Goal: Task Accomplishment & Management: Use online tool/utility

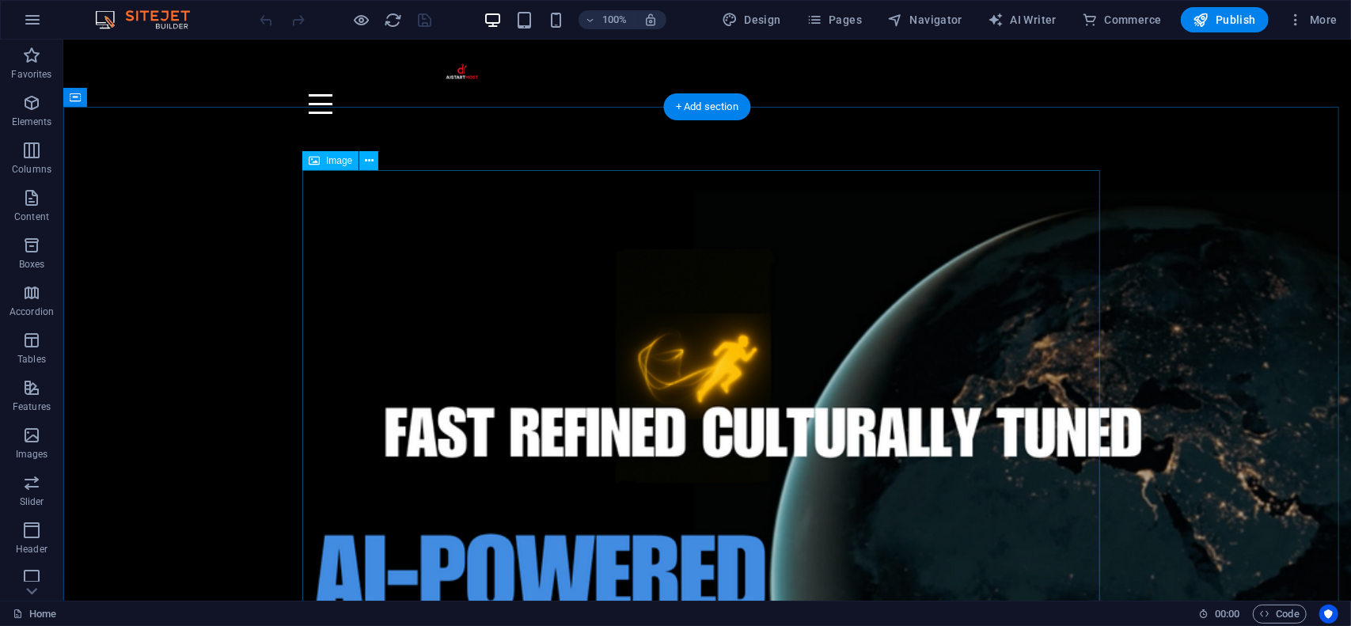
scroll to position [392, 0]
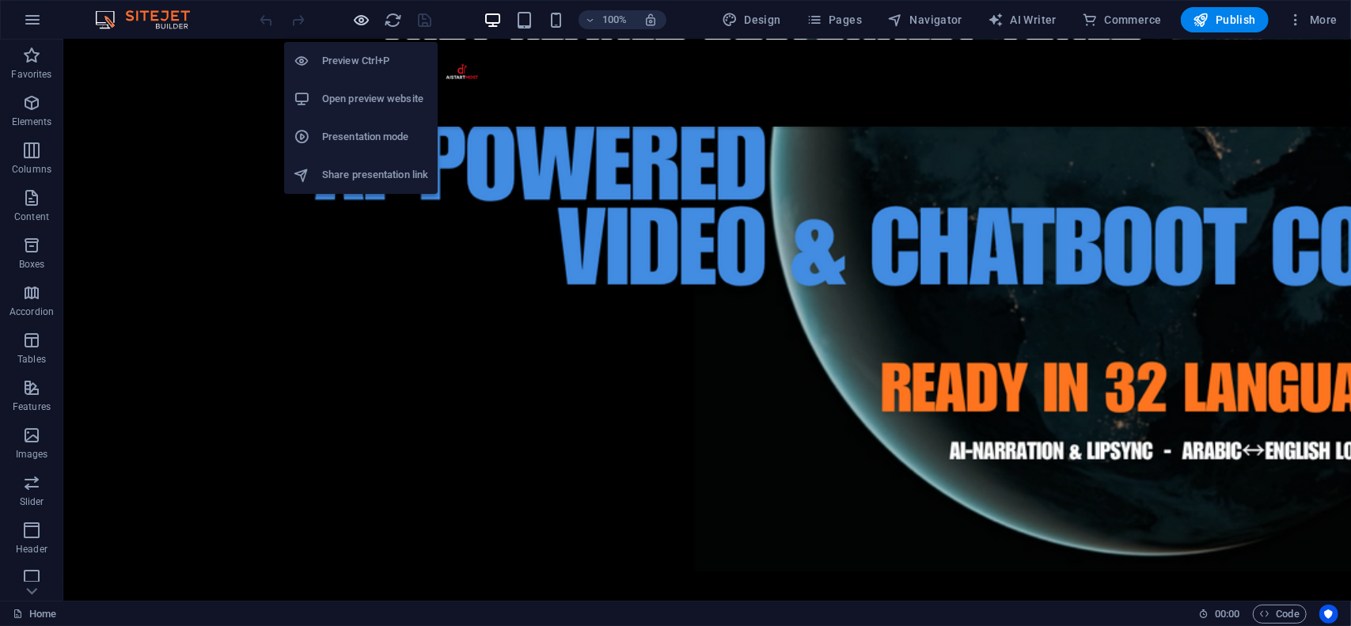
click at [362, 17] on icon "button" at bounding box center [362, 20] width 18 height 18
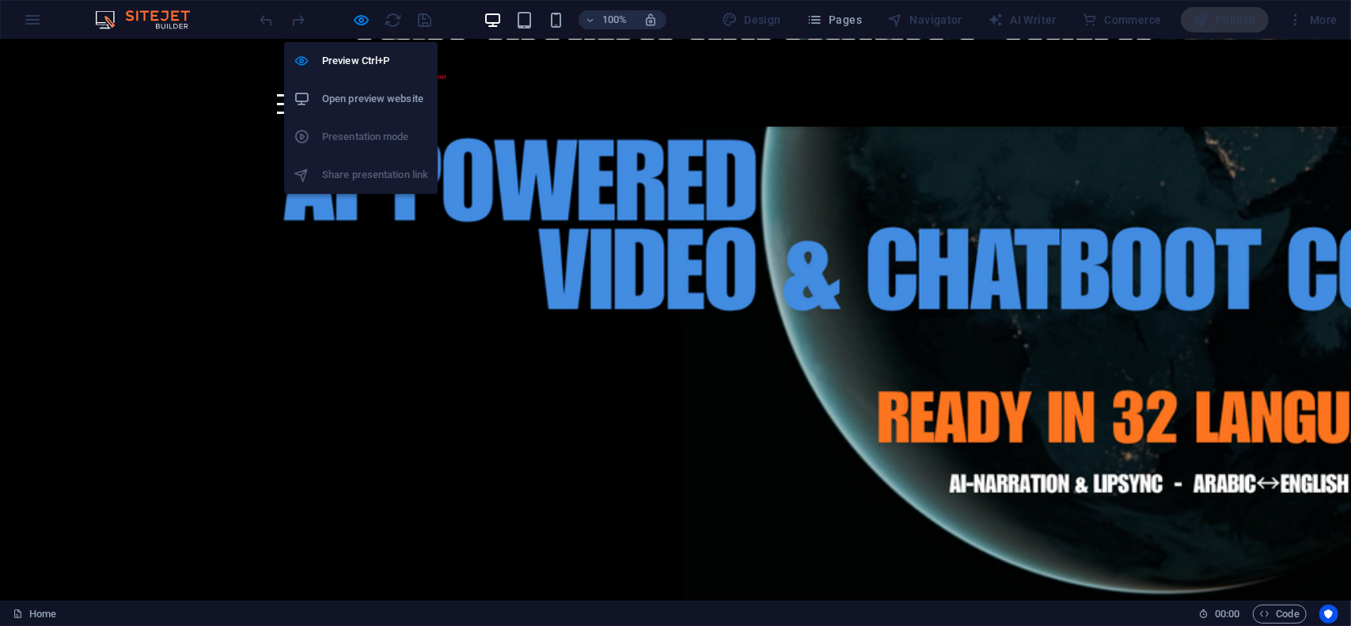
scroll to position [370, 0]
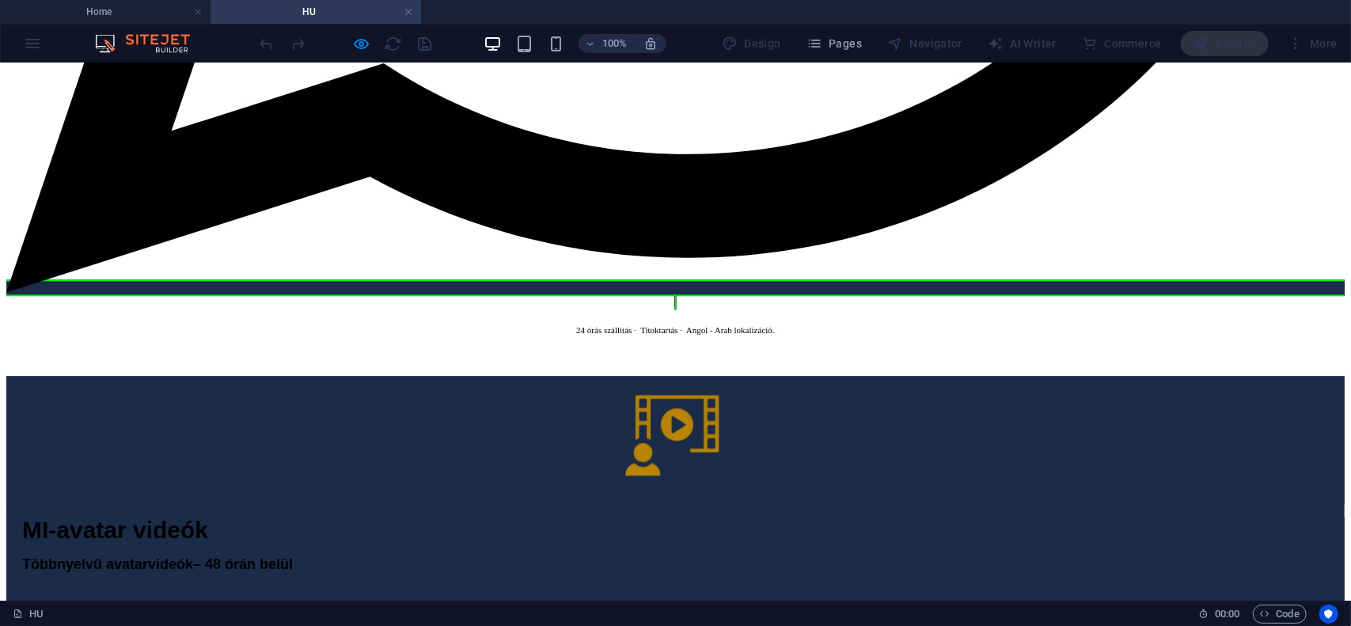
scroll to position [6335, 0]
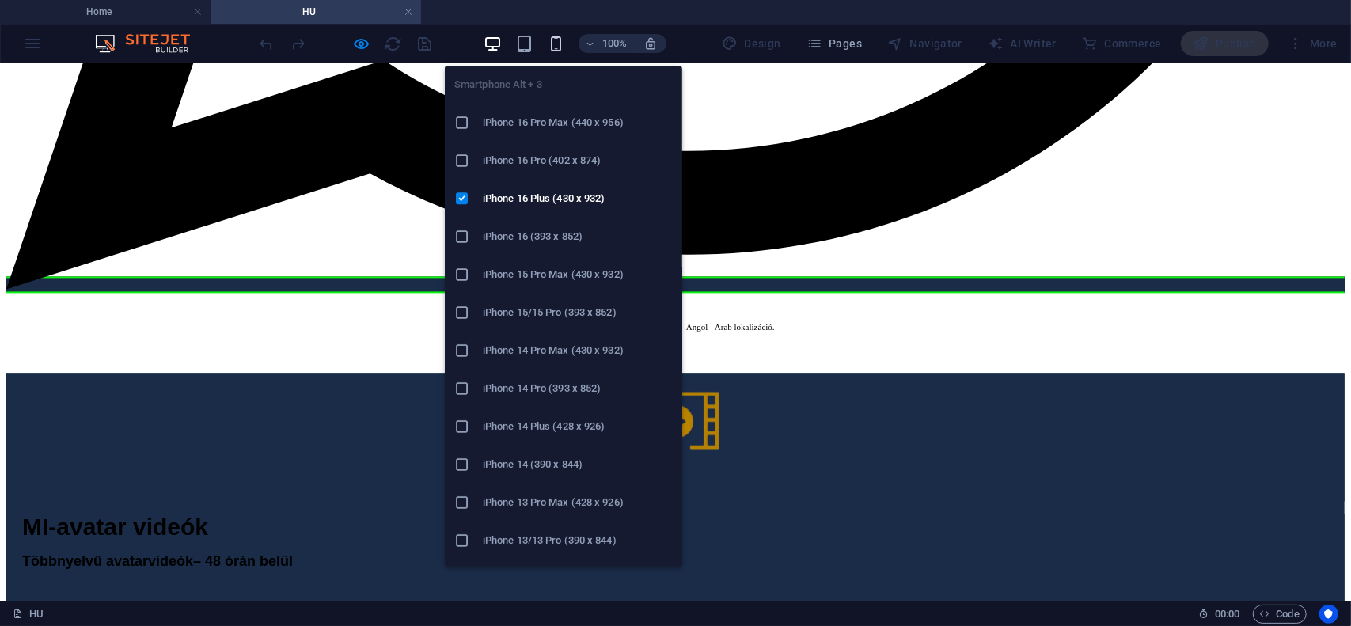
click at [558, 40] on icon "button" at bounding box center [556, 44] width 18 height 18
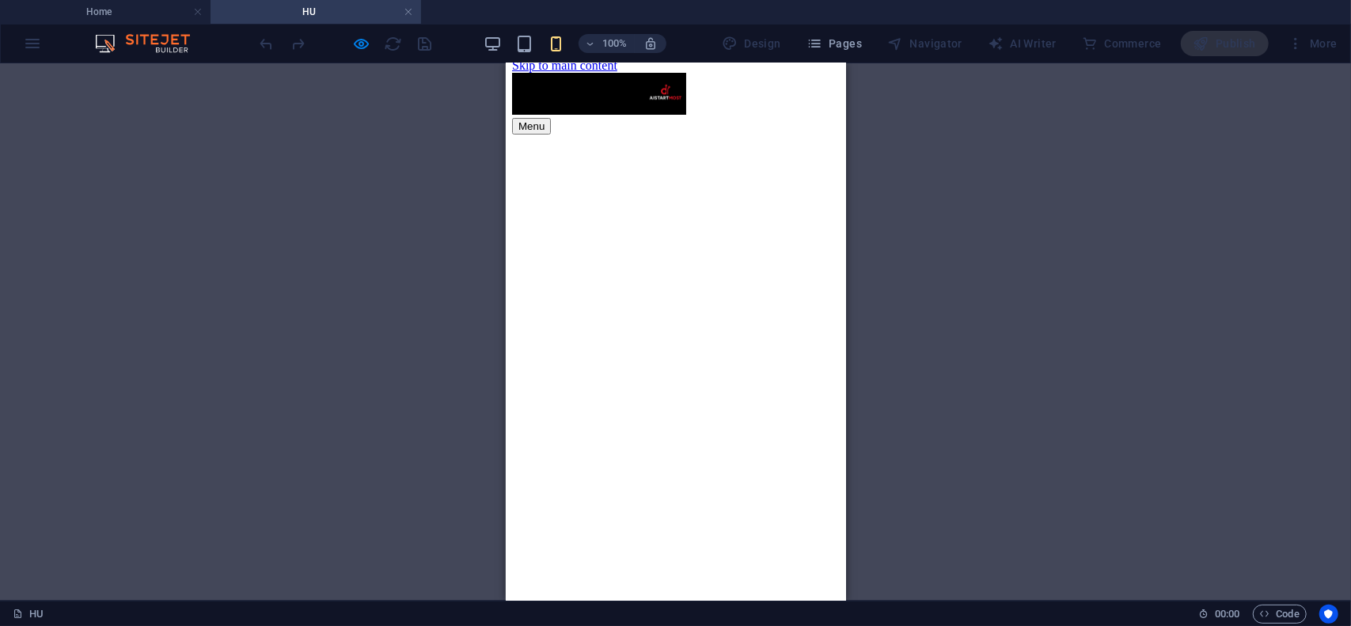
scroll to position [0, 0]
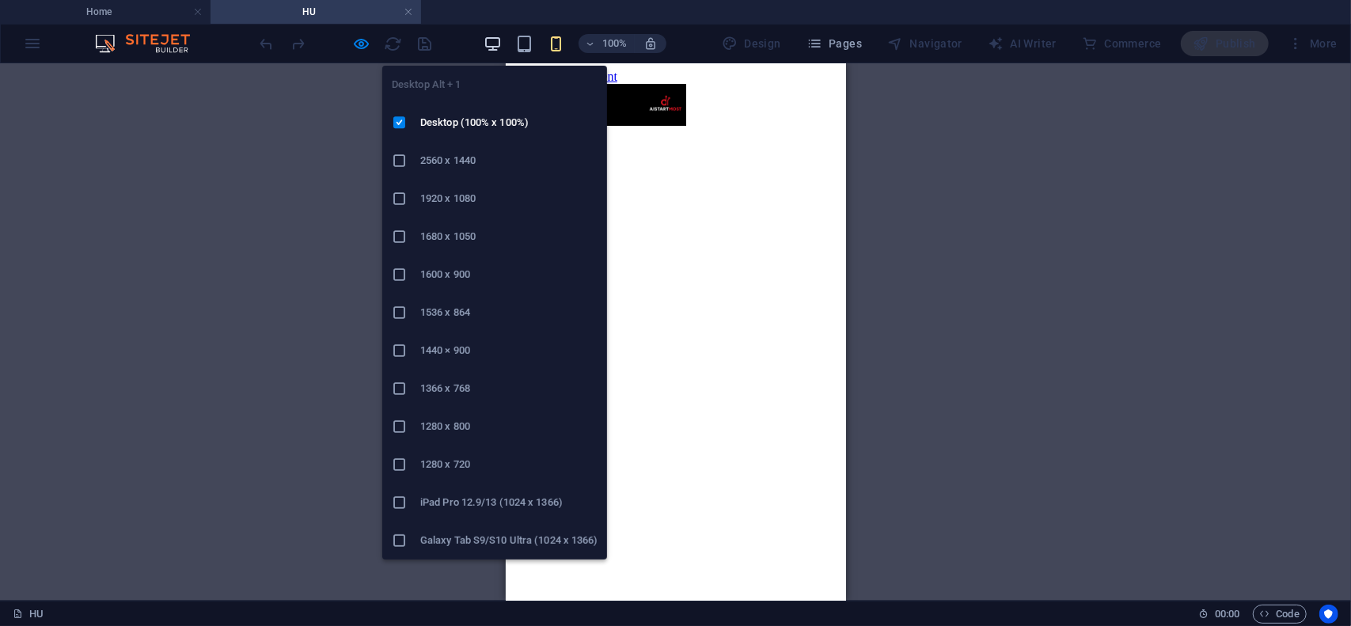
click at [496, 44] on icon "button" at bounding box center [492, 44] width 18 height 18
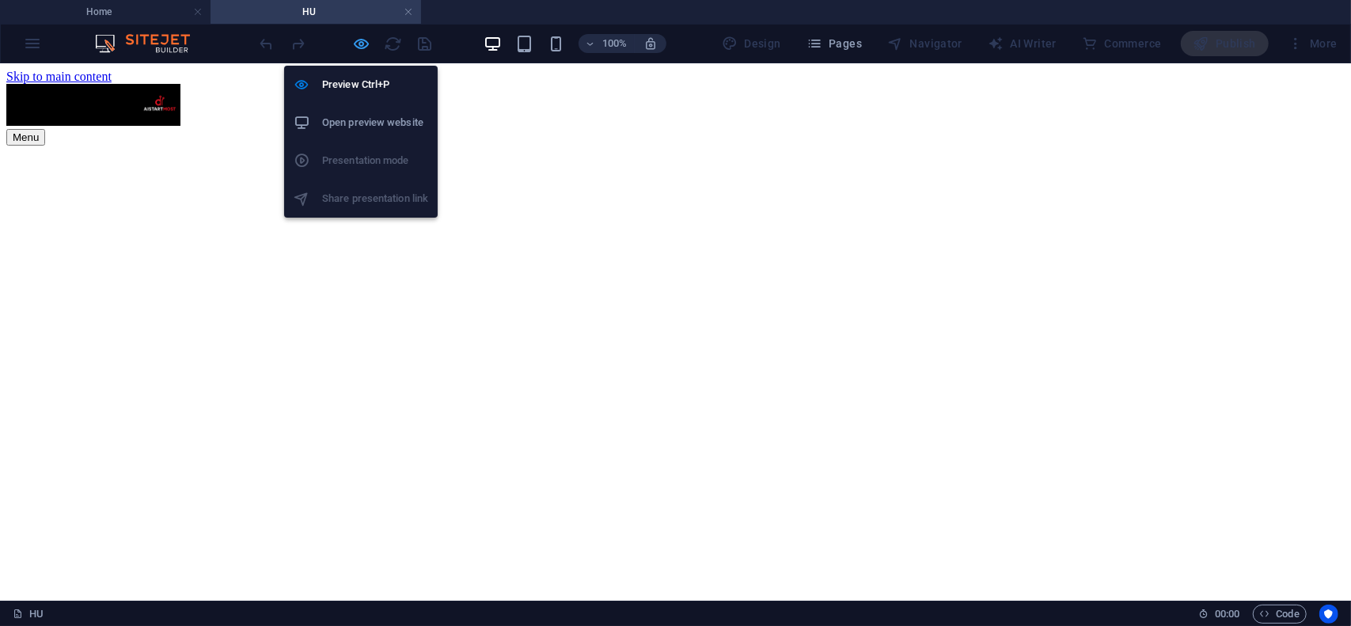
click at [366, 44] on icon "button" at bounding box center [362, 44] width 18 height 18
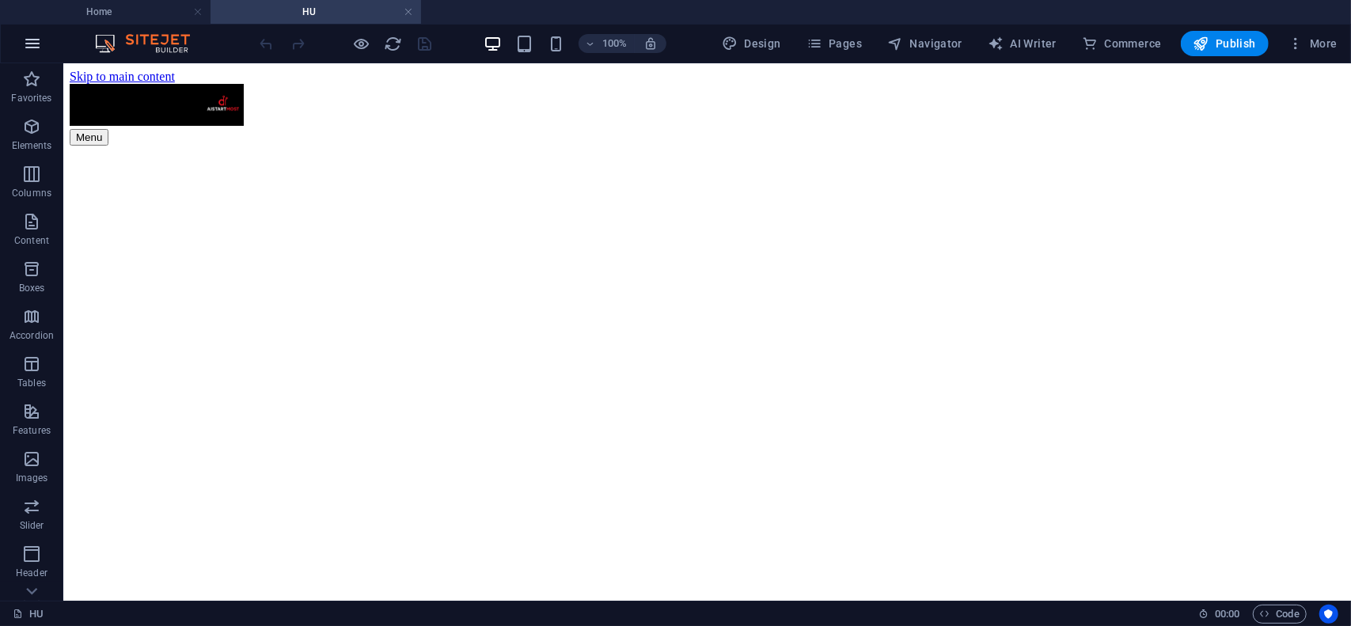
click at [30, 50] on icon "button" at bounding box center [32, 43] width 19 height 19
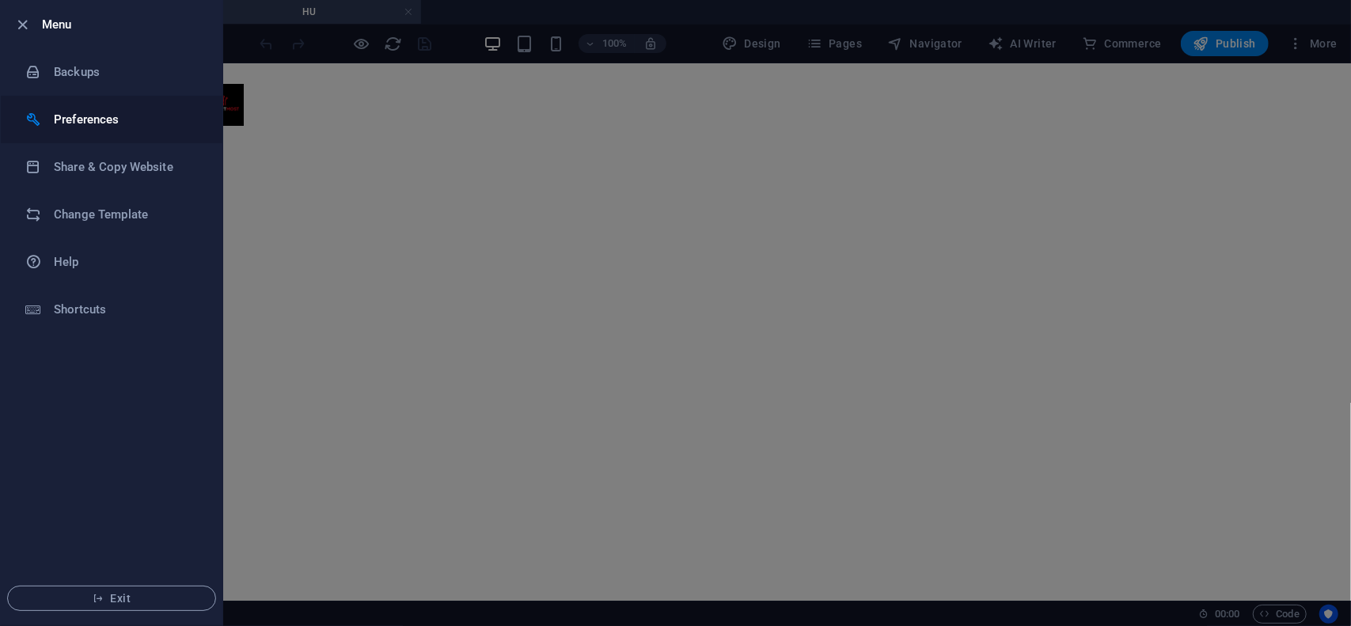
click at [103, 123] on h6 "Preferences" at bounding box center [127, 119] width 146 height 19
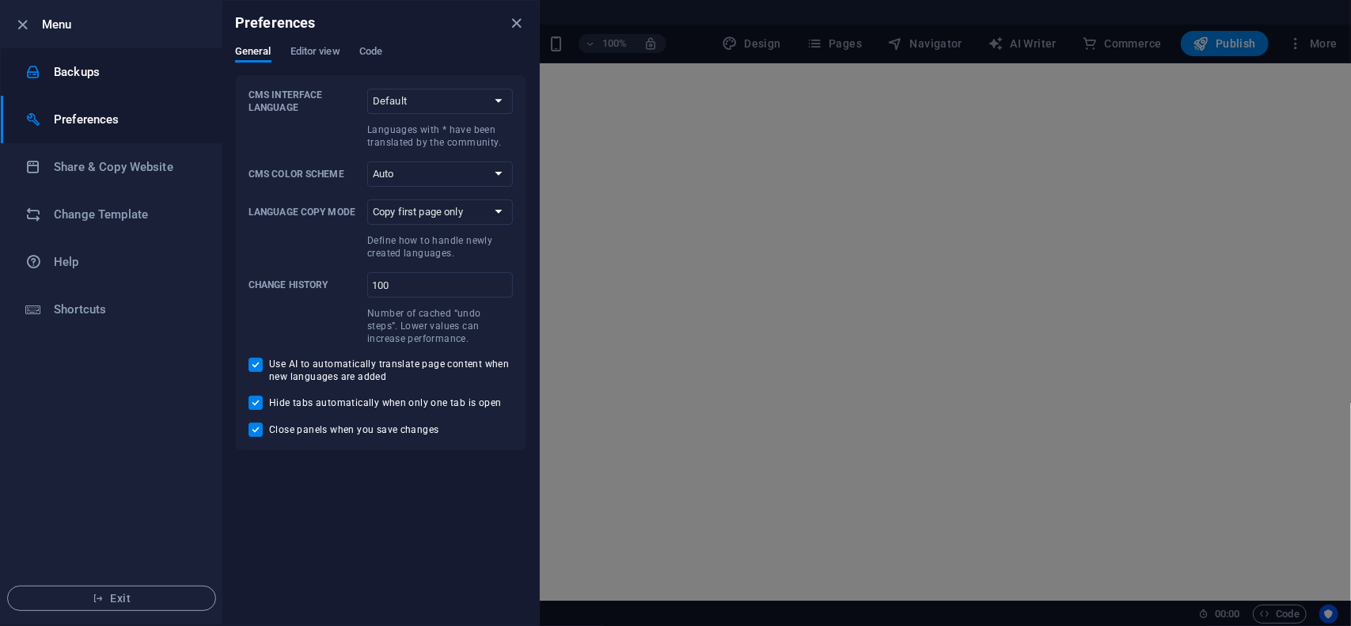
click at [89, 75] on h6 "Backups" at bounding box center [127, 72] width 146 height 19
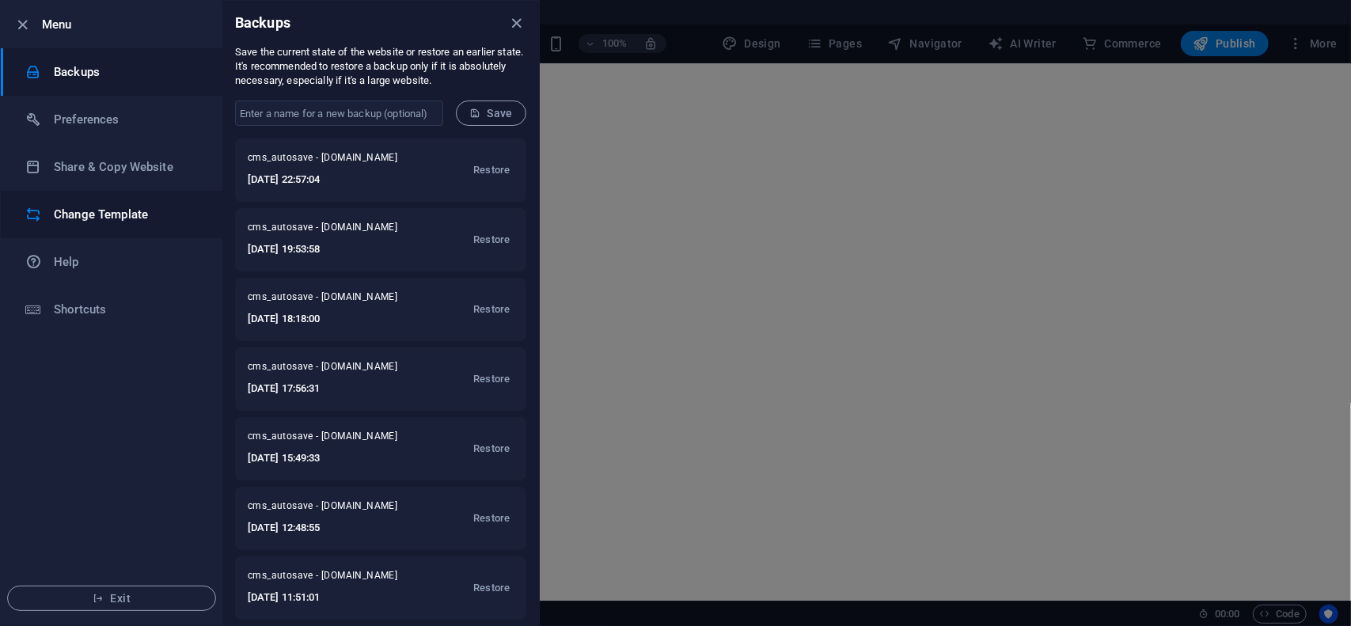
click at [116, 211] on h6 "Change Template" at bounding box center [127, 214] width 146 height 19
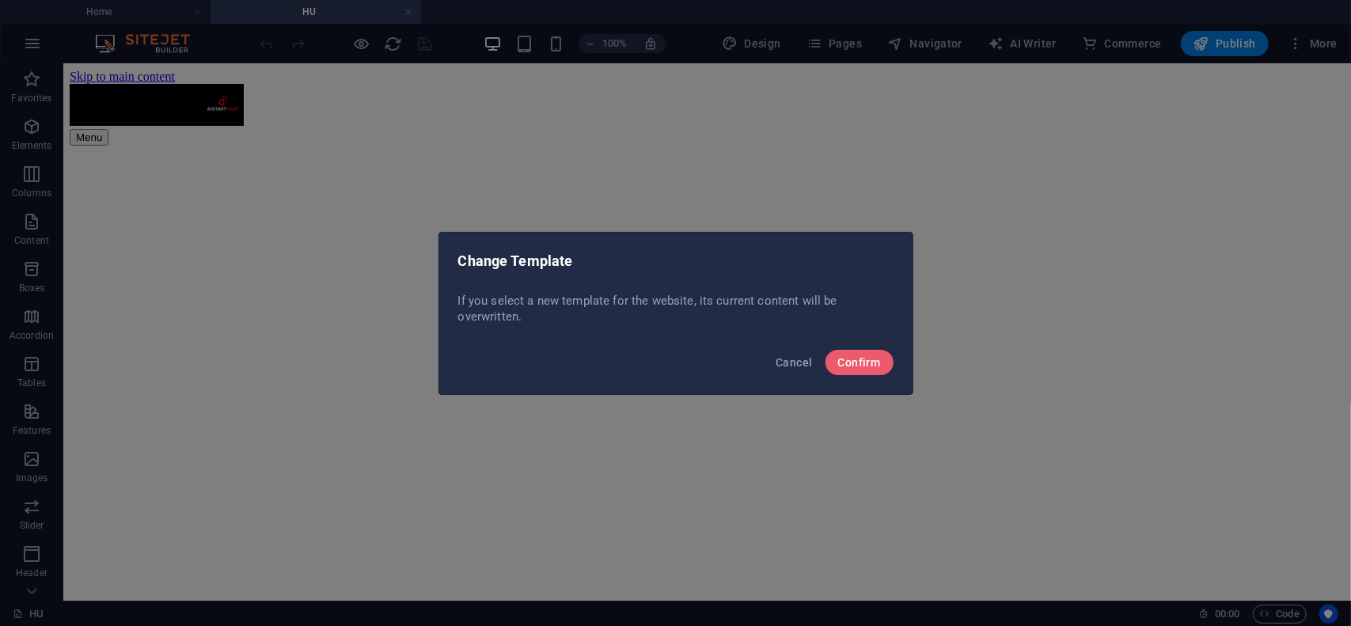
click at [161, 137] on div "Change Template If you select a new template for the website, its current conte…" at bounding box center [675, 313] width 1351 height 626
drag, startPoint x: 783, startPoint y: 360, endPoint x: 717, endPoint y: 293, distance: 94.6
click at [783, 360] on span "Cancel" at bounding box center [793, 362] width 36 height 13
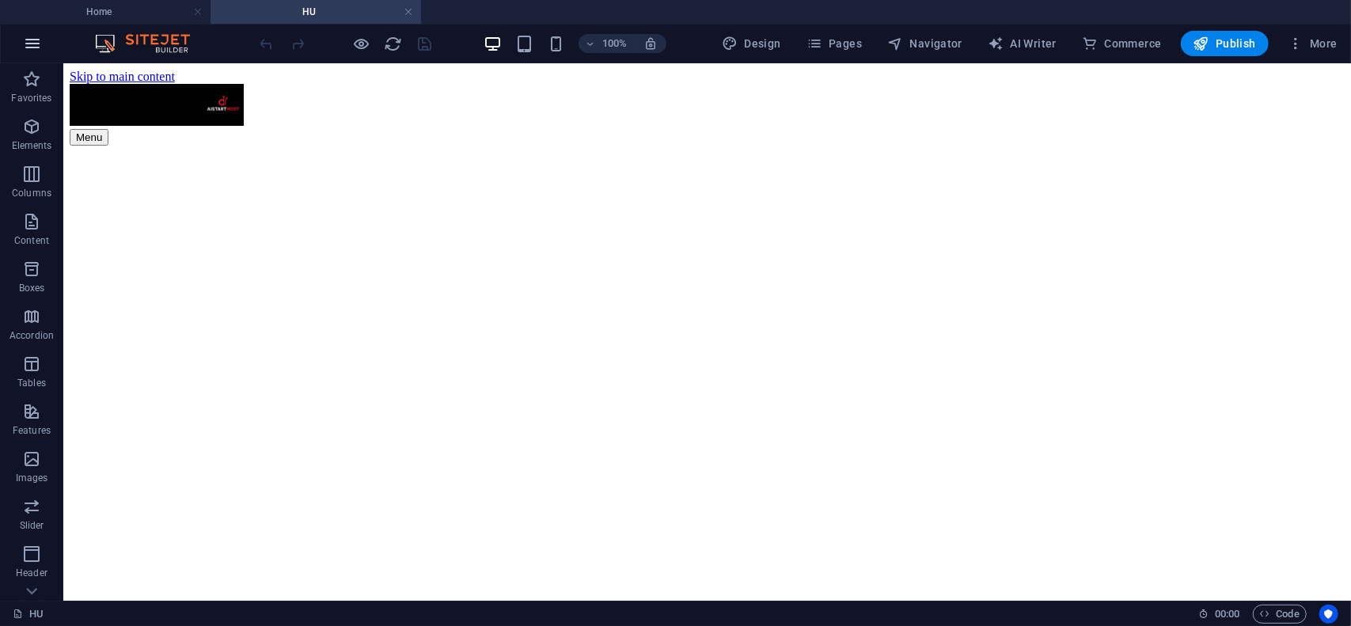
click at [32, 41] on icon "button" at bounding box center [32, 43] width 19 height 19
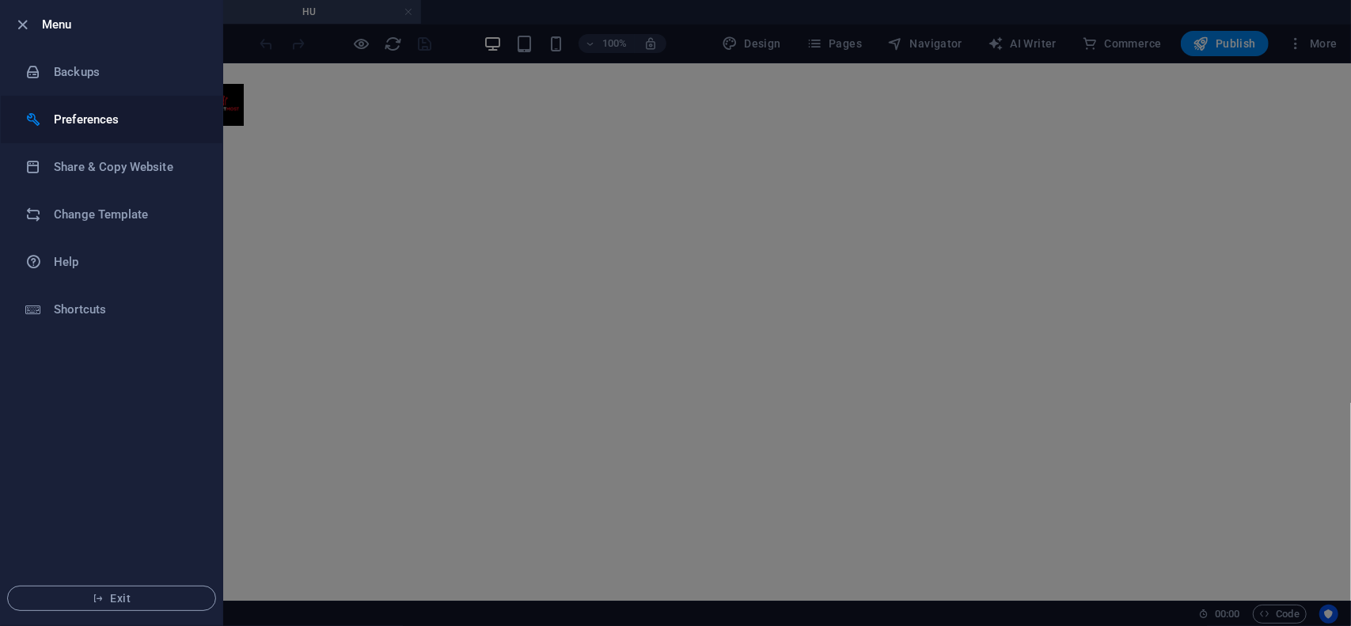
click at [85, 119] on h6 "Preferences" at bounding box center [127, 119] width 146 height 19
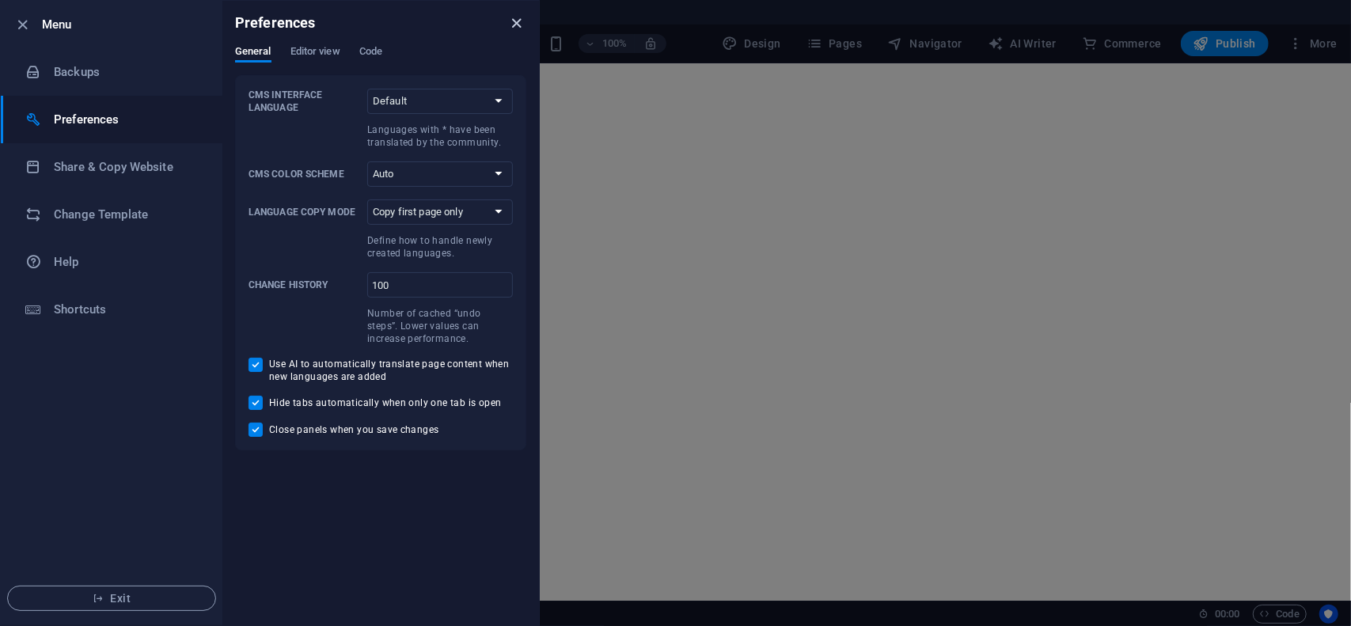
click at [515, 26] on icon "close" at bounding box center [517, 23] width 18 height 18
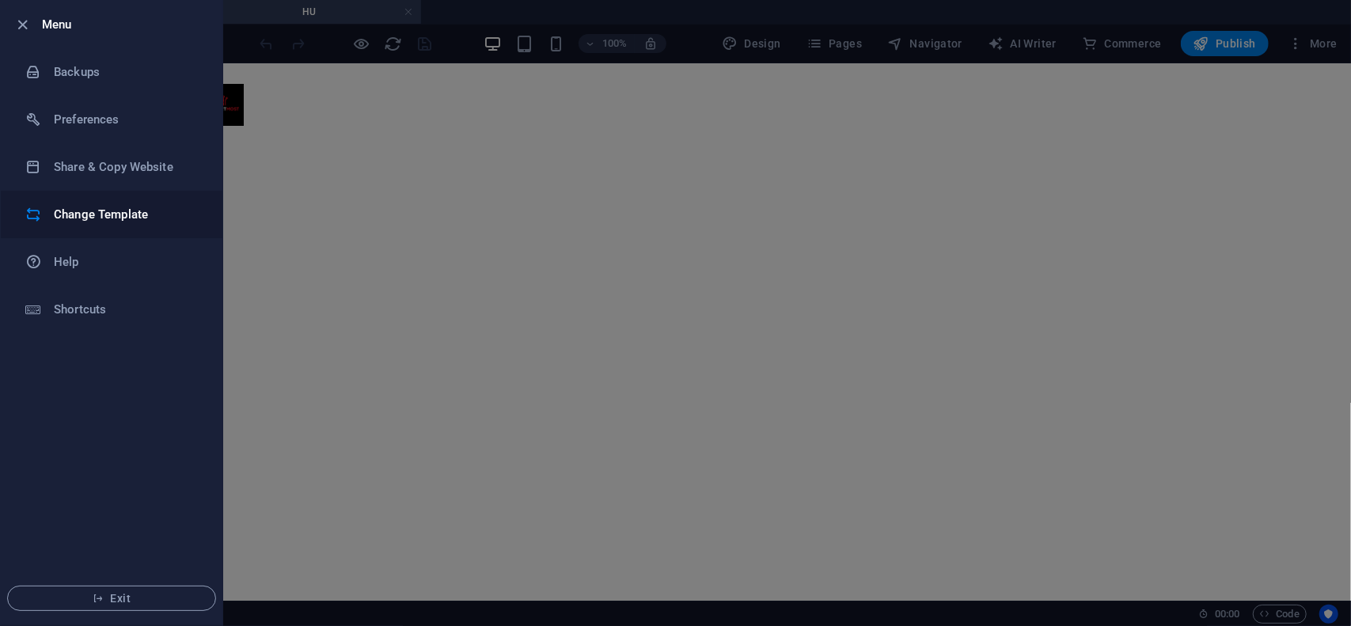
click at [122, 218] on h6 "Change Template" at bounding box center [127, 214] width 146 height 19
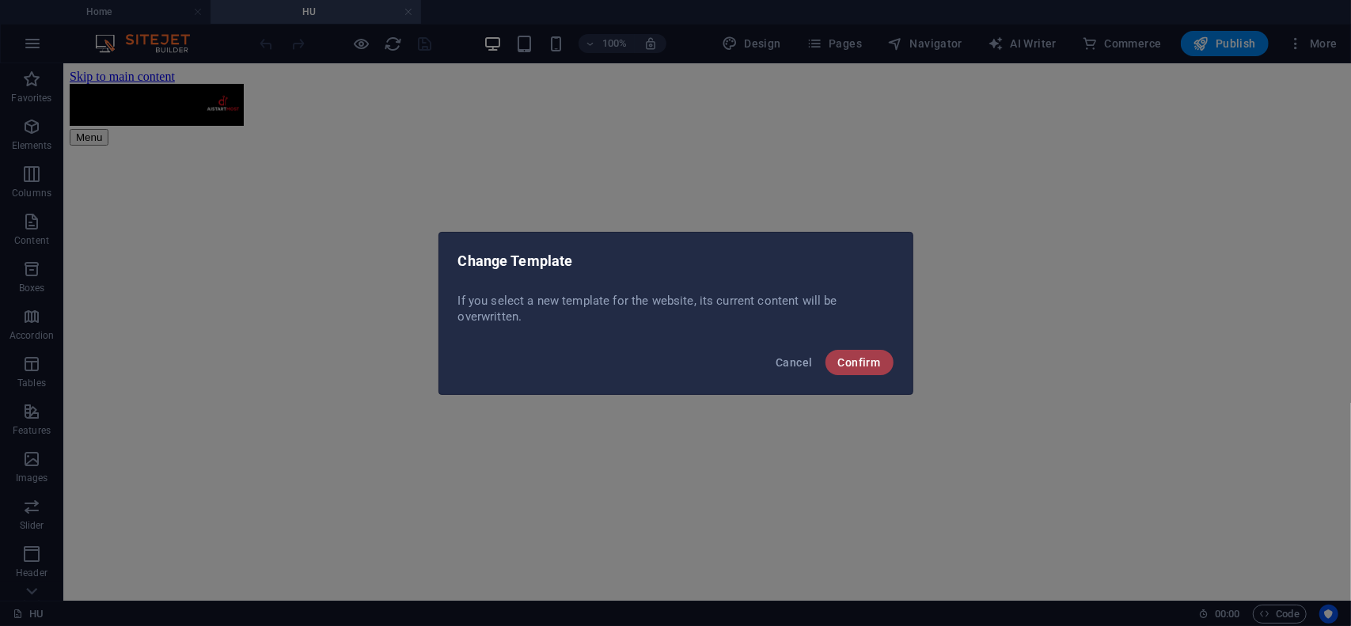
click at [854, 360] on span "Confirm" at bounding box center [859, 362] width 43 height 13
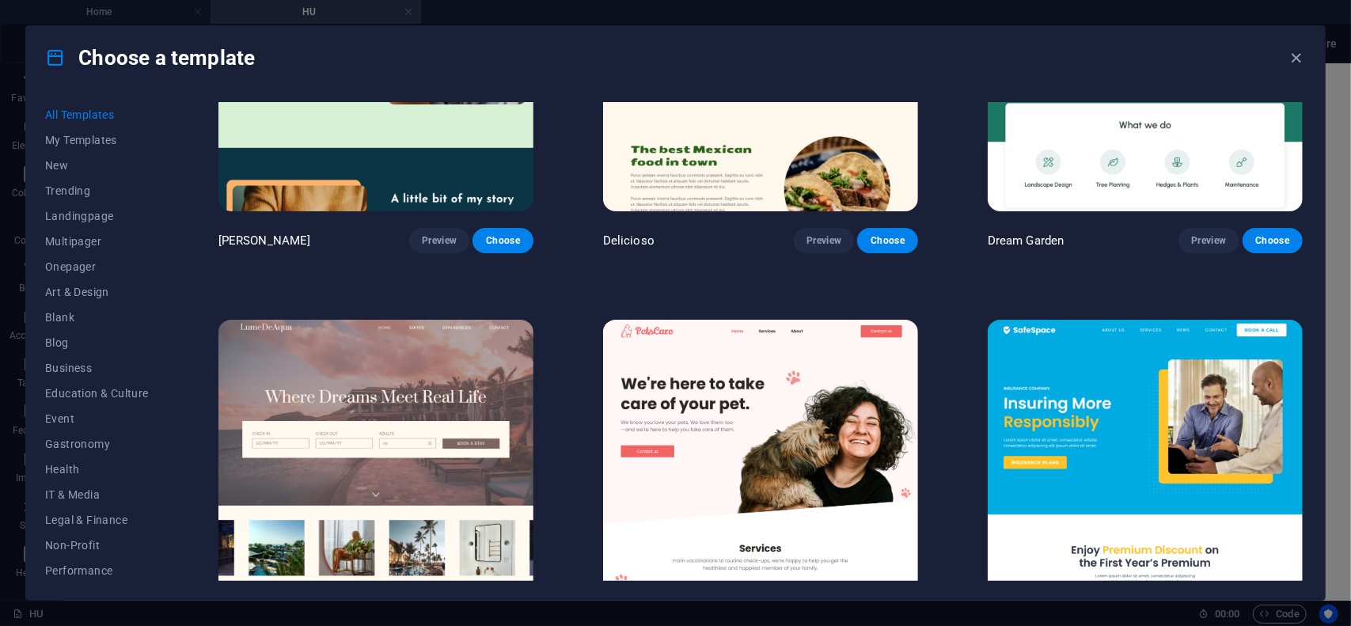
scroll to position [3798, 0]
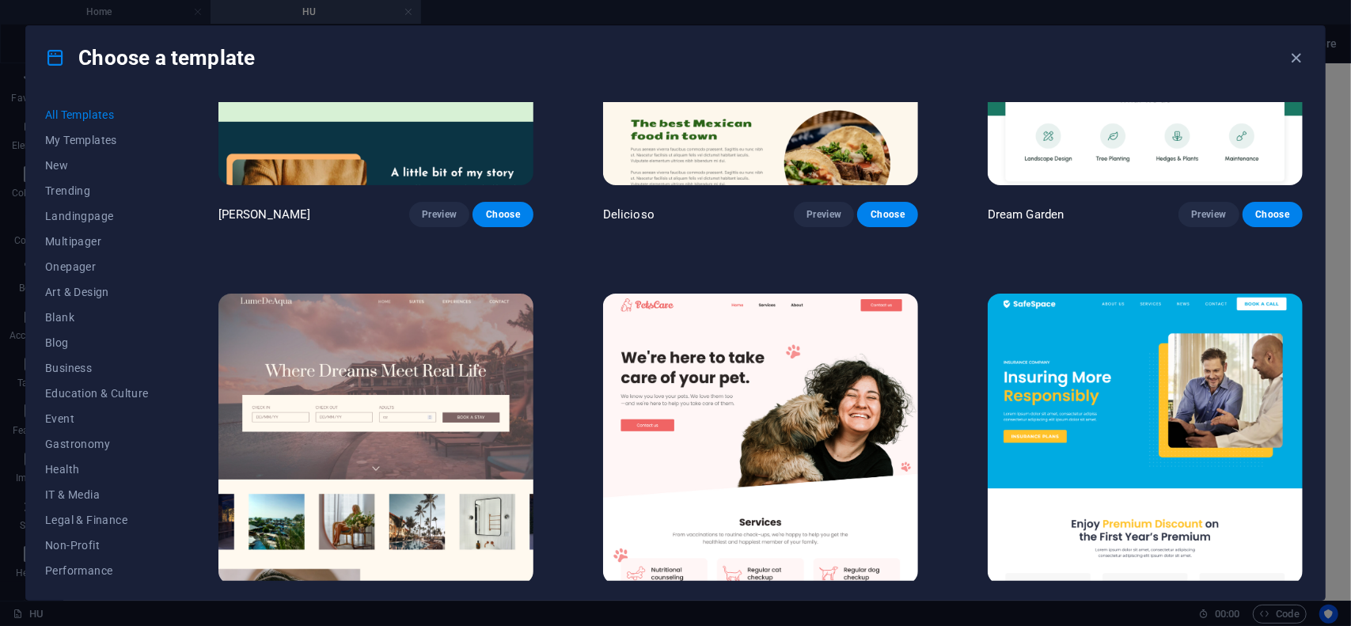
click at [328, 62] on div "Choose a template" at bounding box center [675, 57] width 1298 height 63
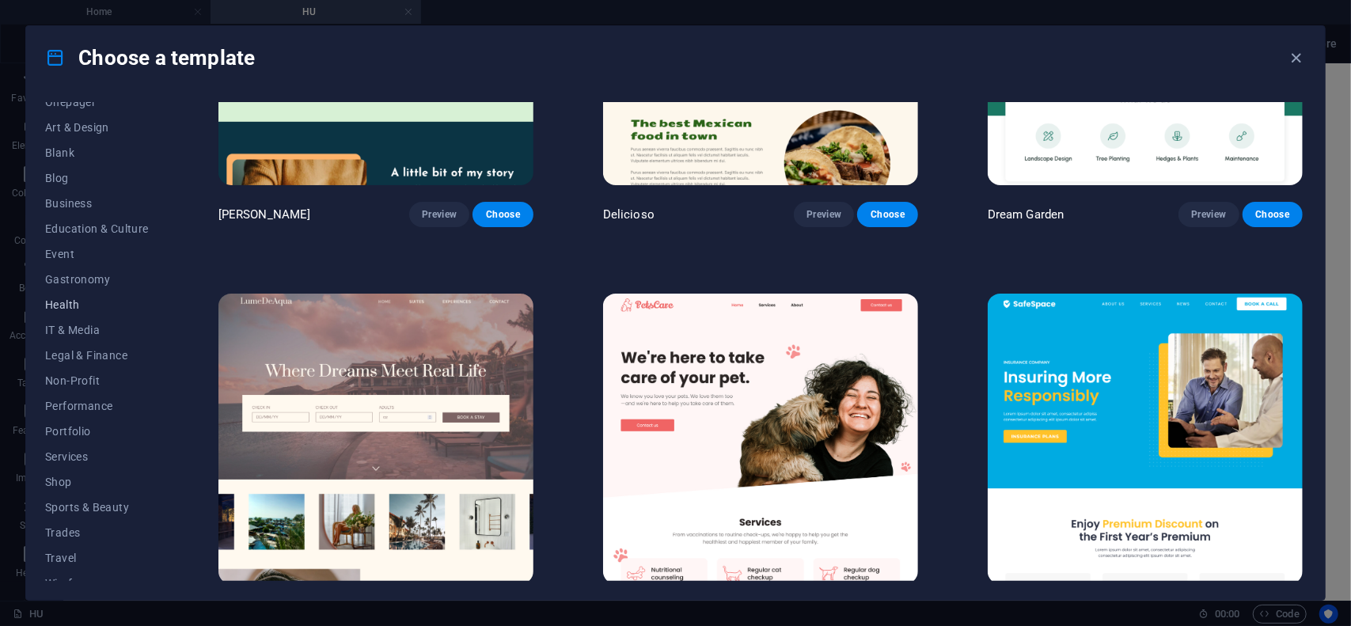
scroll to position [179, 0]
click at [74, 564] on span "Wireframe" at bounding box center [97, 569] width 104 height 13
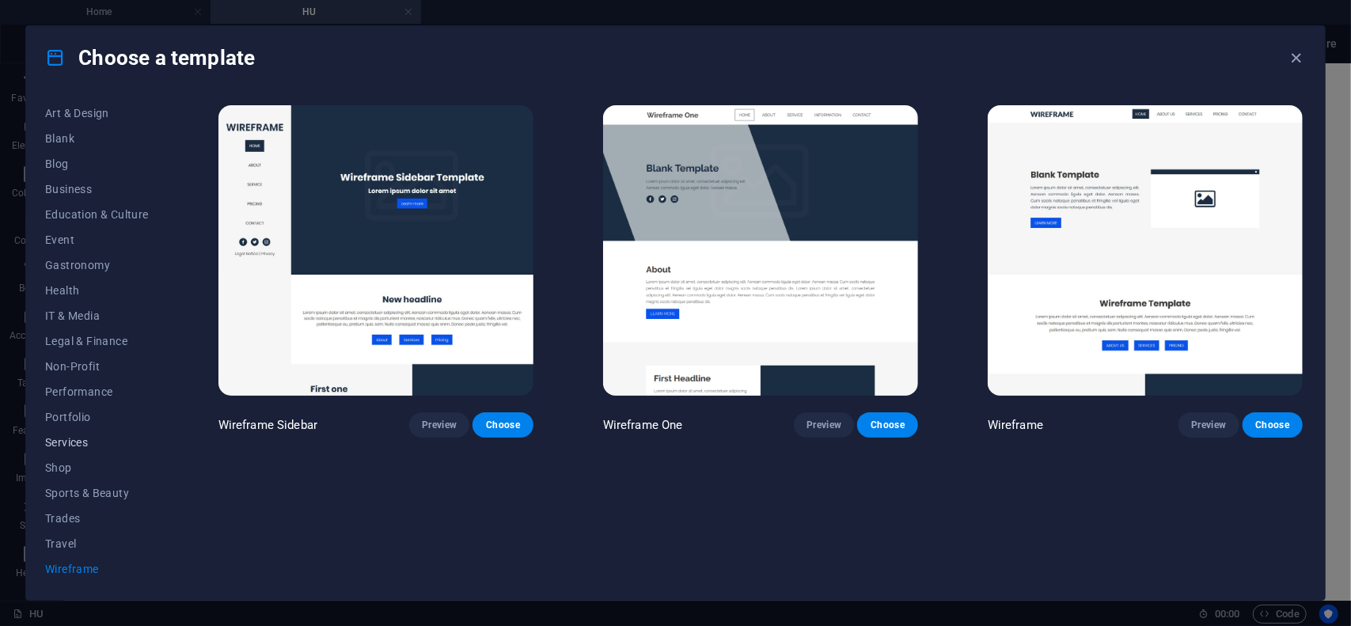
click at [87, 445] on span "Services" at bounding box center [97, 442] width 104 height 13
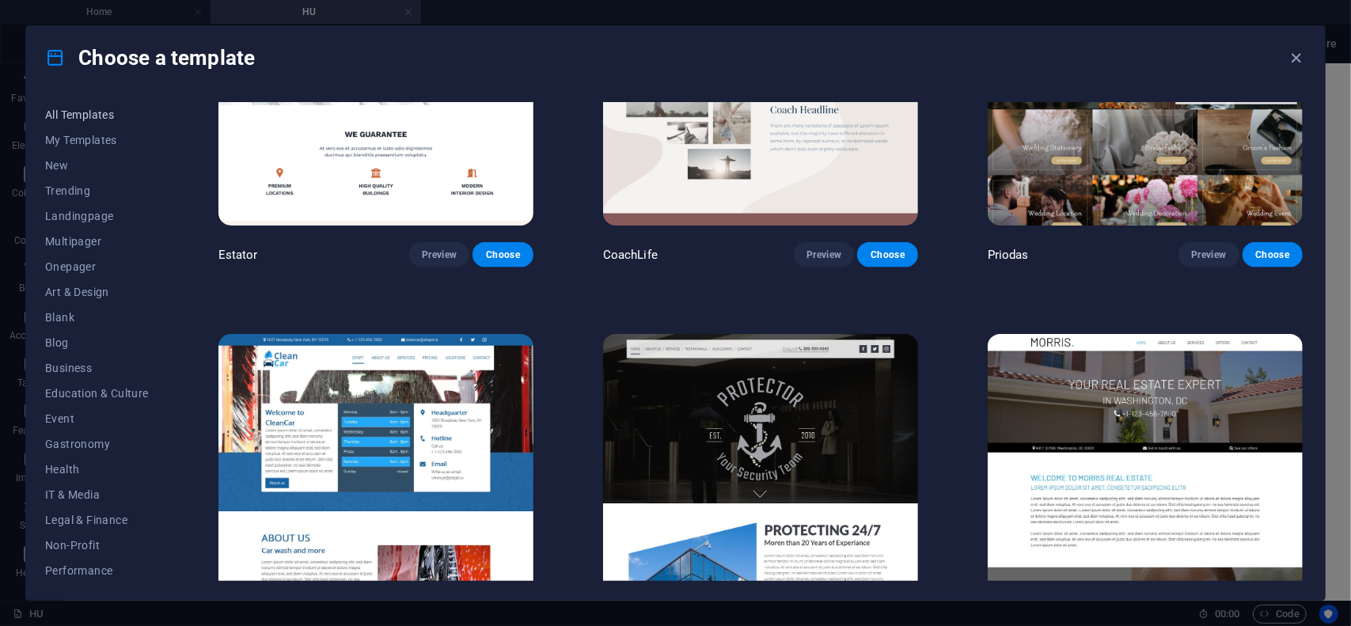
click at [84, 118] on span "All Templates" at bounding box center [97, 114] width 104 height 13
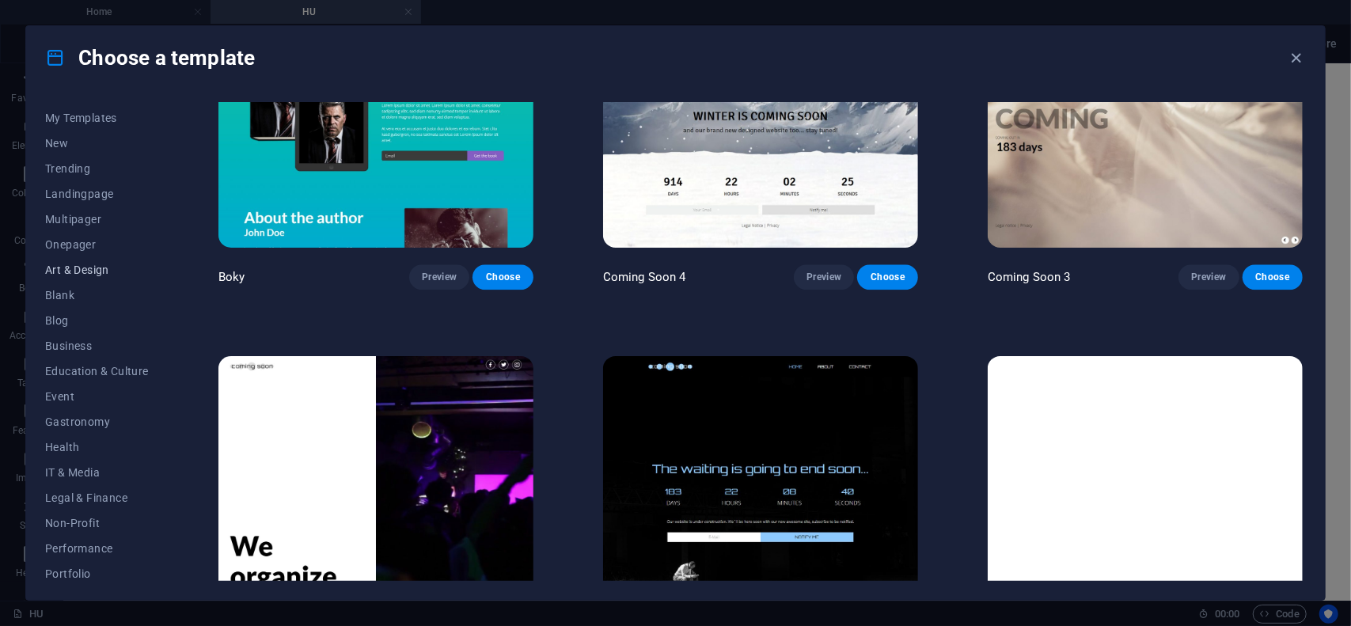
scroll to position [21, 0]
click at [85, 194] on span "Landingpage" at bounding box center [97, 195] width 104 height 13
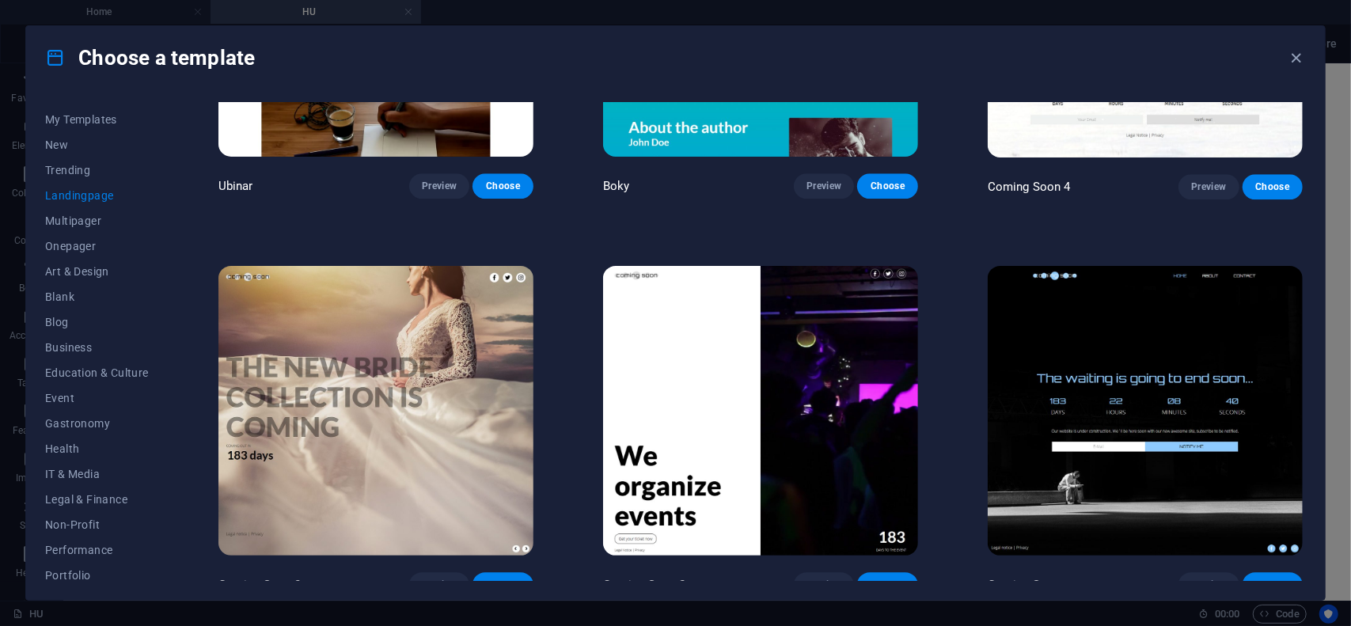
click at [1144, 348] on img at bounding box center [1144, 411] width 315 height 290
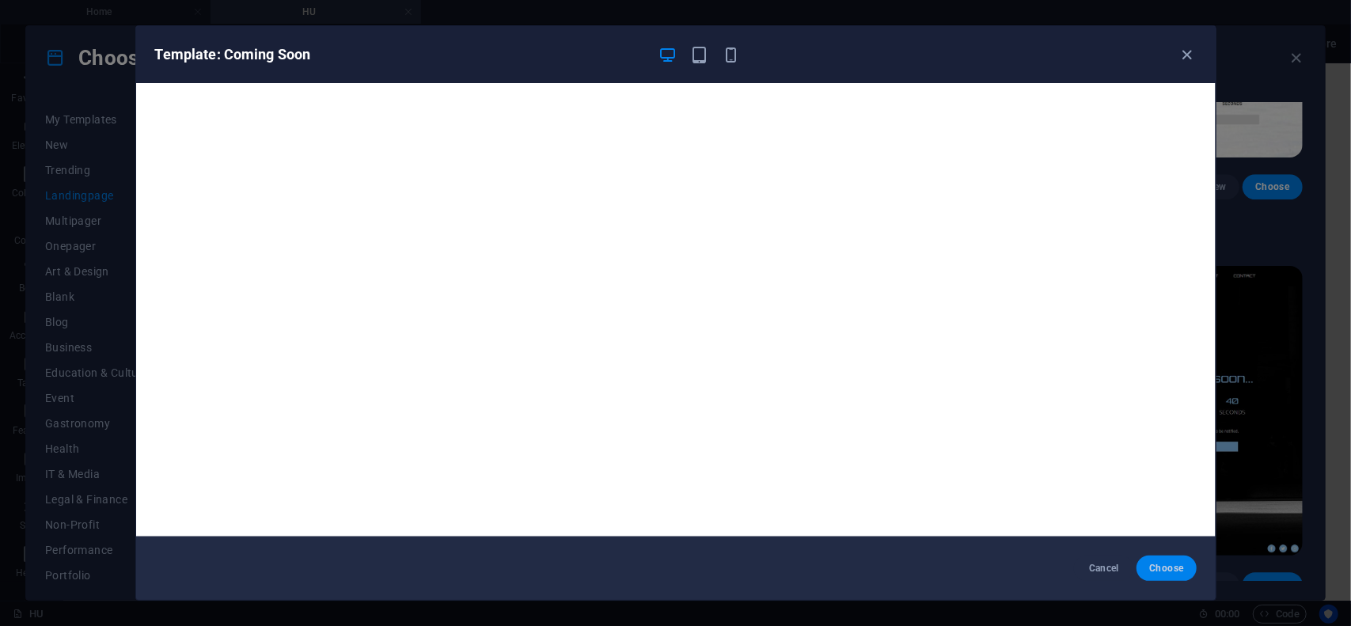
click at [1170, 570] on span "Choose" at bounding box center [1166, 568] width 34 height 13
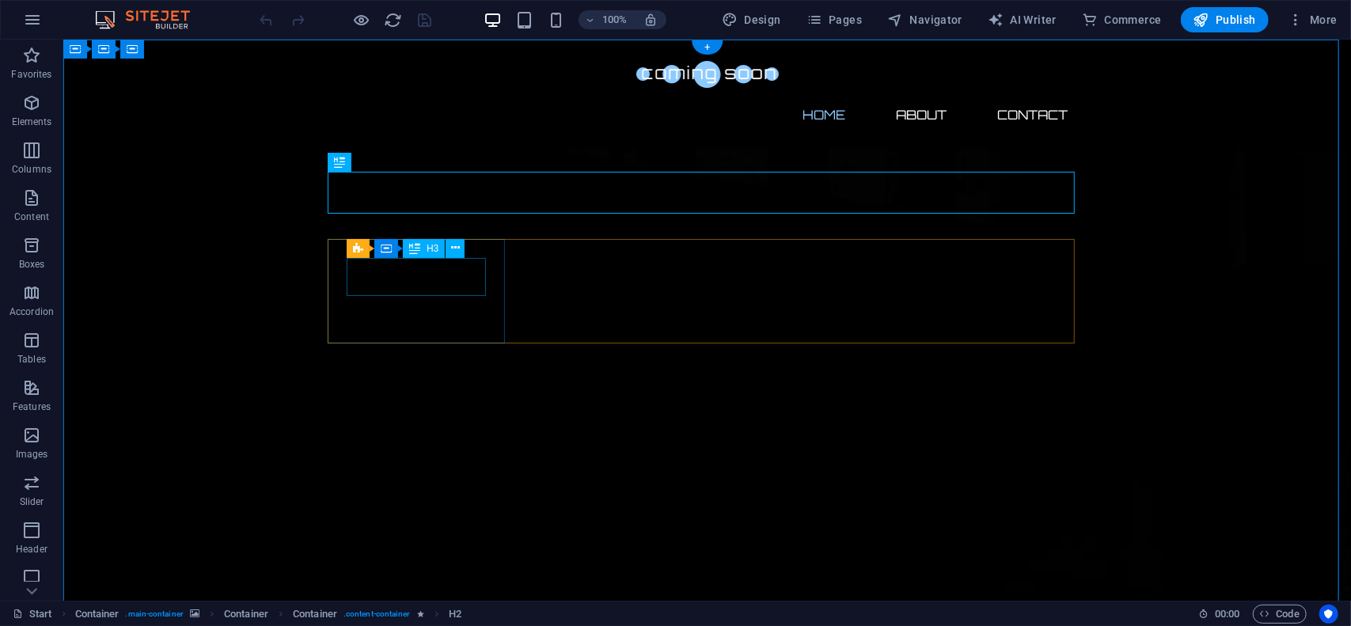
drag, startPoint x: 423, startPoint y: 274, endPoint x: 131, endPoint y: 272, distance: 292.8
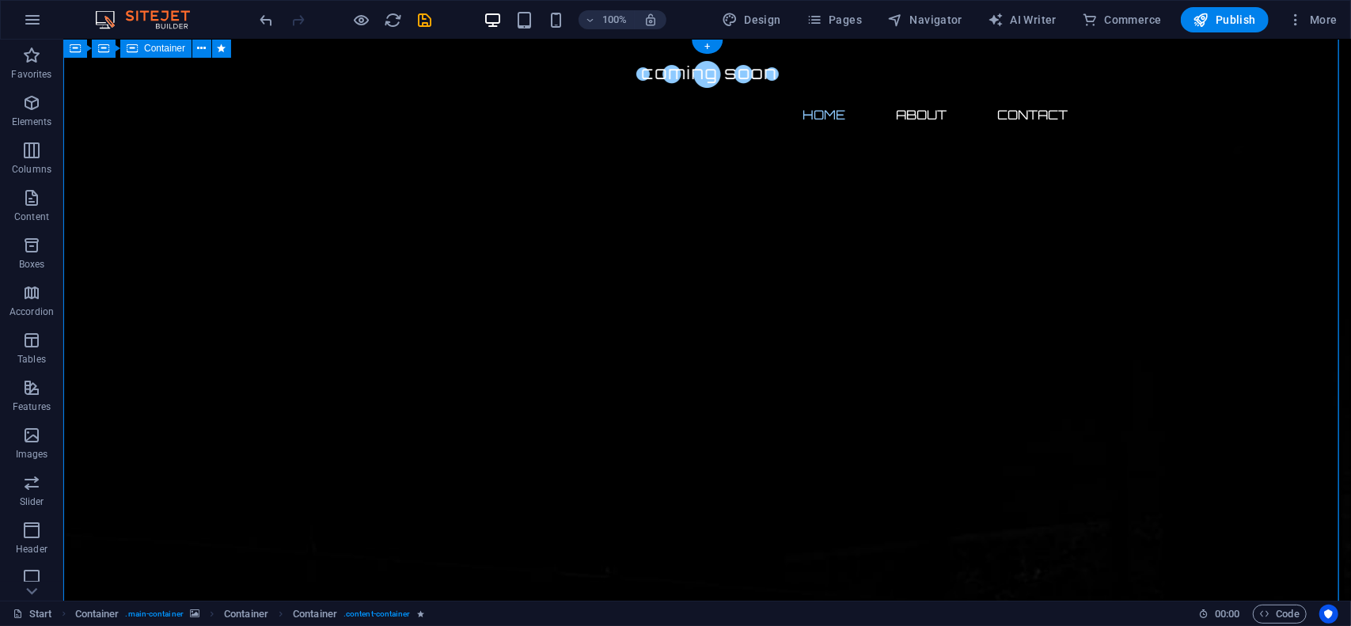
scroll to position [158, 0]
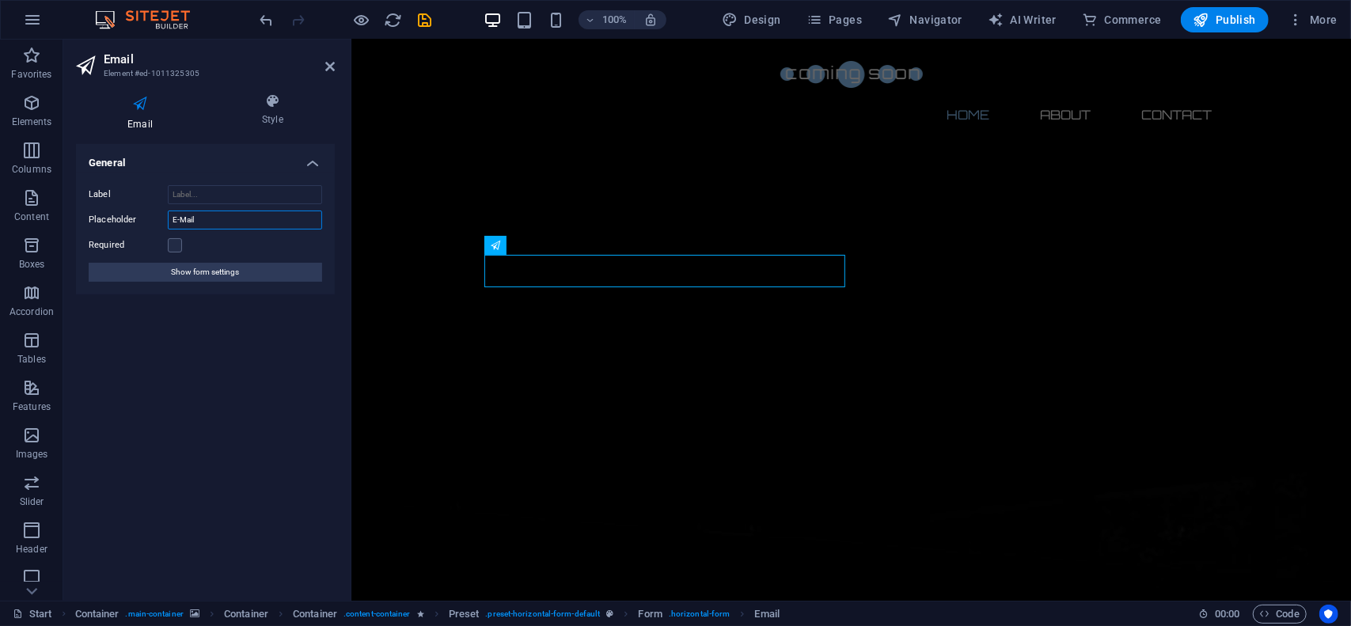
click at [207, 226] on input "E-Mail" at bounding box center [245, 219] width 154 height 19
click at [203, 275] on span "Show form settings" at bounding box center [206, 272] width 68 height 19
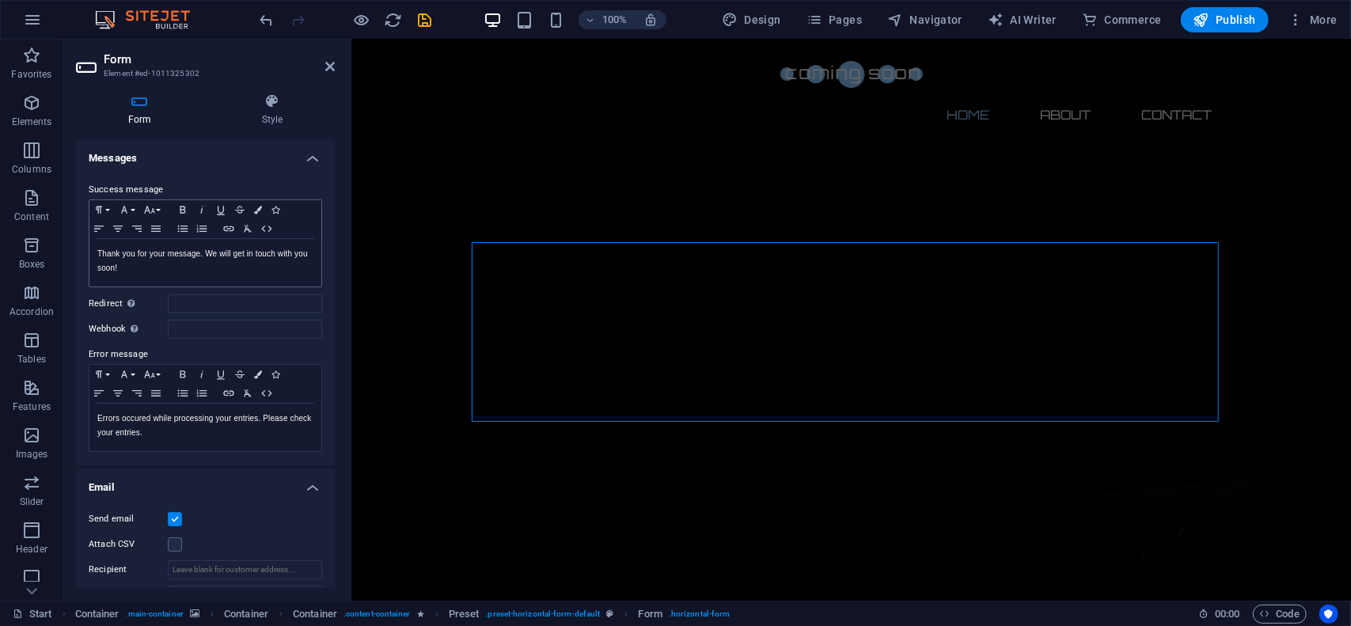
scroll to position [79, 0]
click at [328, 67] on icon at bounding box center [329, 66] width 9 height 13
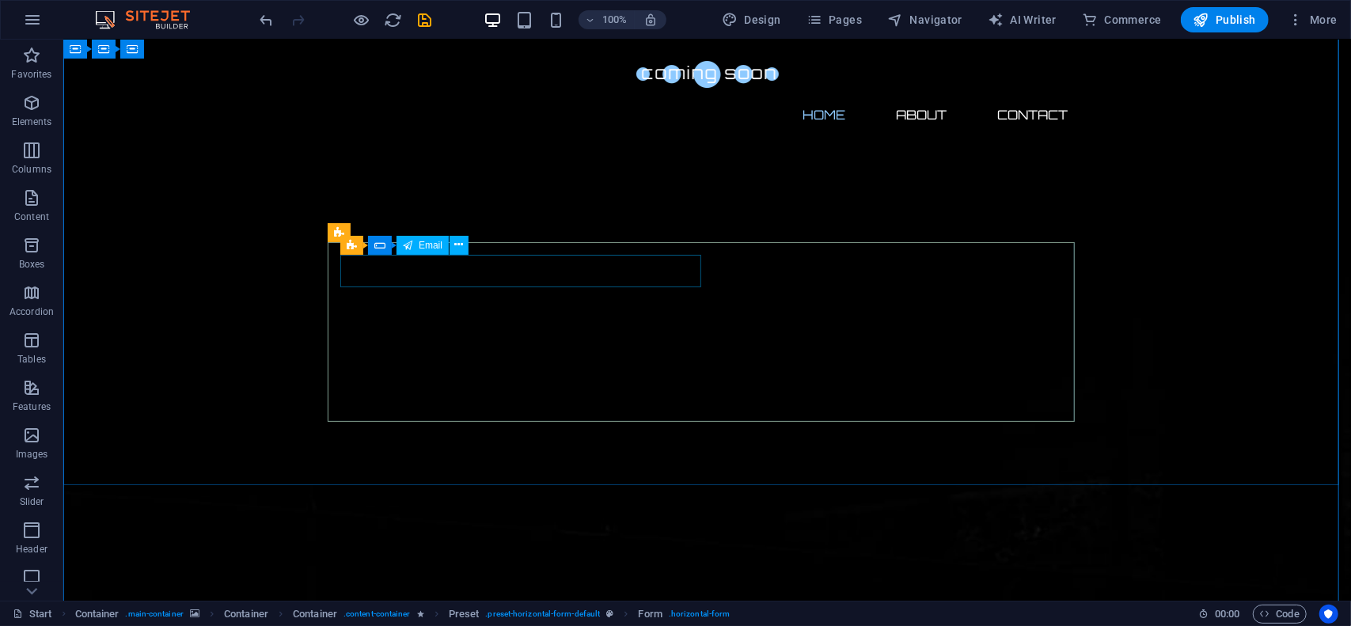
click at [378, 233] on div "Form" at bounding box center [381, 232] width 52 height 19
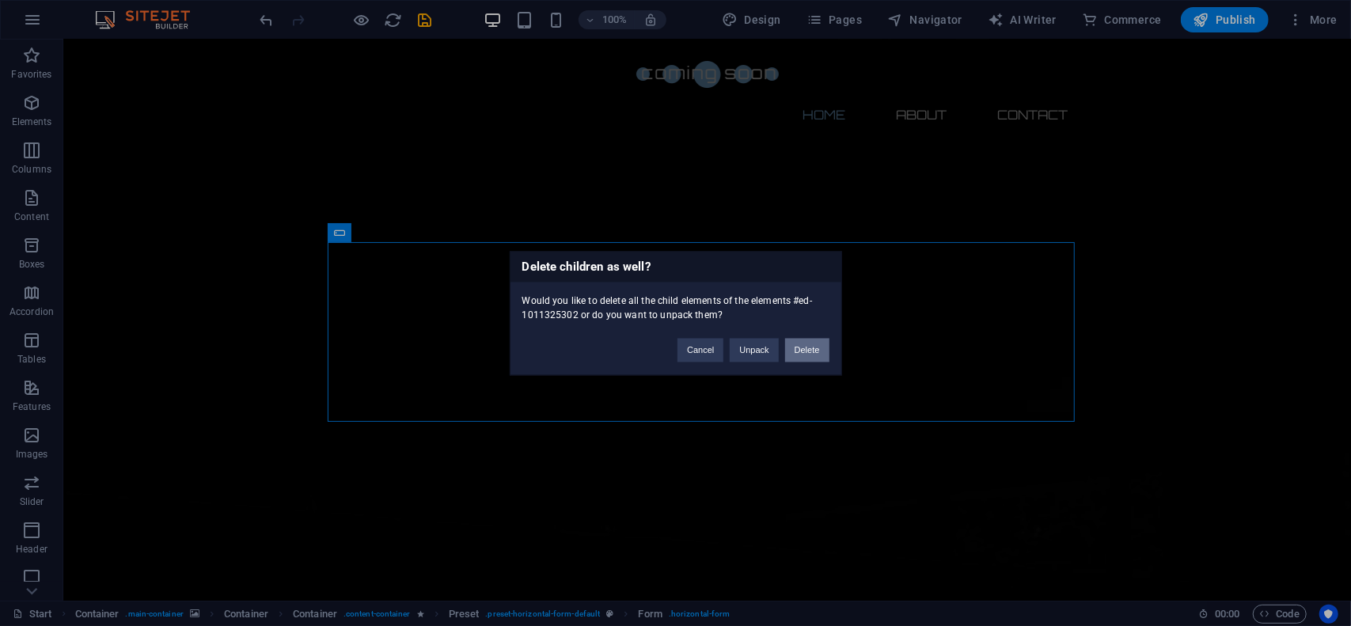
click at [813, 353] on button "Delete" at bounding box center [807, 350] width 44 height 24
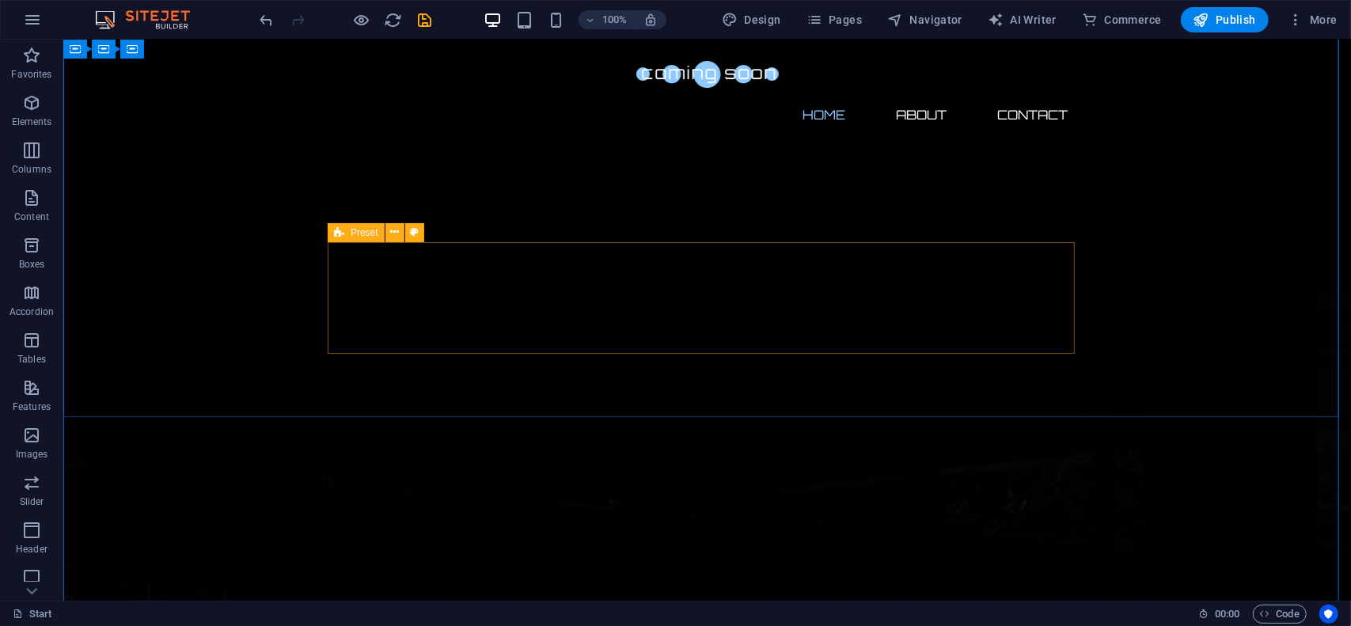
click at [367, 232] on span "Preset" at bounding box center [365, 232] width 28 height 9
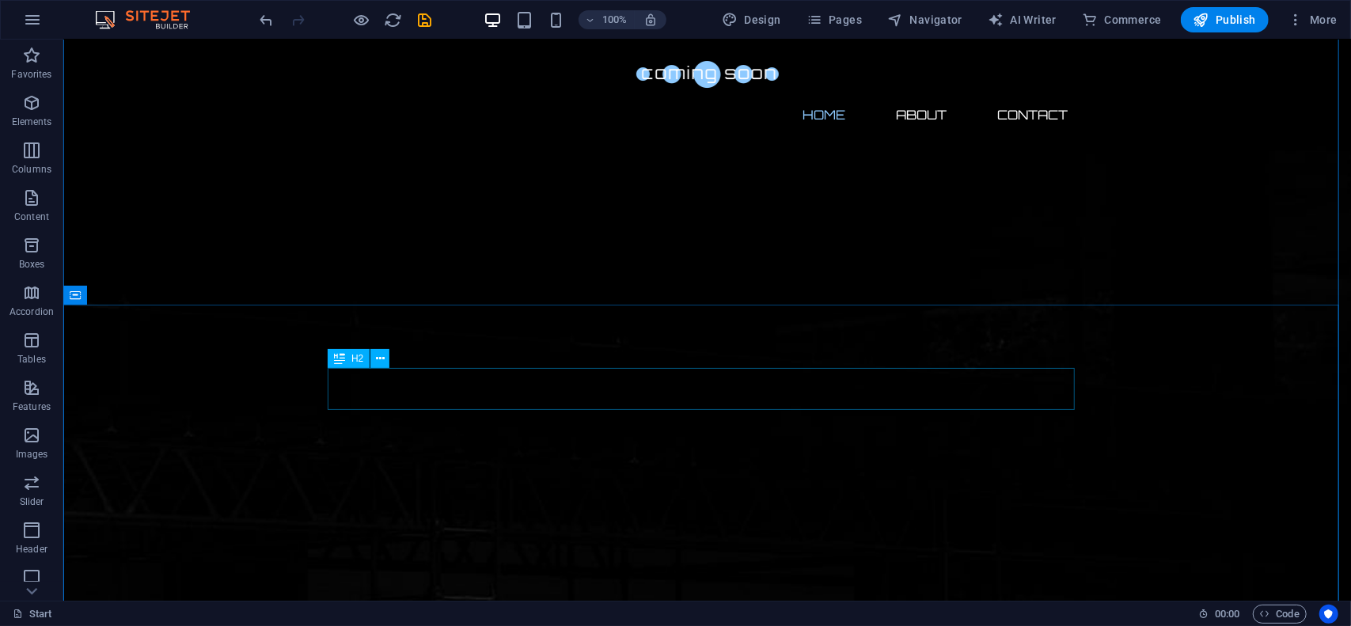
scroll to position [316, 0]
click at [125, 138] on span "Container" at bounding box center [107, 137] width 41 height 9
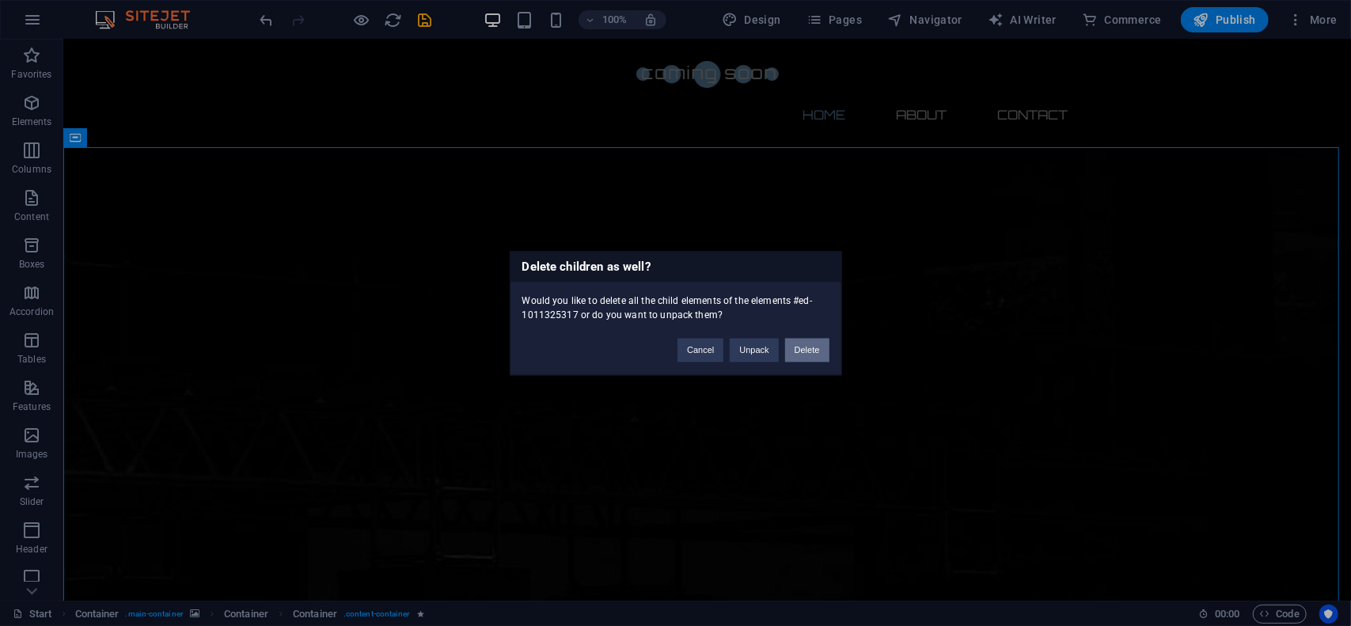
click at [804, 347] on button "Delete" at bounding box center [807, 350] width 44 height 24
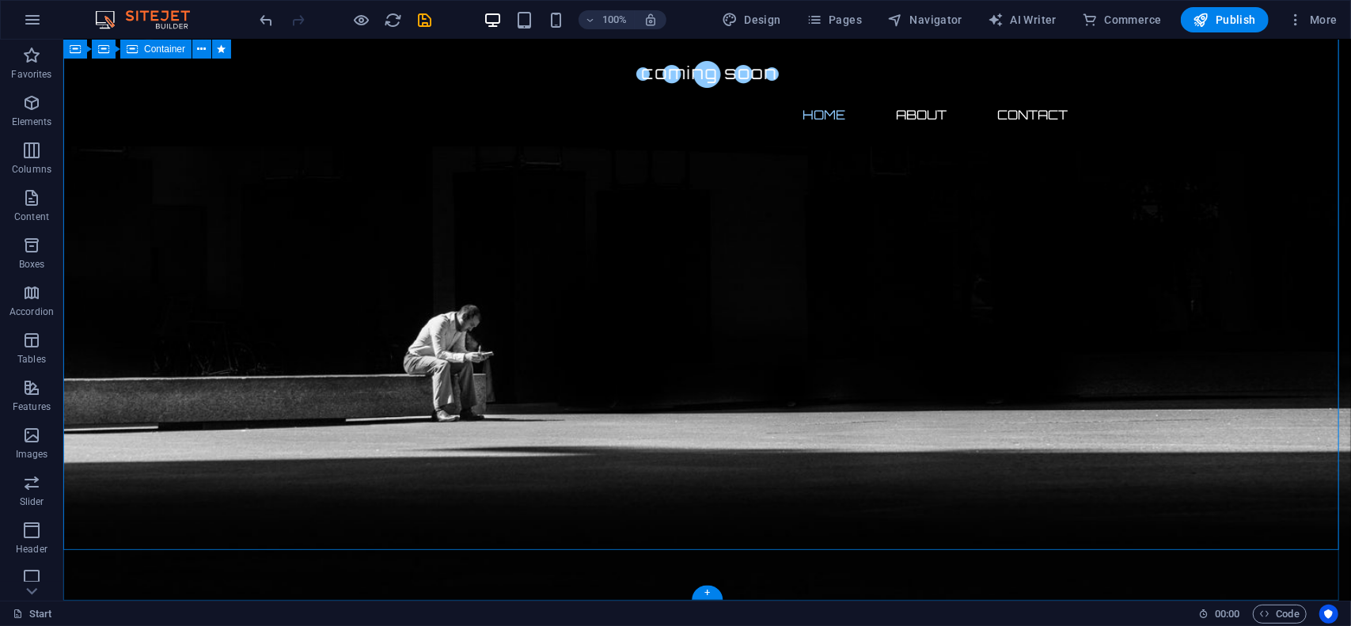
scroll to position [449, 0]
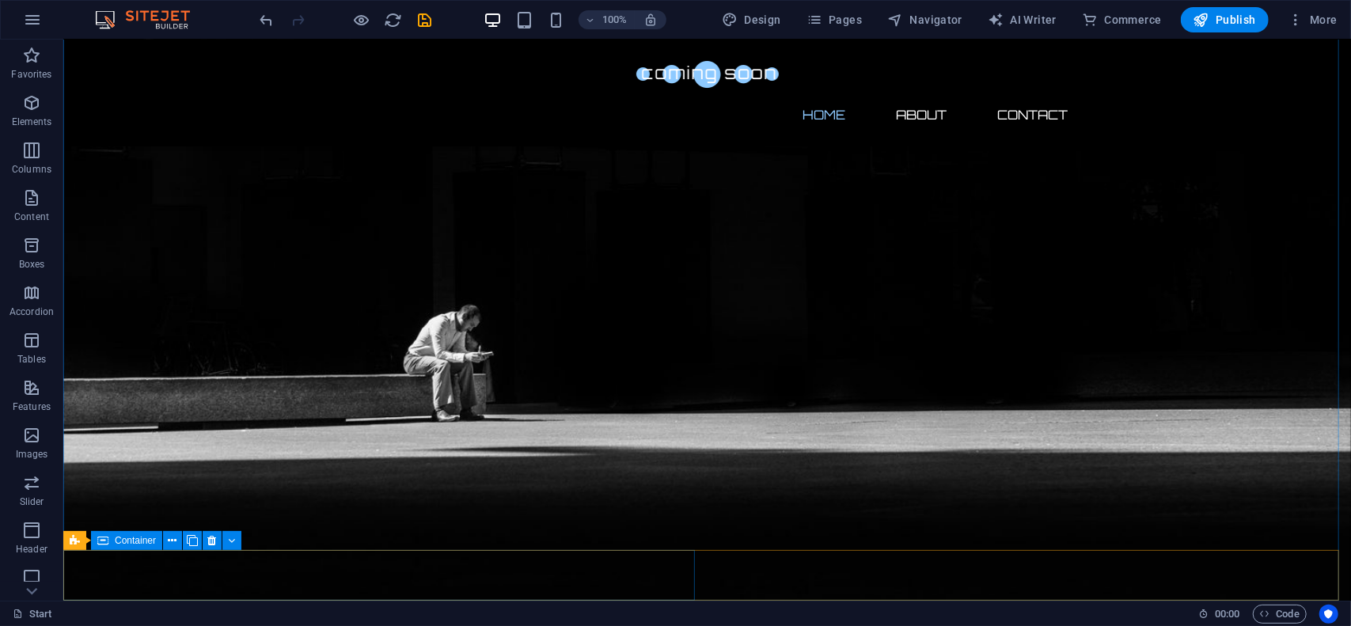
click at [98, 542] on icon at bounding box center [102, 540] width 11 height 19
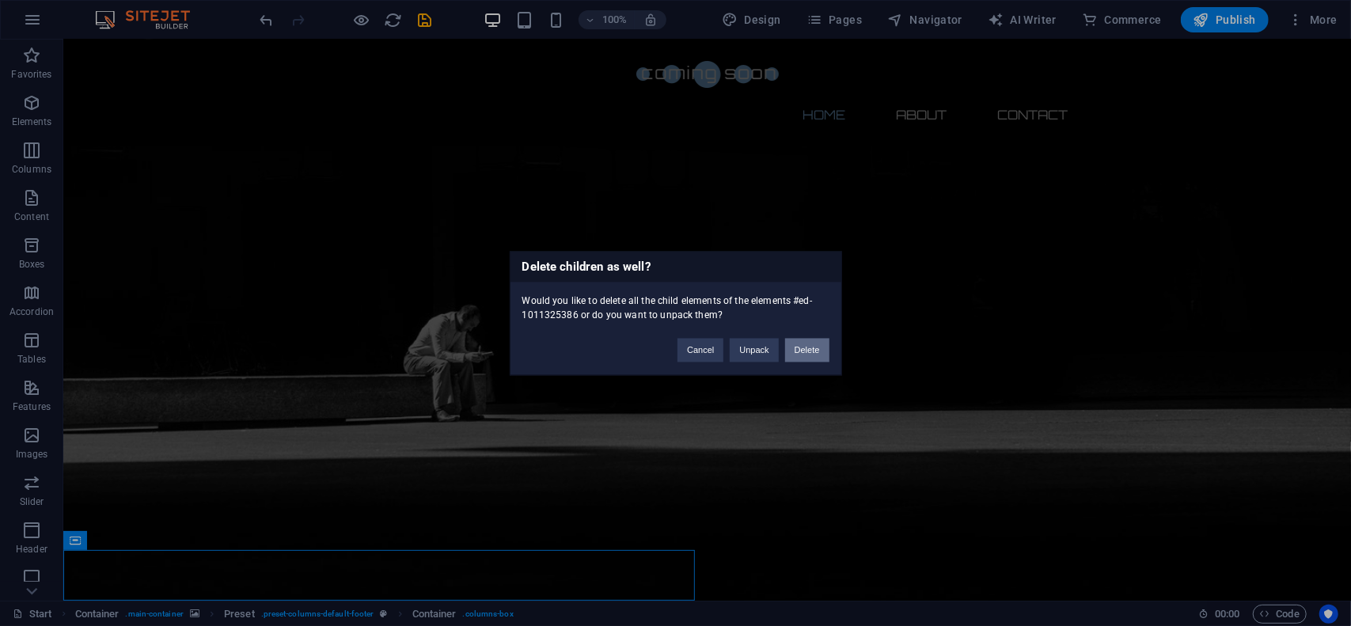
click at [815, 349] on button "Delete" at bounding box center [807, 350] width 44 height 24
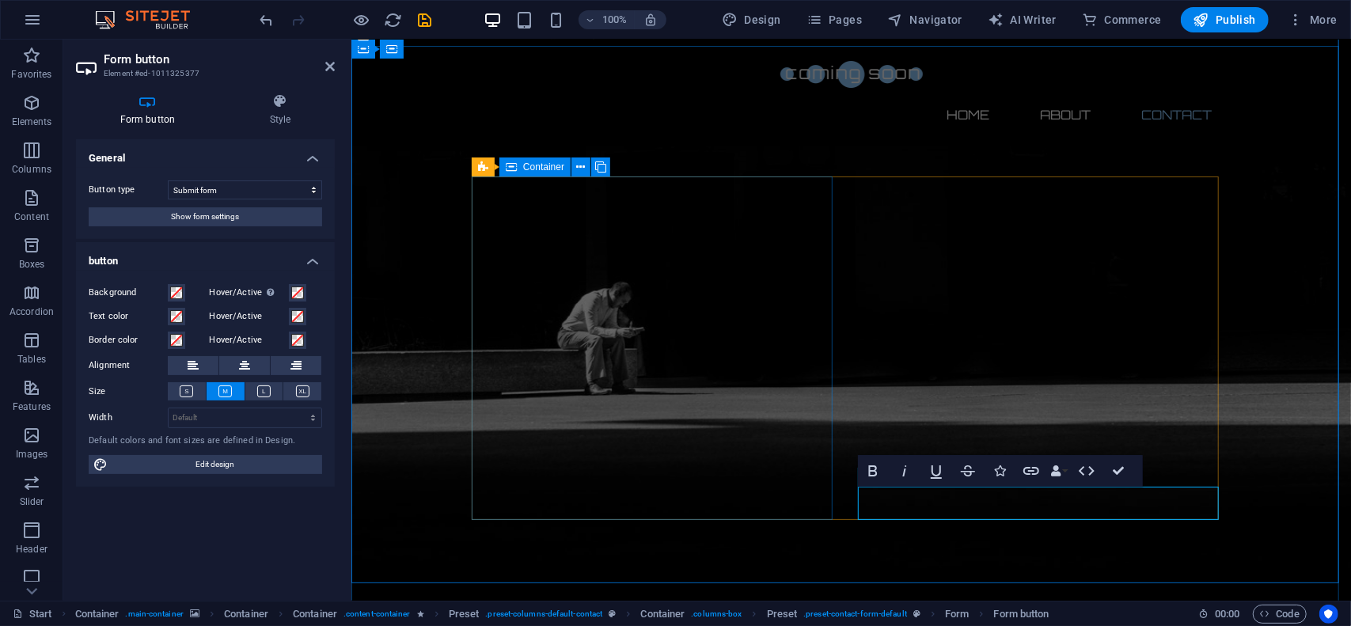
scroll to position [417, 0]
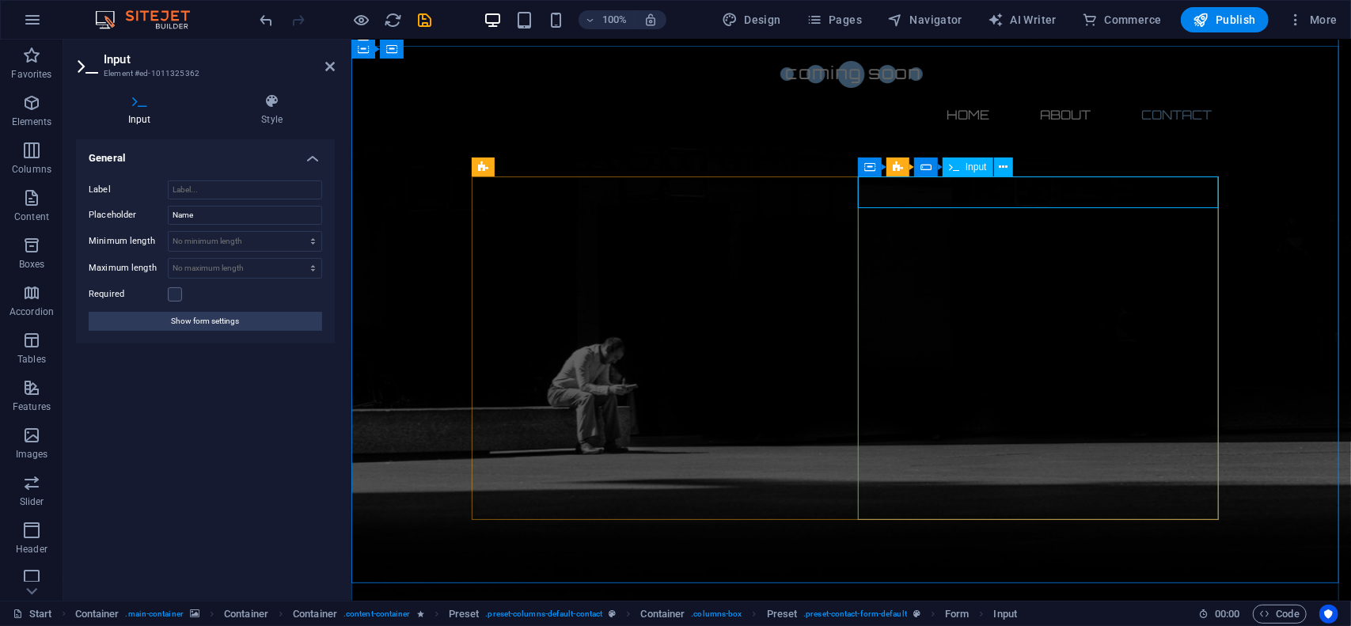
click at [975, 171] on span "Input" at bounding box center [975, 166] width 21 height 9
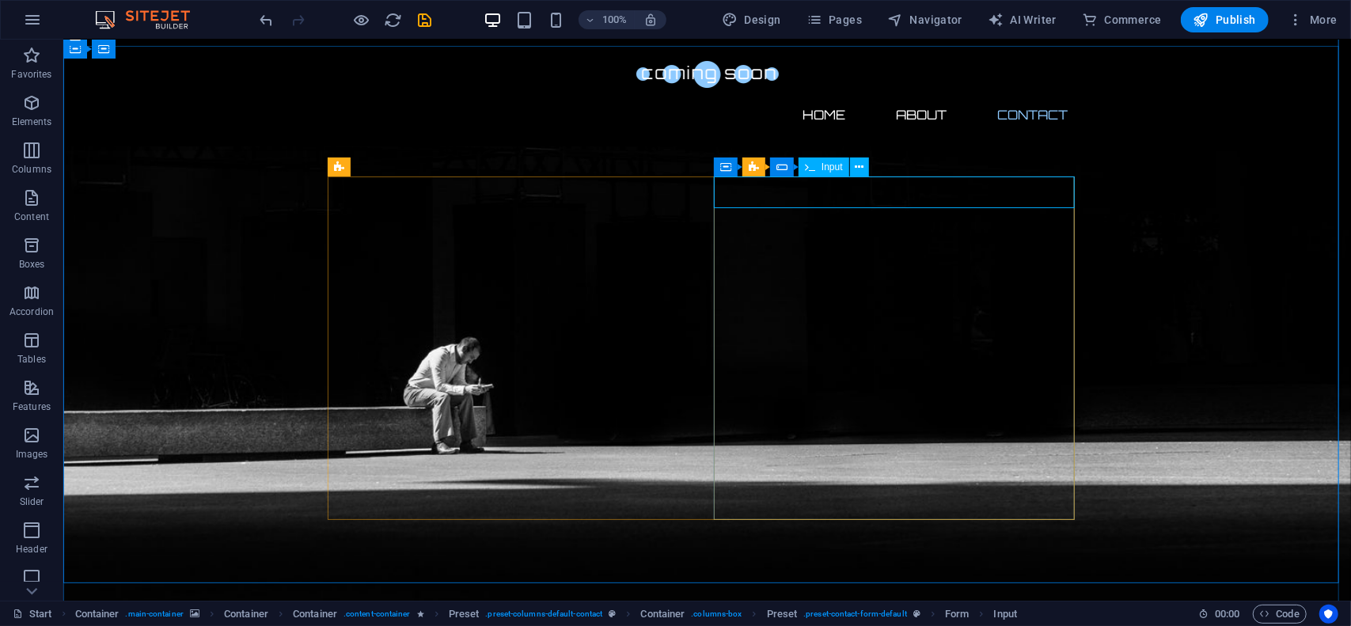
click at [830, 170] on span "Input" at bounding box center [831, 166] width 21 height 9
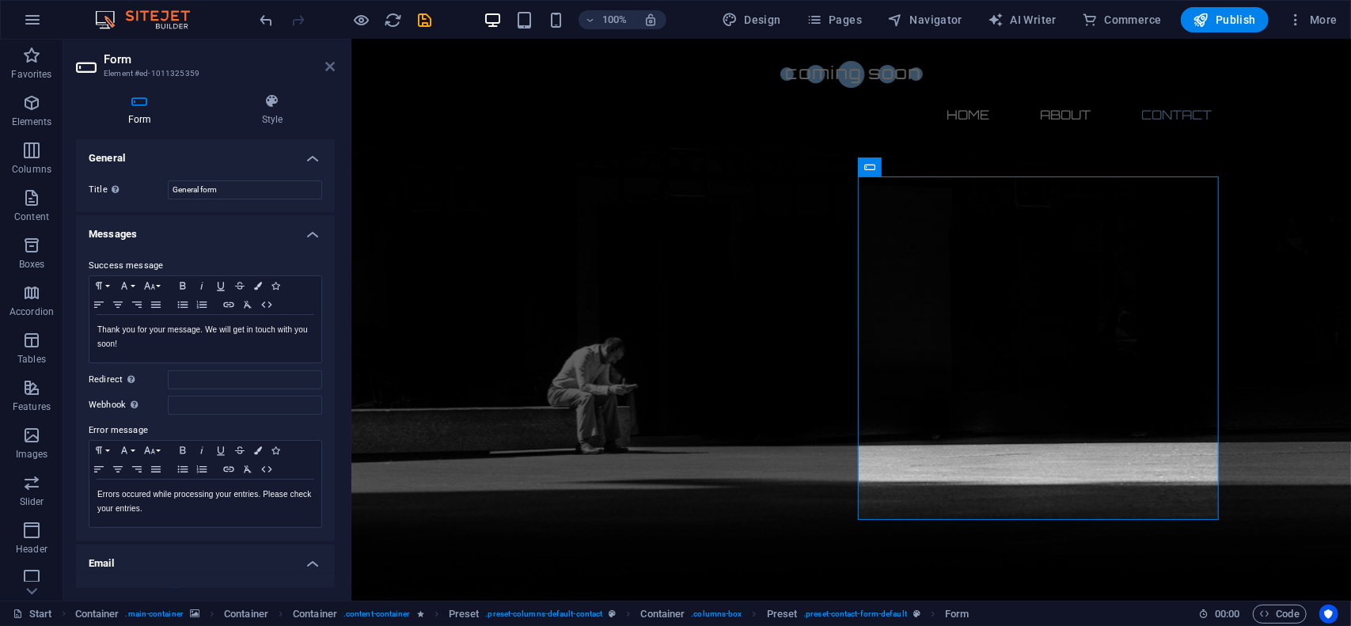
click at [327, 65] on icon at bounding box center [329, 66] width 9 height 13
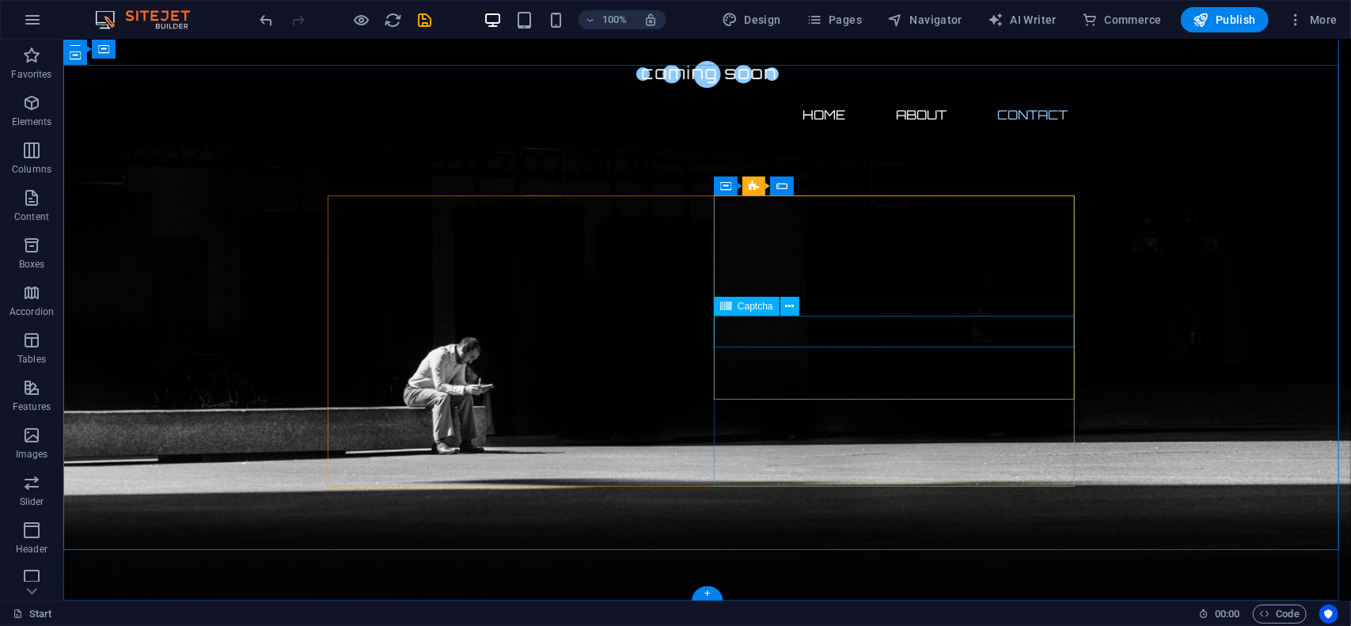
scroll to position [398, 0]
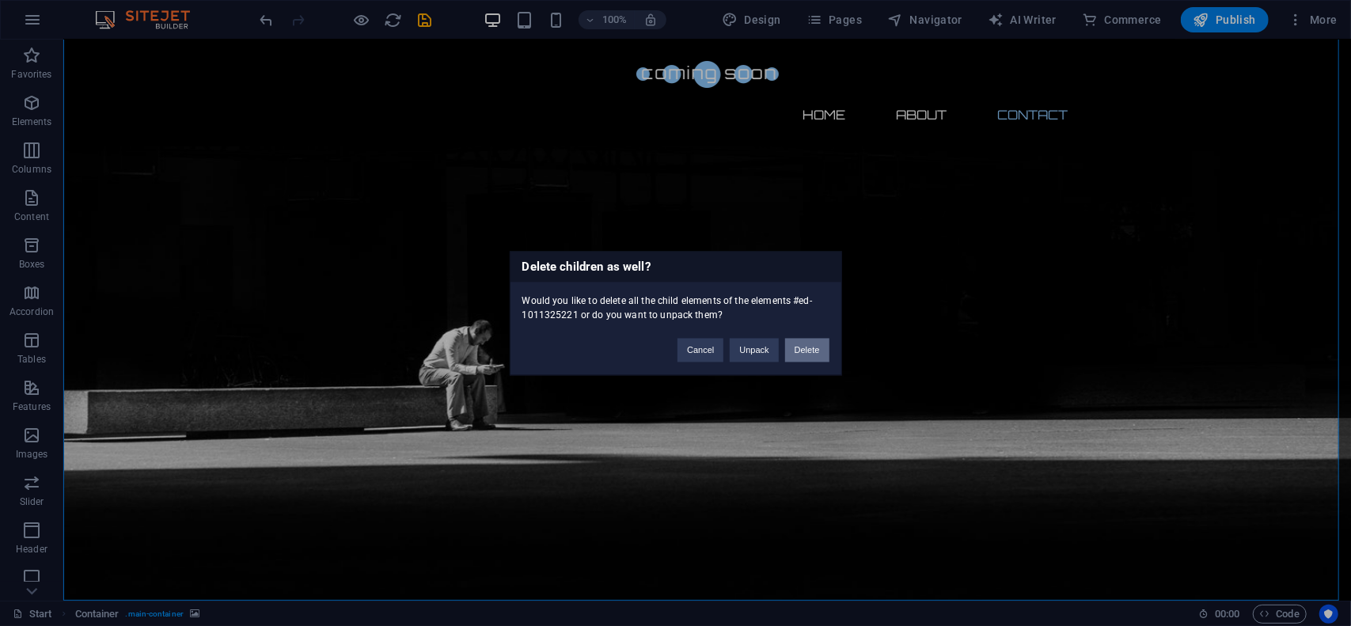
click at [809, 349] on button "Delete" at bounding box center [807, 350] width 44 height 24
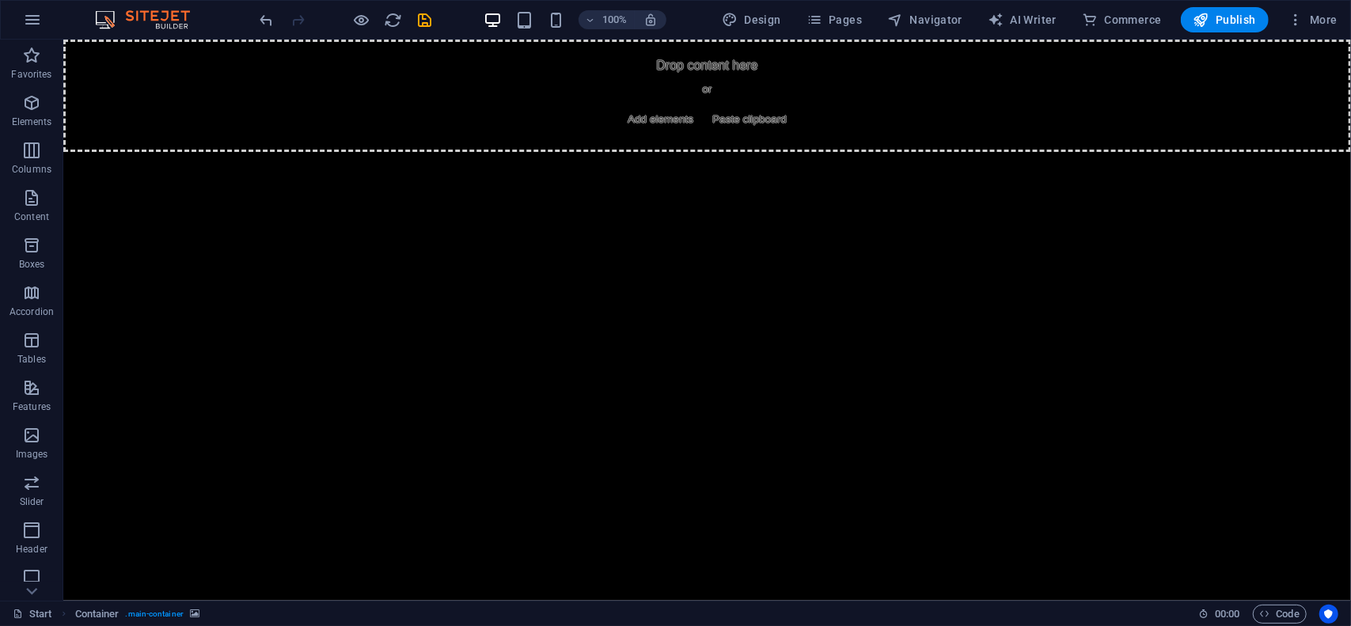
scroll to position [0, 0]
click at [271, 20] on icon "undo" at bounding box center [267, 20] width 18 height 18
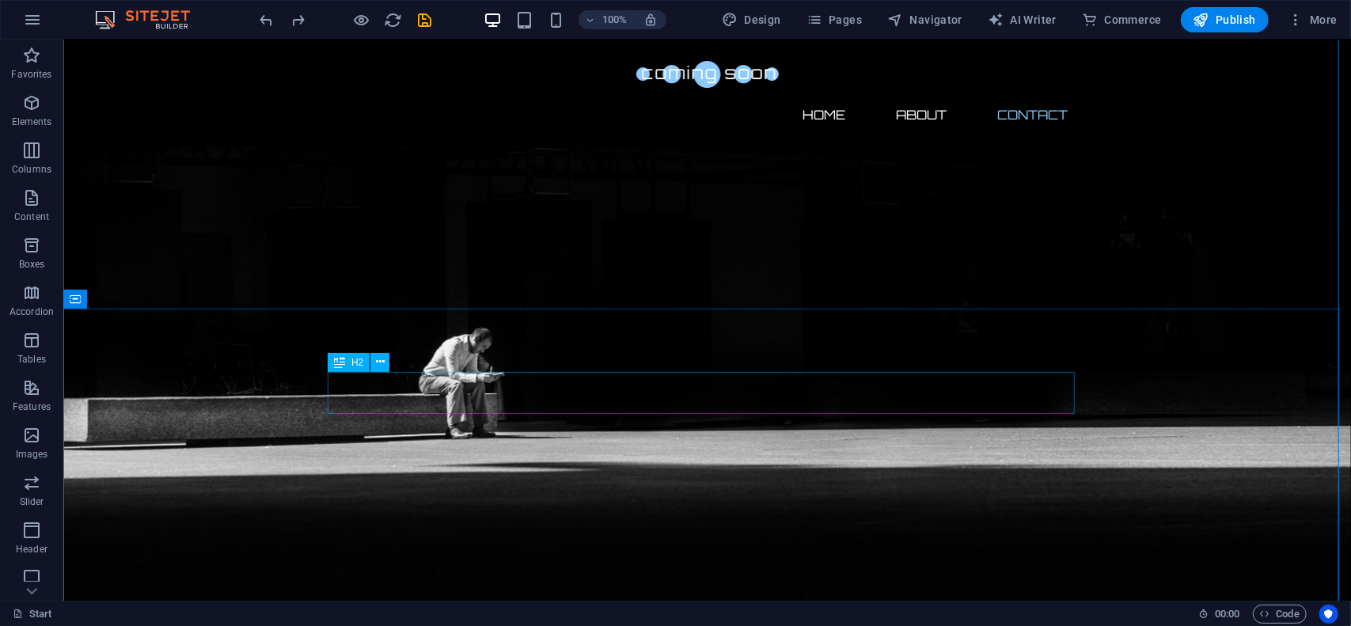
scroll to position [398, 0]
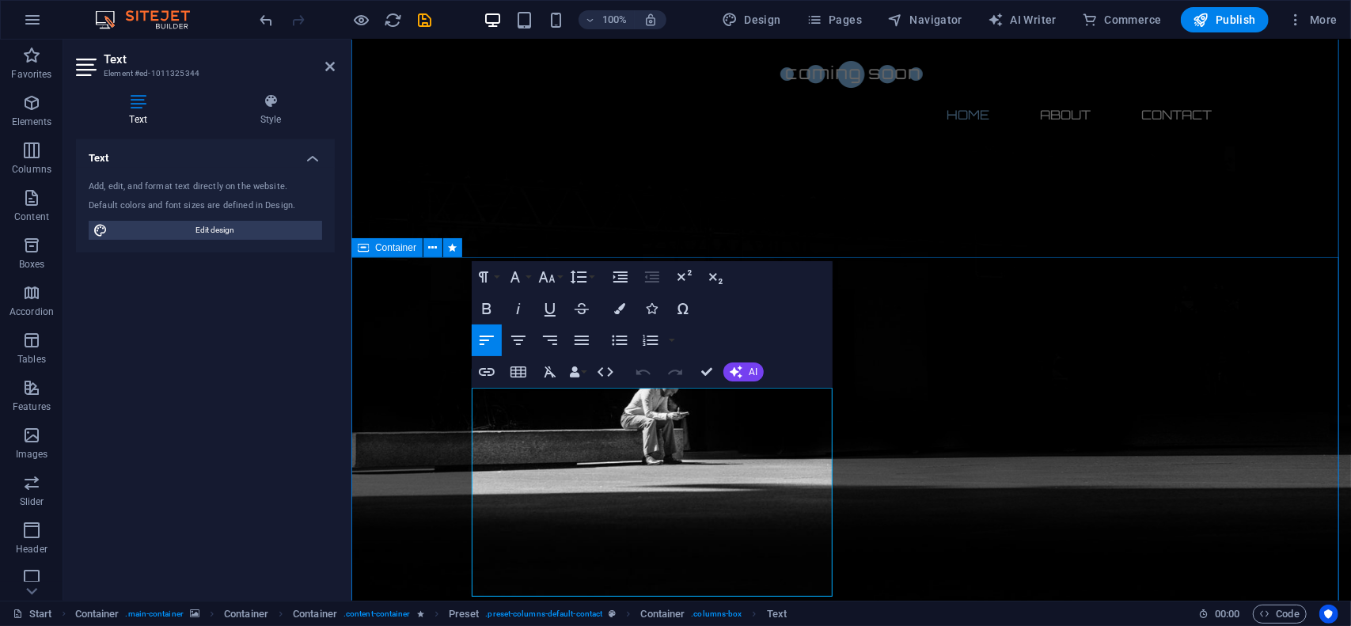
drag, startPoint x: 511, startPoint y: 584, endPoint x: 457, endPoint y: 396, distance: 196.1
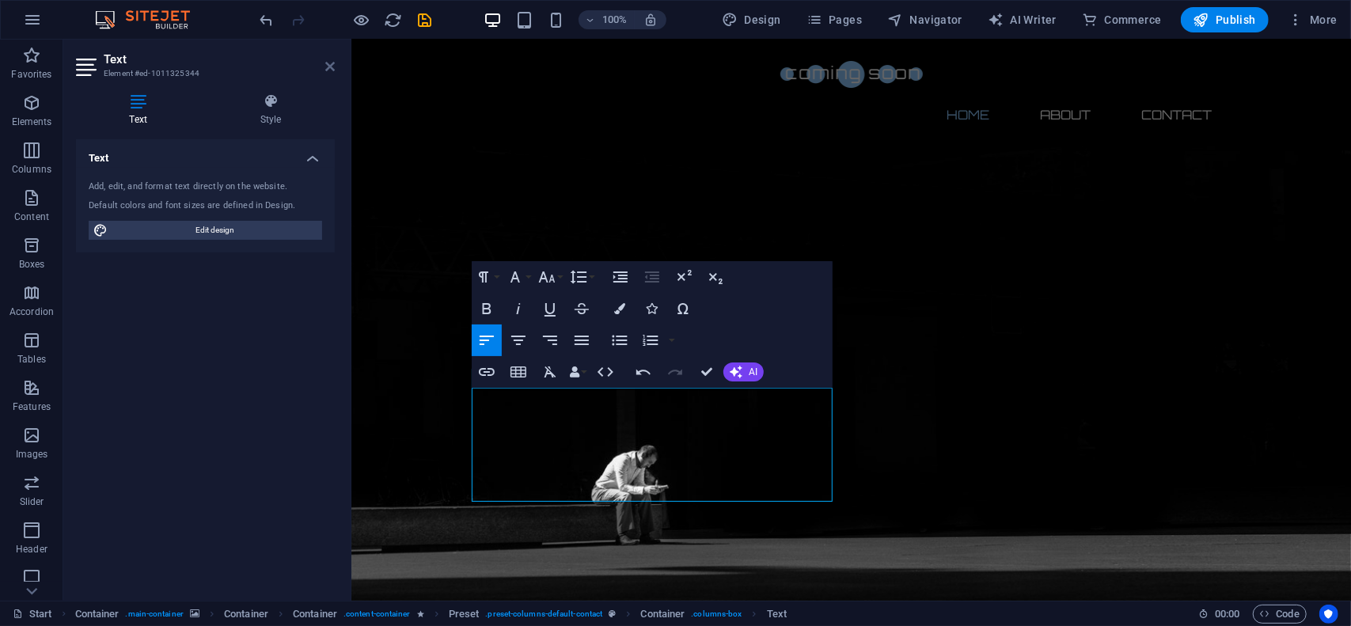
click at [330, 65] on icon at bounding box center [329, 66] width 9 height 13
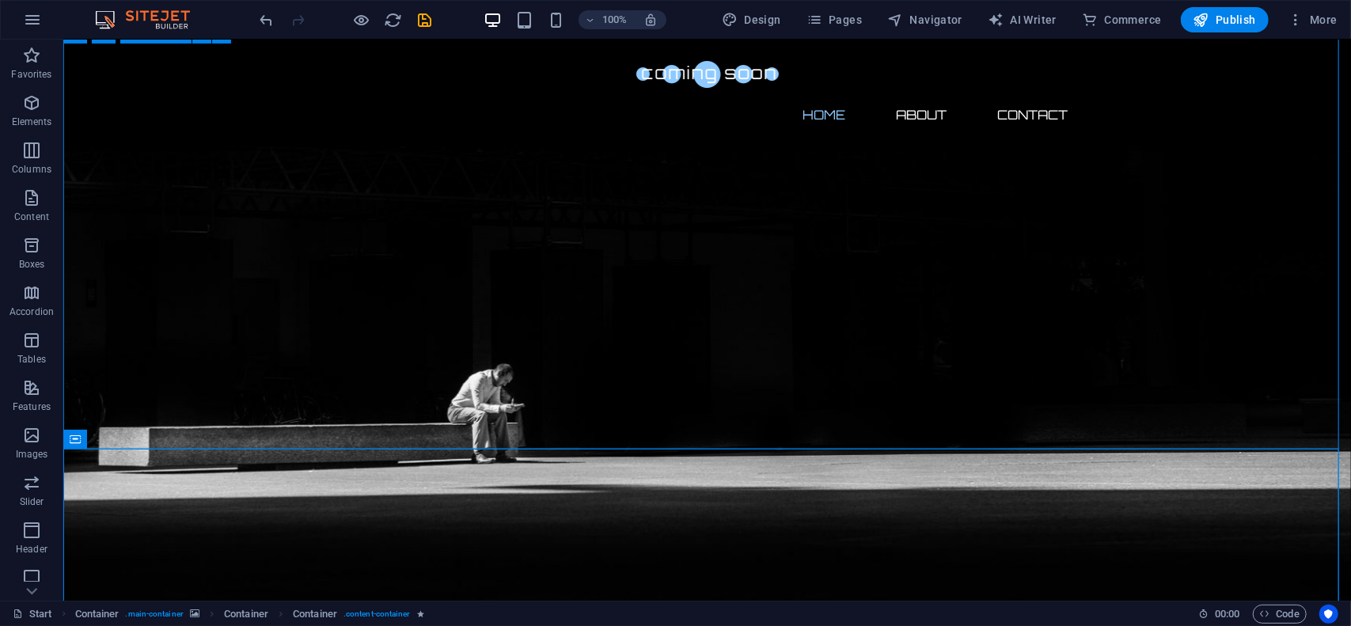
scroll to position [303, 0]
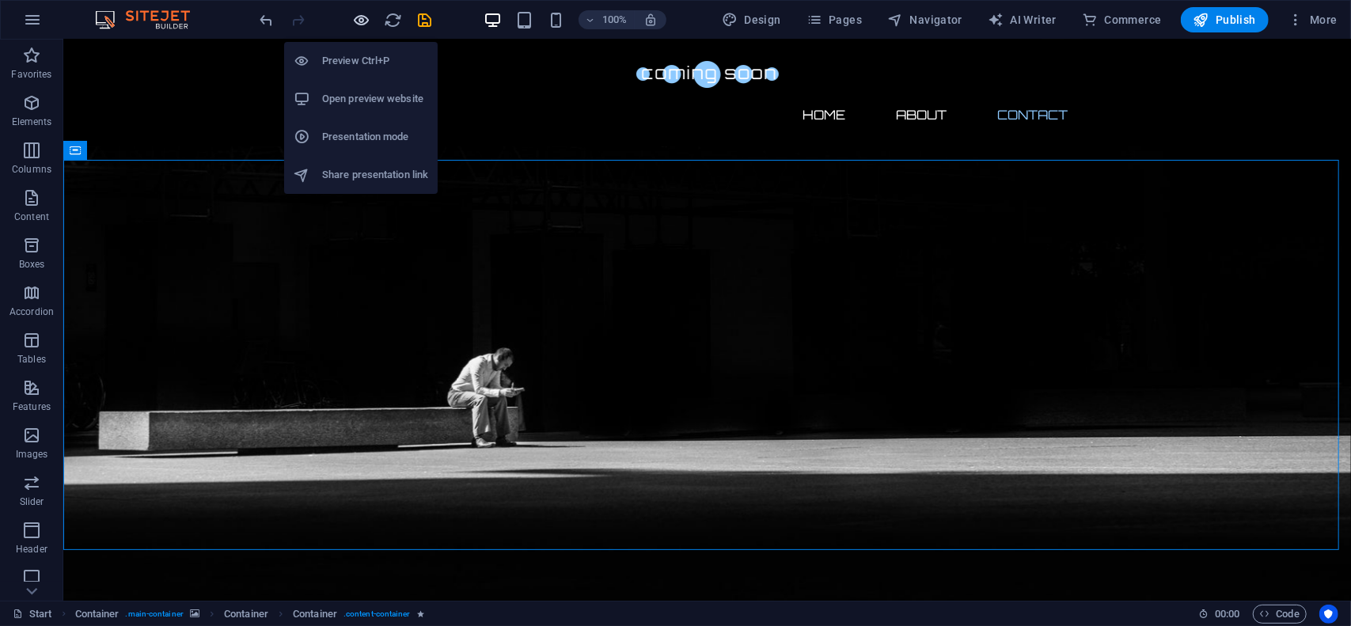
click at [358, 18] on icon "button" at bounding box center [362, 20] width 18 height 18
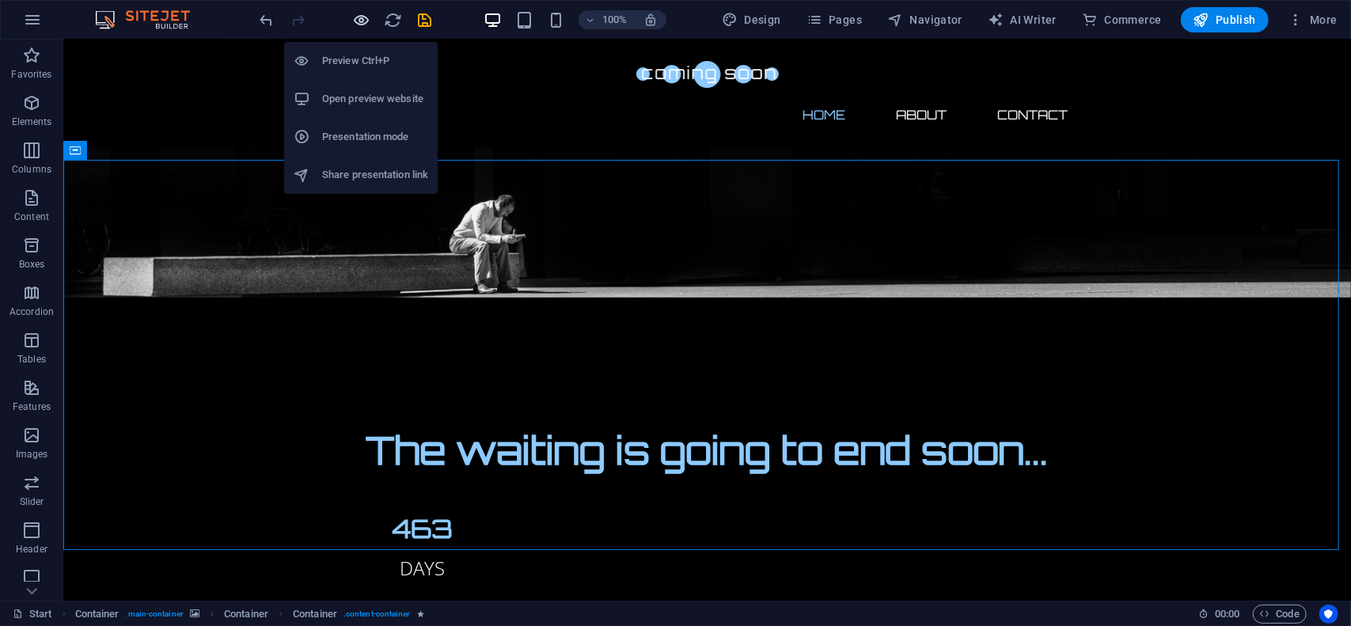
scroll to position [0, 0]
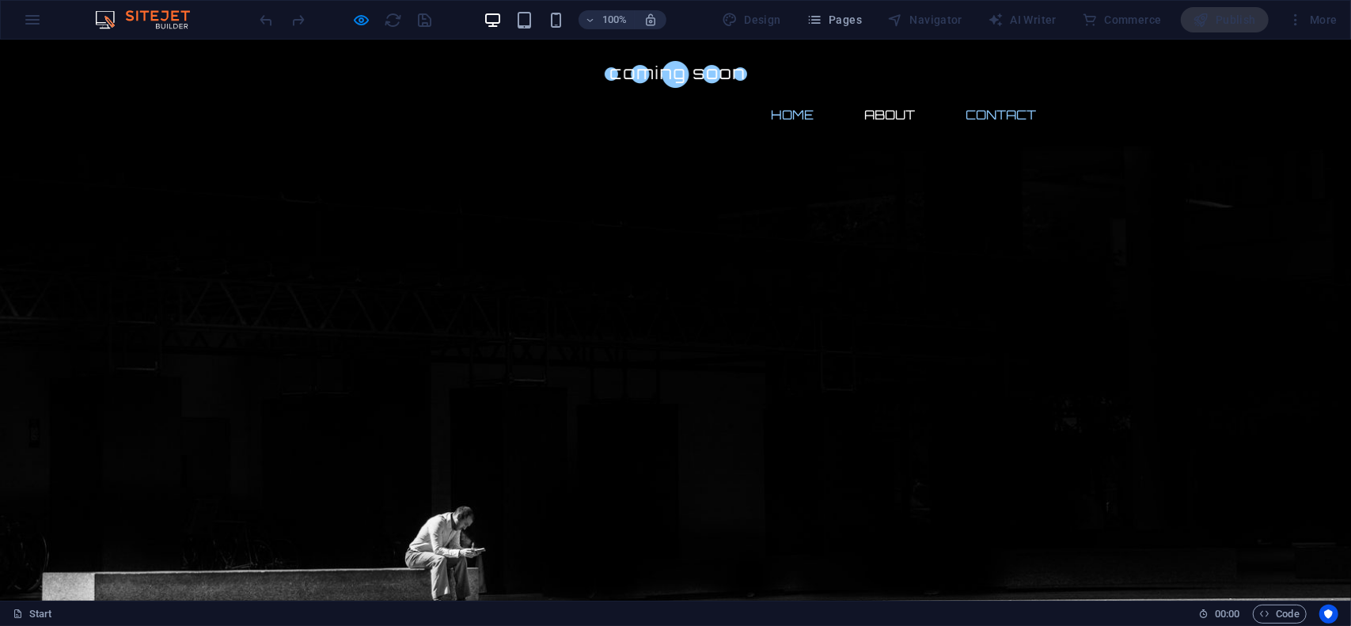
click at [986, 95] on link "Contact" at bounding box center [1001, 114] width 96 height 38
click at [890, 95] on link "About" at bounding box center [890, 114] width 76 height 38
click at [790, 95] on link "Home" at bounding box center [793, 114] width 68 height 38
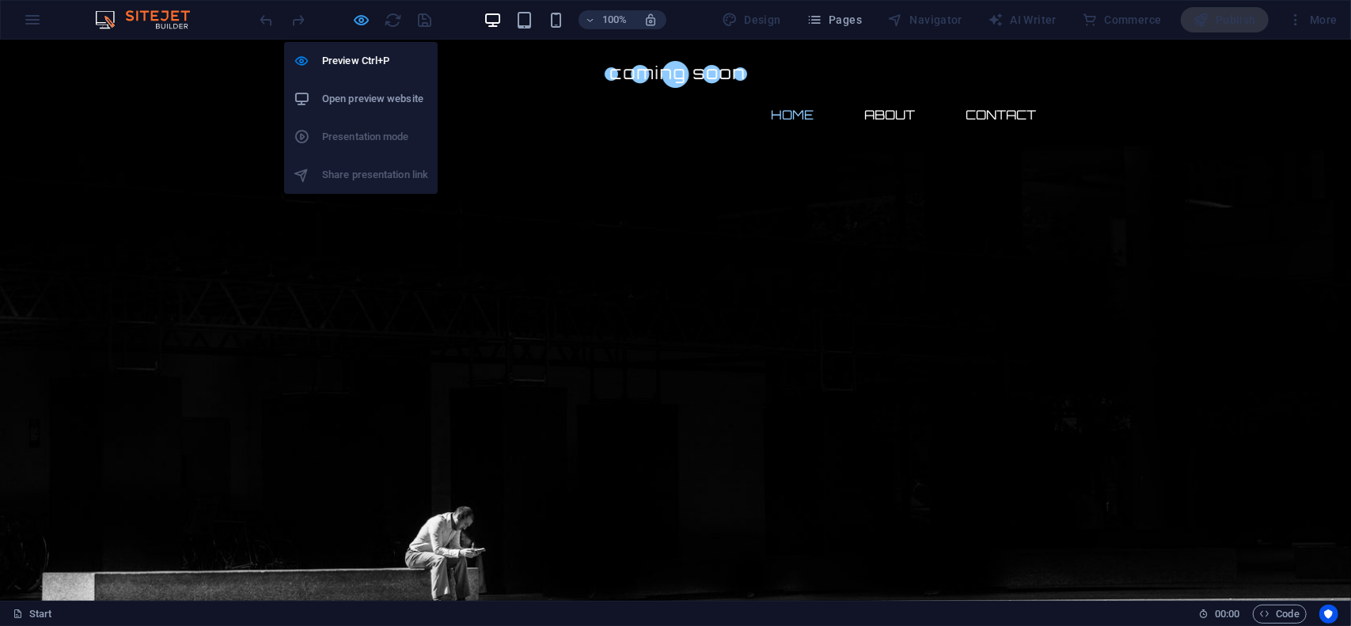
click at [362, 23] on icon "button" at bounding box center [362, 20] width 18 height 18
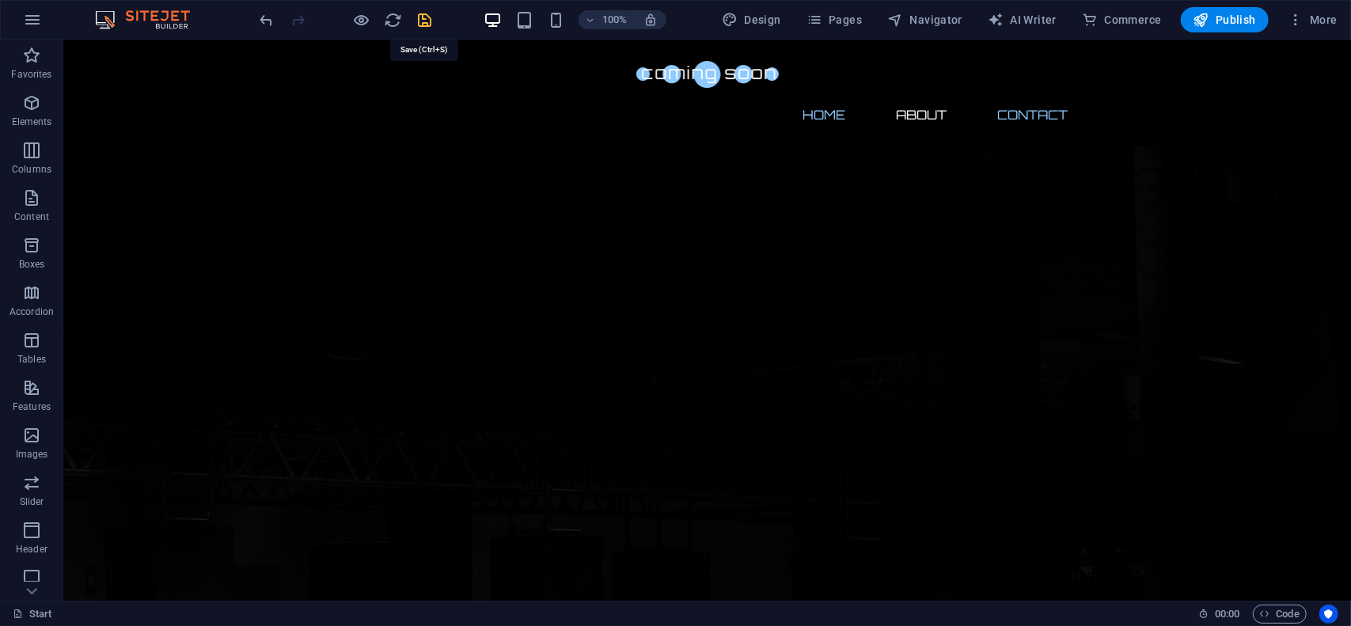
click at [429, 22] on icon "save" at bounding box center [425, 20] width 18 height 18
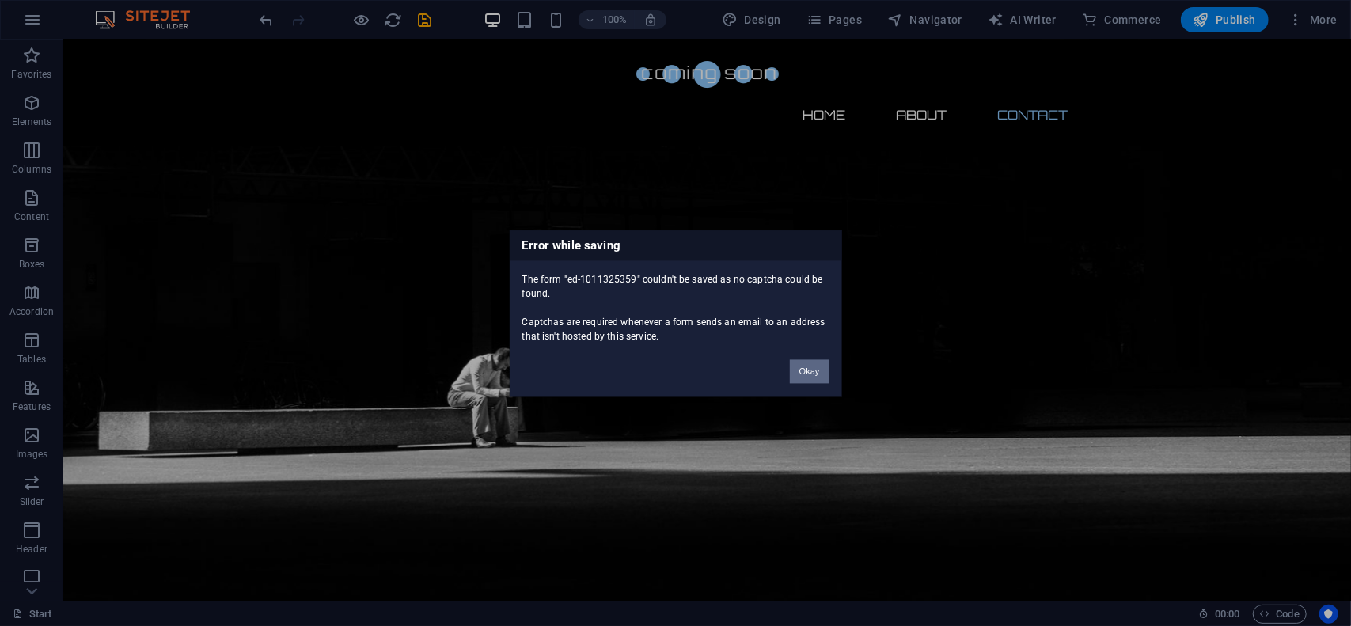
click at [810, 370] on button "Okay" at bounding box center [810, 371] width 40 height 24
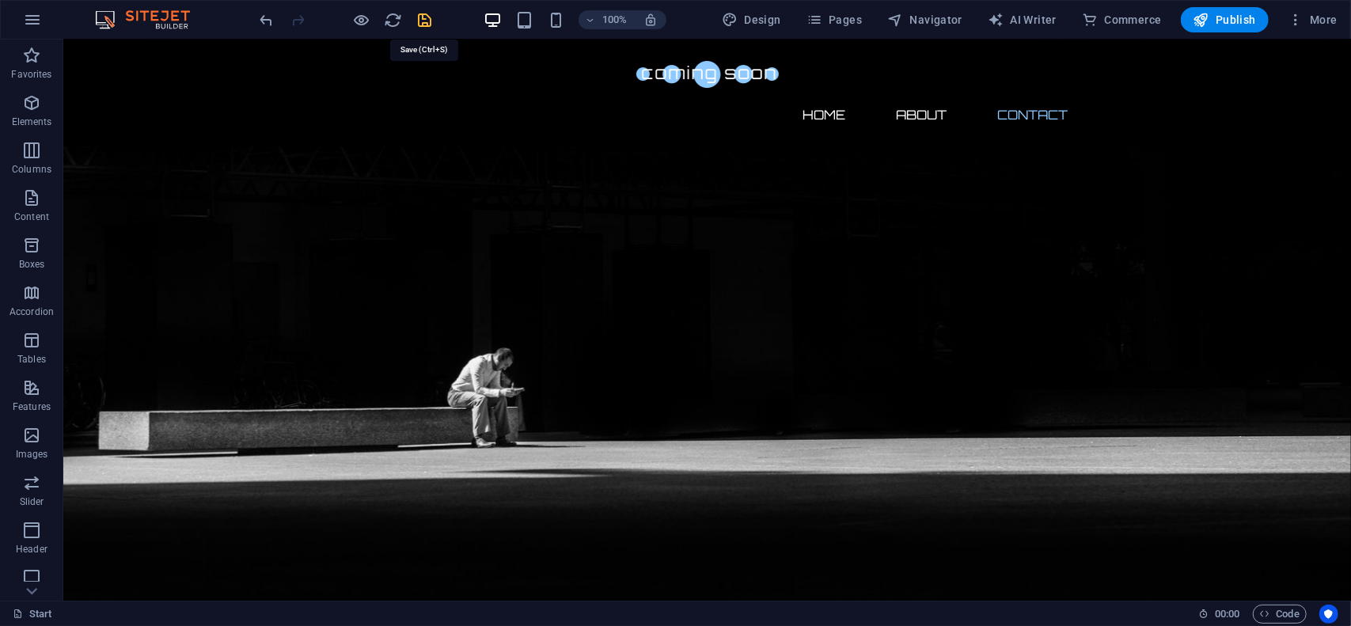
click at [428, 19] on icon "save" at bounding box center [425, 20] width 18 height 18
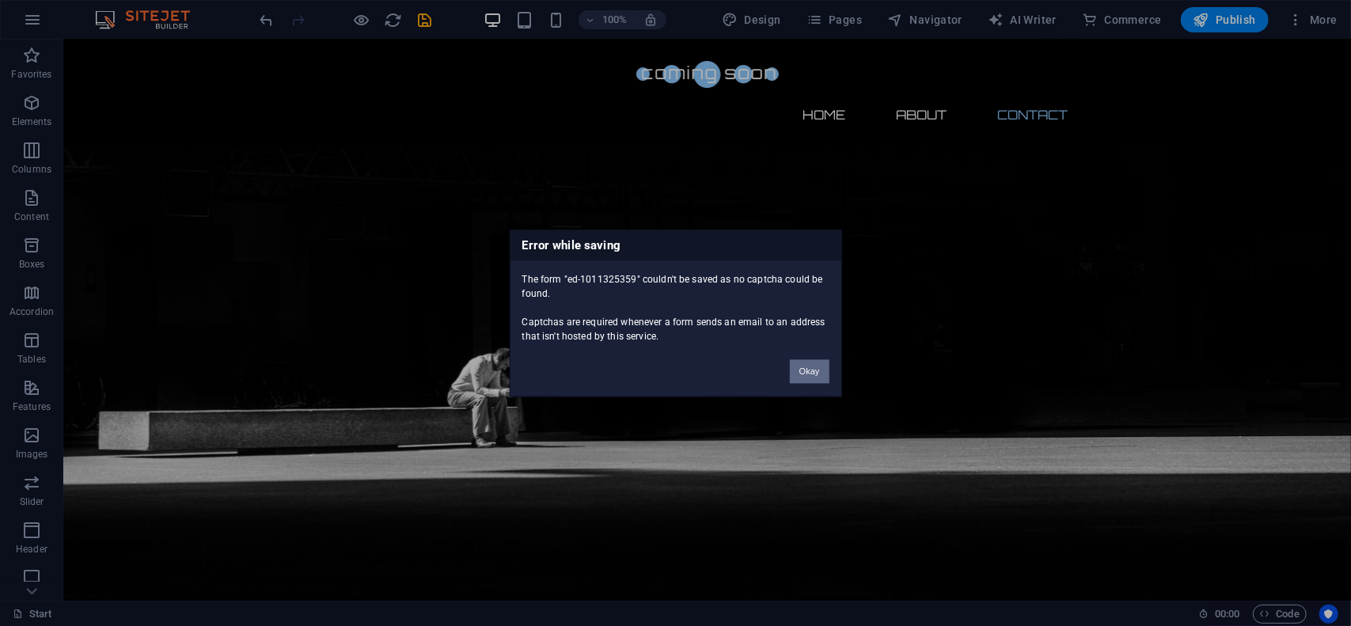
click at [816, 374] on button "Okay" at bounding box center [810, 371] width 40 height 24
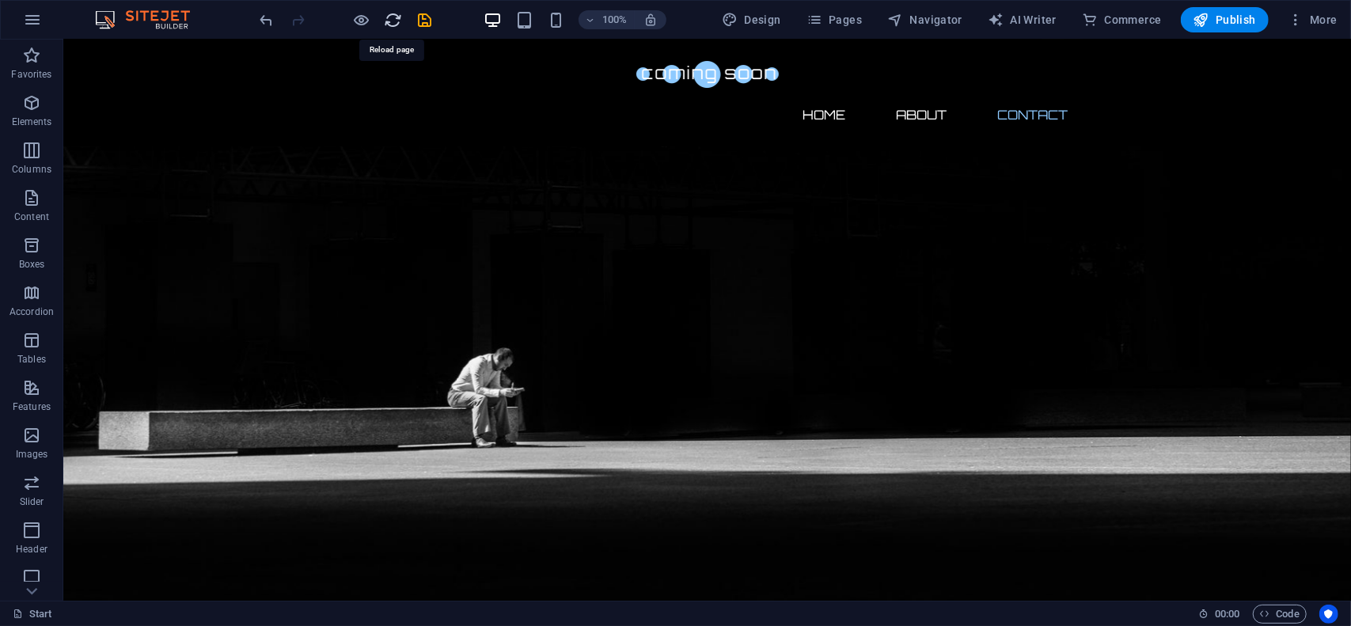
click at [398, 17] on icon "reload" at bounding box center [394, 20] width 18 height 18
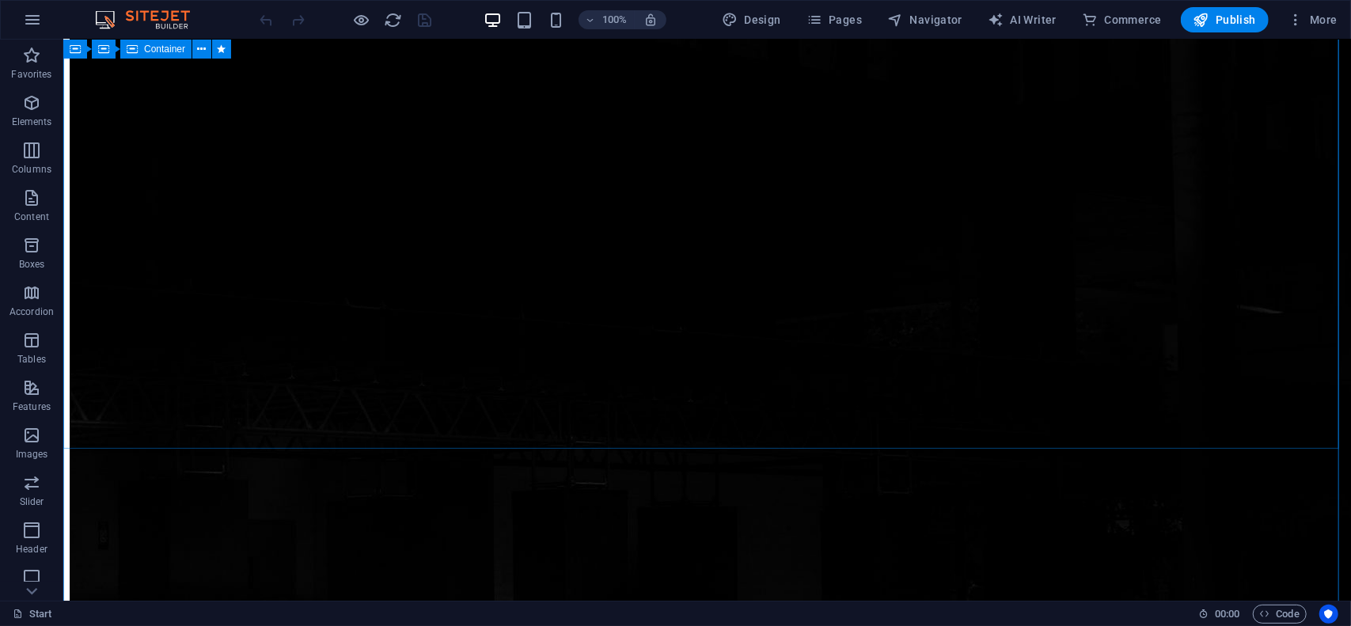
scroll to position [79, 0]
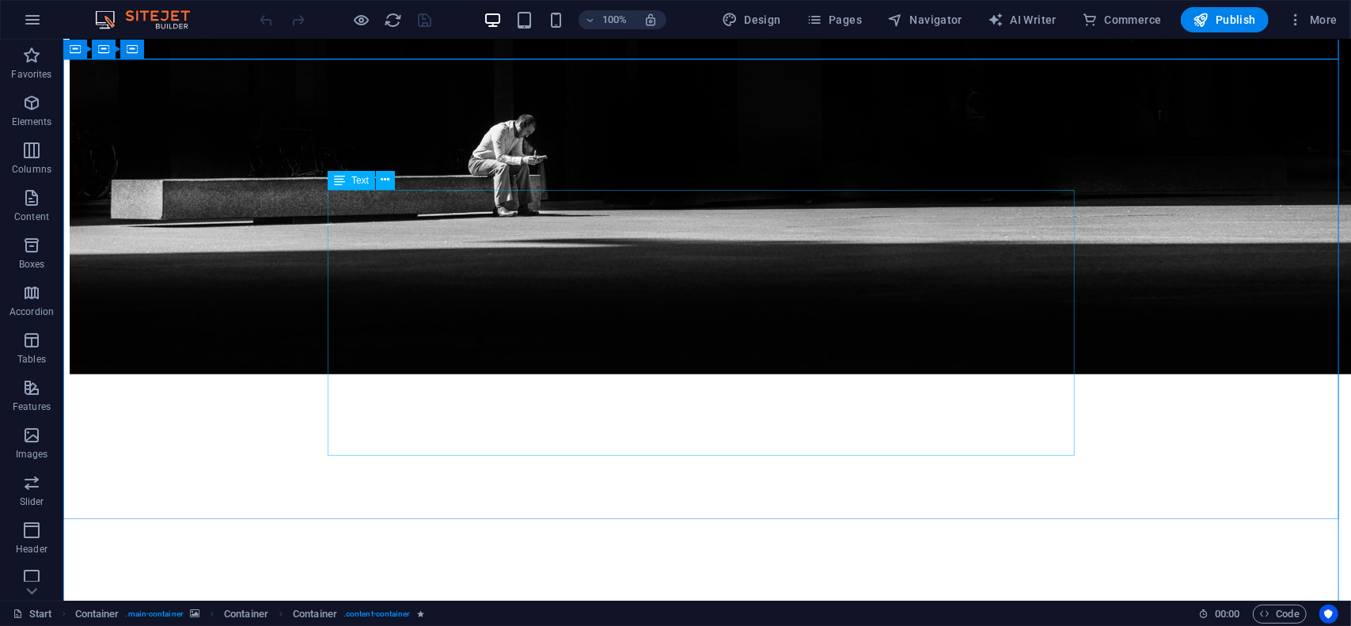
scroll to position [554, 0]
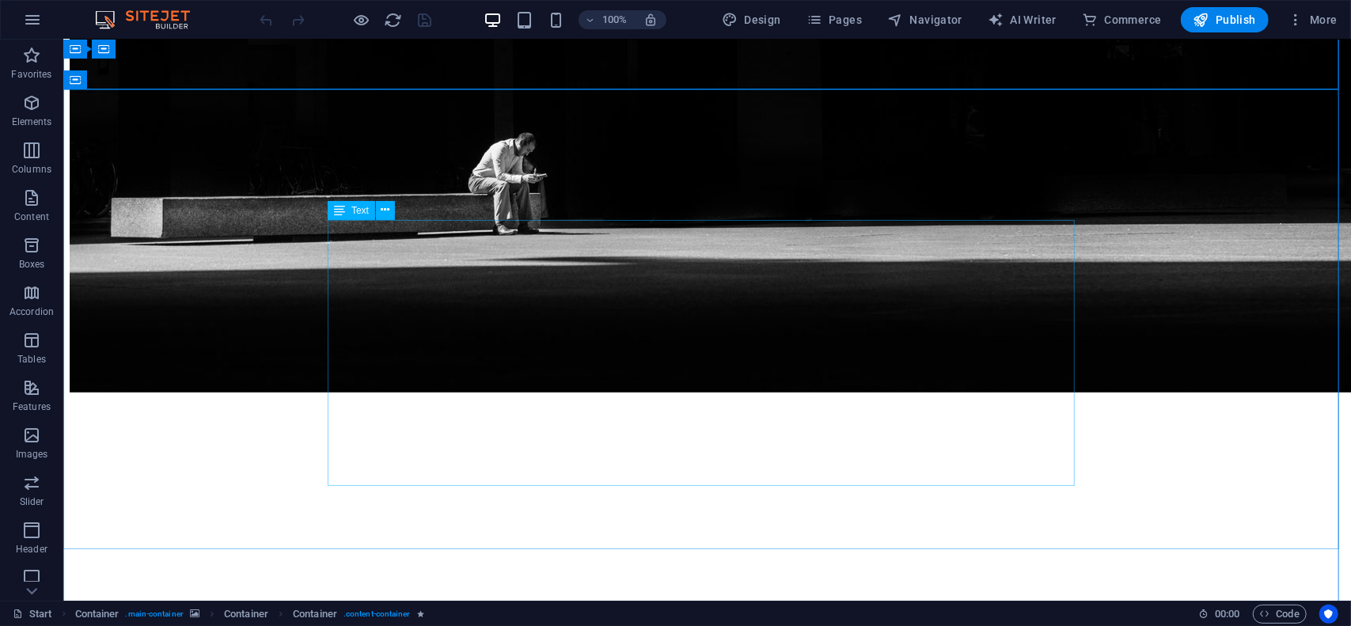
click at [369, 215] on div "Text" at bounding box center [351, 210] width 47 height 19
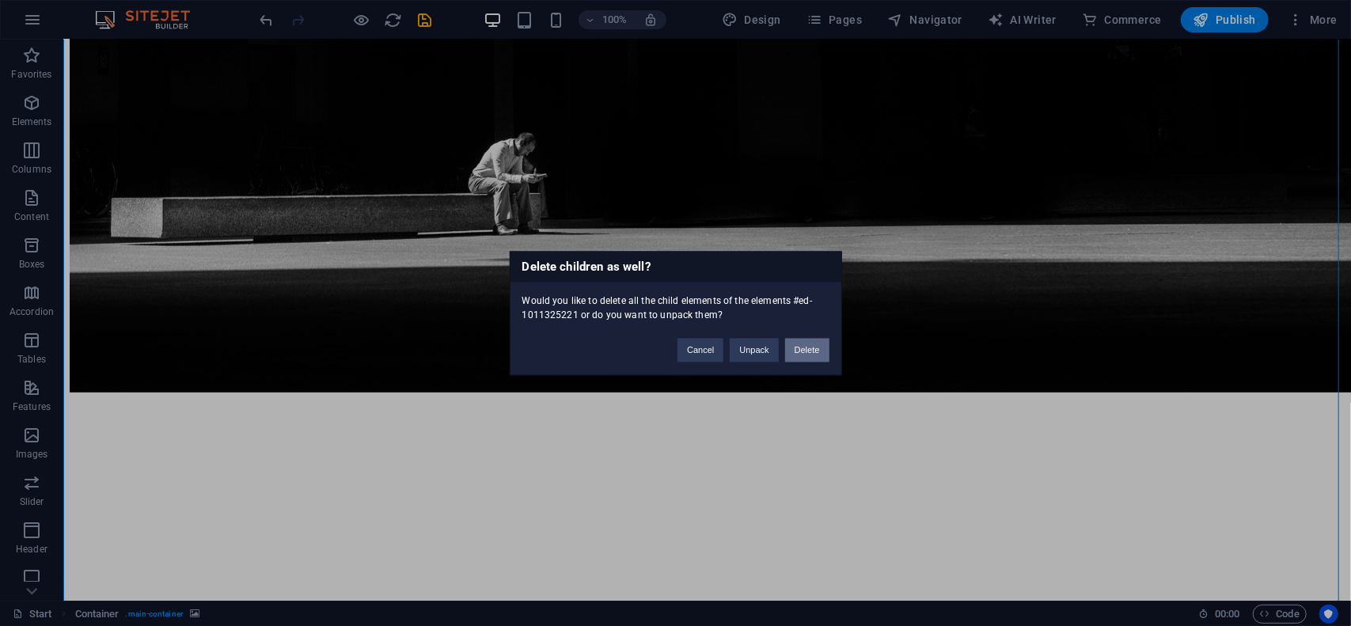
drag, startPoint x: 812, startPoint y: 356, endPoint x: 749, endPoint y: 316, distance: 75.1
click at [812, 355] on button "Delete" at bounding box center [807, 350] width 44 height 24
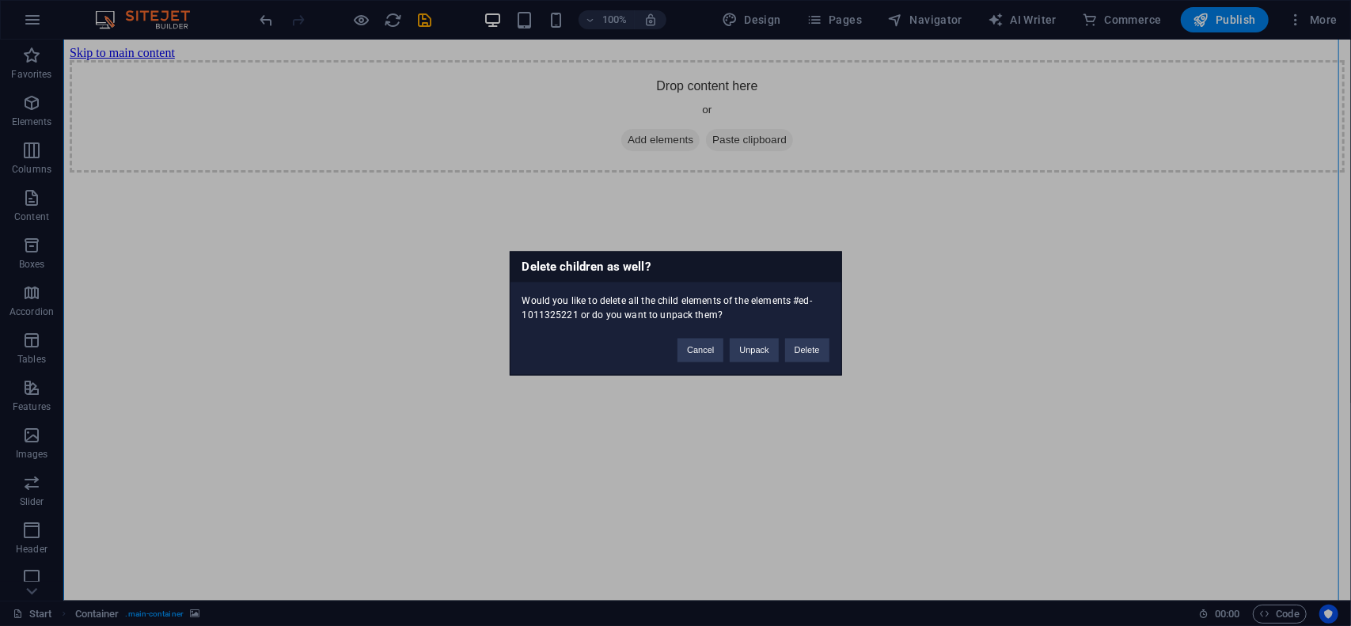
scroll to position [0, 0]
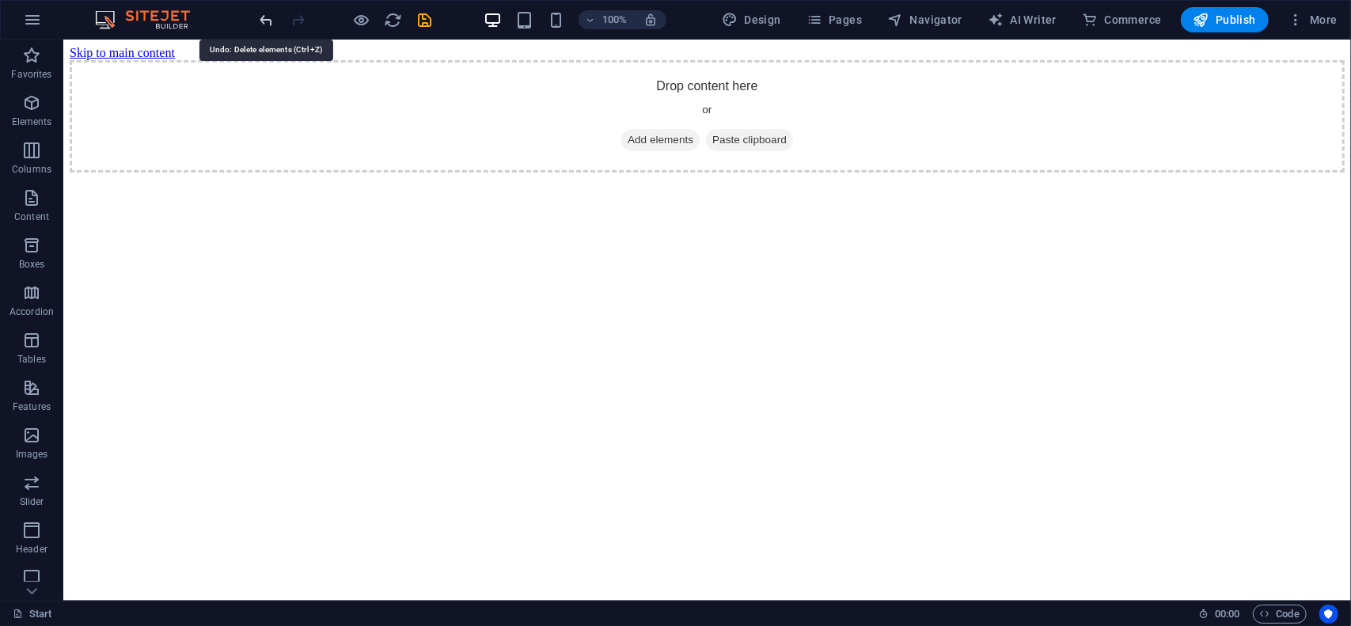
click at [263, 20] on icon "undo" at bounding box center [267, 20] width 18 height 18
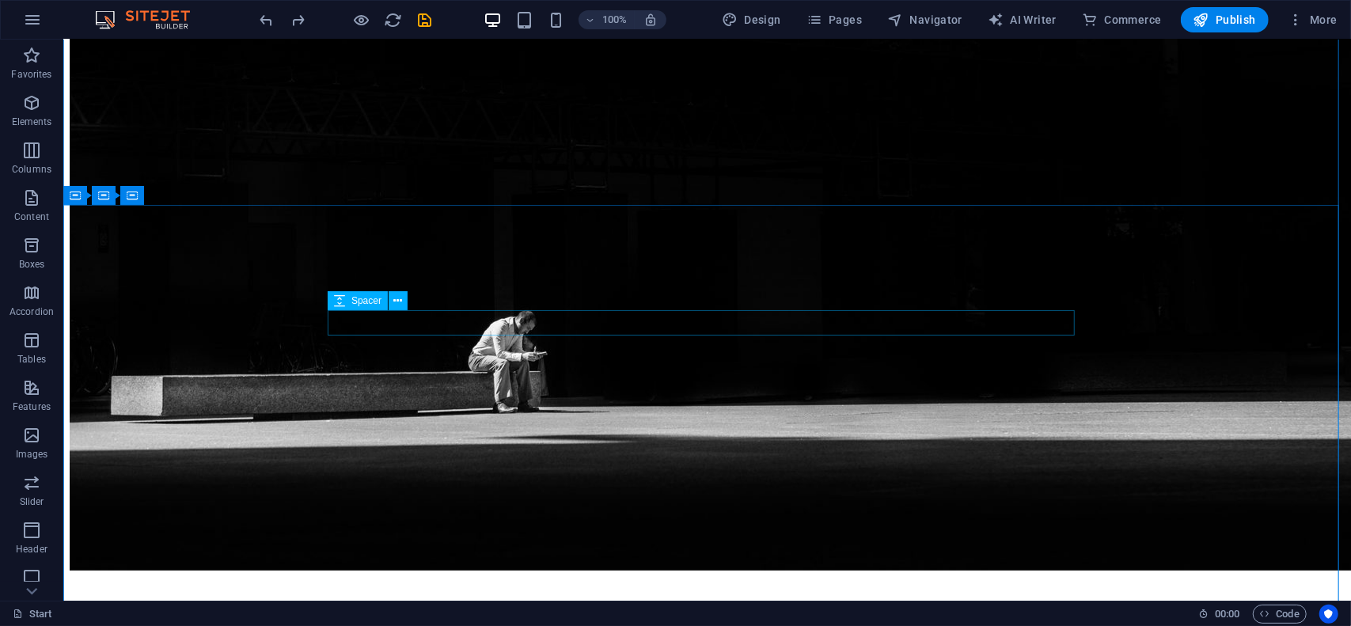
scroll to position [227, 0]
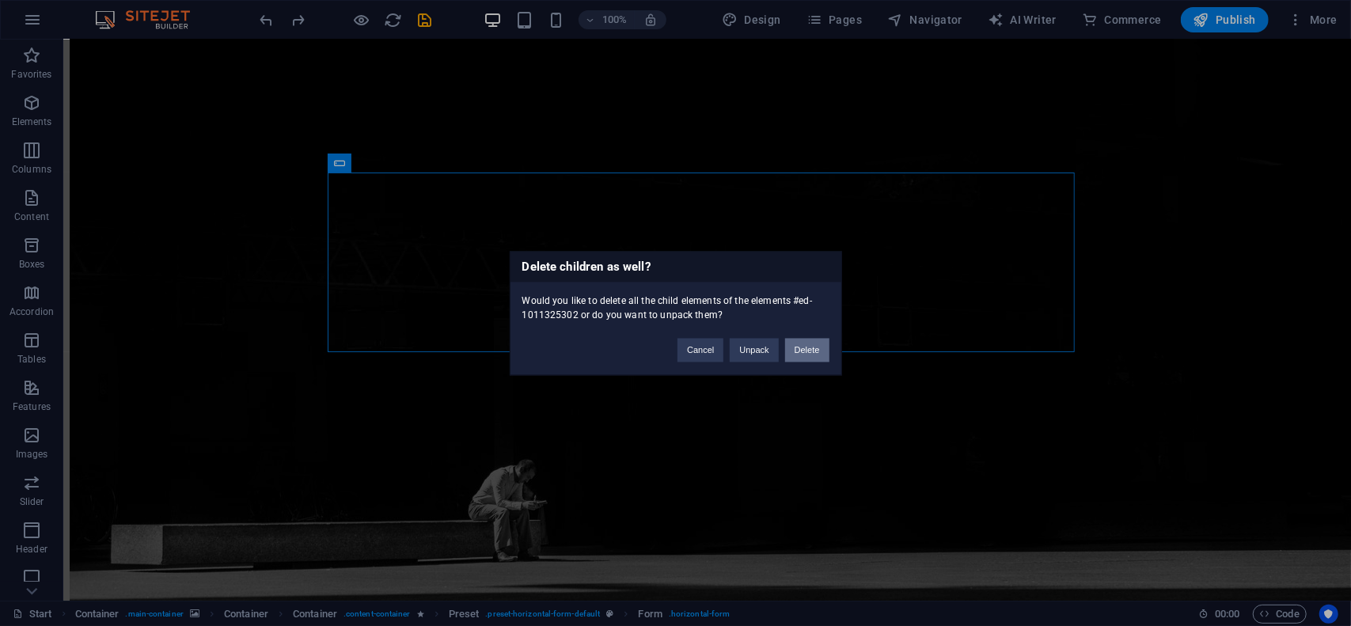
click at [806, 347] on button "Delete" at bounding box center [807, 350] width 44 height 24
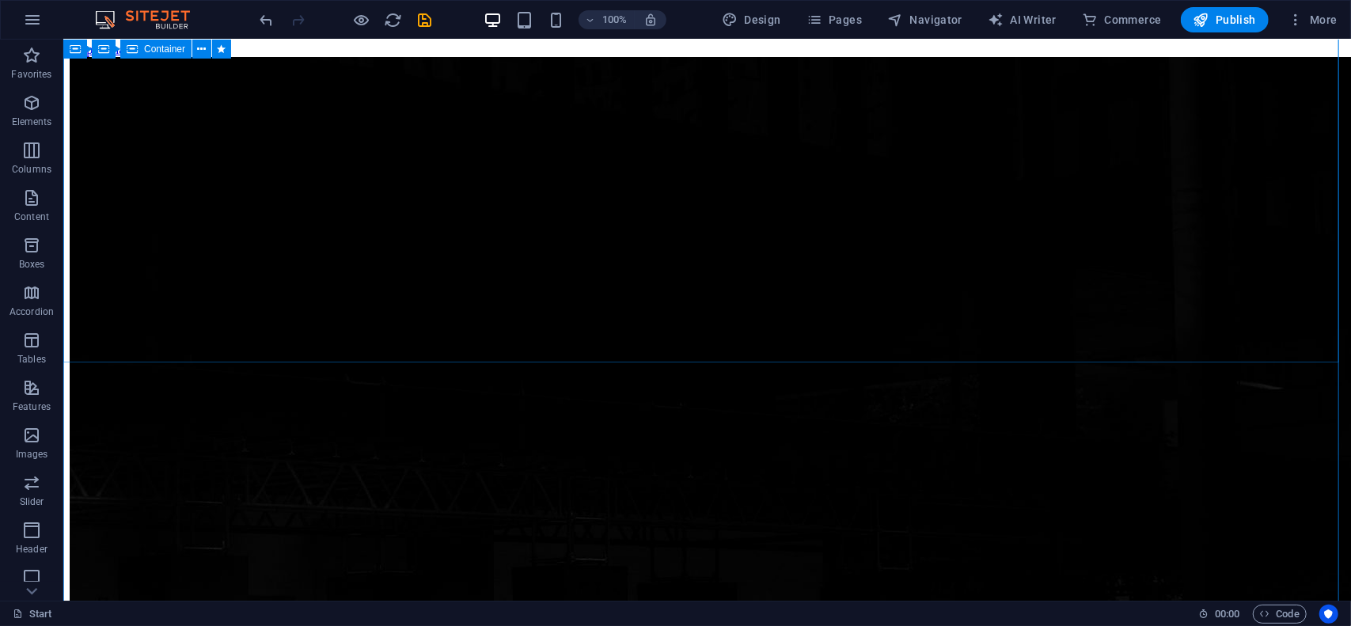
scroll to position [0, 0]
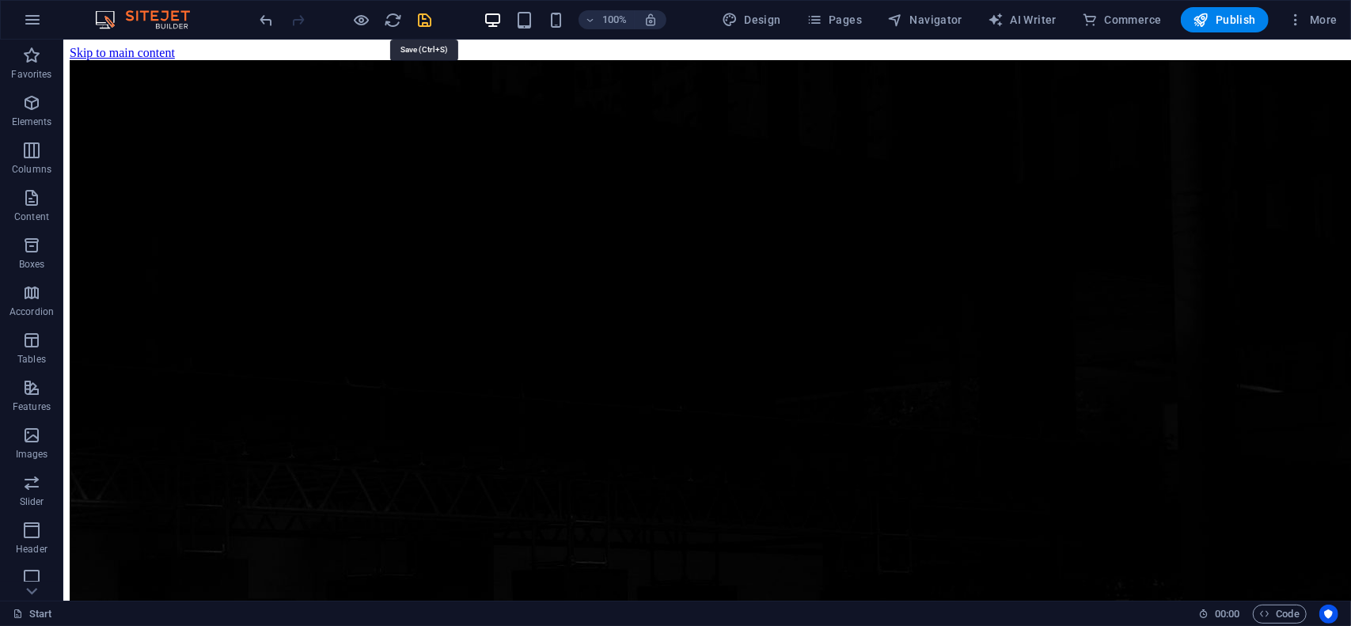
click at [430, 18] on icon "save" at bounding box center [425, 20] width 18 height 18
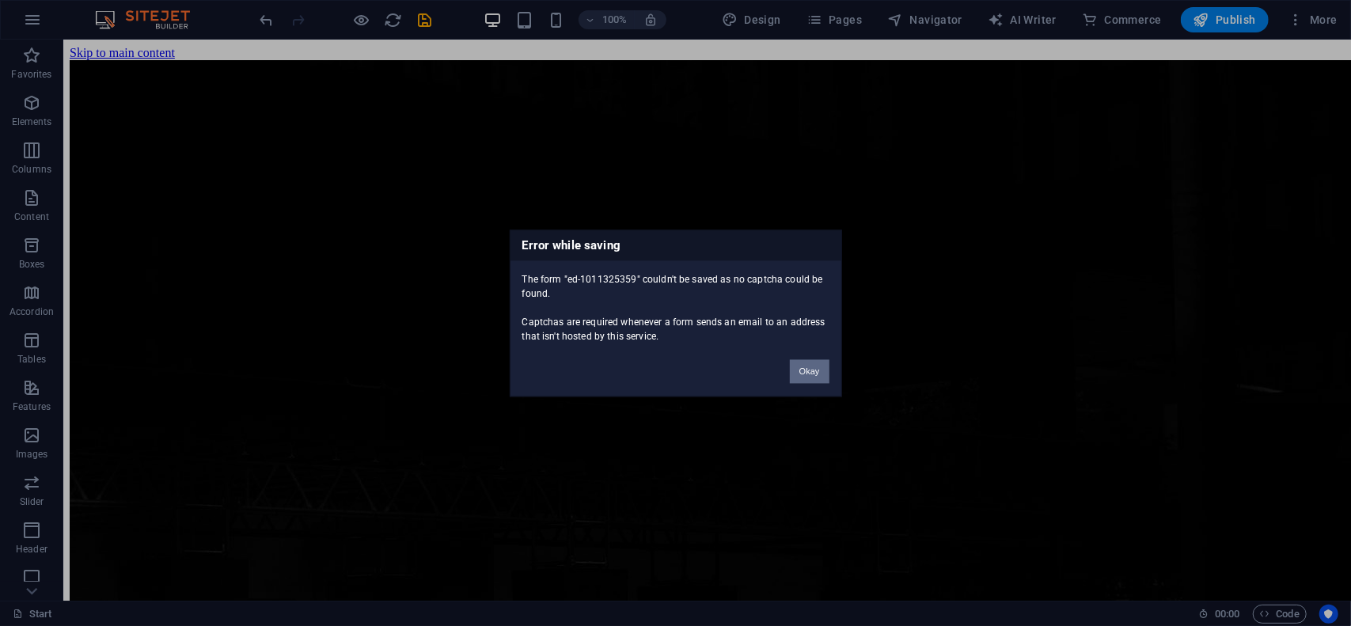
click at [804, 372] on button "Okay" at bounding box center [810, 371] width 40 height 24
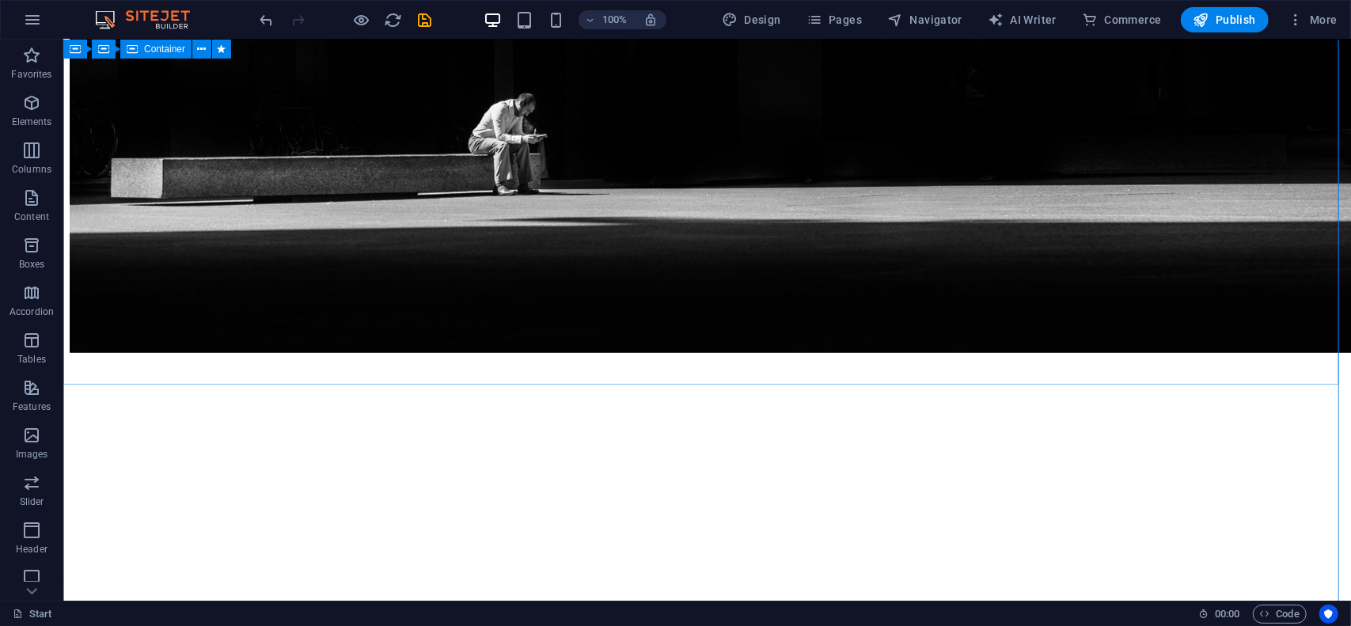
scroll to position [601, 0]
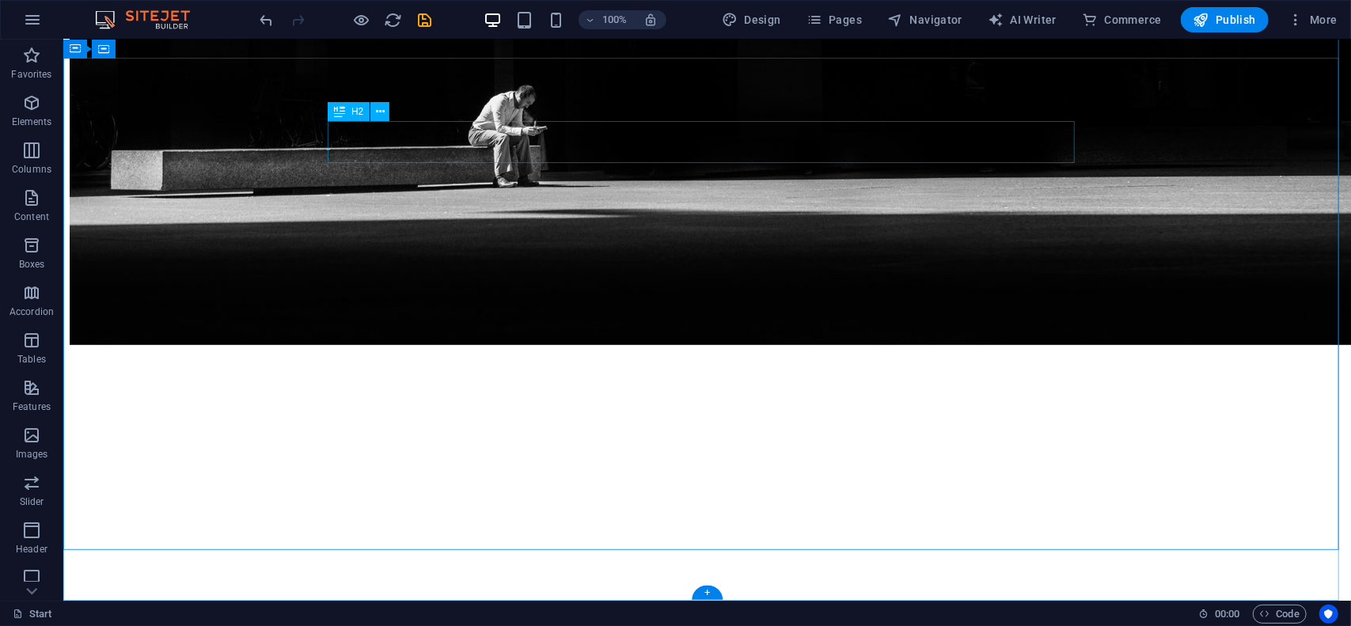
scroll to position [557, 0]
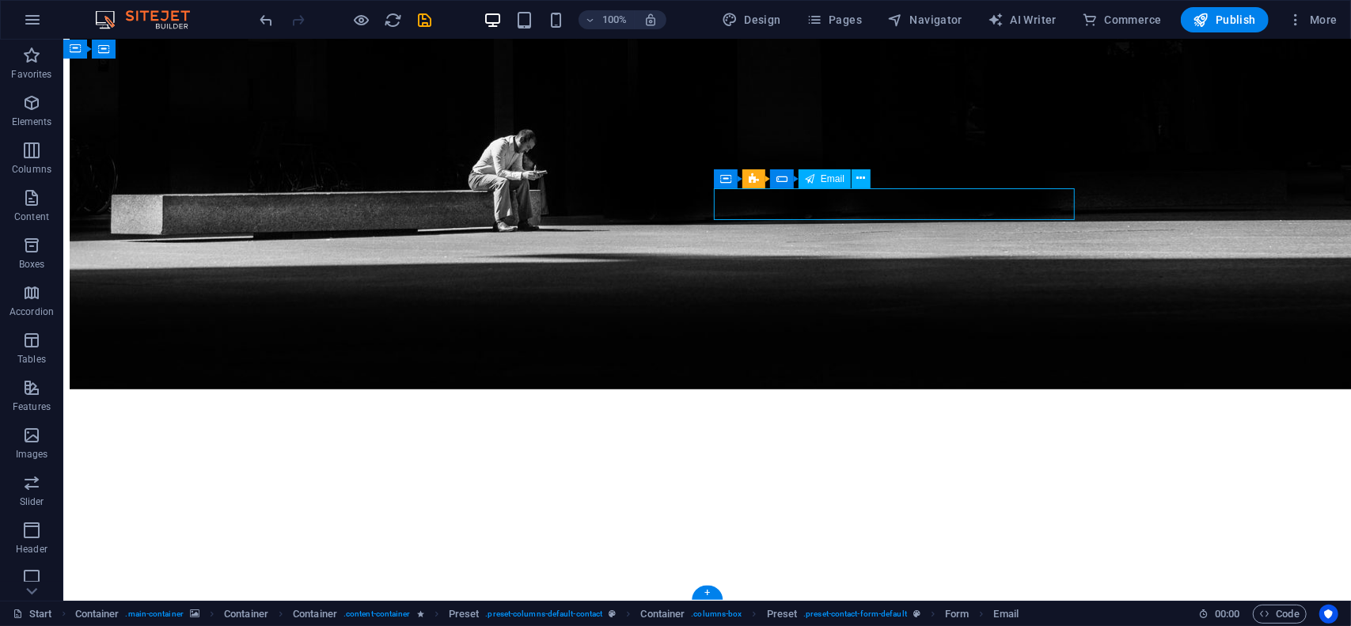
scroll to position [550, 0]
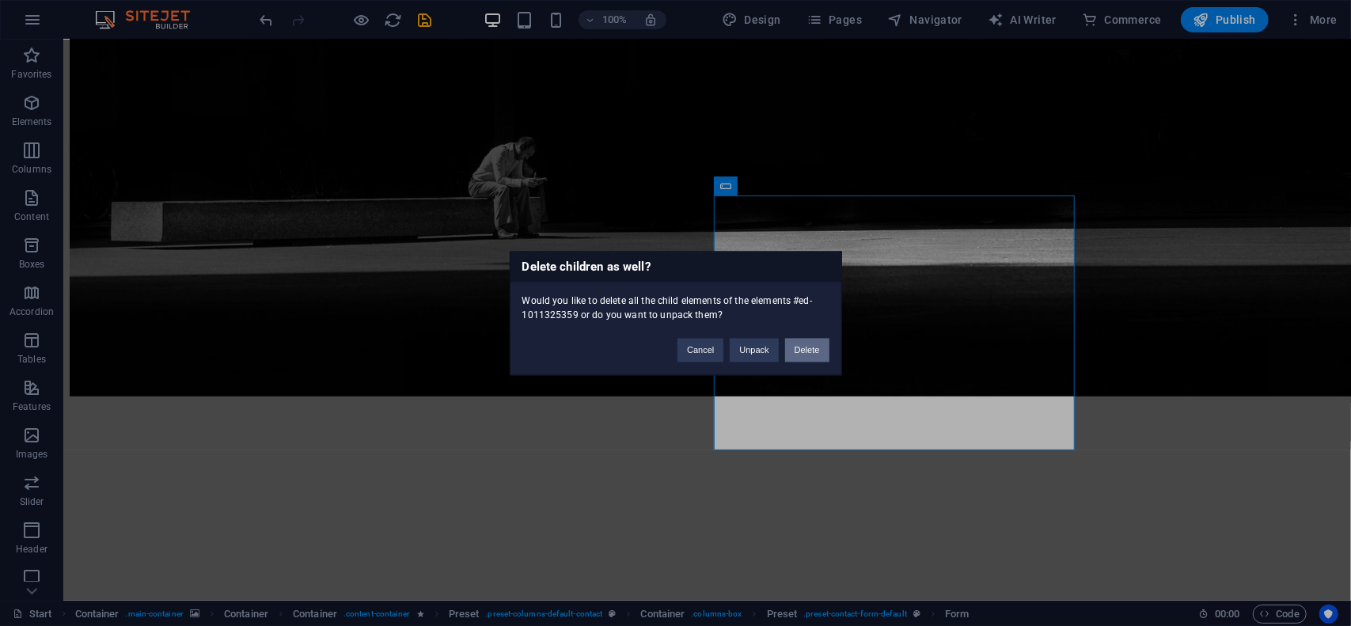
click at [802, 351] on button "Delete" at bounding box center [807, 350] width 44 height 24
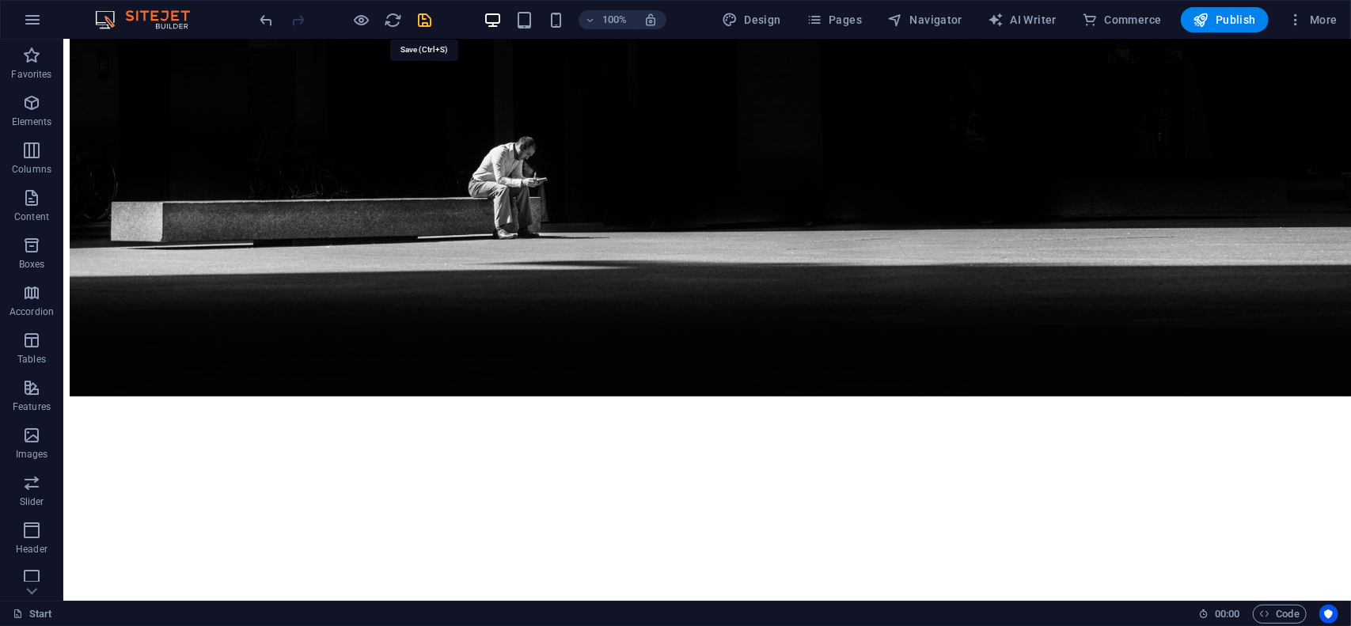
click at [423, 20] on icon "save" at bounding box center [425, 20] width 18 height 18
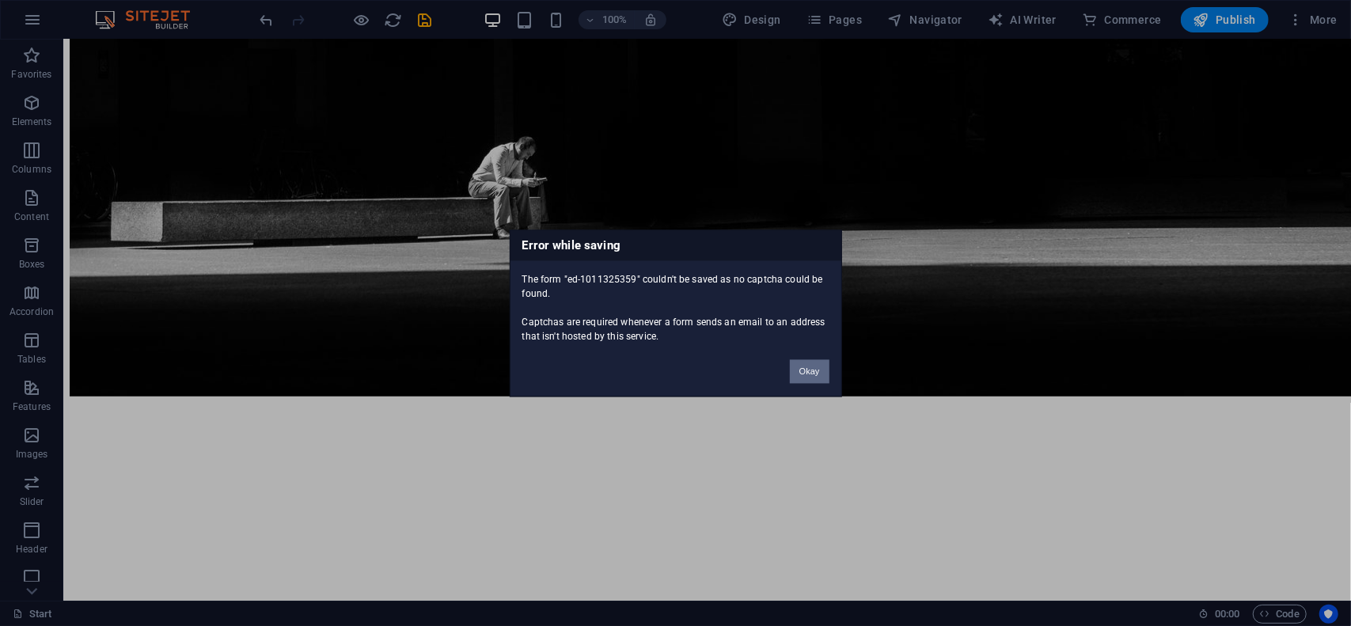
click at [818, 377] on button "Okay" at bounding box center [810, 371] width 40 height 24
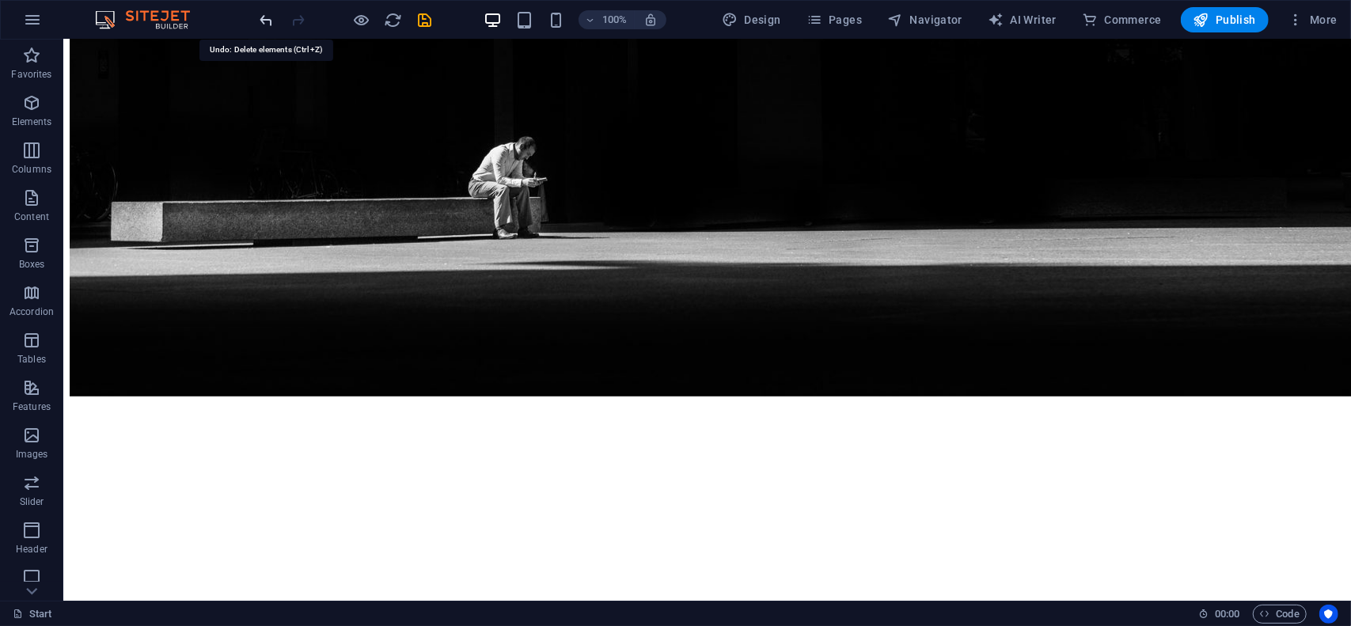
click at [267, 21] on icon "undo" at bounding box center [267, 20] width 18 height 18
click at [430, 18] on icon "save" at bounding box center [425, 20] width 18 height 18
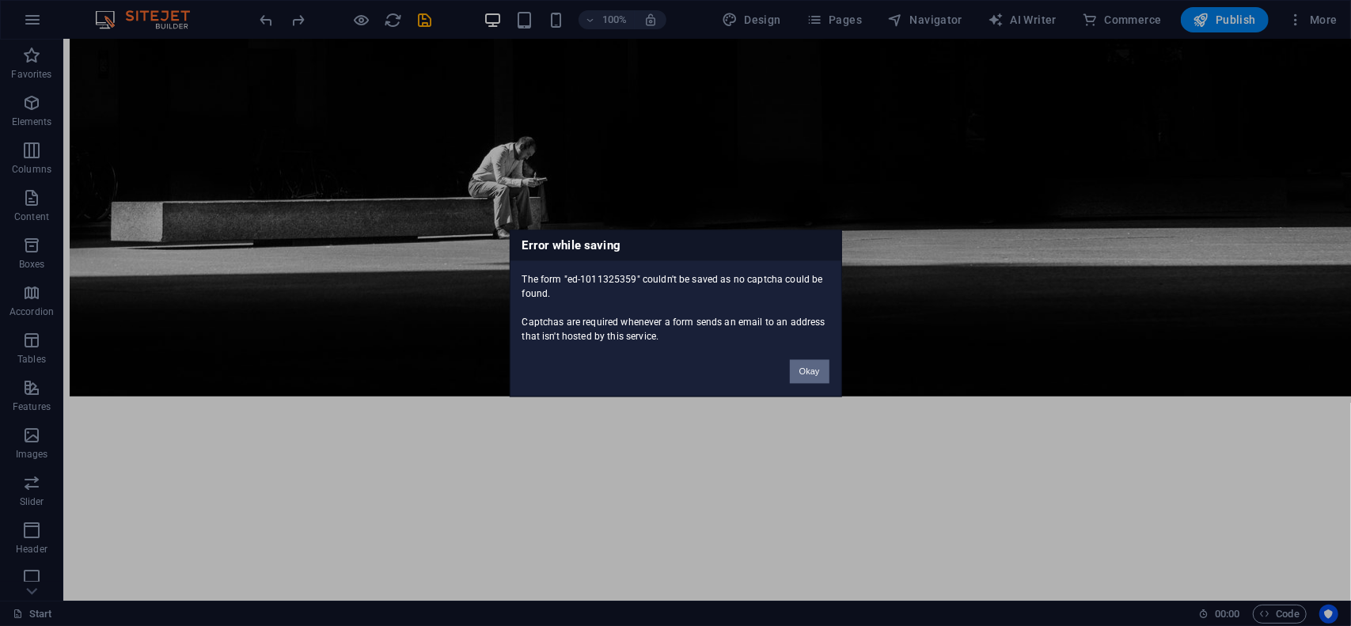
click at [821, 373] on button "Okay" at bounding box center [810, 371] width 40 height 24
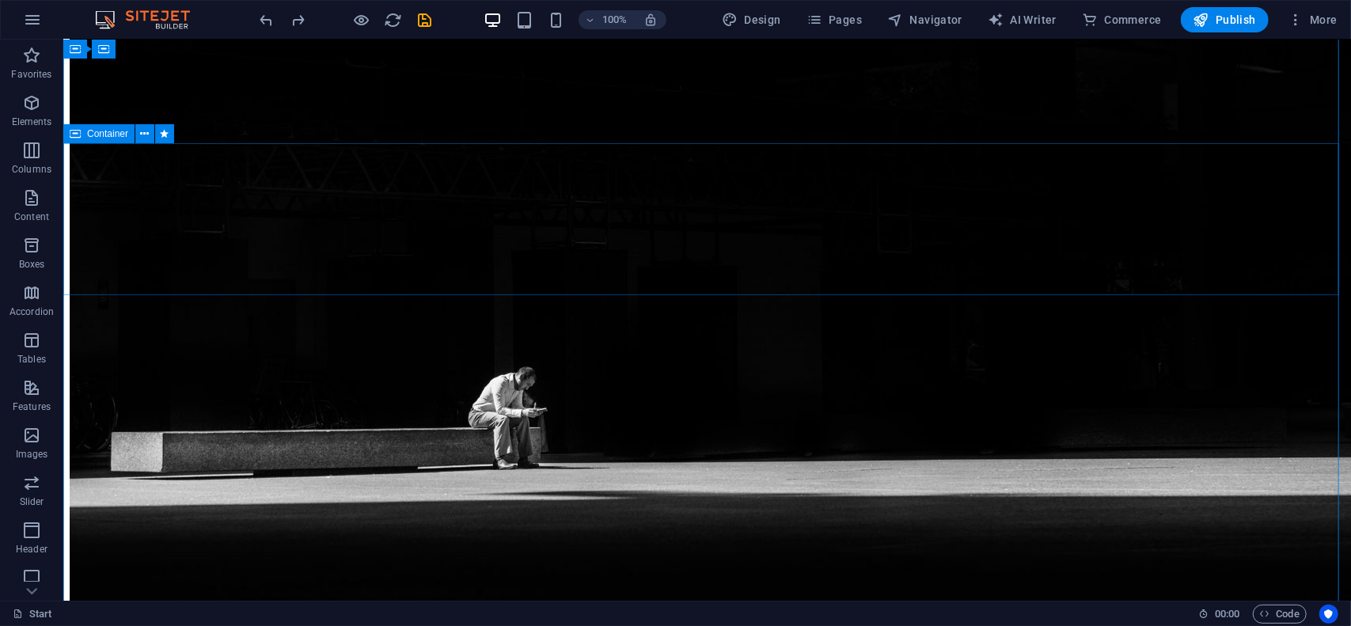
scroll to position [557, 0]
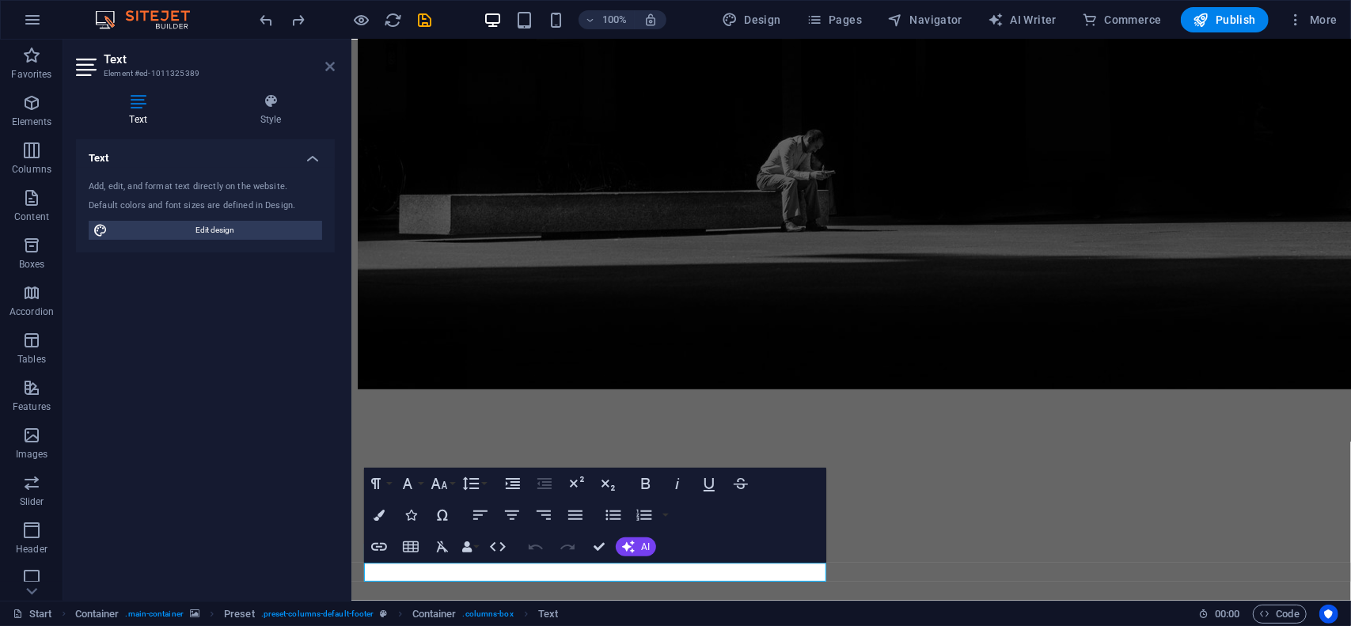
click at [328, 66] on icon at bounding box center [329, 66] width 9 height 13
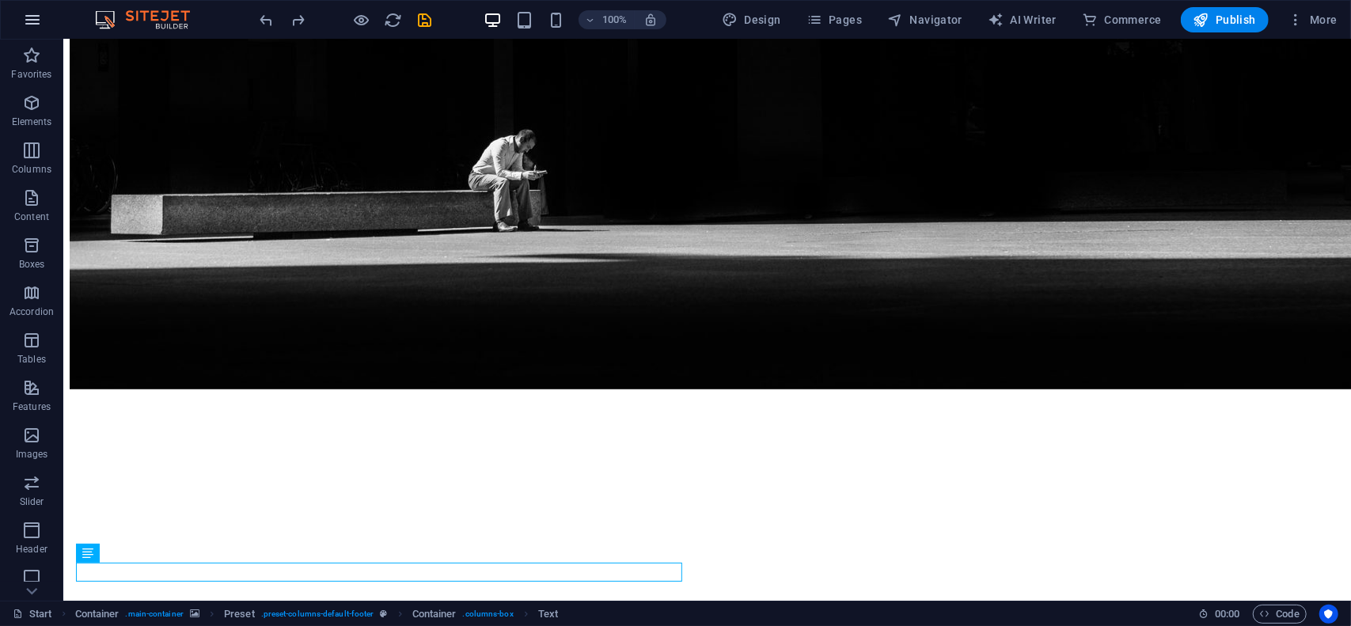
click at [34, 21] on icon "button" at bounding box center [32, 19] width 19 height 19
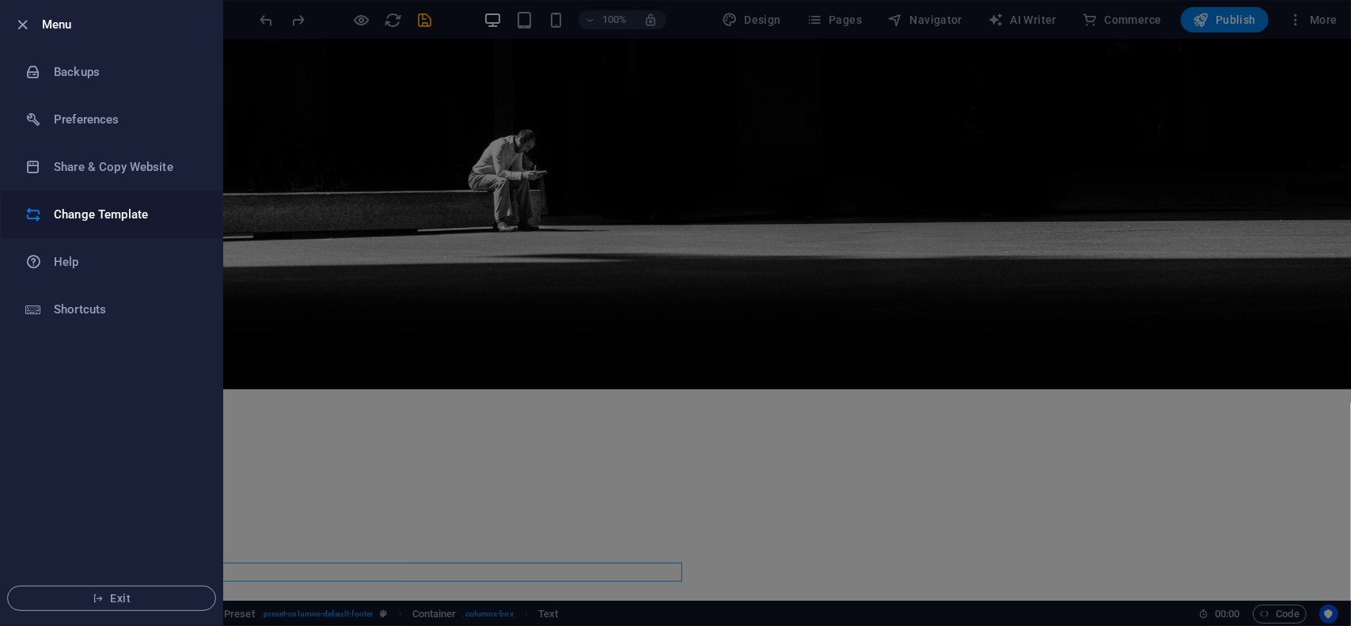
click at [127, 215] on h6 "Change Template" at bounding box center [127, 214] width 146 height 19
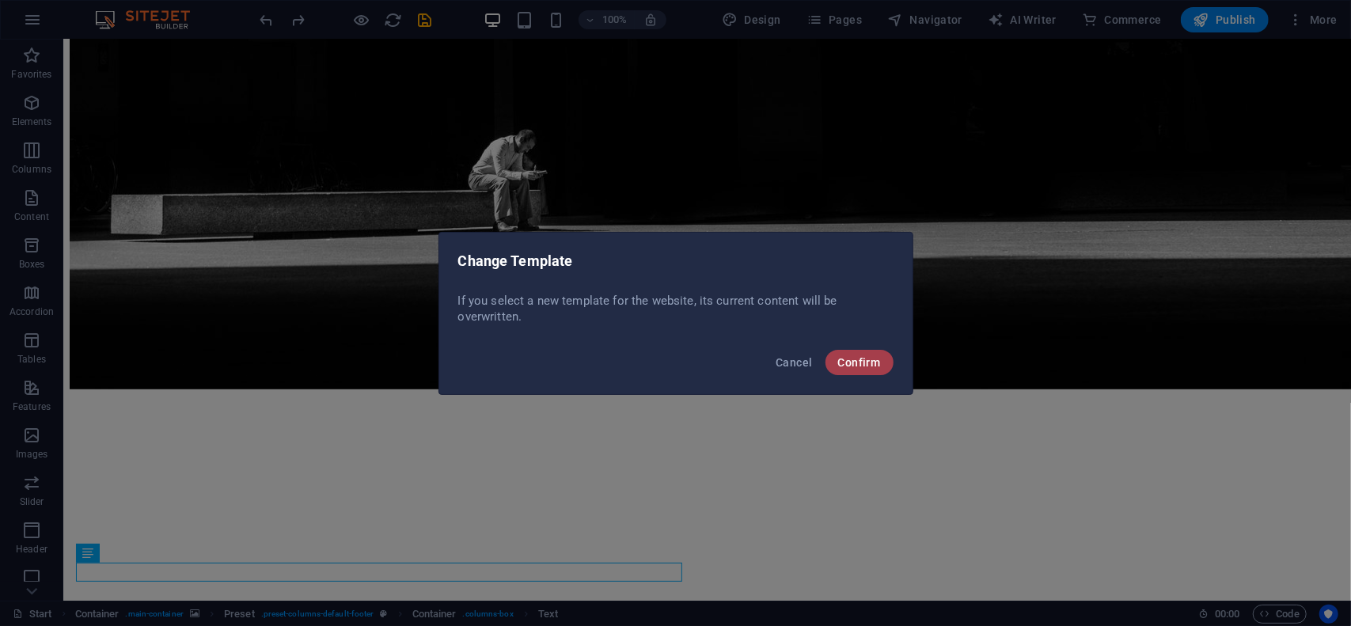
click at [866, 365] on span "Confirm" at bounding box center [859, 362] width 43 height 13
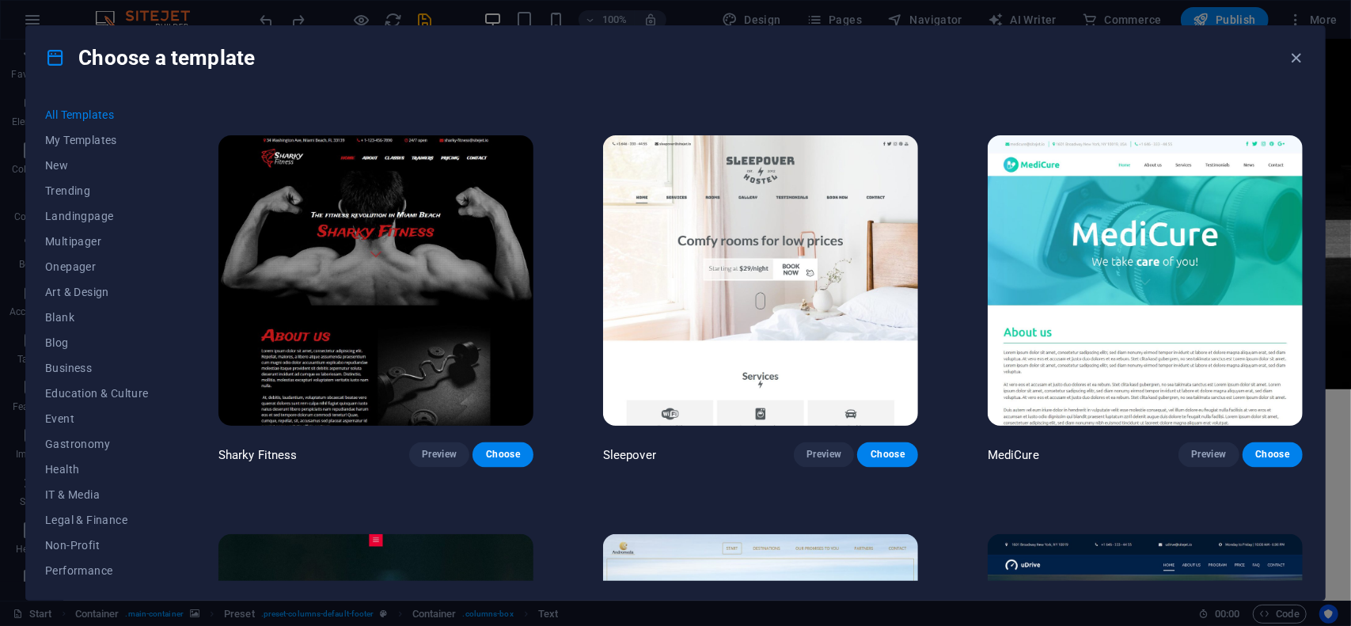
scroll to position [13926, 0]
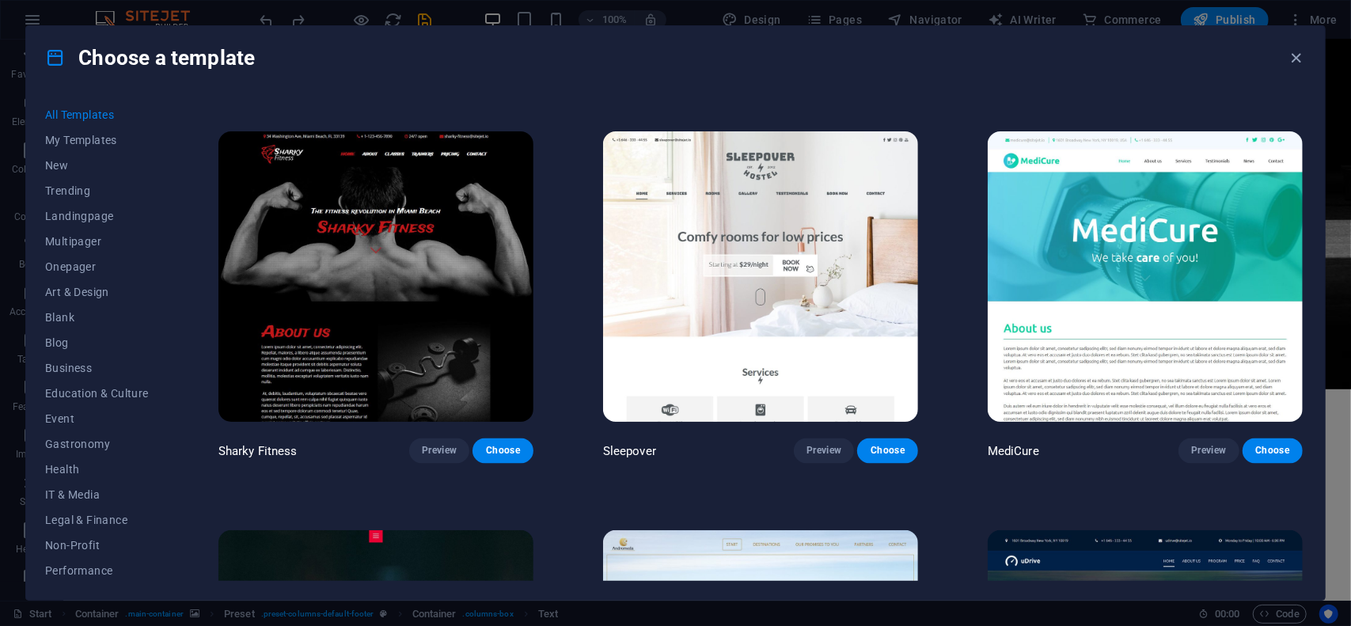
click at [1124, 180] on img at bounding box center [1144, 276] width 315 height 290
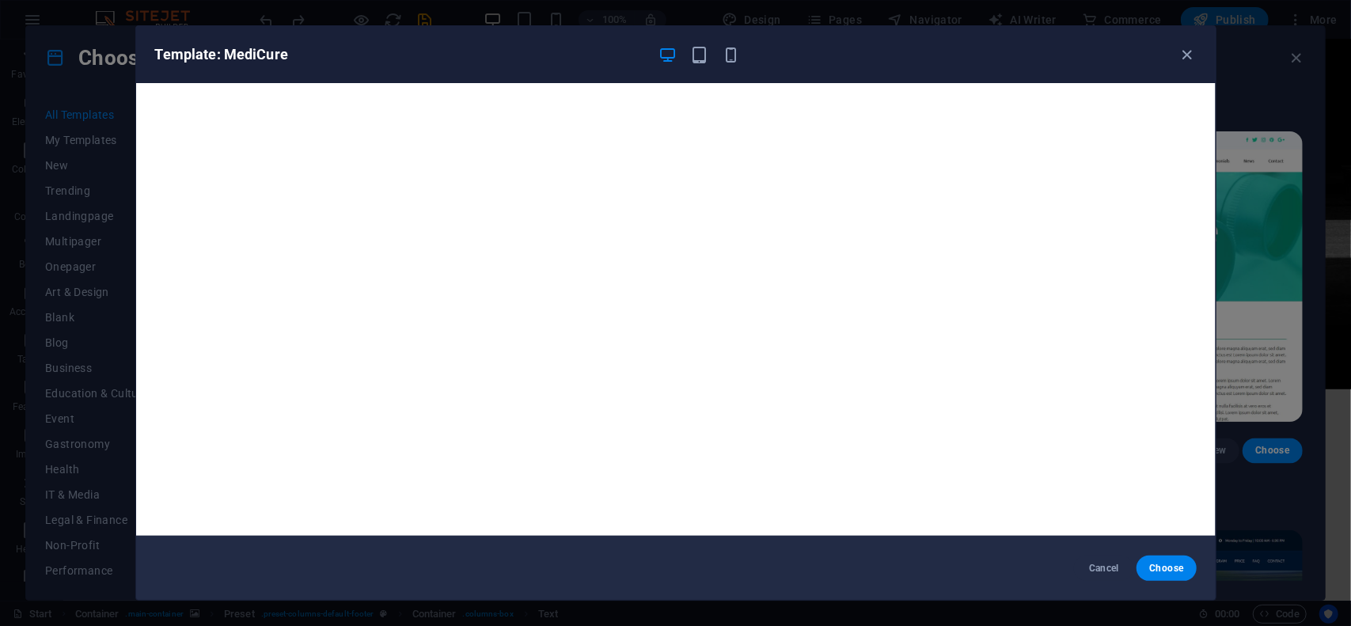
scroll to position [0, 0]
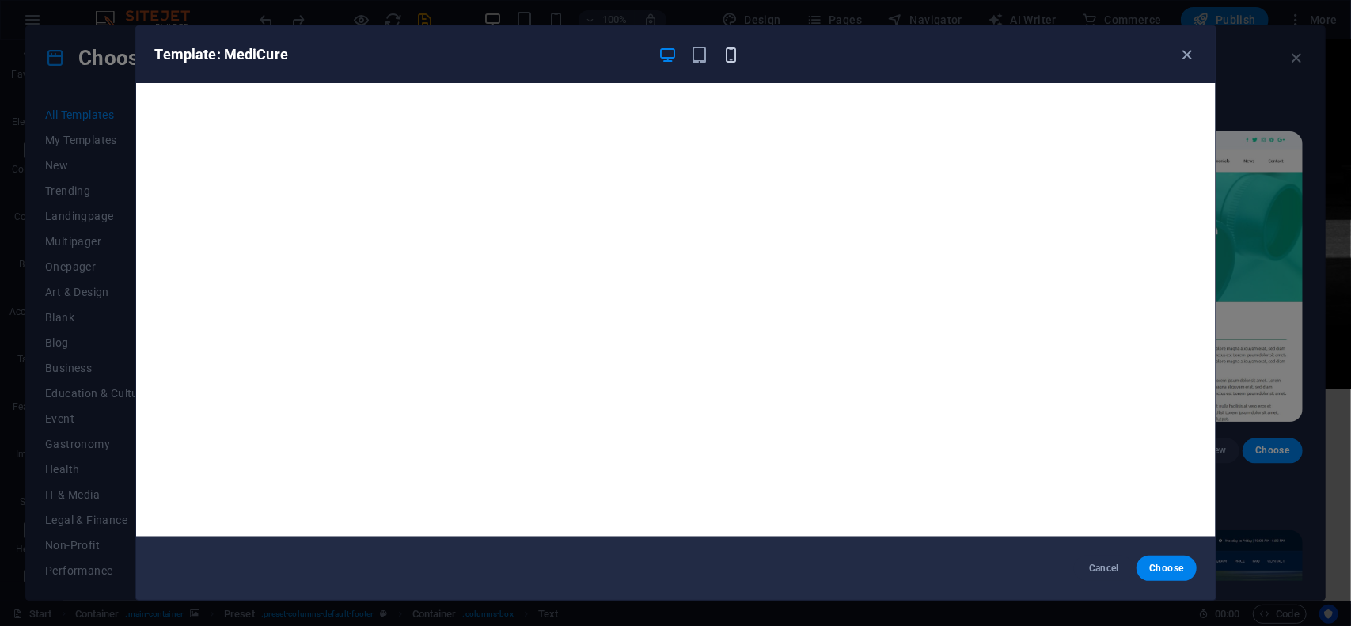
click at [731, 51] on icon "button" at bounding box center [731, 55] width 18 height 18
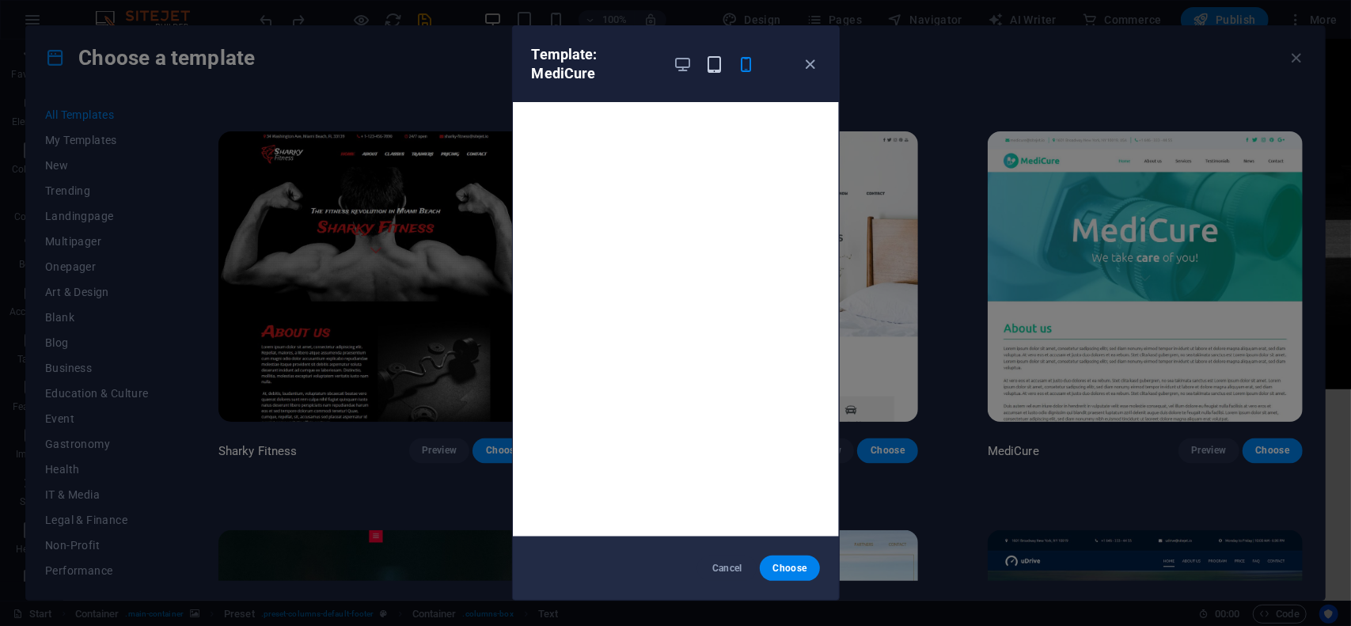
click at [712, 64] on icon "button" at bounding box center [714, 64] width 18 height 18
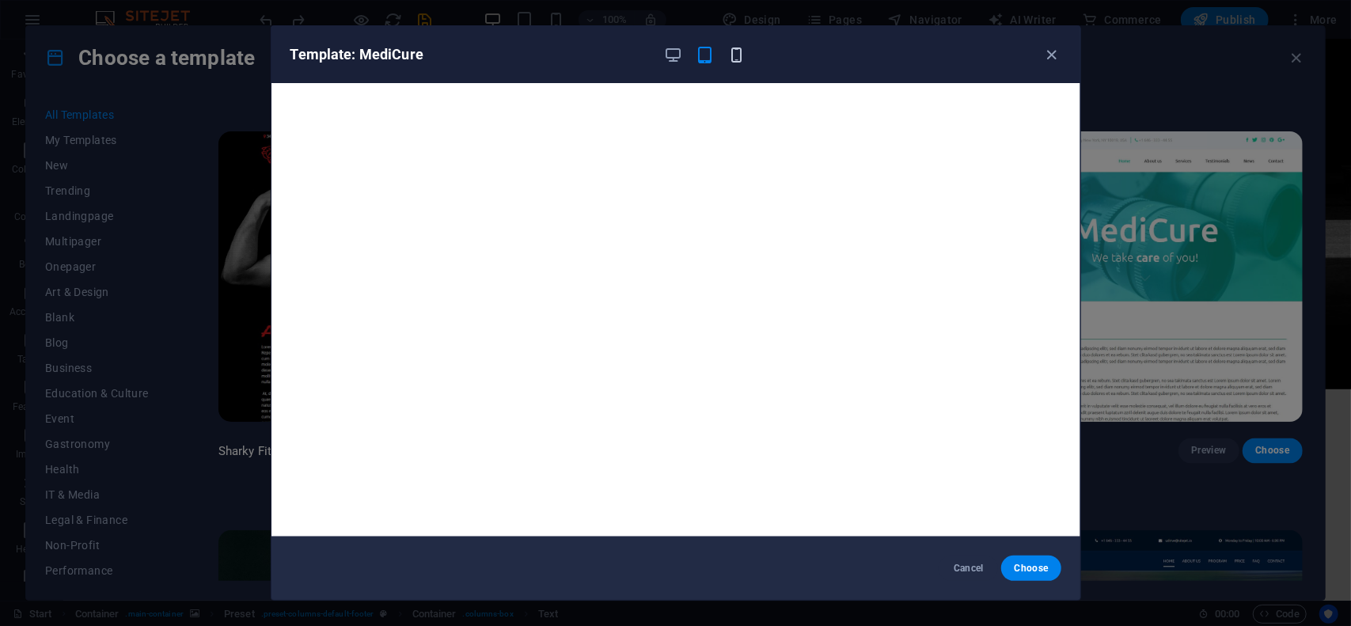
click at [734, 53] on icon "button" at bounding box center [736, 55] width 18 height 18
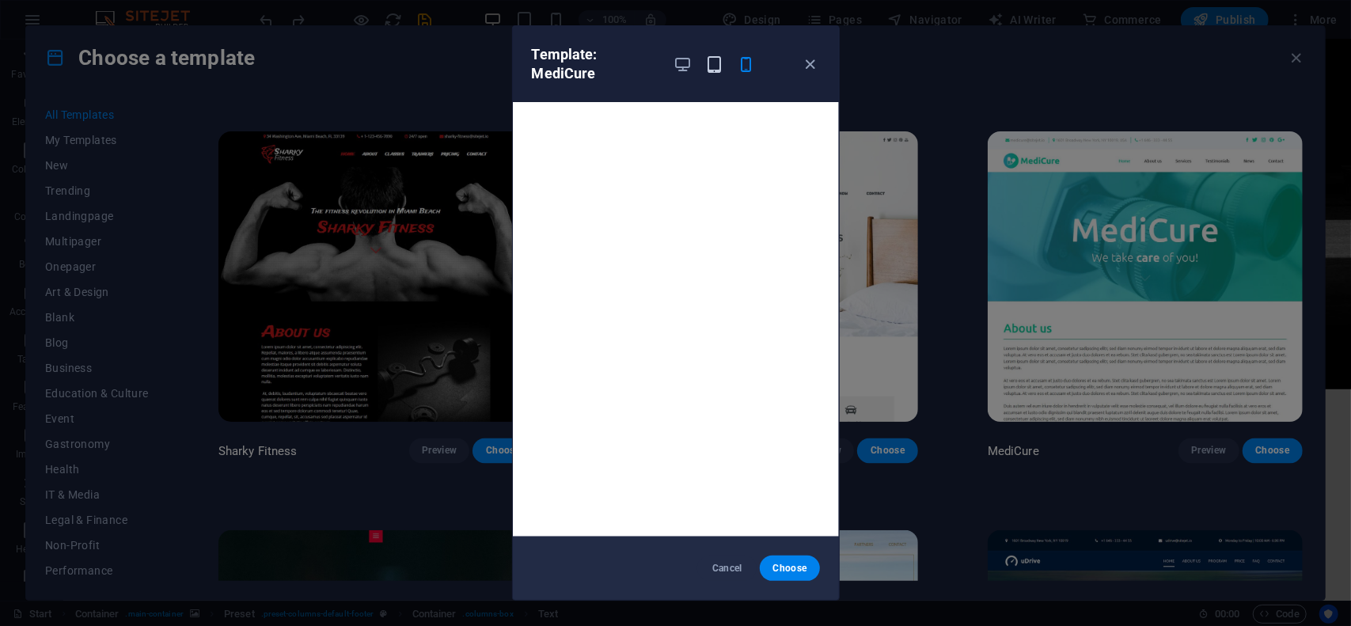
click at [714, 61] on icon "button" at bounding box center [714, 64] width 18 height 18
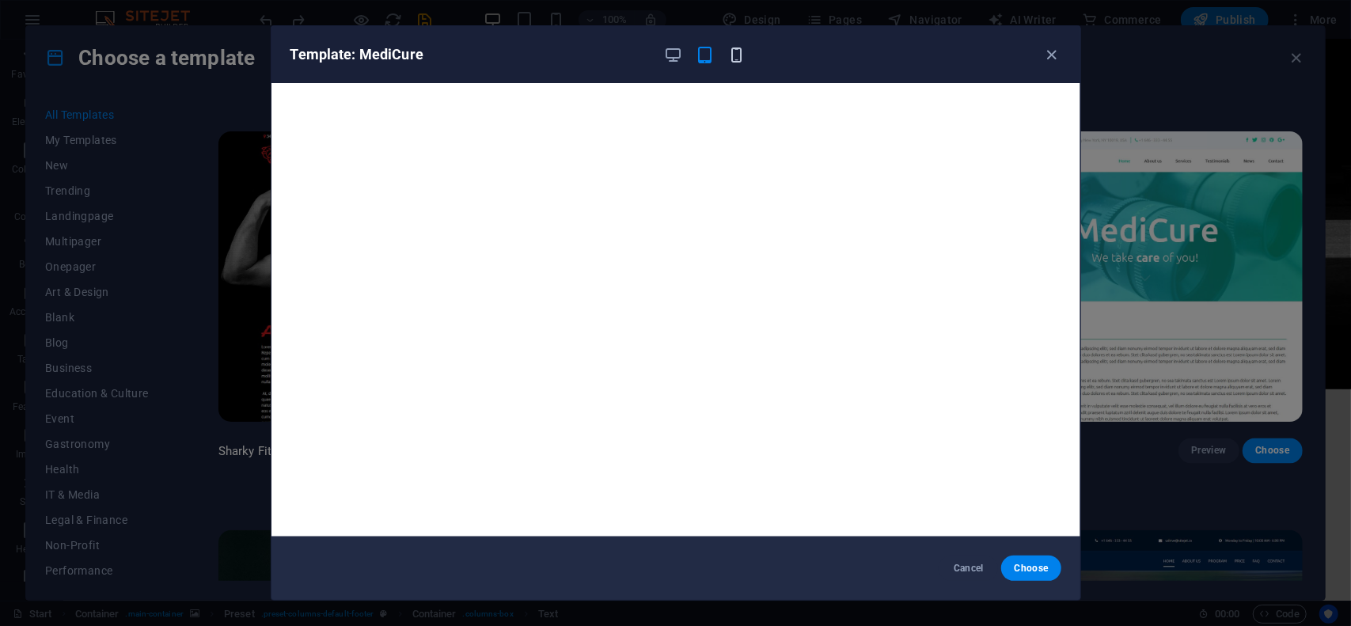
click at [734, 51] on icon "button" at bounding box center [736, 55] width 18 height 18
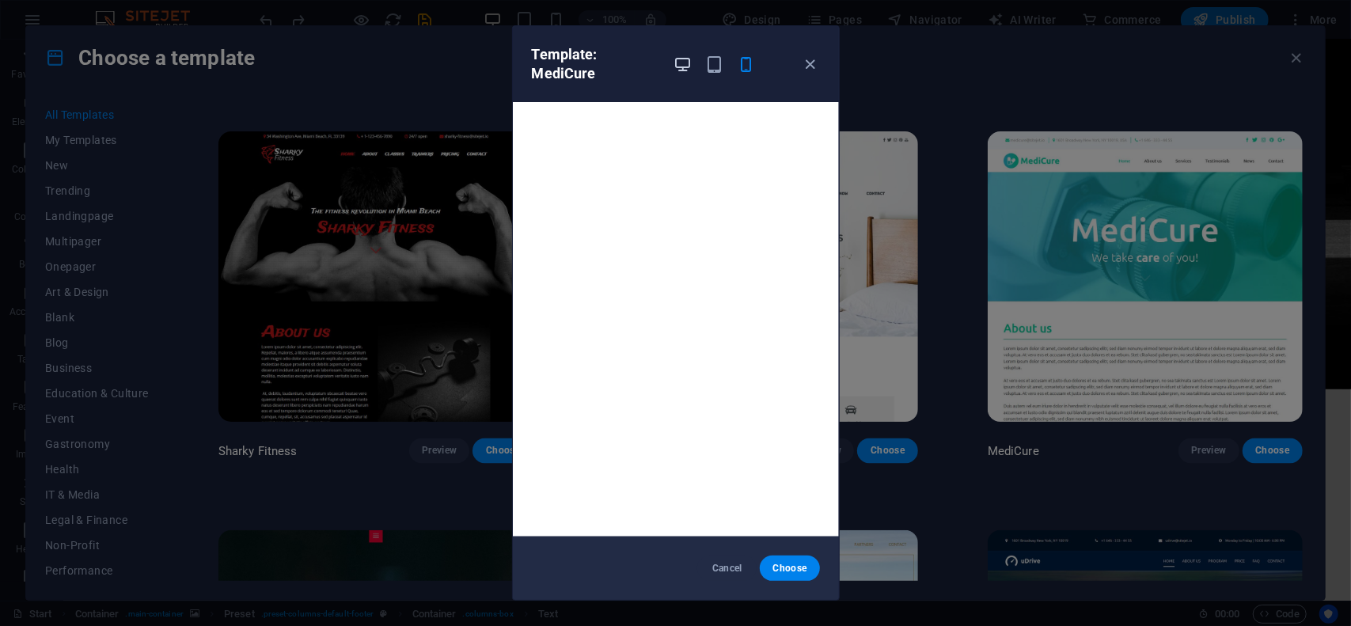
click at [685, 63] on icon "button" at bounding box center [682, 64] width 18 height 18
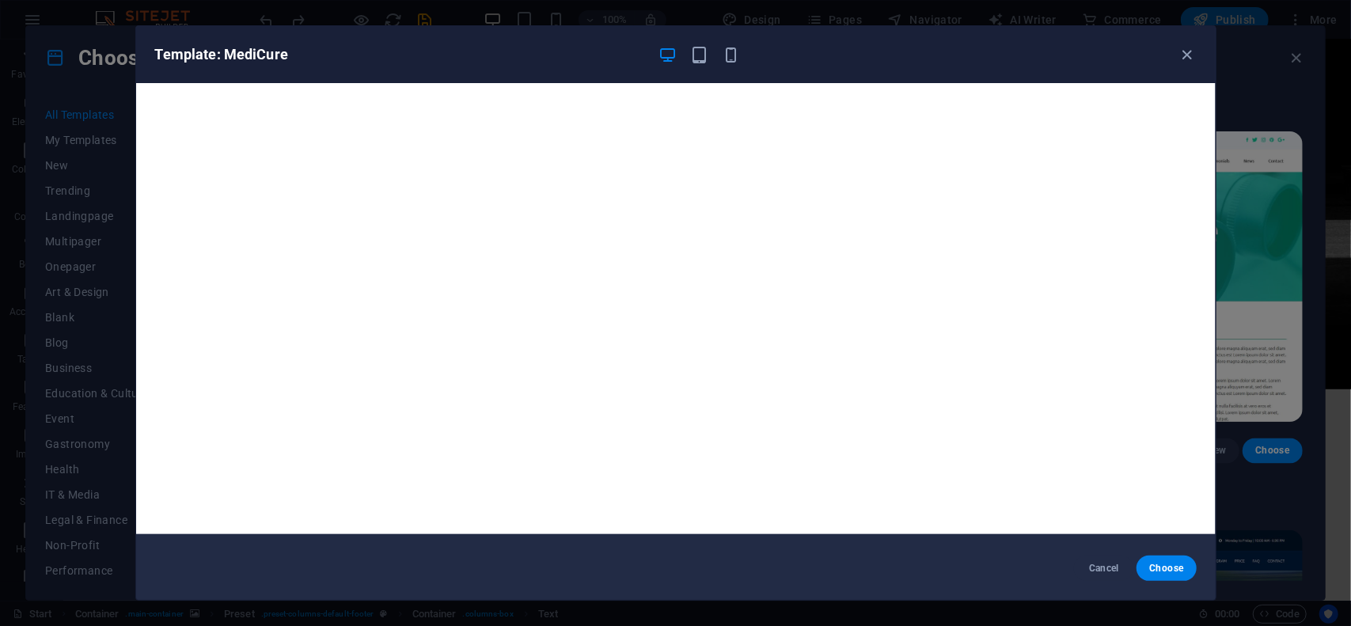
scroll to position [3, 0]
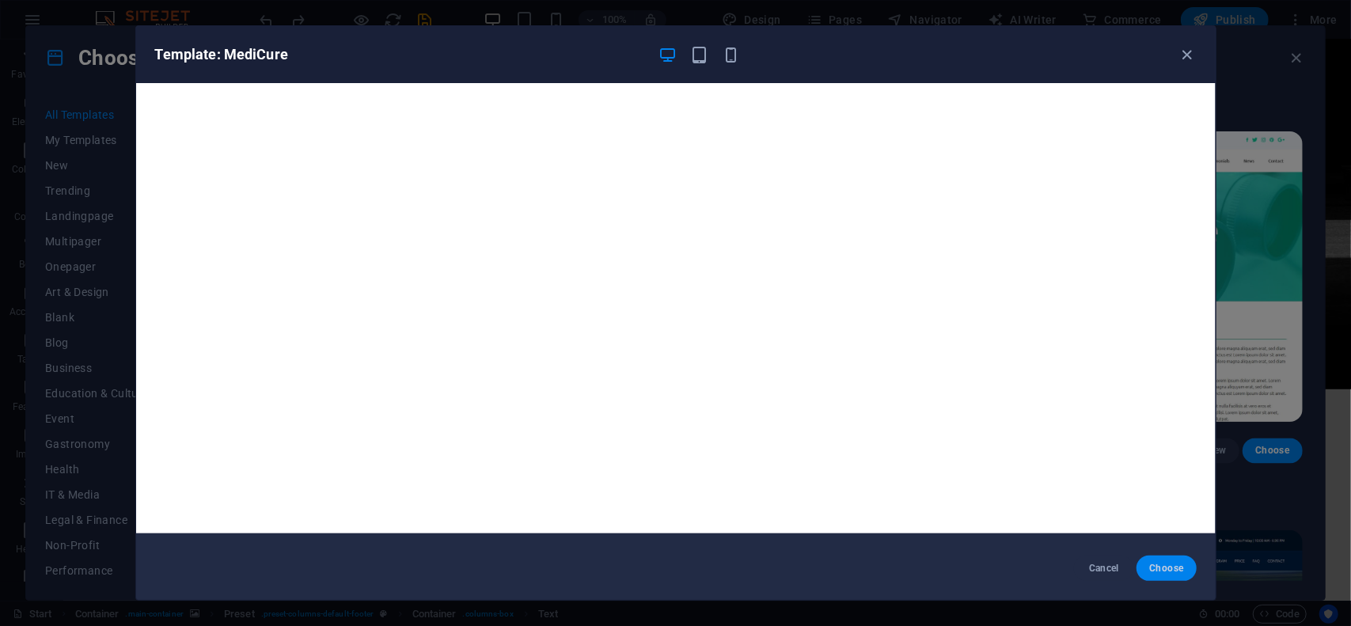
click at [1165, 575] on button "Choose" at bounding box center [1165, 567] width 59 height 25
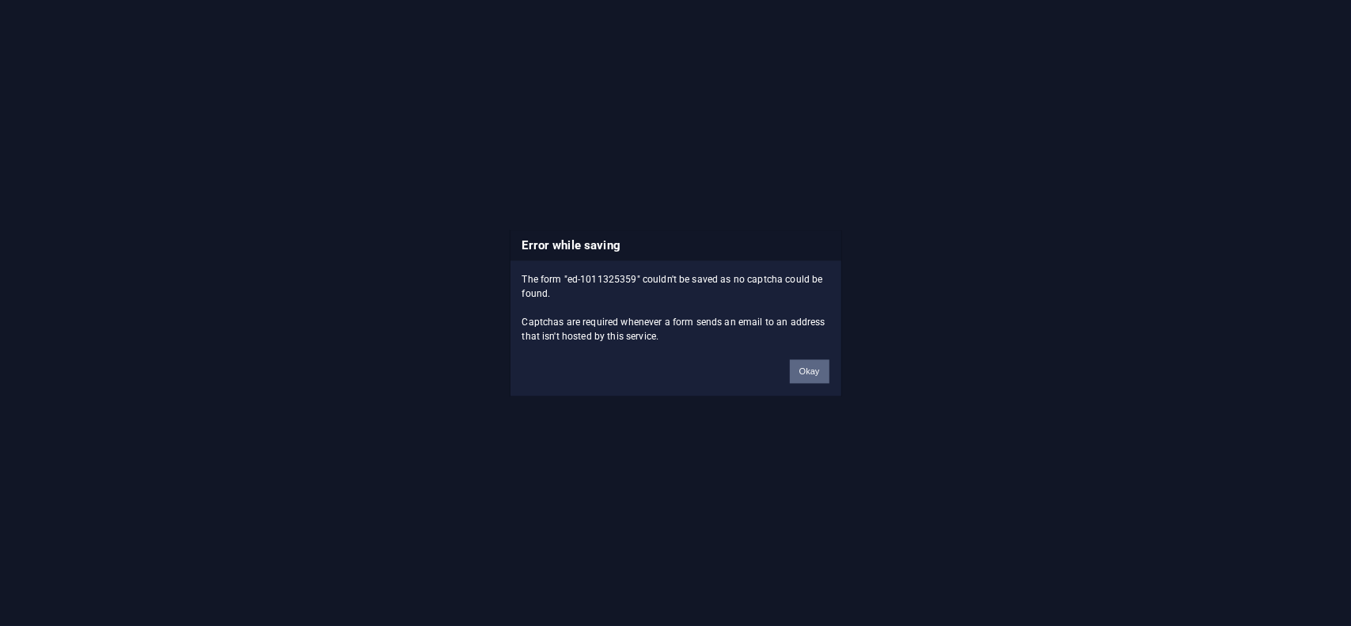
click at [813, 370] on button "Okay" at bounding box center [810, 371] width 40 height 24
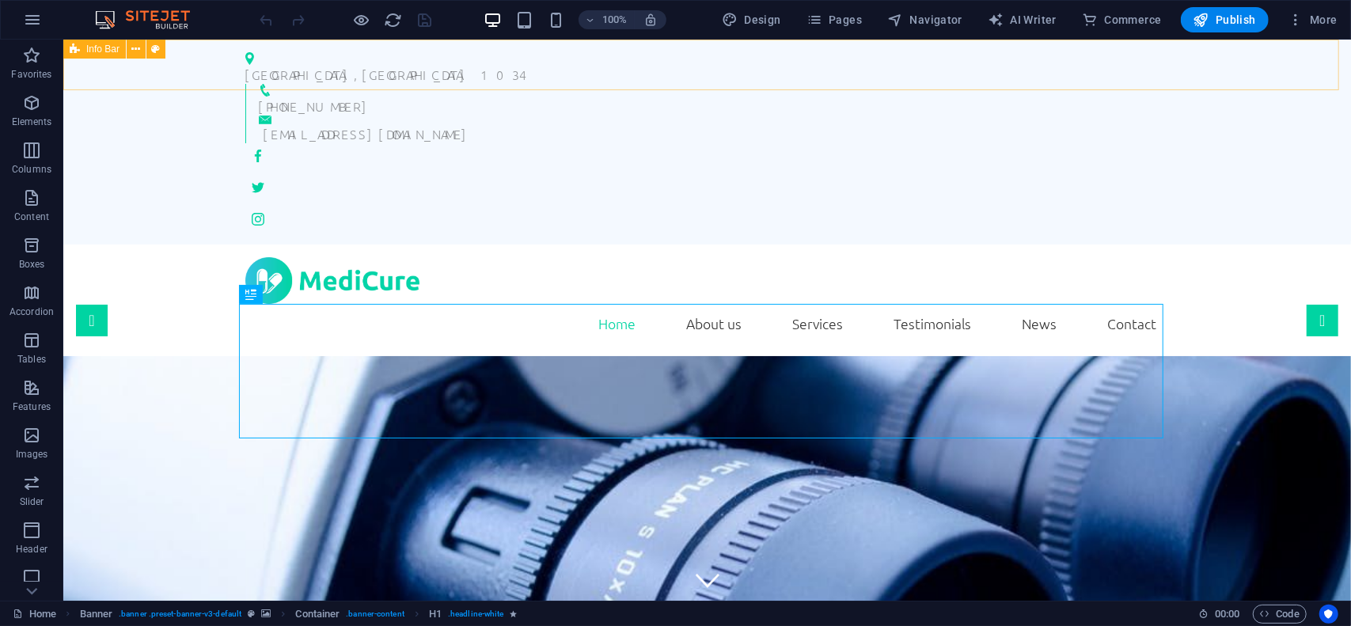
click at [109, 49] on span "Info Bar" at bounding box center [102, 48] width 33 height 9
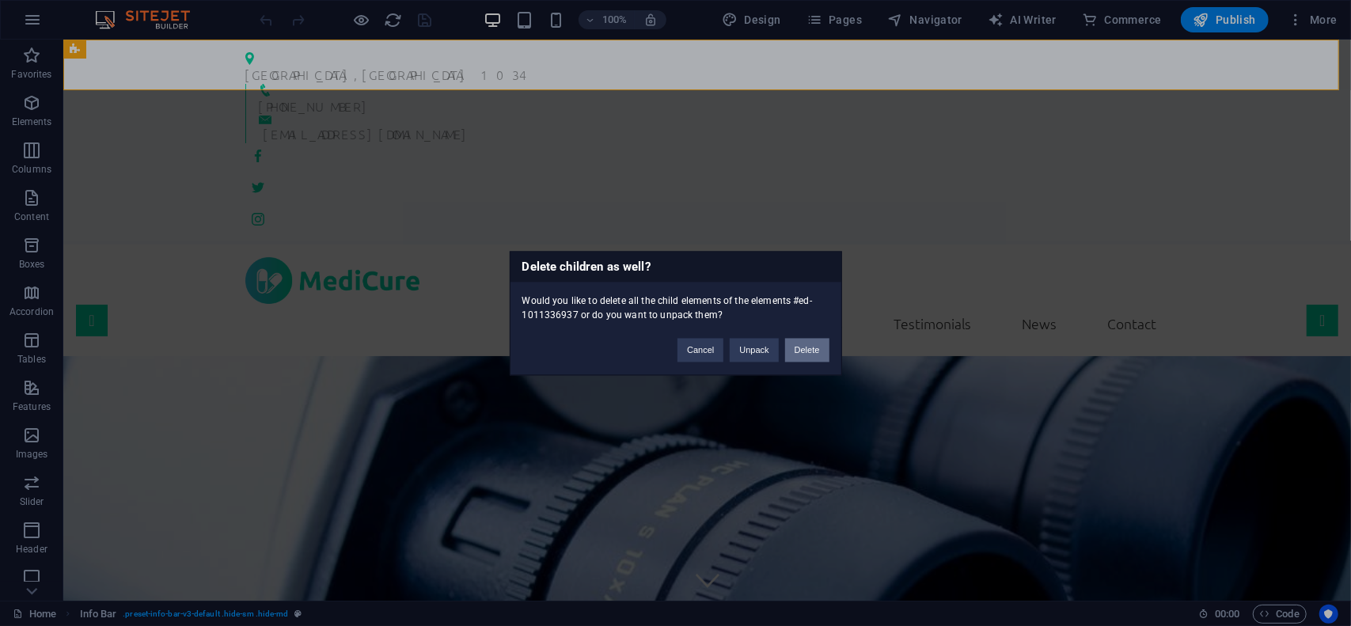
click at [810, 357] on button "Delete" at bounding box center [807, 350] width 44 height 24
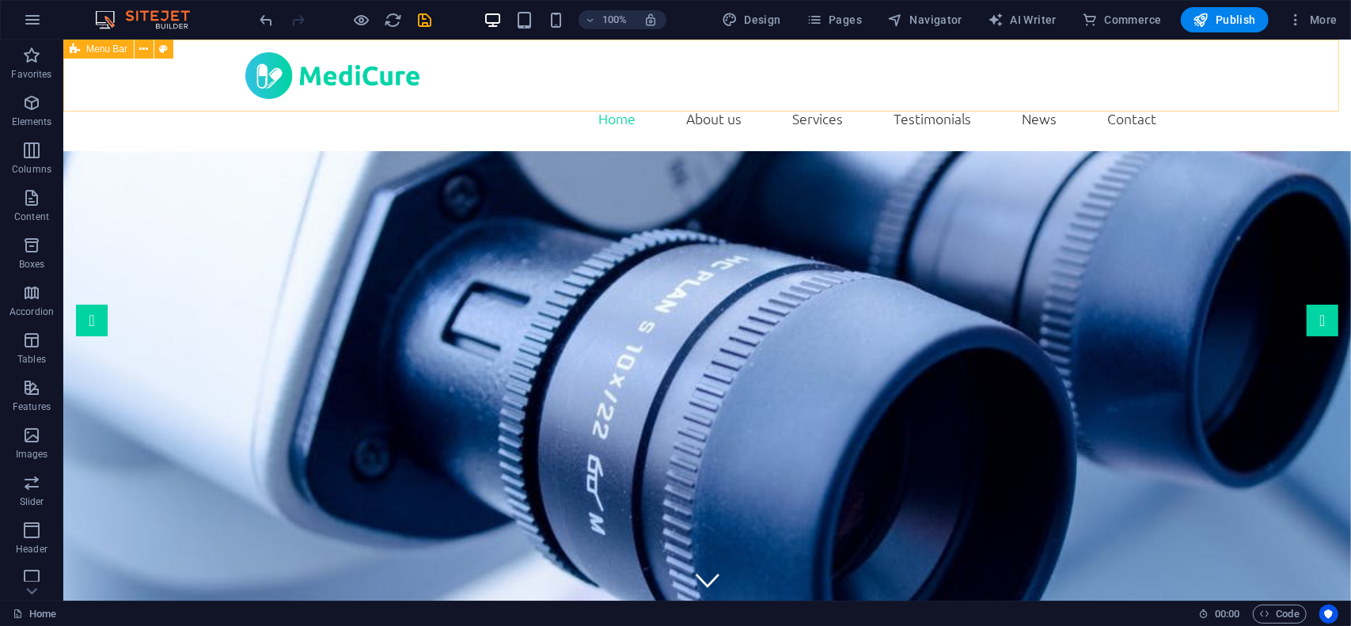
click at [112, 51] on span "Menu Bar" at bounding box center [106, 48] width 41 height 9
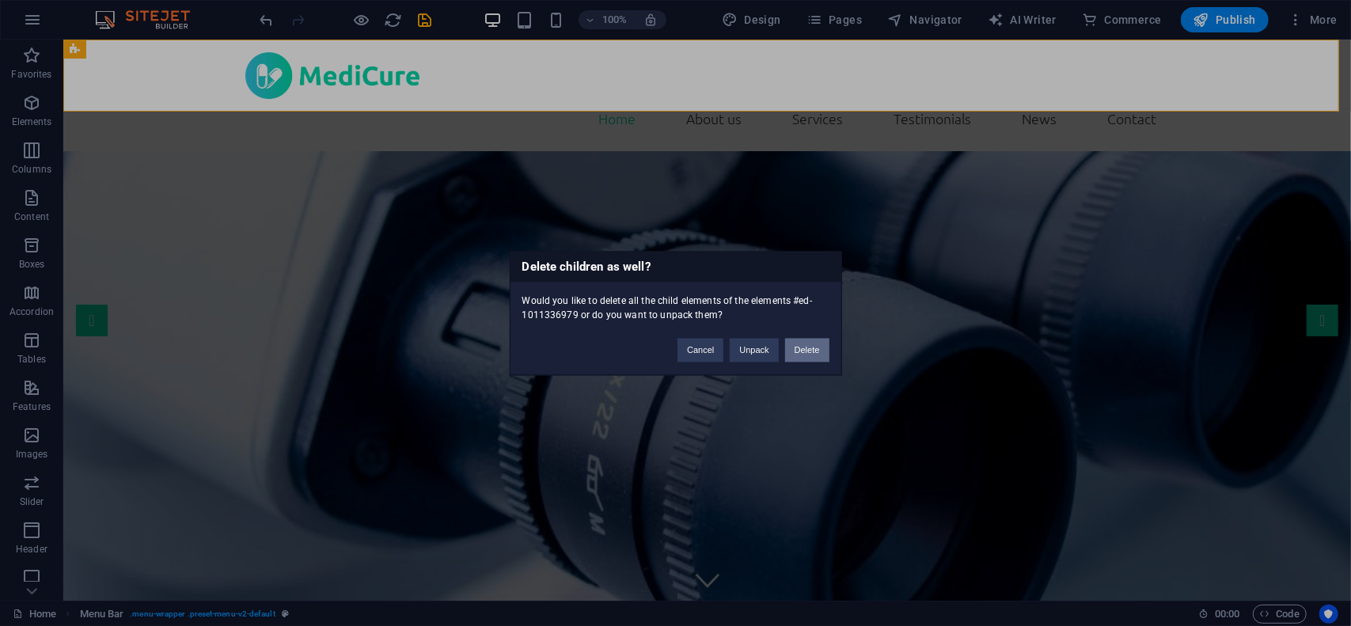
click at [804, 347] on button "Delete" at bounding box center [807, 350] width 44 height 24
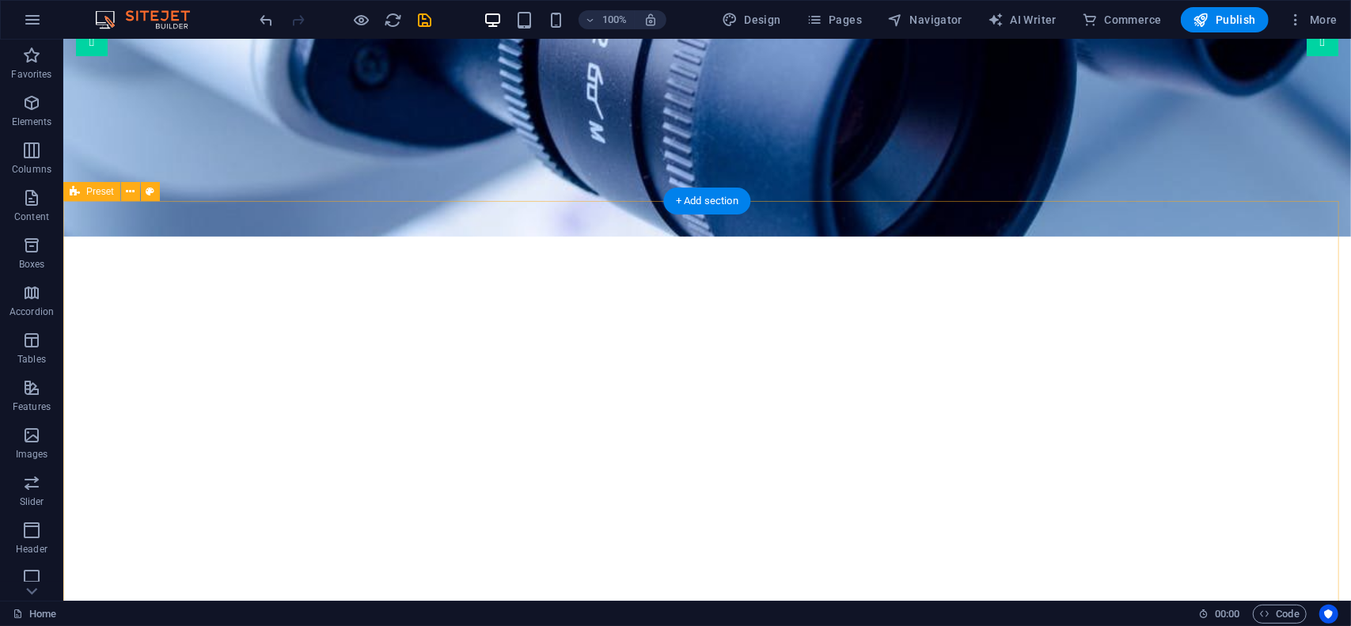
scroll to position [316, 0]
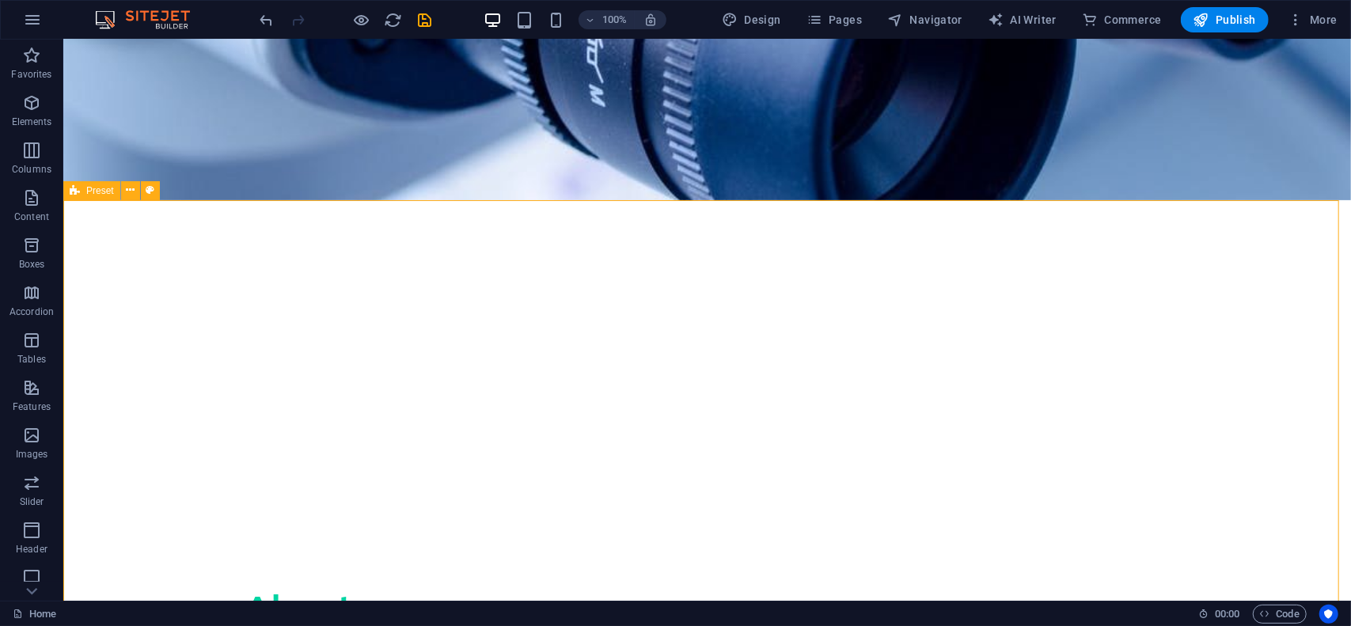
click at [100, 189] on span "Preset" at bounding box center [100, 190] width 28 height 9
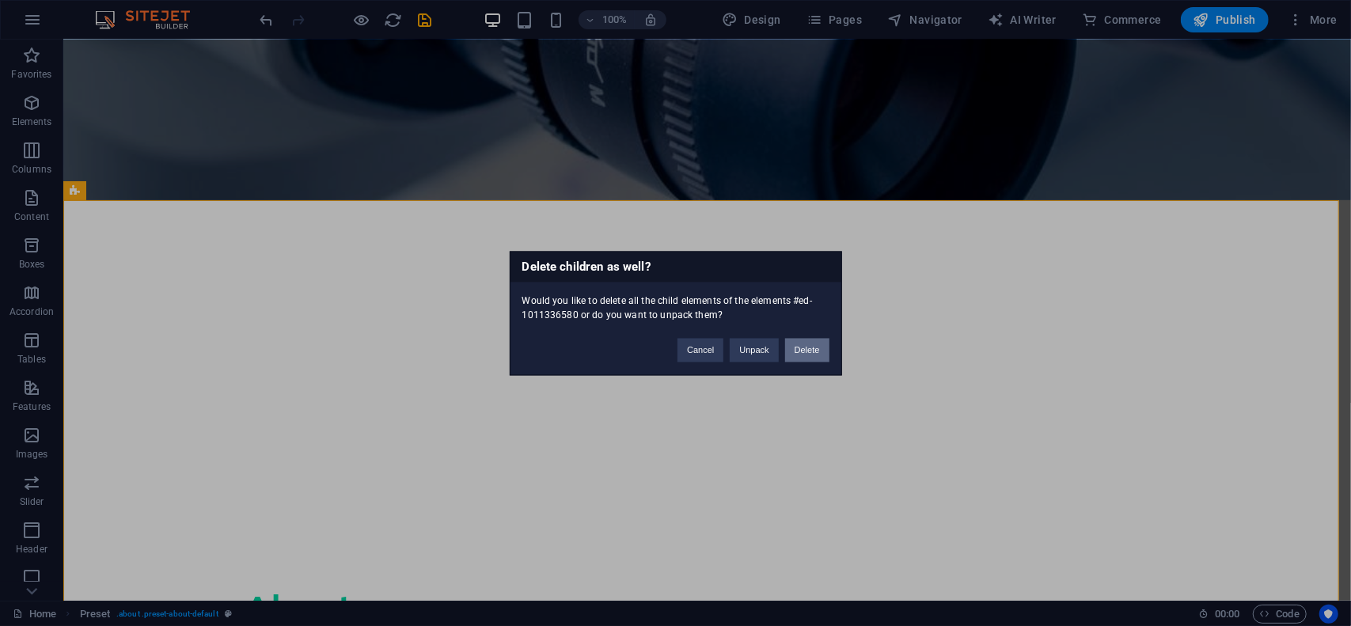
click at [799, 351] on button "Delete" at bounding box center [807, 350] width 44 height 24
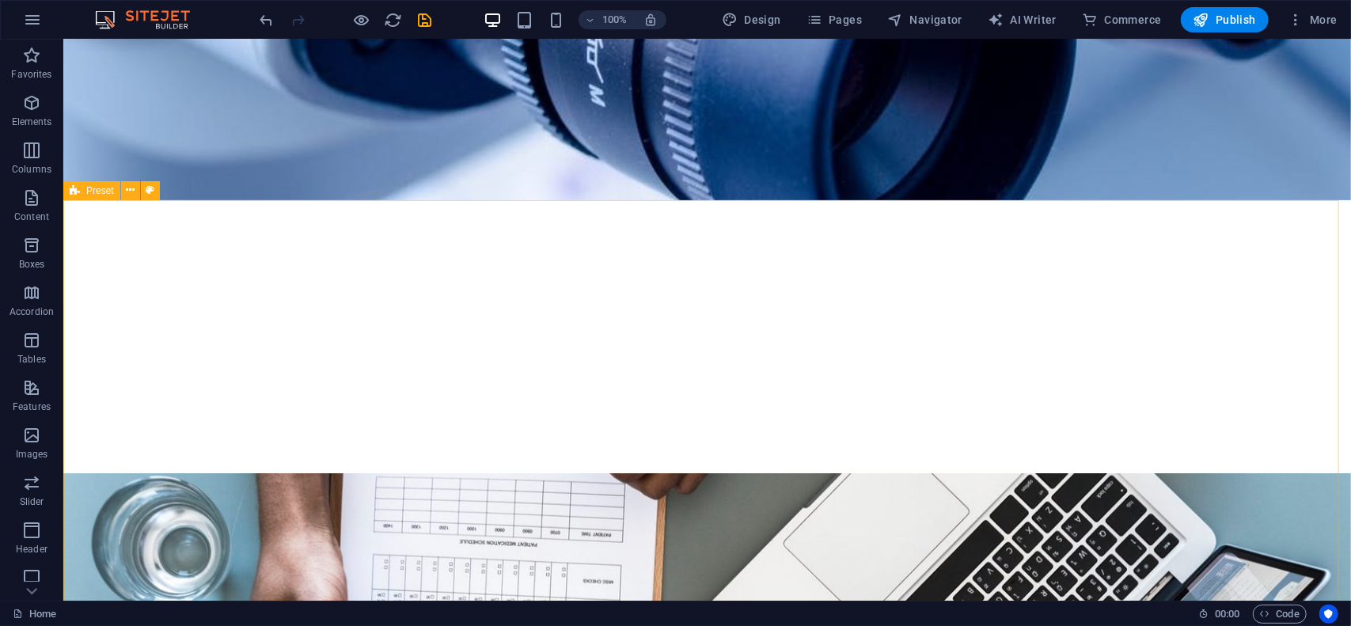
click at [82, 191] on div "Preset" at bounding box center [91, 190] width 57 height 19
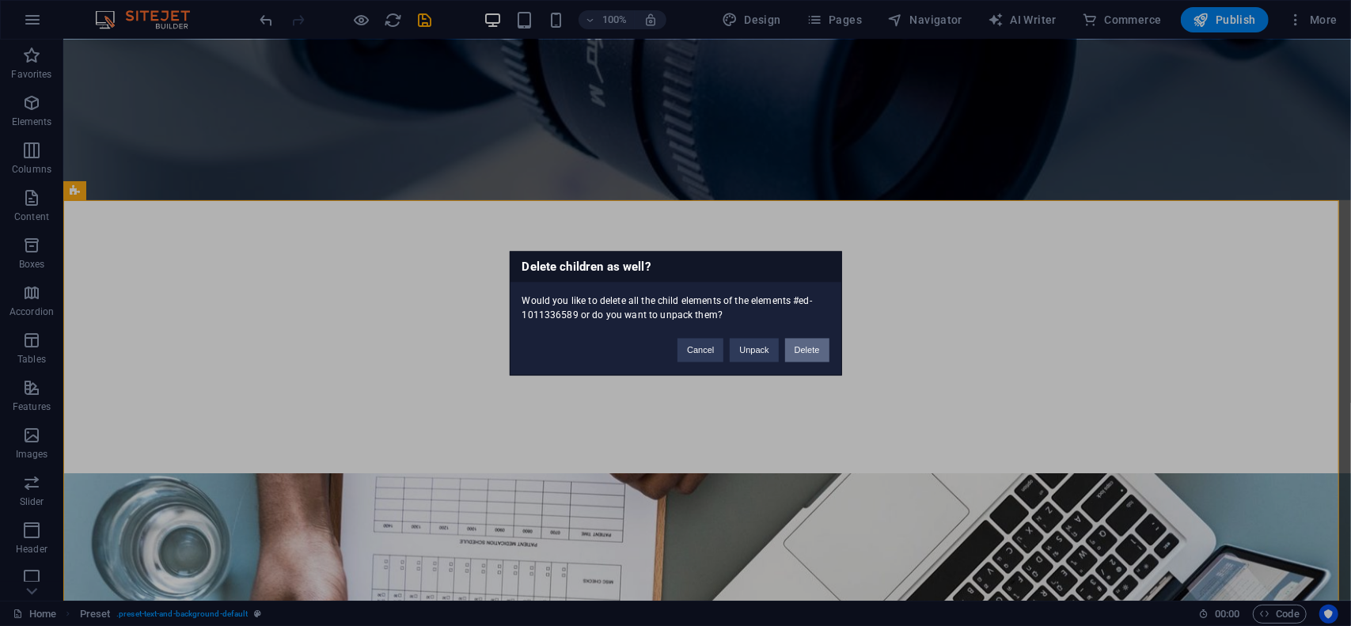
click at [811, 350] on button "Delete" at bounding box center [807, 350] width 44 height 24
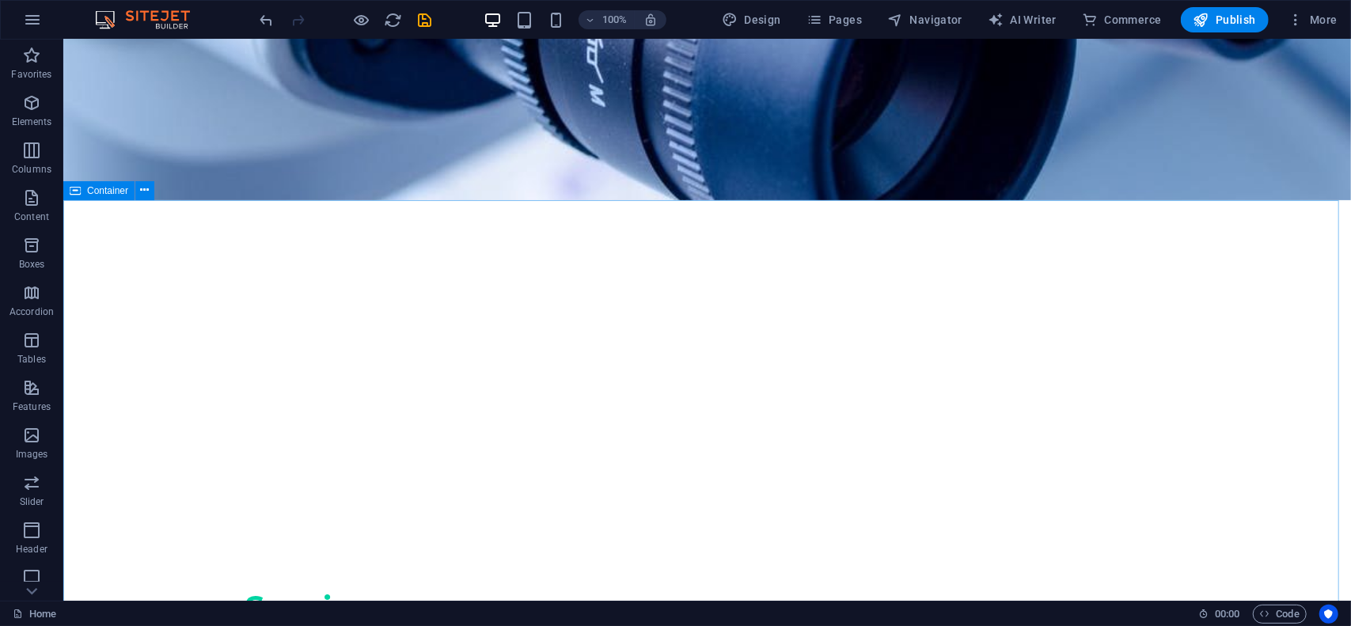
click at [105, 195] on span "Container" at bounding box center [107, 190] width 41 height 9
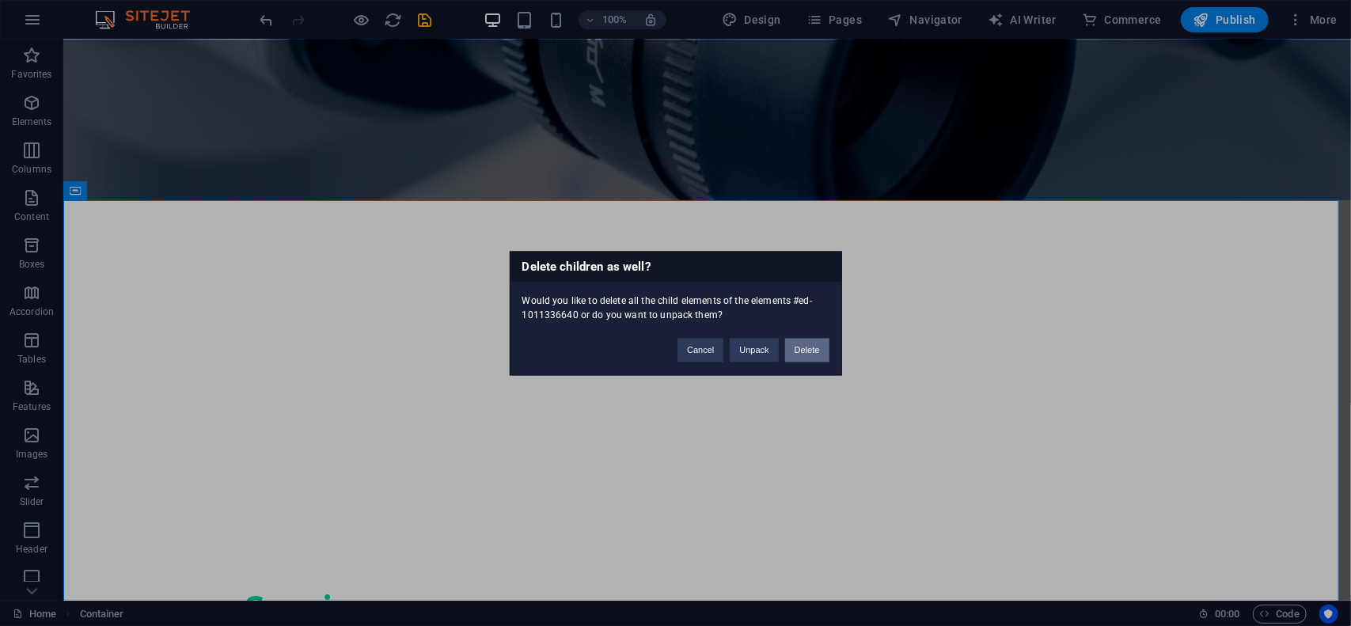
click at [813, 349] on button "Delete" at bounding box center [807, 350] width 44 height 24
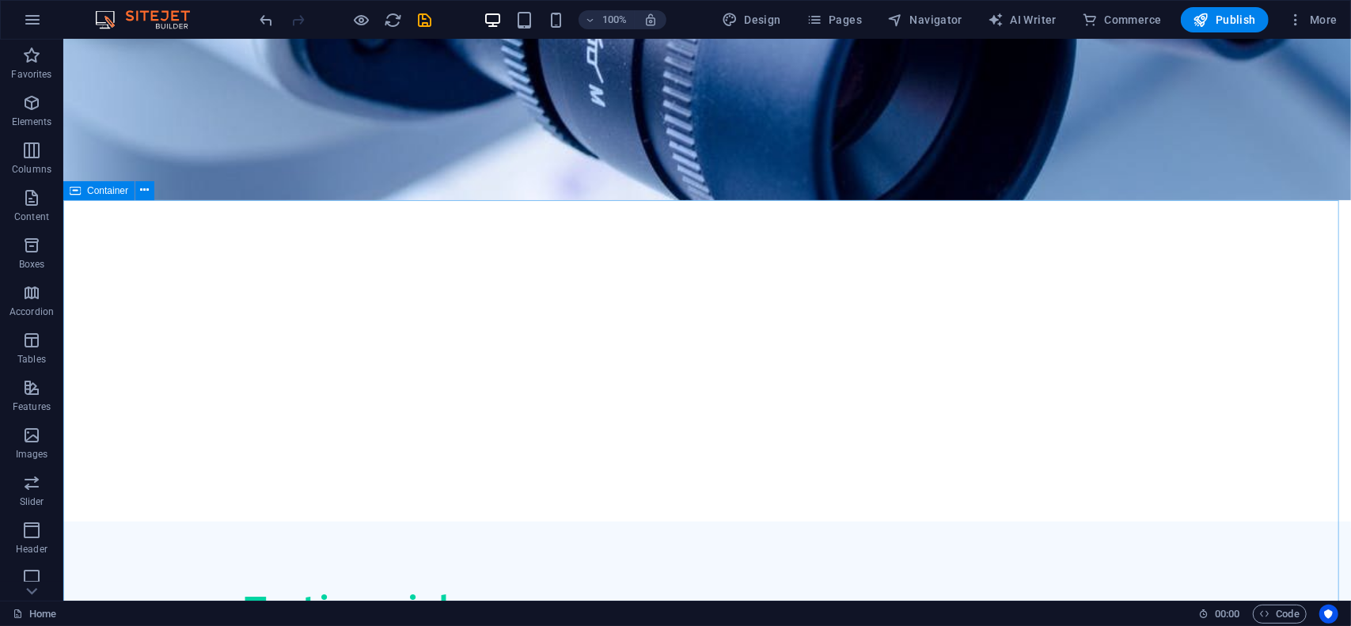
click at [117, 186] on span "Container" at bounding box center [107, 190] width 41 height 9
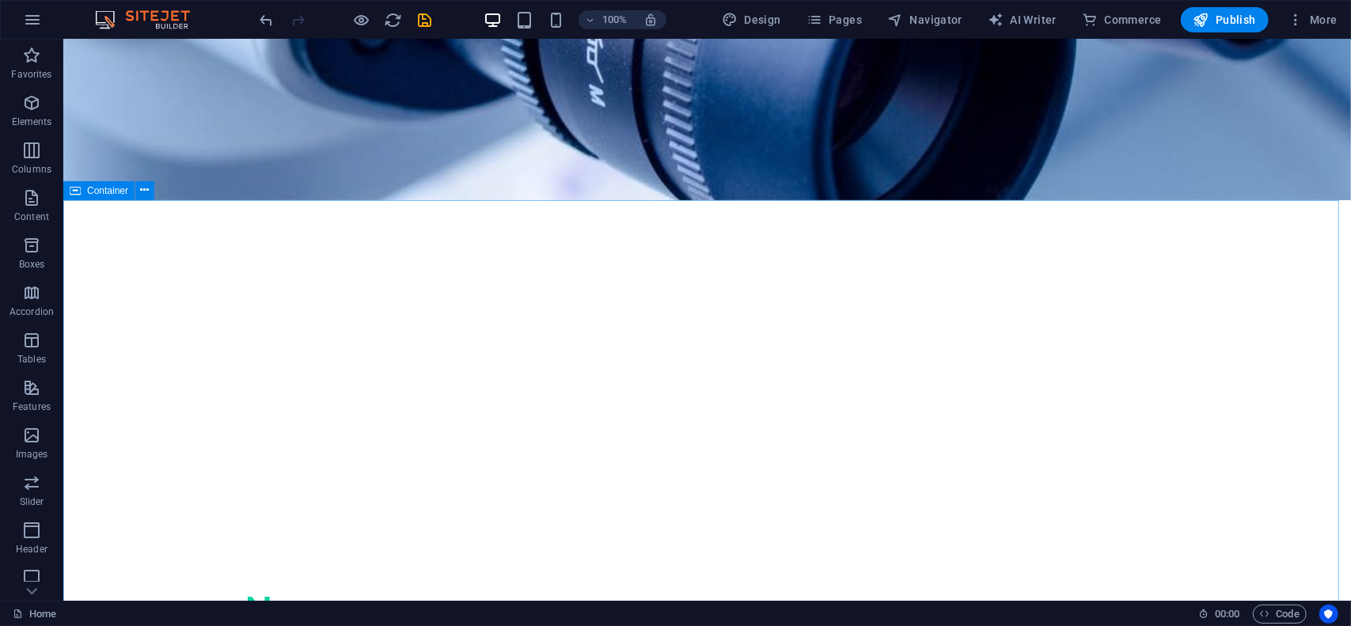
click at [106, 188] on span "Container" at bounding box center [107, 190] width 41 height 9
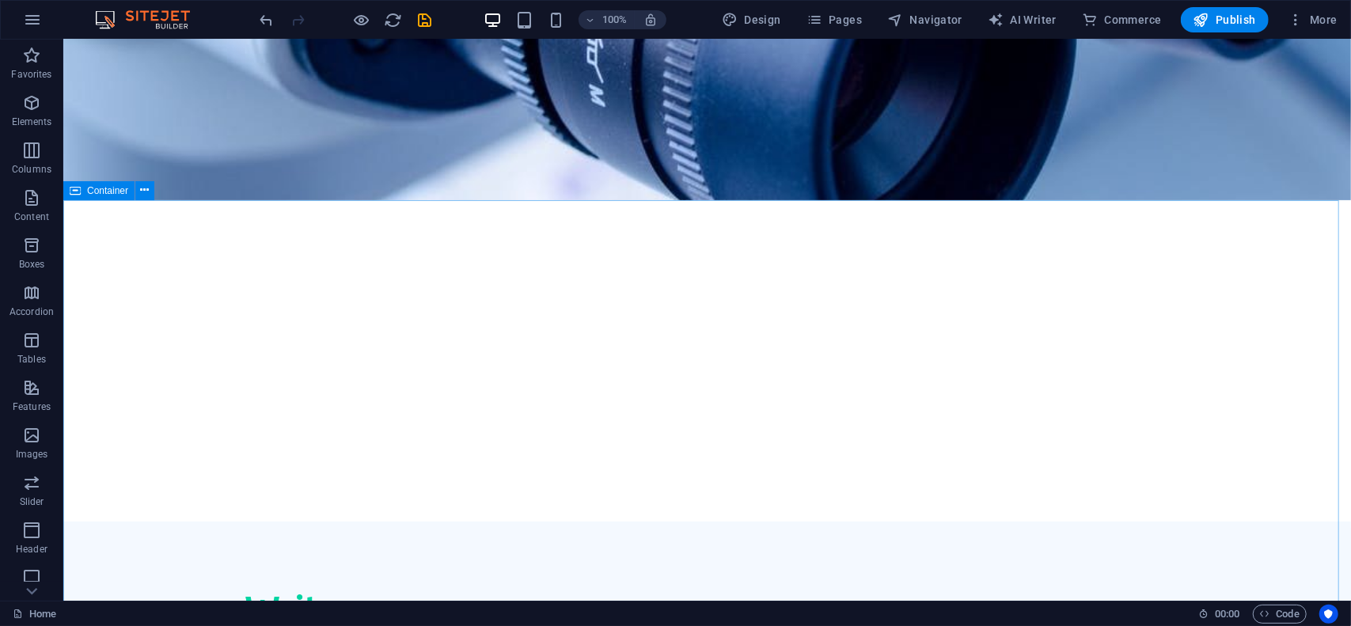
click at [108, 188] on span "Container" at bounding box center [107, 190] width 41 height 9
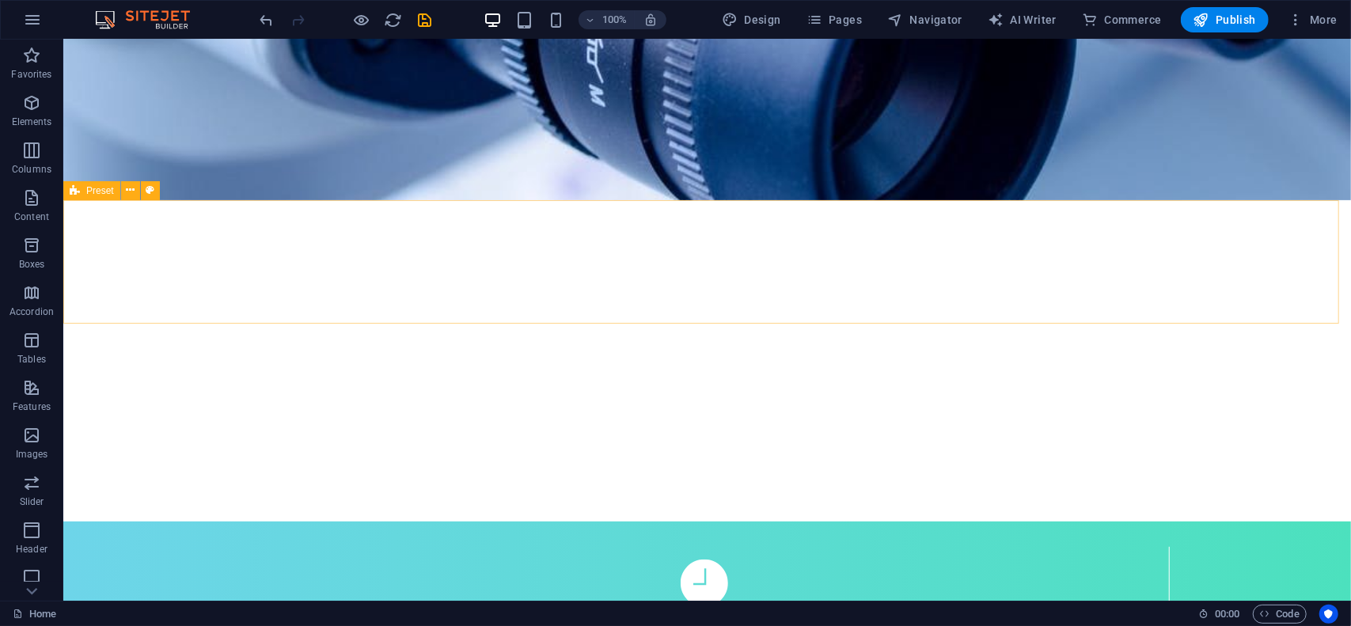
click at [109, 190] on span "Preset" at bounding box center [100, 190] width 28 height 9
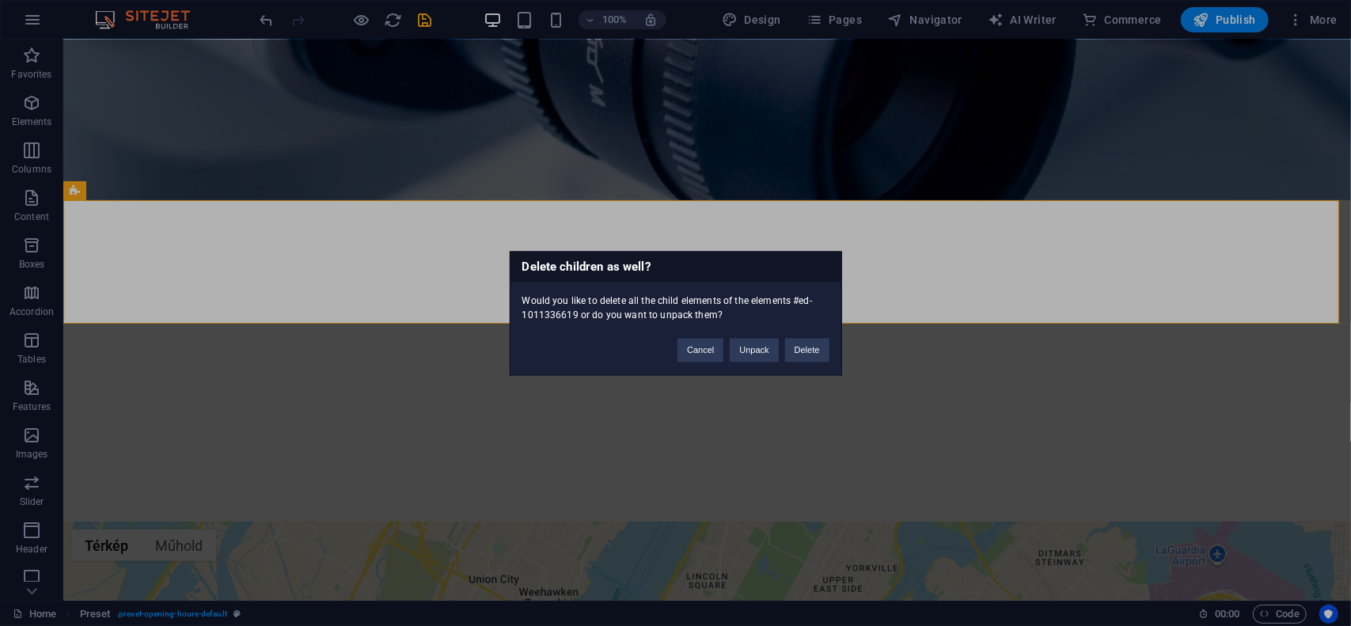
scroll to position [199, 0]
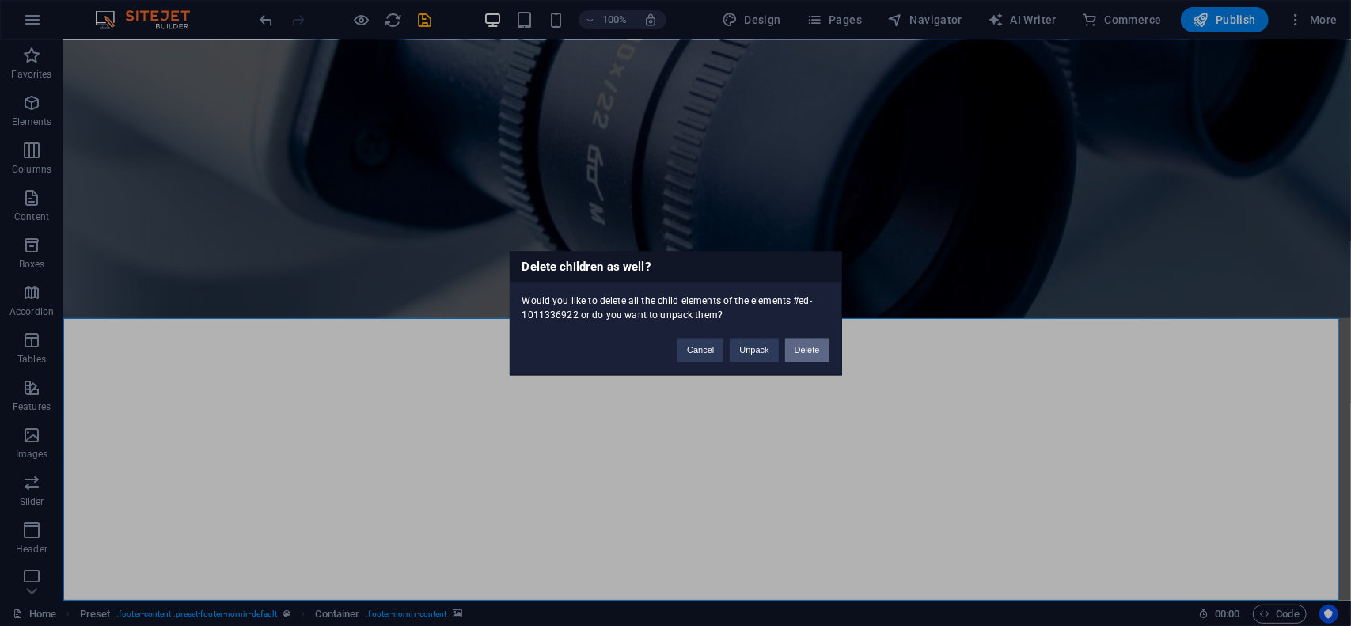
drag, startPoint x: 814, startPoint y: 347, endPoint x: 752, endPoint y: 307, distance: 74.4
click at [815, 347] on button "Delete" at bounding box center [807, 350] width 44 height 24
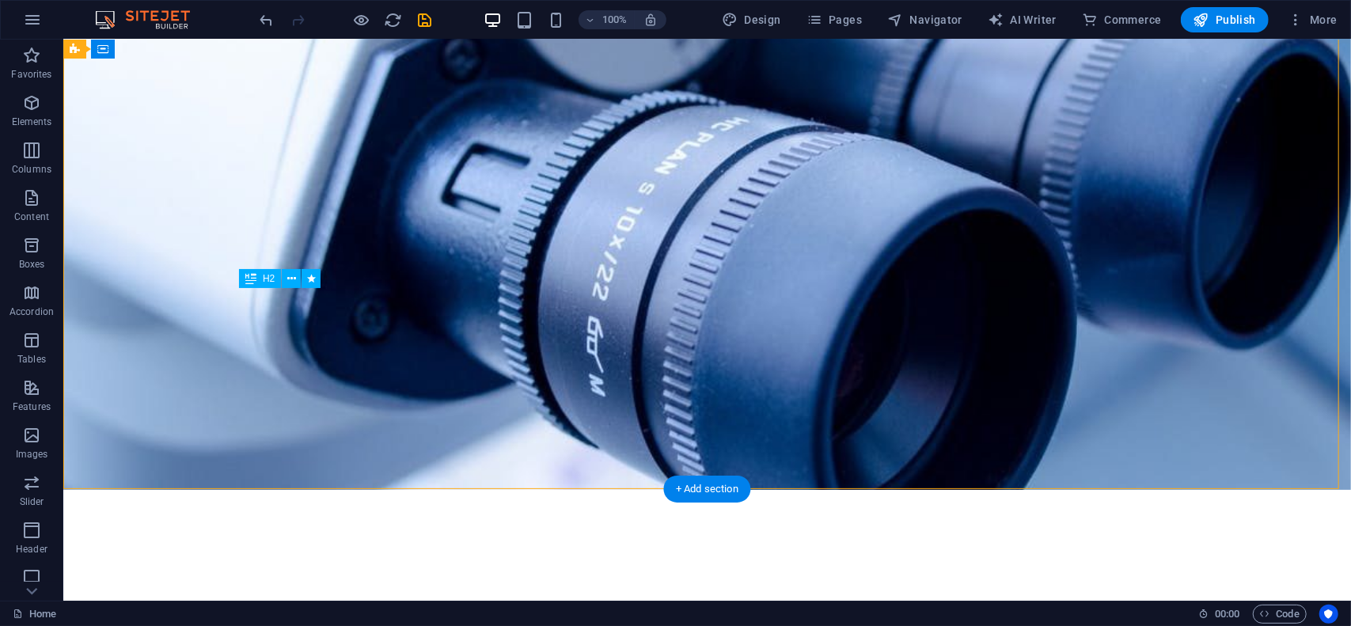
drag, startPoint x: 658, startPoint y: 316, endPoint x: 369, endPoint y: 316, distance: 288.8
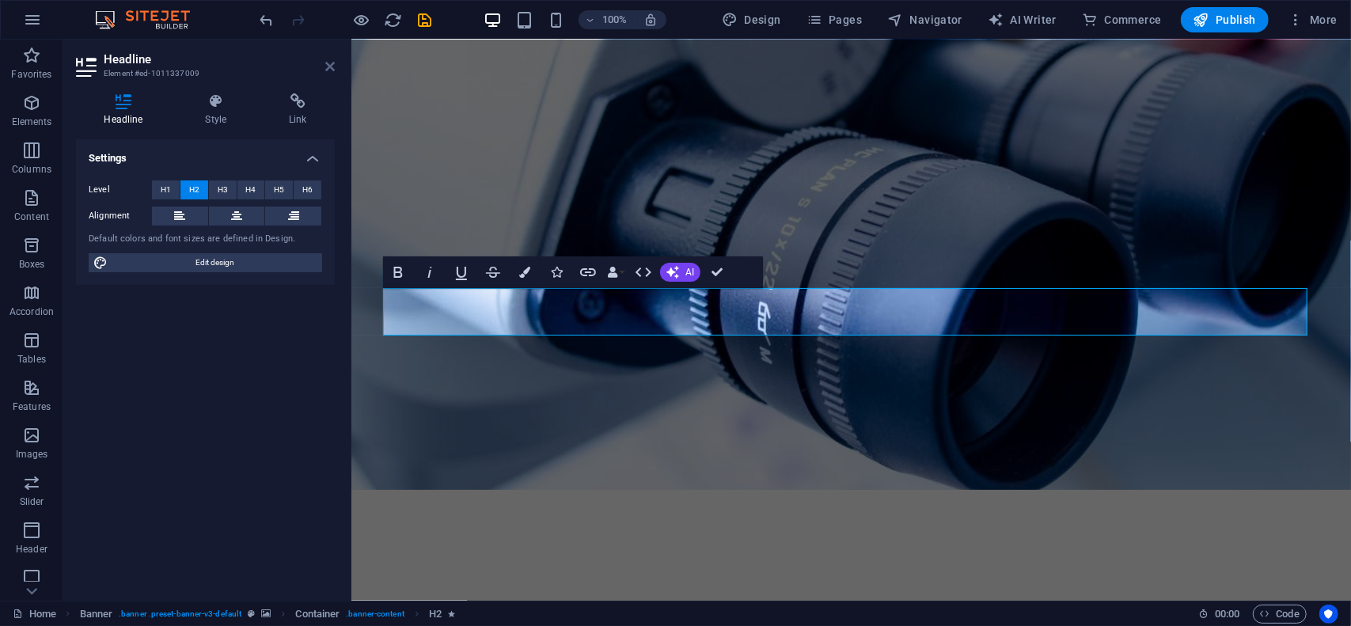
click at [331, 61] on icon at bounding box center [329, 66] width 9 height 13
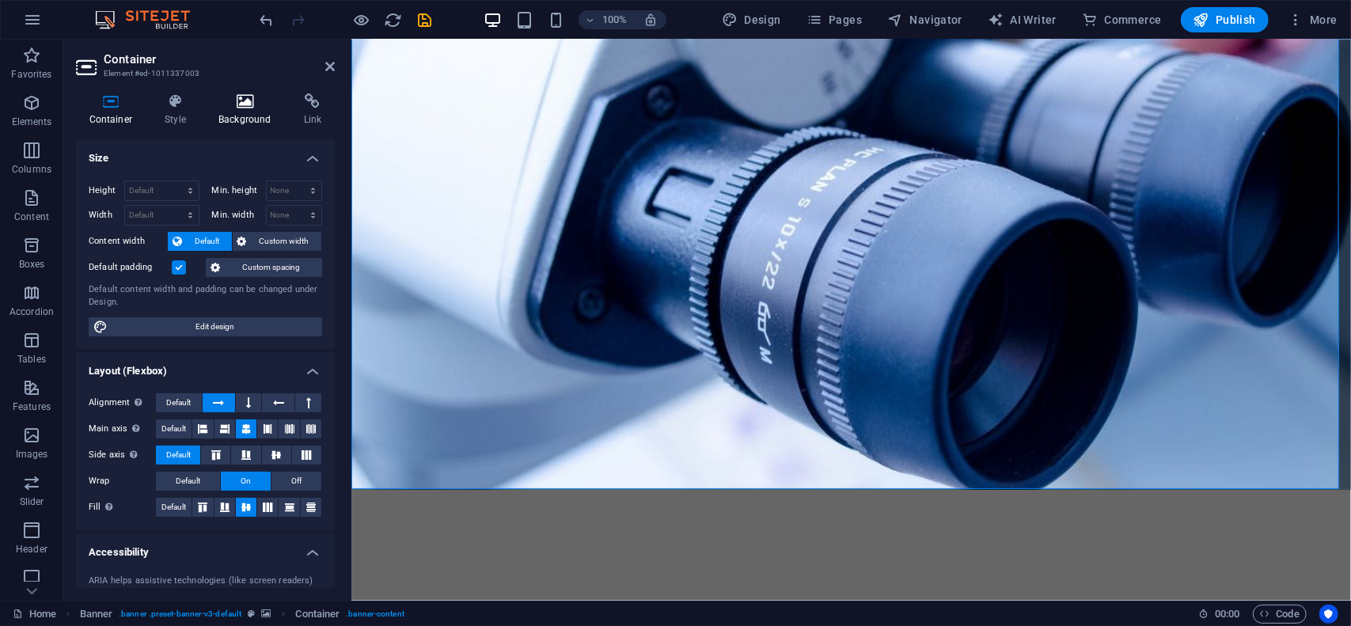
click at [248, 110] on h4 "Background" at bounding box center [248, 109] width 85 height 33
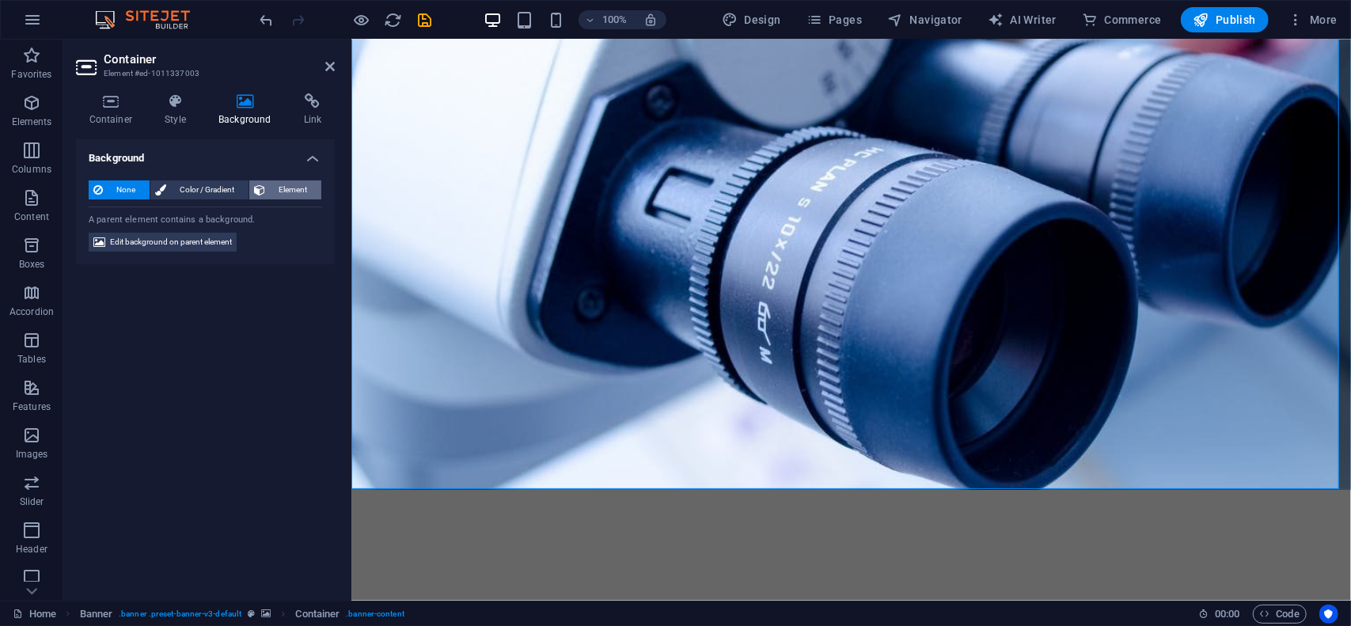
click at [303, 190] on span "Element" at bounding box center [293, 189] width 47 height 19
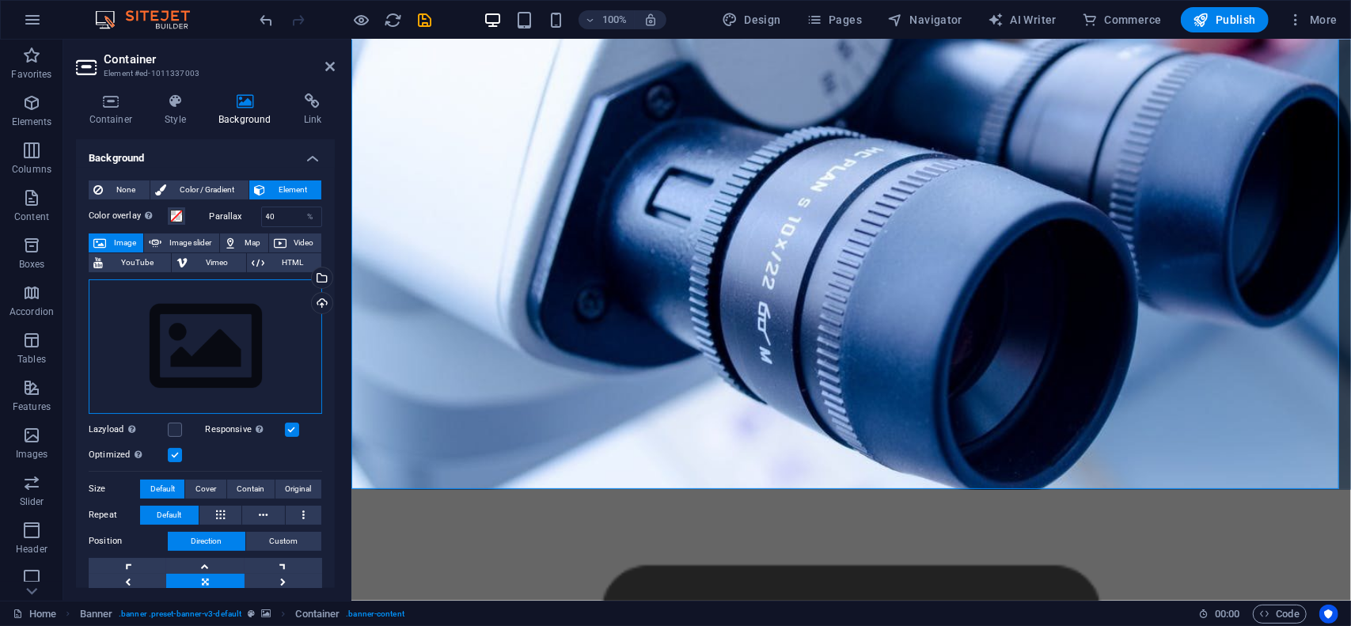
click at [258, 310] on div "Drag files here, click to choose files or select files from Files or our free s…" at bounding box center [205, 346] width 233 height 135
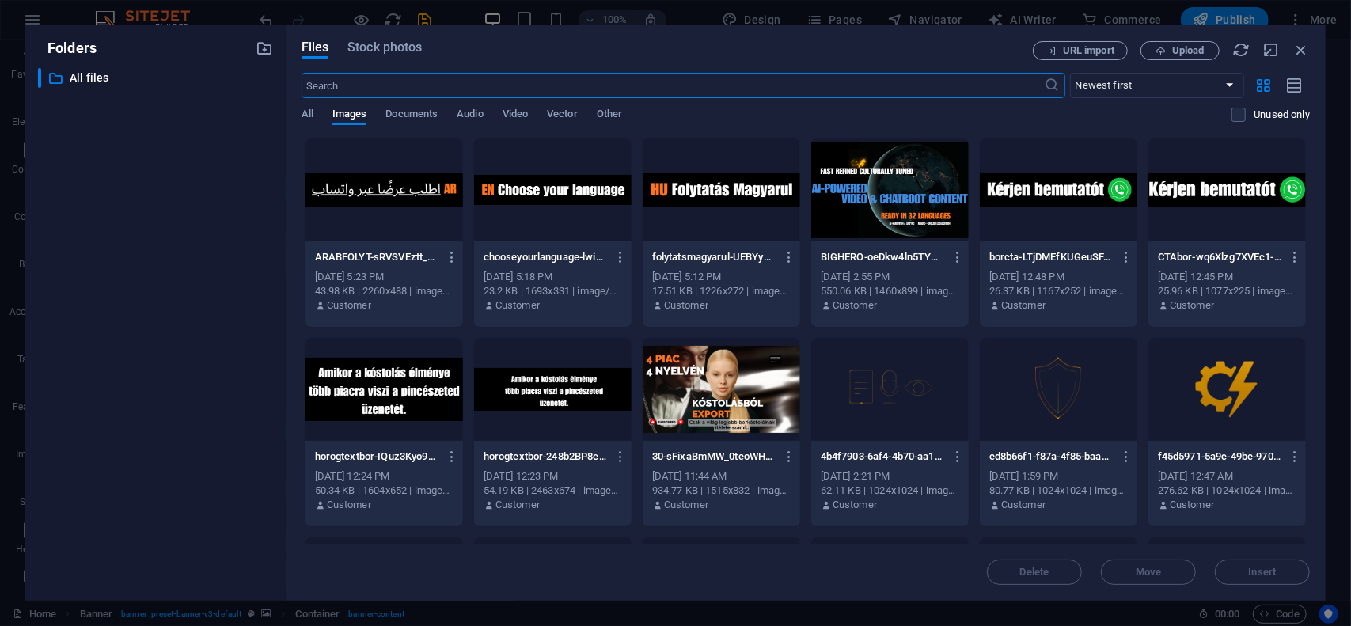
scroll to position [0, 0]
click at [864, 200] on div at bounding box center [889, 189] width 157 height 103
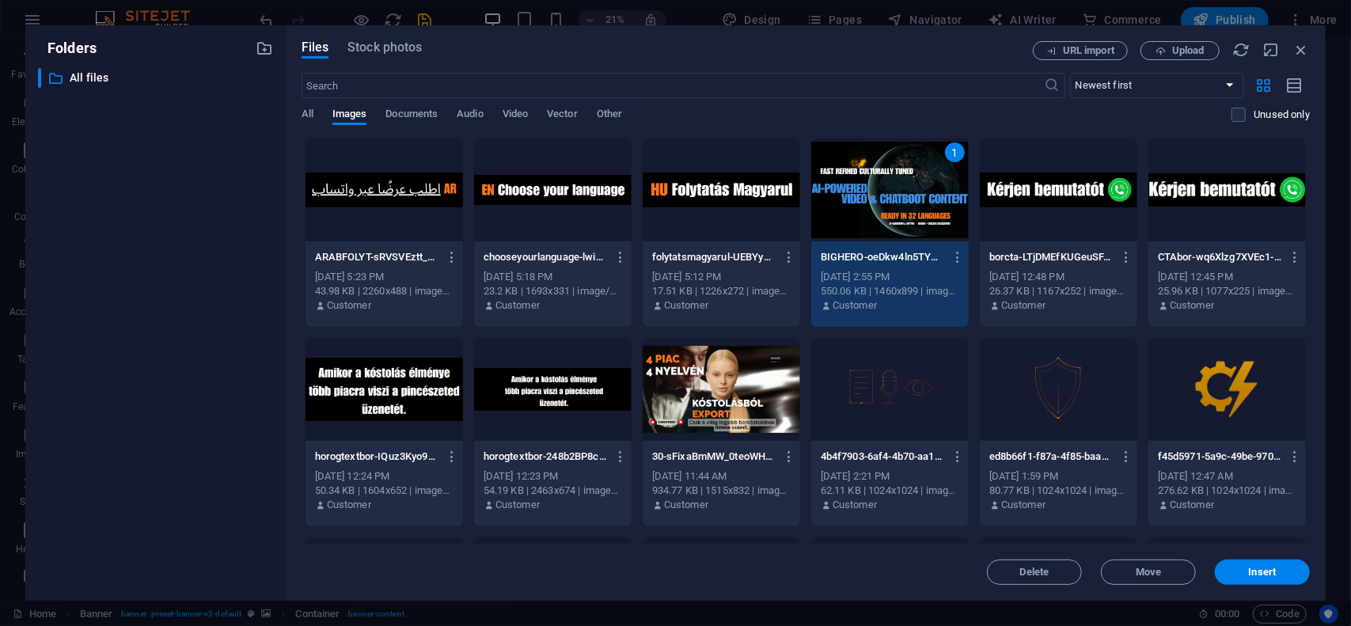
click at [864, 201] on div "1" at bounding box center [889, 189] width 157 height 103
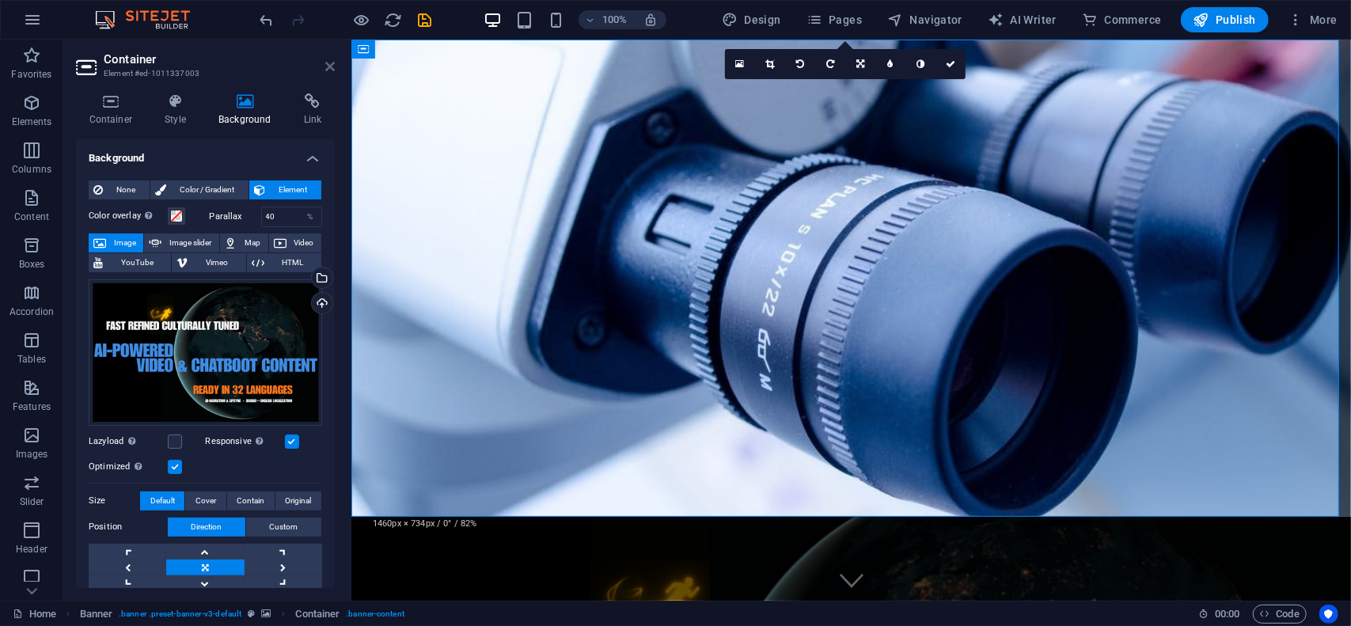
click at [332, 63] on icon at bounding box center [329, 66] width 9 height 13
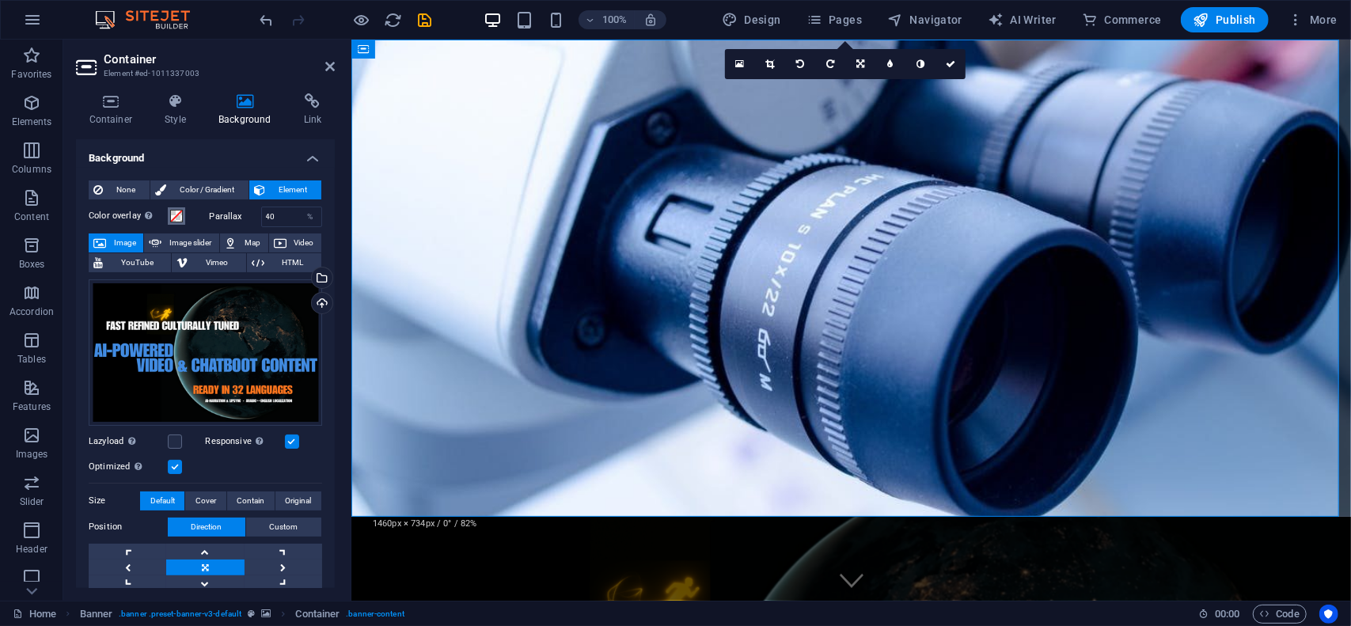
click at [176, 216] on span at bounding box center [176, 216] width 13 height 13
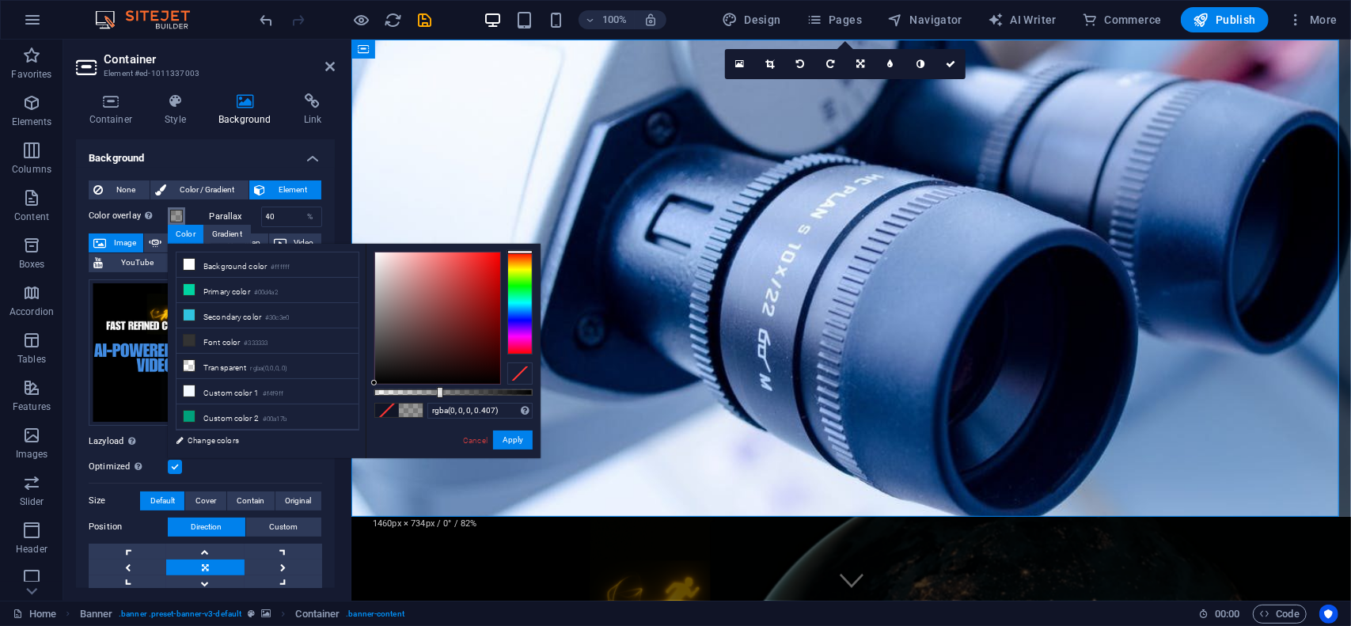
click at [438, 389] on div at bounding box center [453, 392] width 158 height 6
drag, startPoint x: 440, startPoint y: 388, endPoint x: 486, endPoint y: 381, distance: 46.6
click at [486, 381] on div at bounding box center [453, 318] width 158 height 133
click at [510, 442] on button "Apply" at bounding box center [513, 439] width 40 height 19
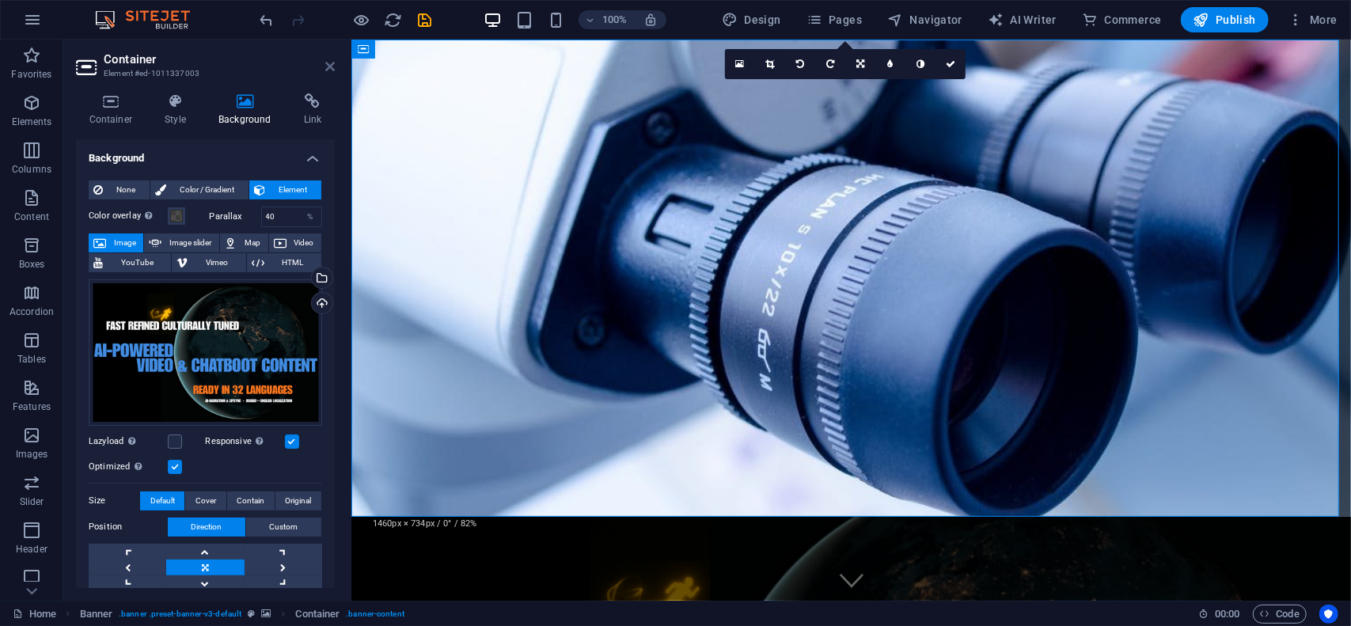
click at [328, 69] on icon at bounding box center [329, 66] width 9 height 13
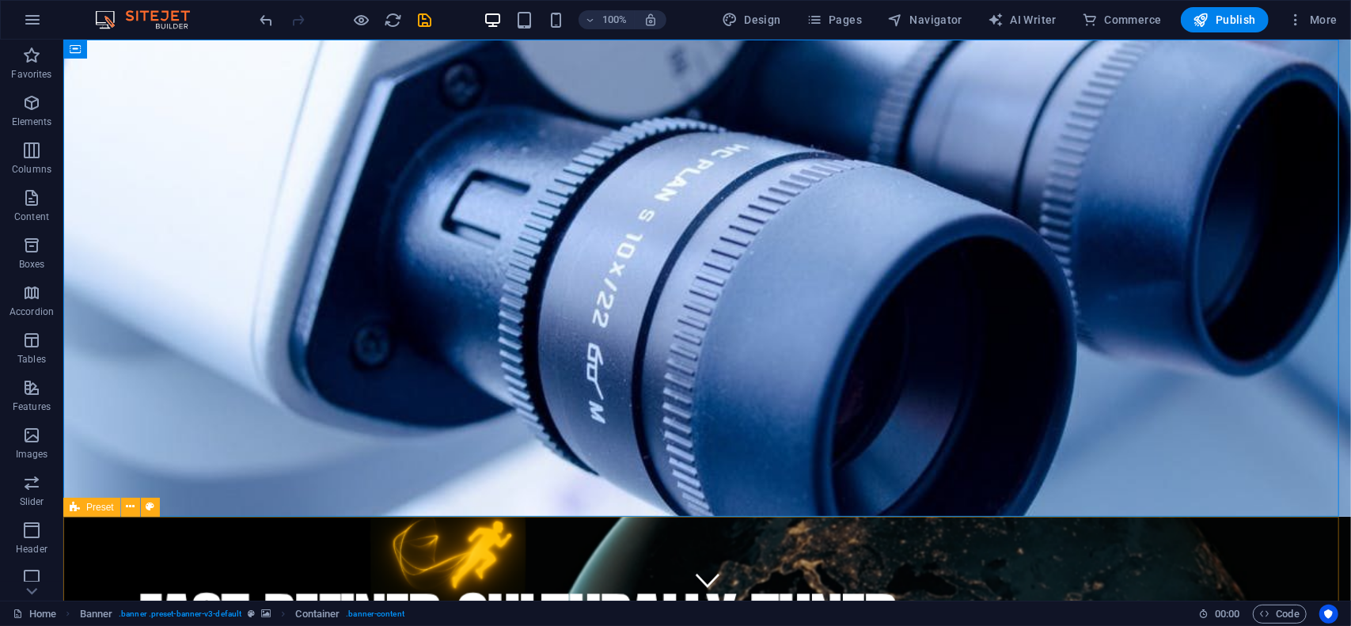
click at [97, 510] on span "Preset" at bounding box center [100, 506] width 28 height 9
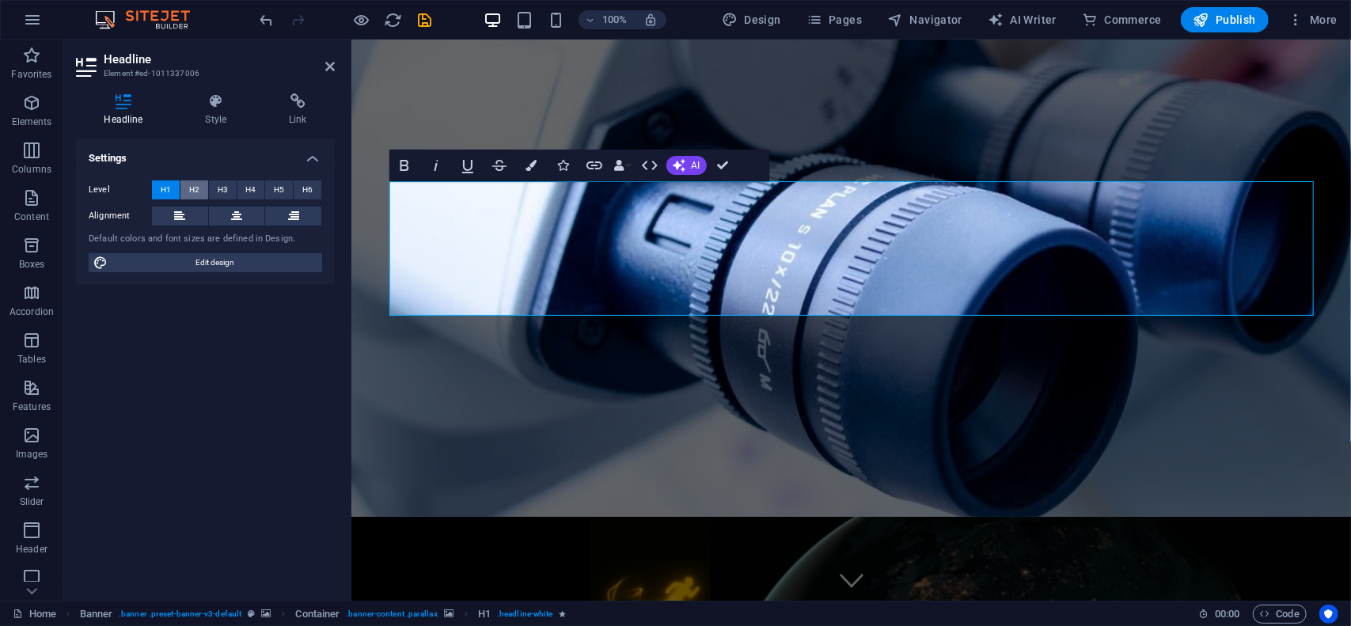
click at [193, 188] on span "H2" at bounding box center [194, 189] width 10 height 19
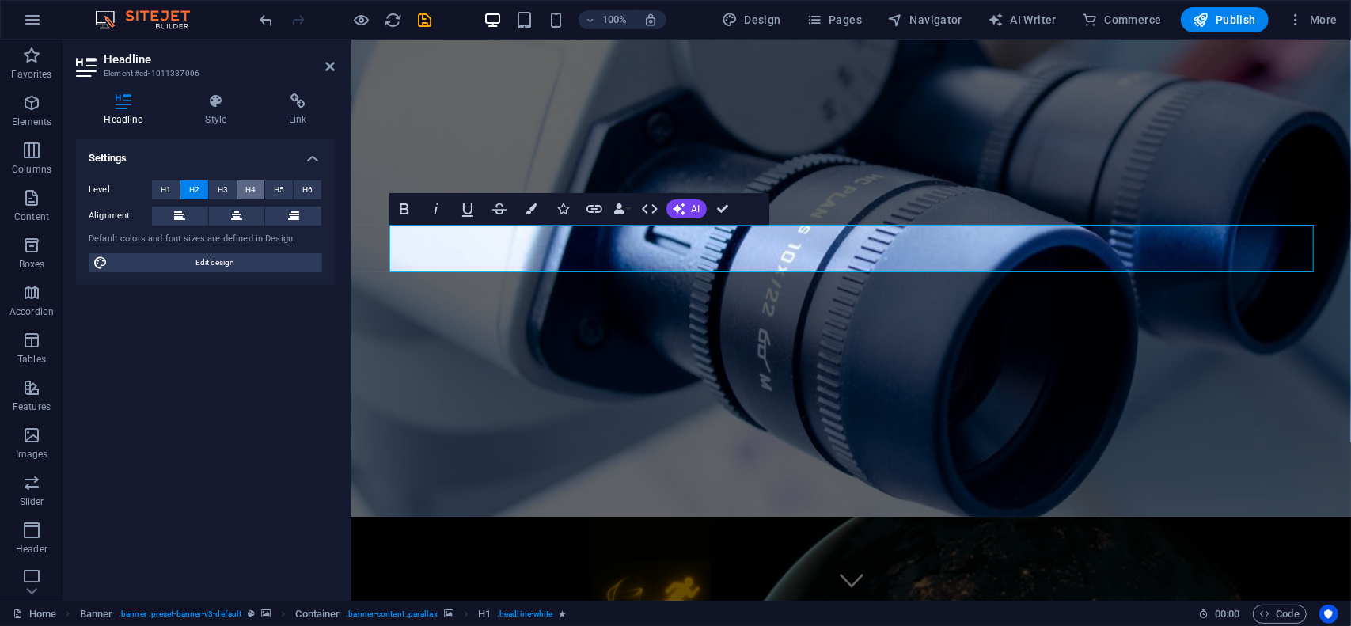
click at [250, 189] on span "H4" at bounding box center [250, 189] width 10 height 19
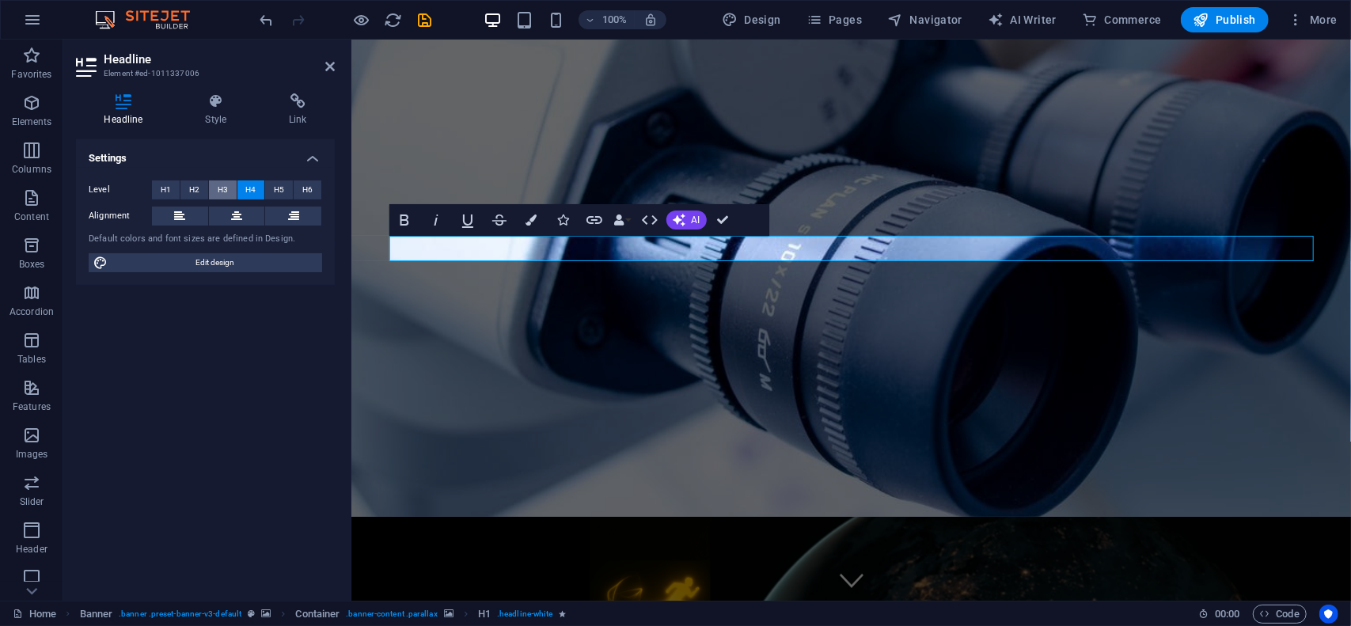
click at [225, 189] on span "H3" at bounding box center [223, 189] width 10 height 19
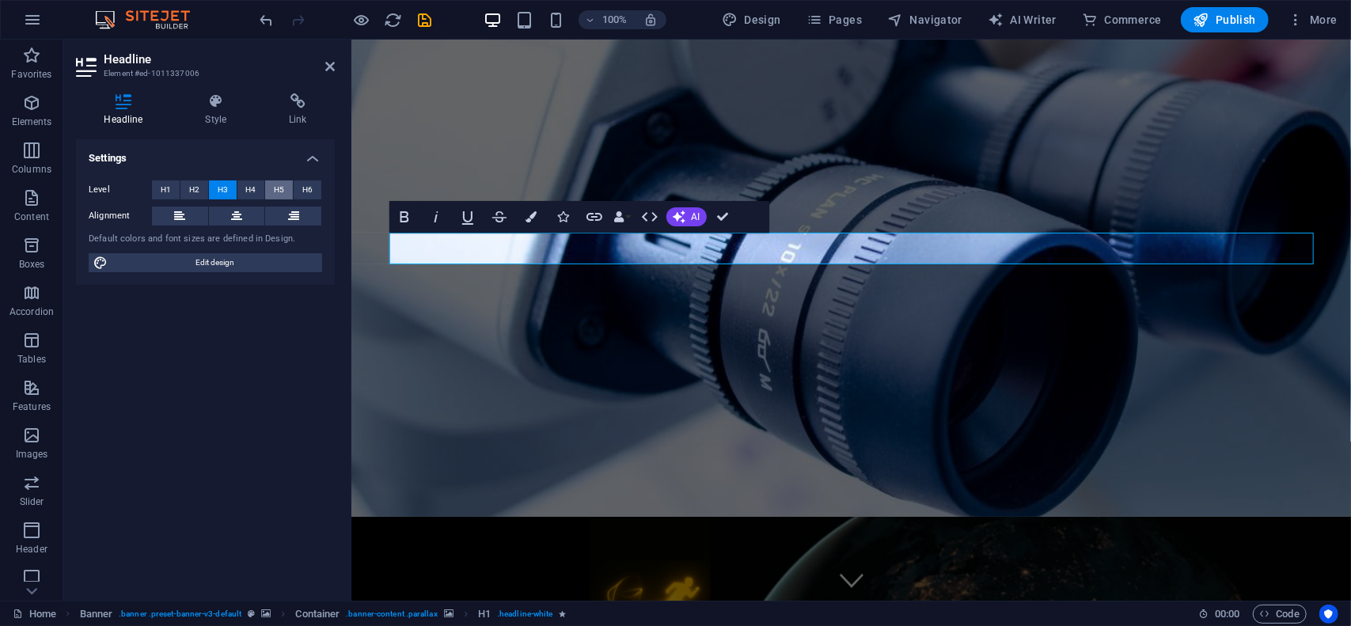
click at [283, 191] on span "H5" at bounding box center [279, 189] width 10 height 19
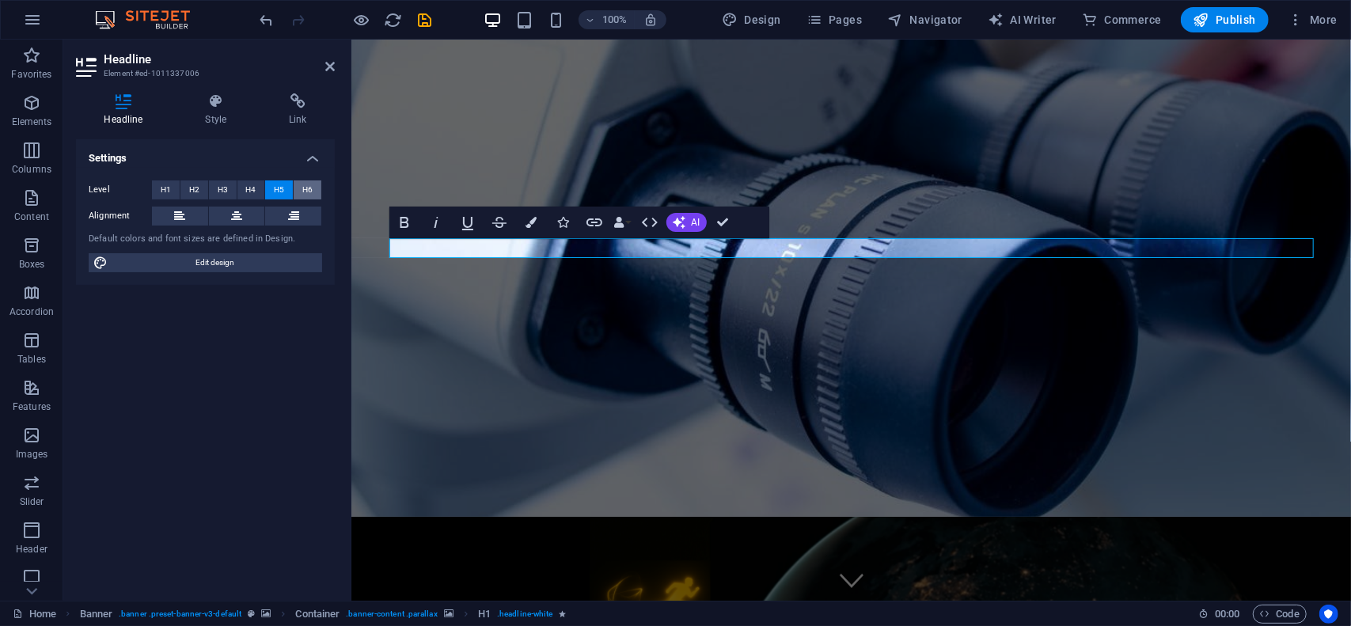
click at [314, 188] on button "H6" at bounding box center [308, 189] width 28 height 19
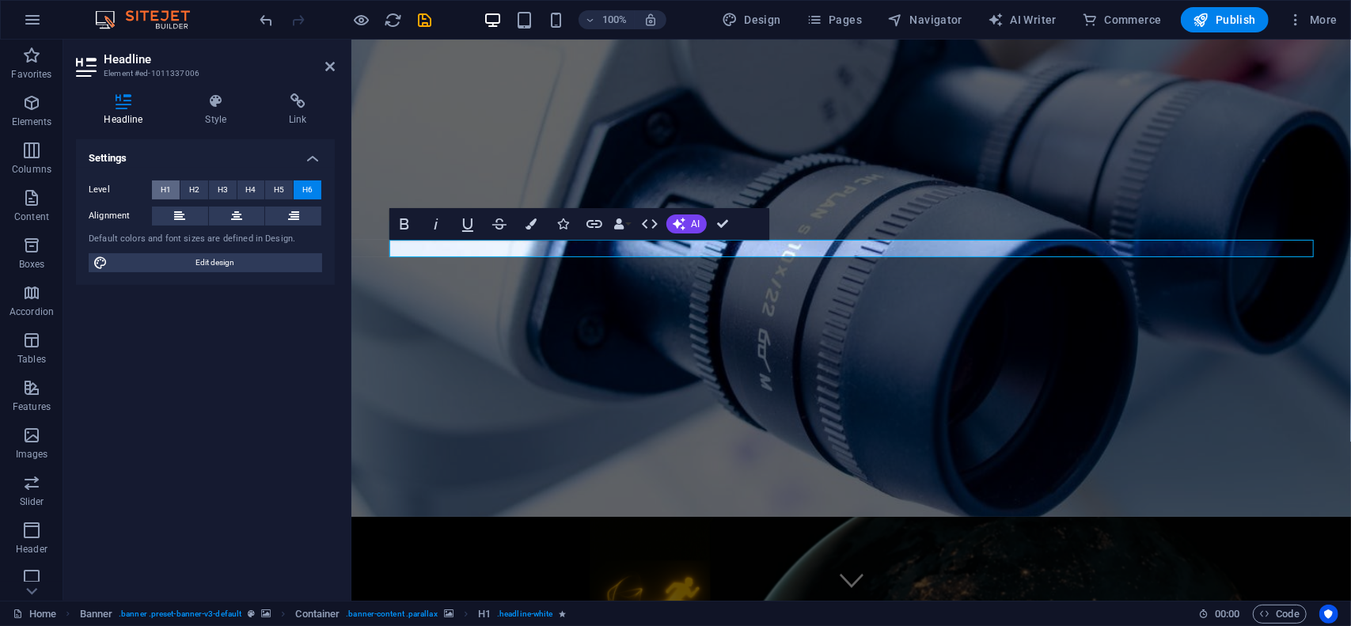
click at [163, 184] on span "H1" at bounding box center [166, 189] width 10 height 19
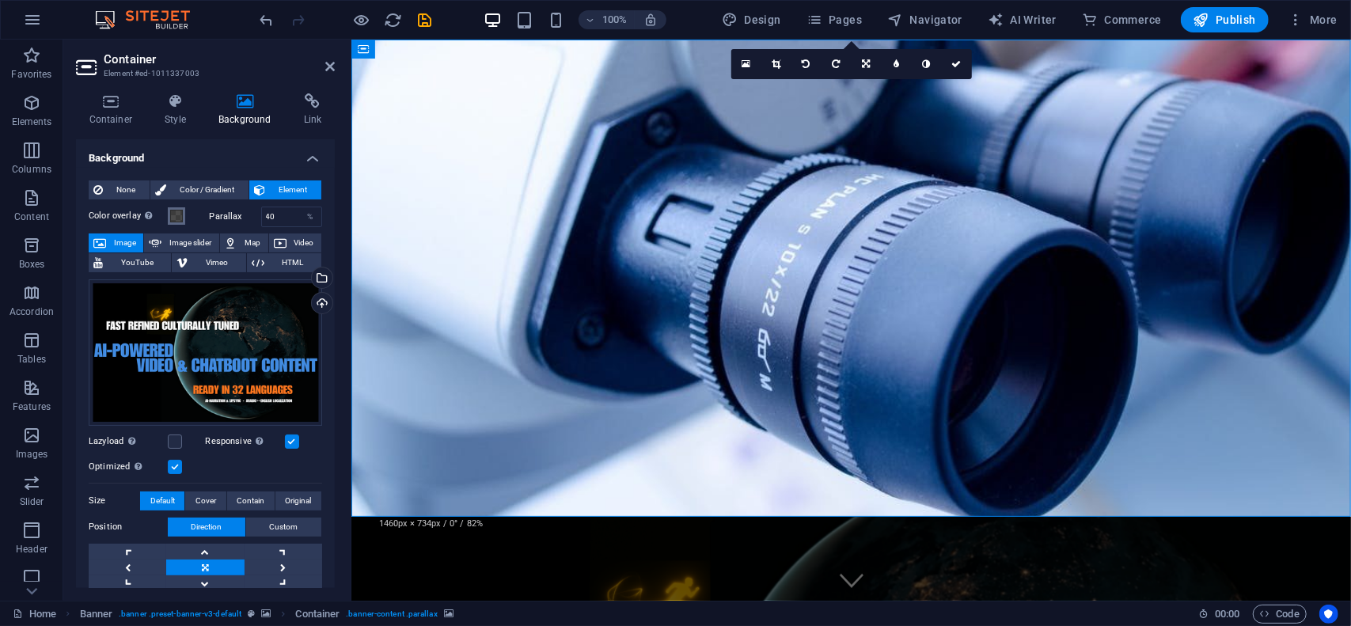
click at [177, 218] on span at bounding box center [176, 216] width 13 height 13
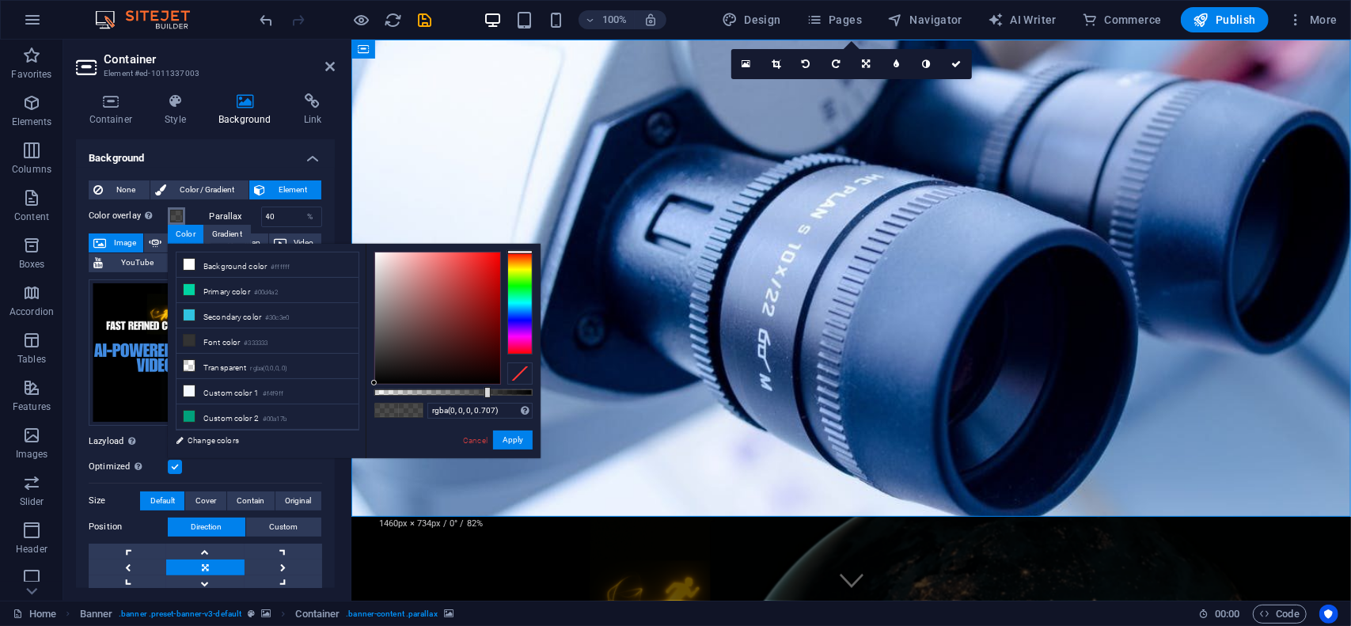
click at [521, 262] on div at bounding box center [519, 303] width 25 height 103
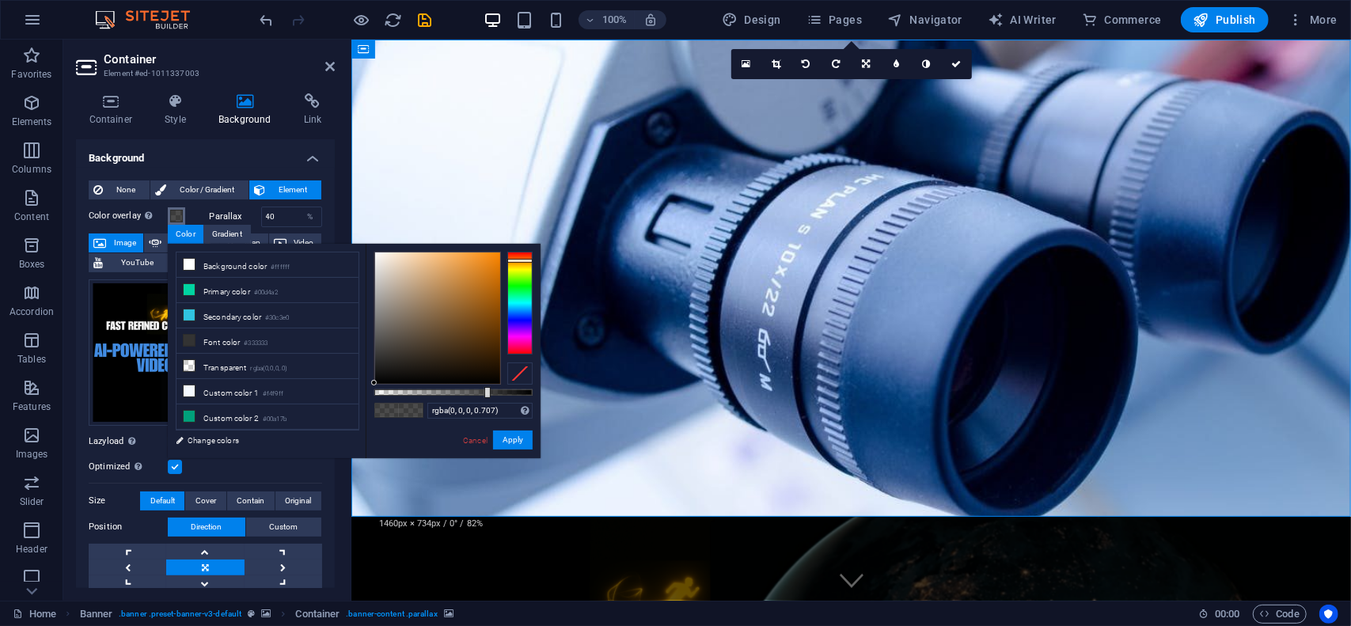
click at [521, 260] on div at bounding box center [519, 261] width 25 height 4
click at [496, 254] on div at bounding box center [437, 317] width 125 height 131
type input "rgba(250, 136, 7, 0.897)"
drag, startPoint x: 484, startPoint y: 390, endPoint x: 516, endPoint y: 393, distance: 31.8
click at [516, 393] on div at bounding box center [517, 392] width 6 height 11
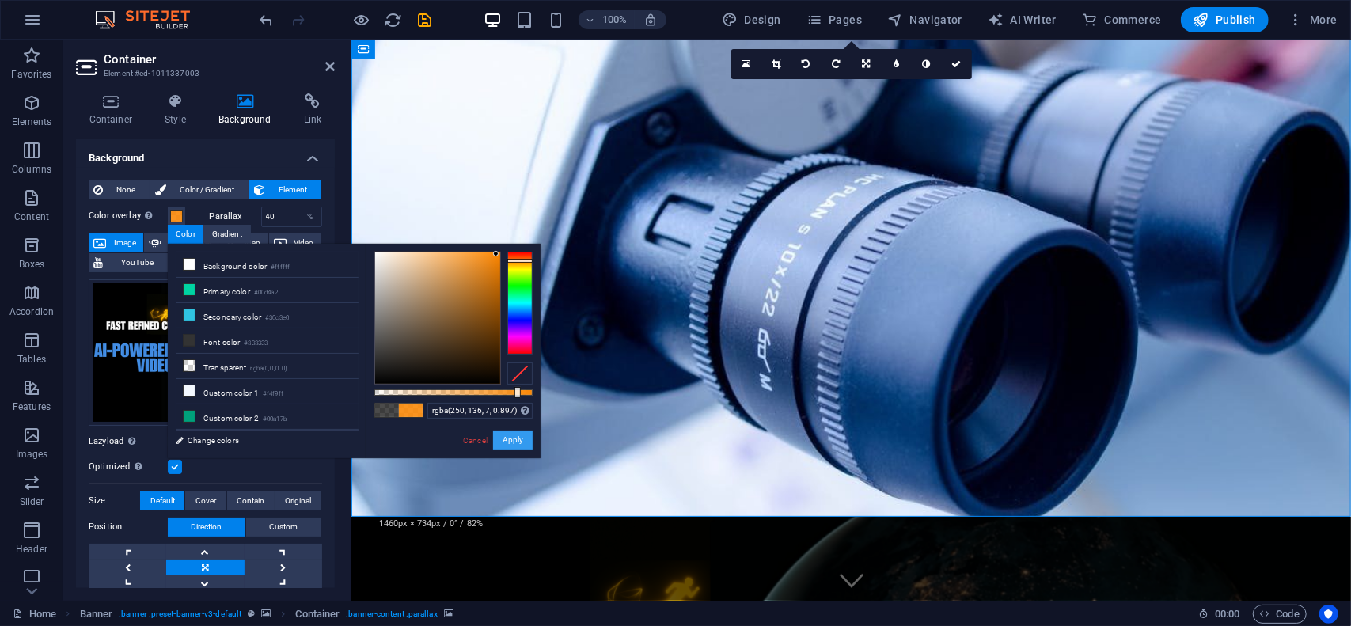
click at [519, 443] on button "Apply" at bounding box center [513, 439] width 40 height 19
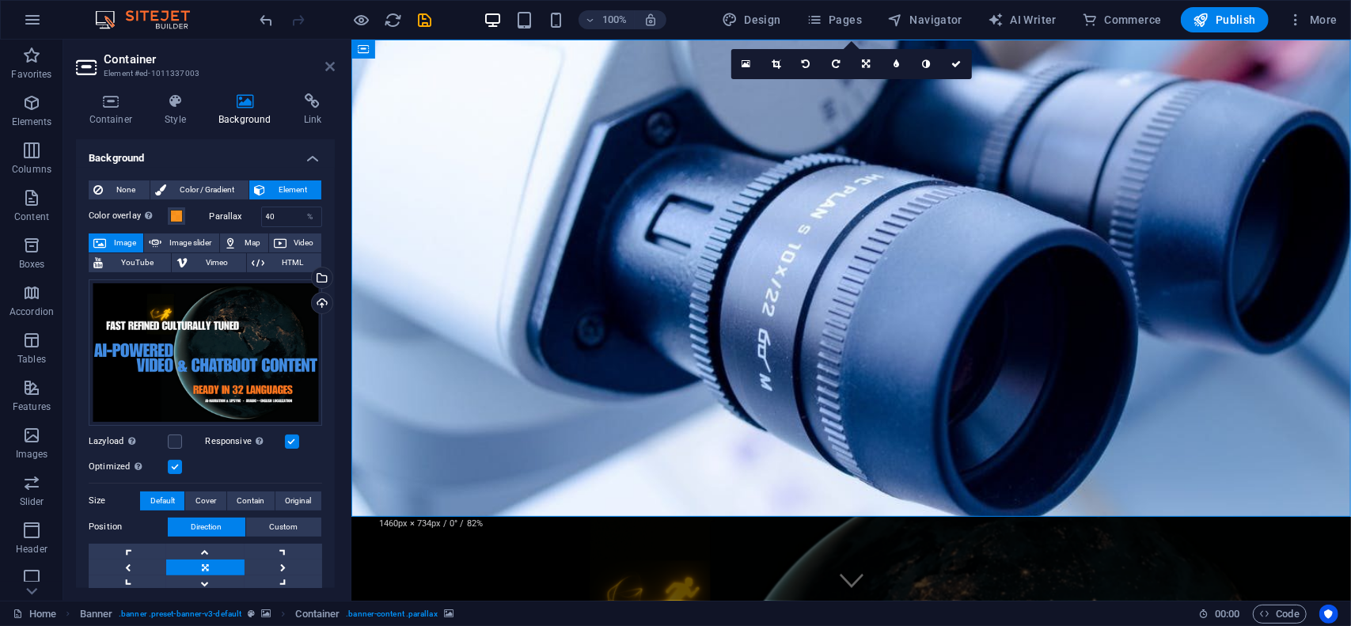
click at [332, 65] on icon at bounding box center [329, 66] width 9 height 13
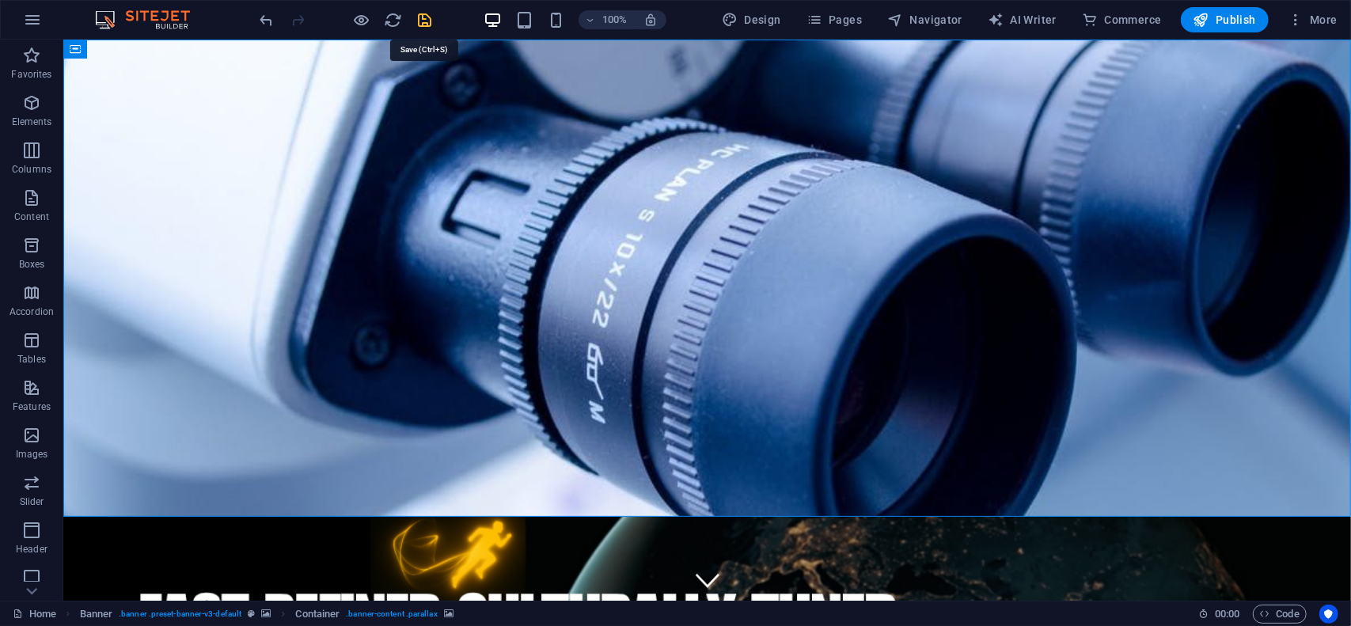
click at [427, 20] on icon "save" at bounding box center [425, 20] width 18 height 18
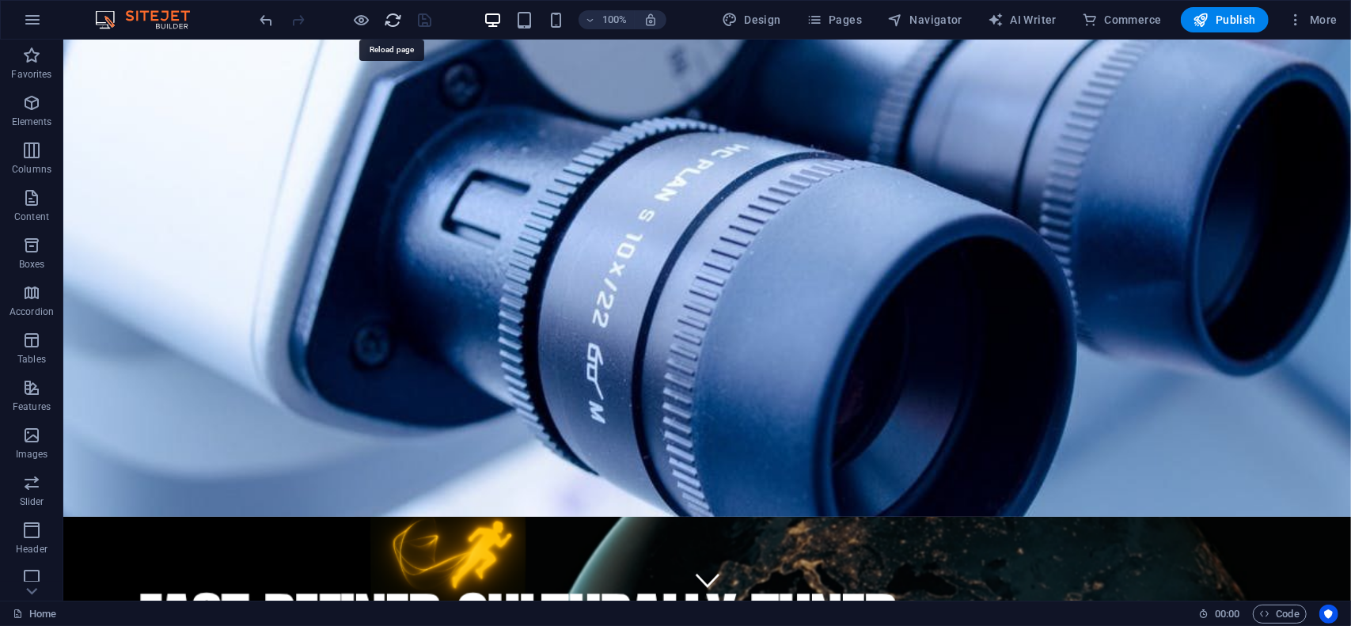
click at [396, 15] on icon "reload" at bounding box center [394, 20] width 18 height 18
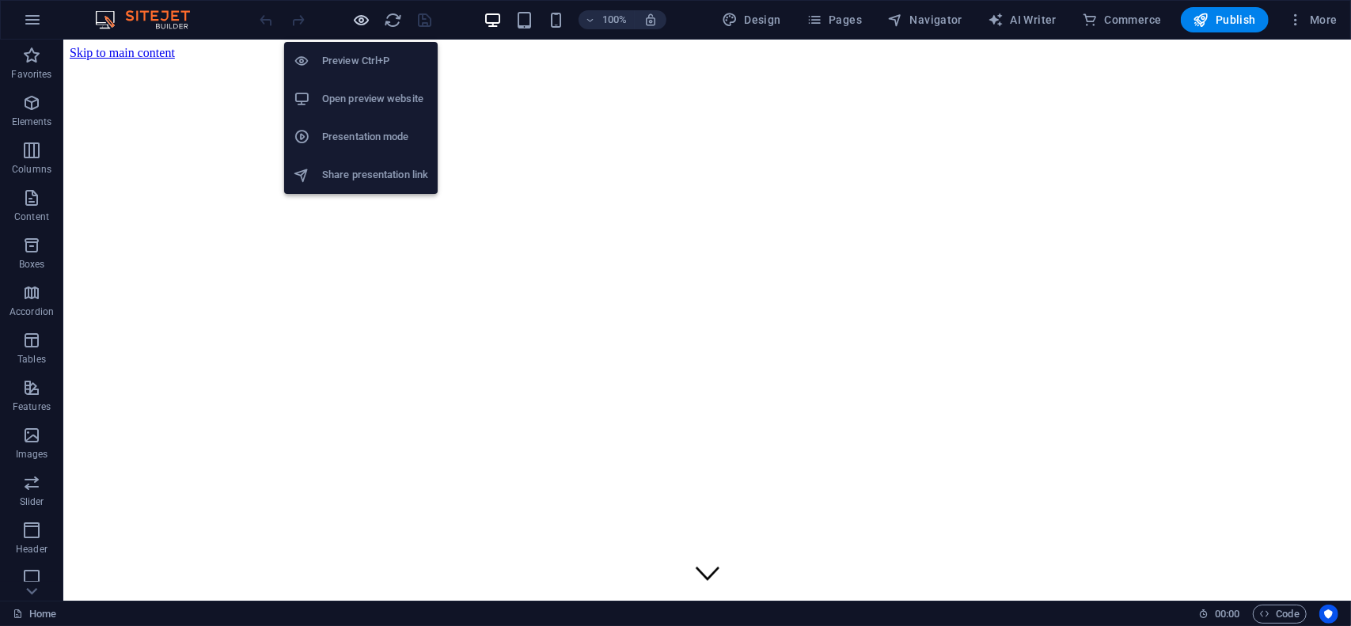
click at [362, 22] on icon "button" at bounding box center [362, 20] width 18 height 18
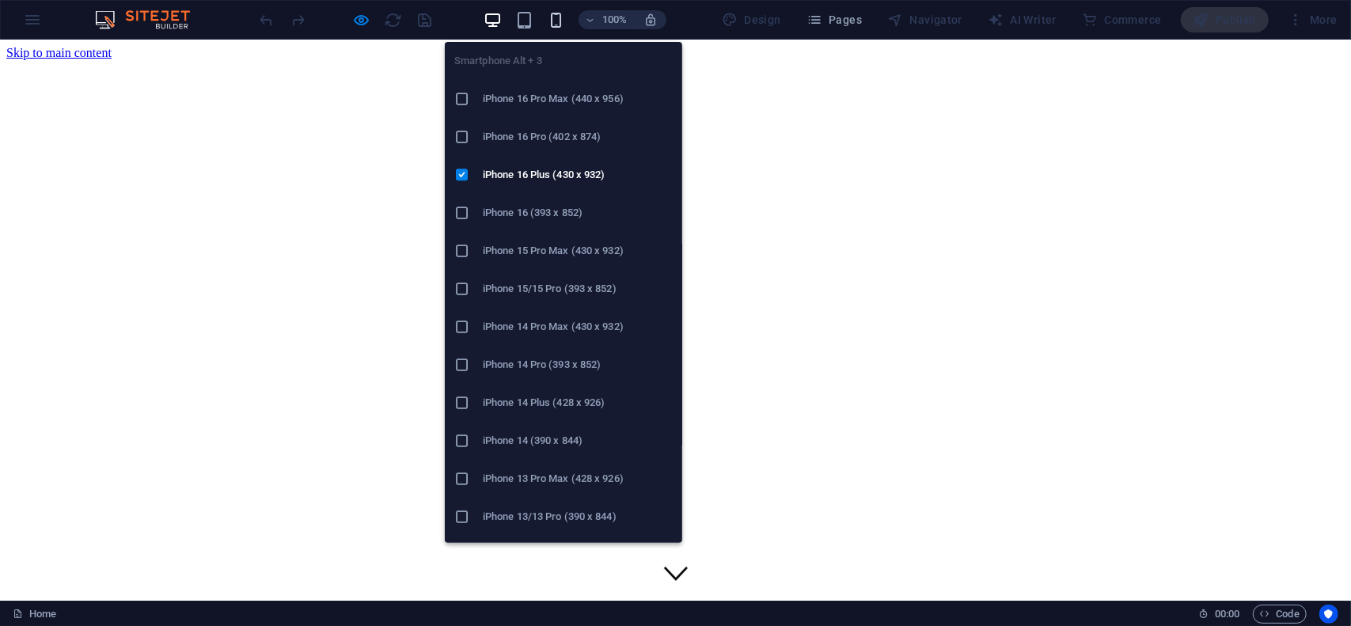
click at [558, 18] on icon "button" at bounding box center [556, 20] width 18 height 18
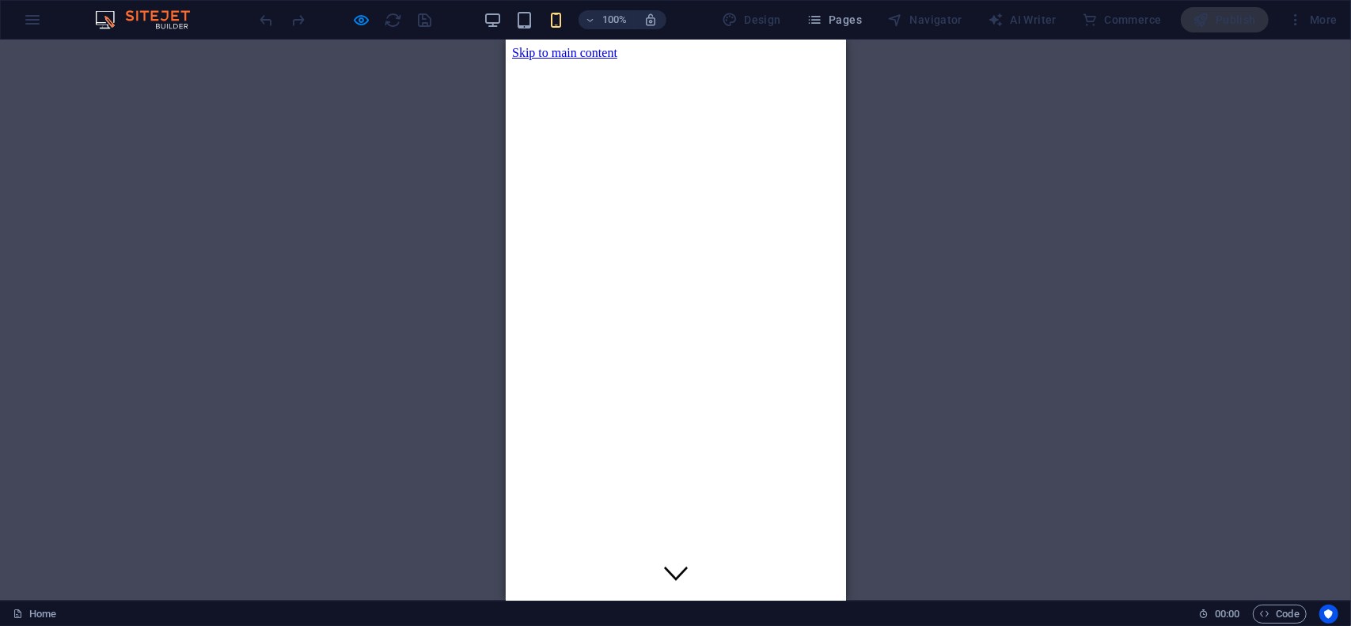
click at [675, 560] on icon at bounding box center [675, 572] width 24 height 24
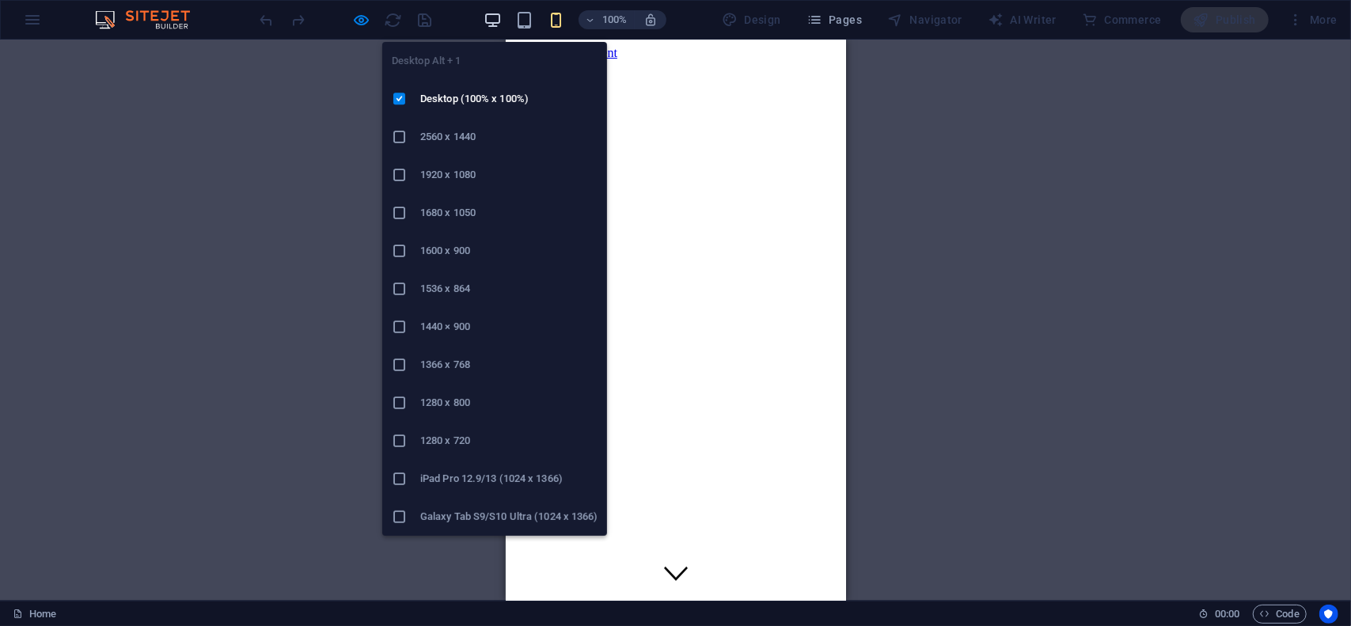
click at [498, 20] on icon "button" at bounding box center [492, 20] width 18 height 18
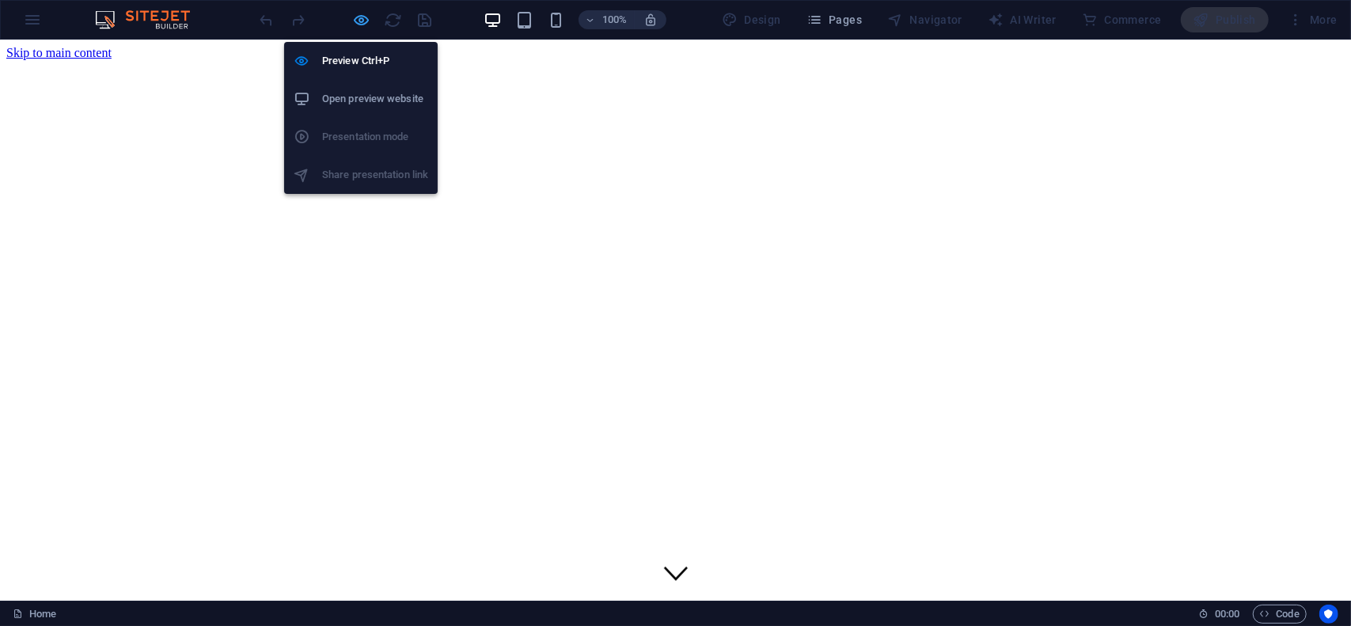
click at [355, 17] on icon "button" at bounding box center [362, 20] width 18 height 18
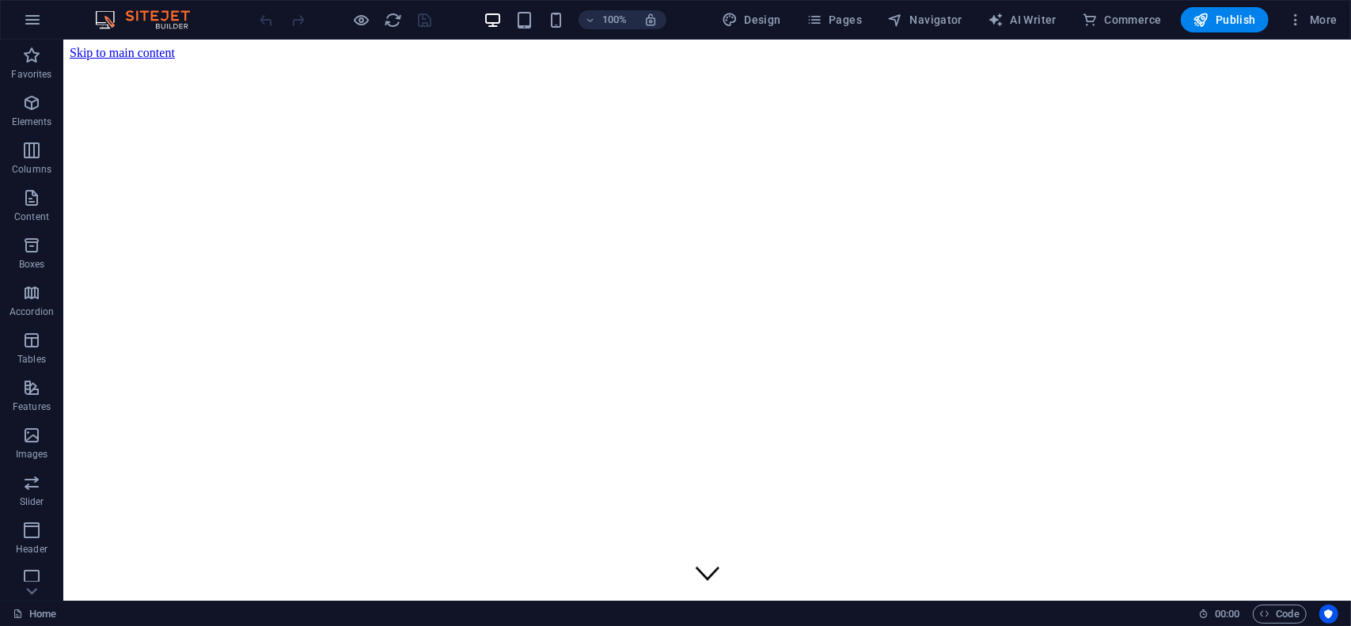
click at [210, 558] on html "Skip to main content aistartmost.hu Under construction" at bounding box center [706, 603] width 1287 height 1128
click at [376, 555] on html "Skip to main content aistartmost.hu Under construction" at bounding box center [706, 603] width 1287 height 1128
drag, startPoint x: 376, startPoint y: 555, endPoint x: 403, endPoint y: 557, distance: 26.9
click at [377, 555] on html "Skip to main content aistartmost.hu Under construction" at bounding box center [706, 603] width 1287 height 1128
click at [712, 478] on div "Icon" at bounding box center [719, 474] width 48 height 19
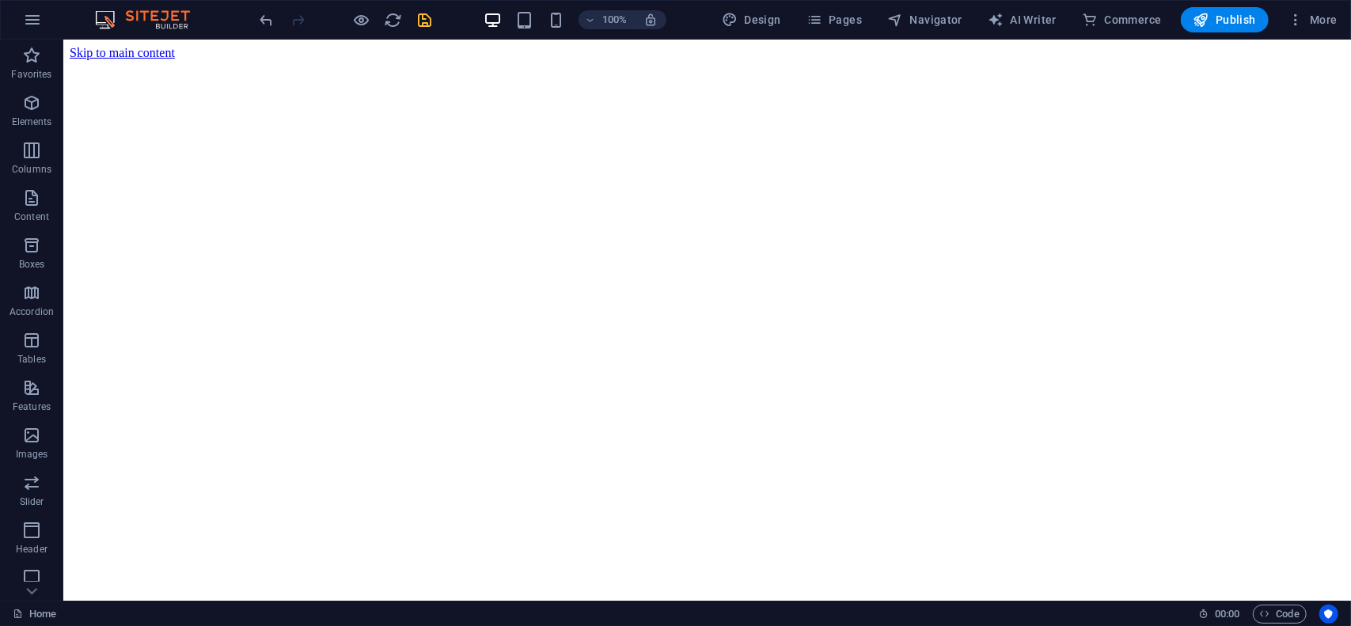
click at [496, 581] on html "Skip to main content aistartmost.hu Under construction" at bounding box center [706, 603] width 1287 height 1128
click at [1235, 22] on span "Publish" at bounding box center [1224, 20] width 63 height 16
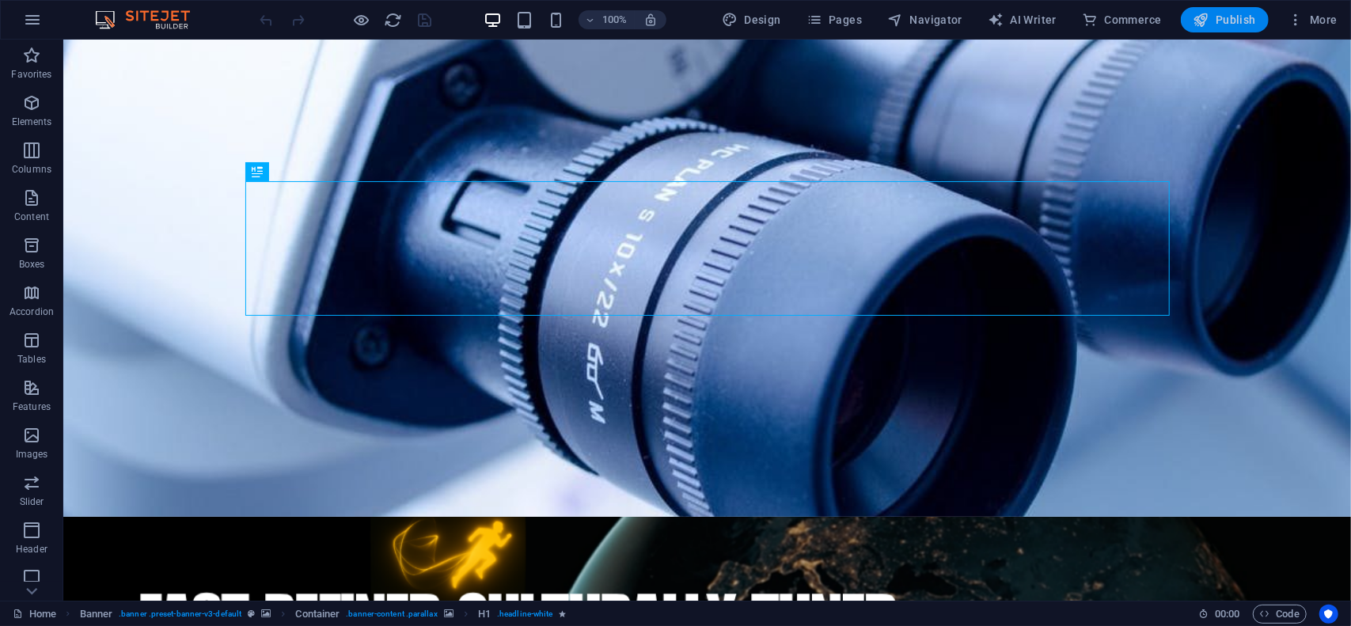
click at [1238, 17] on span "Publish" at bounding box center [1224, 20] width 63 height 16
click at [32, 25] on icon "button" at bounding box center [32, 19] width 19 height 19
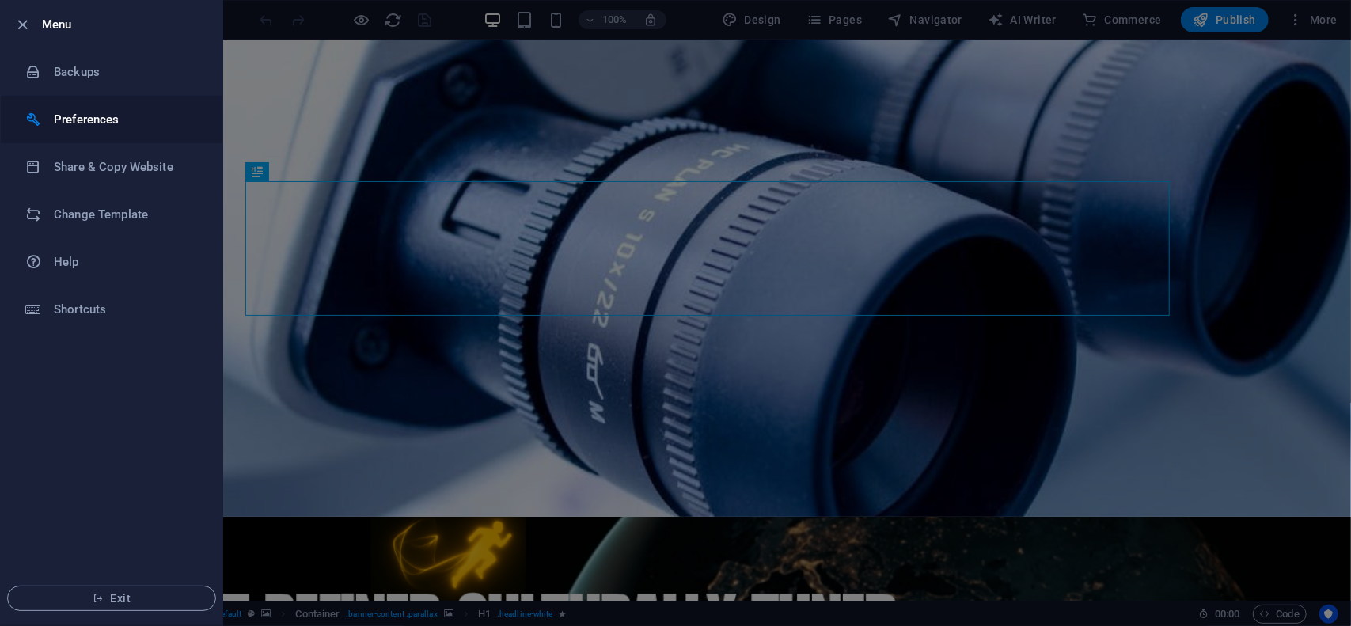
click at [97, 117] on h6 "Preferences" at bounding box center [127, 119] width 146 height 19
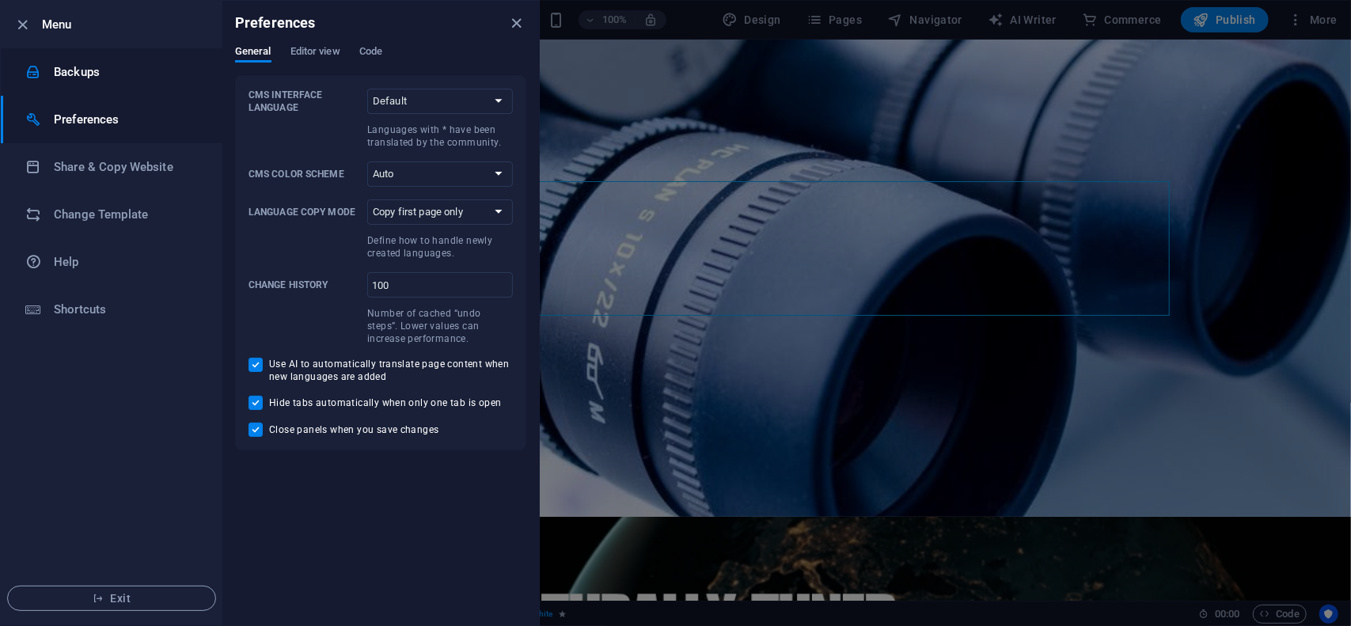
click at [117, 69] on h6 "Backups" at bounding box center [127, 72] width 146 height 19
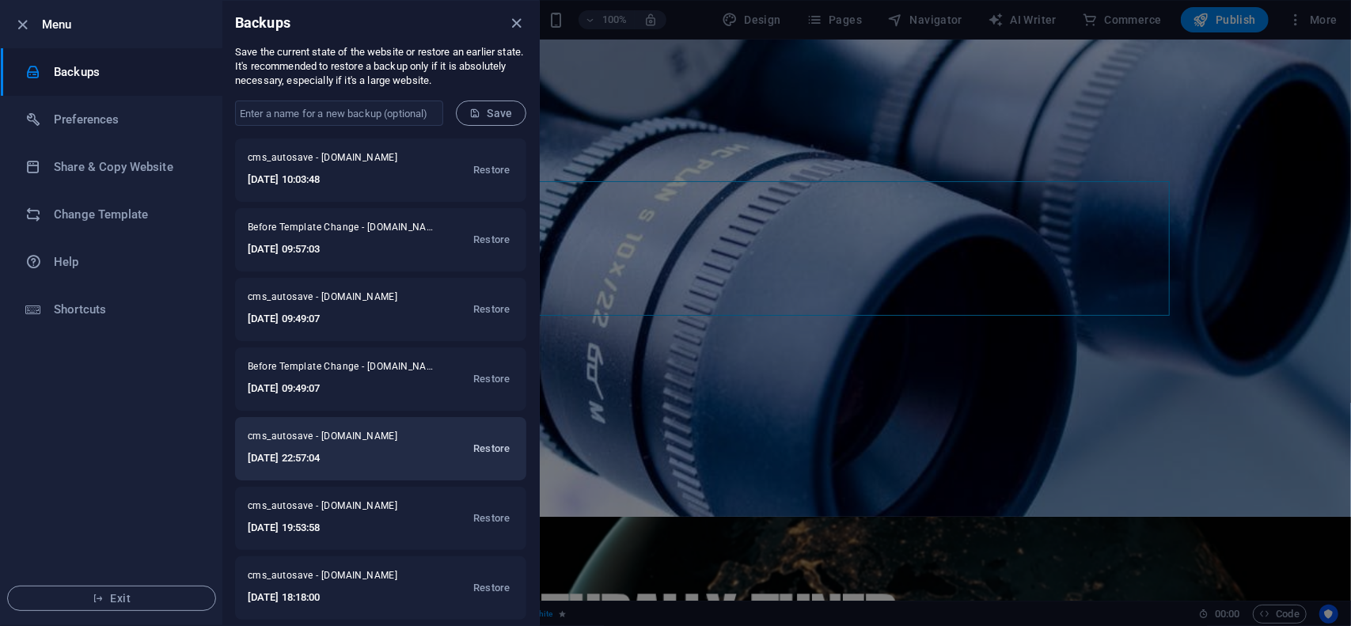
click at [486, 448] on span "Restore" at bounding box center [491, 448] width 36 height 19
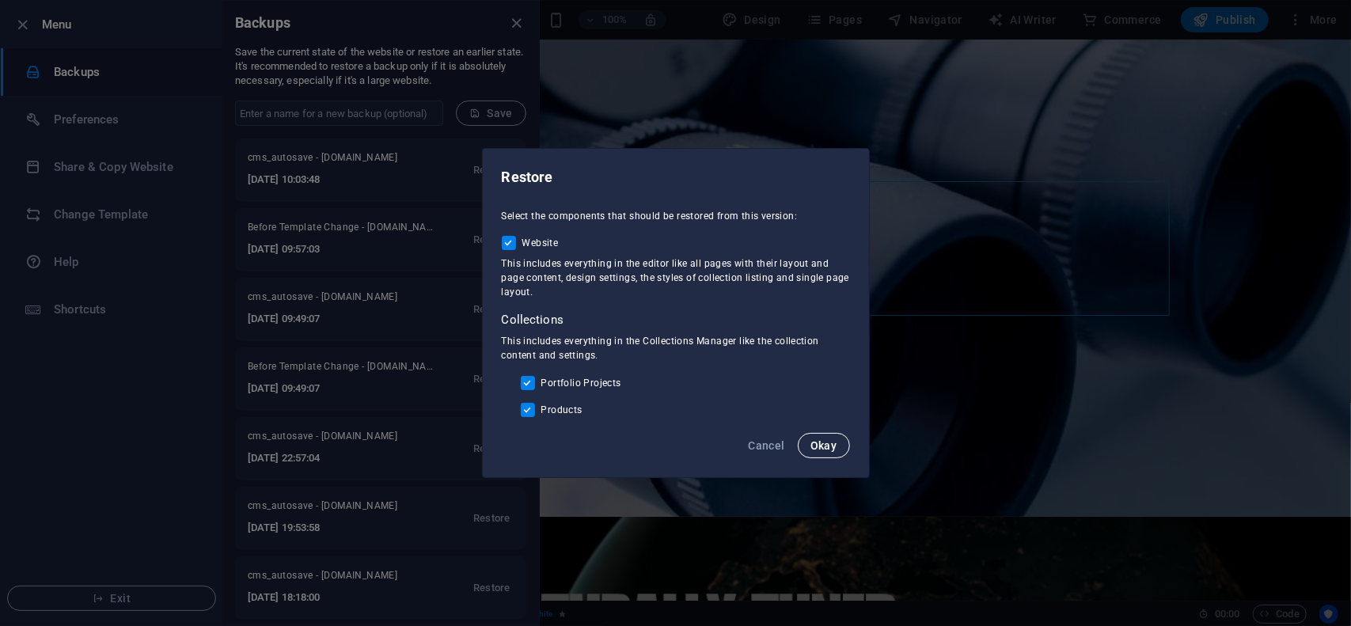
click at [839, 449] on button "Okay" at bounding box center [824, 445] width 52 height 25
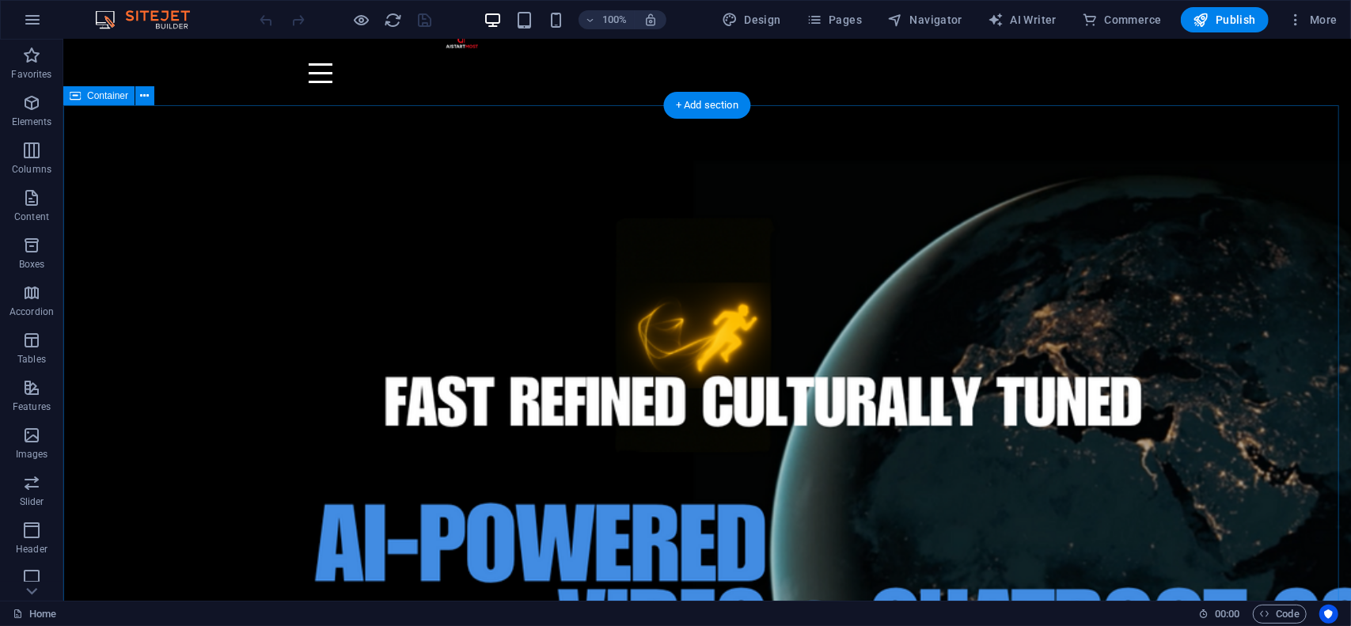
scroll to position [158, 0]
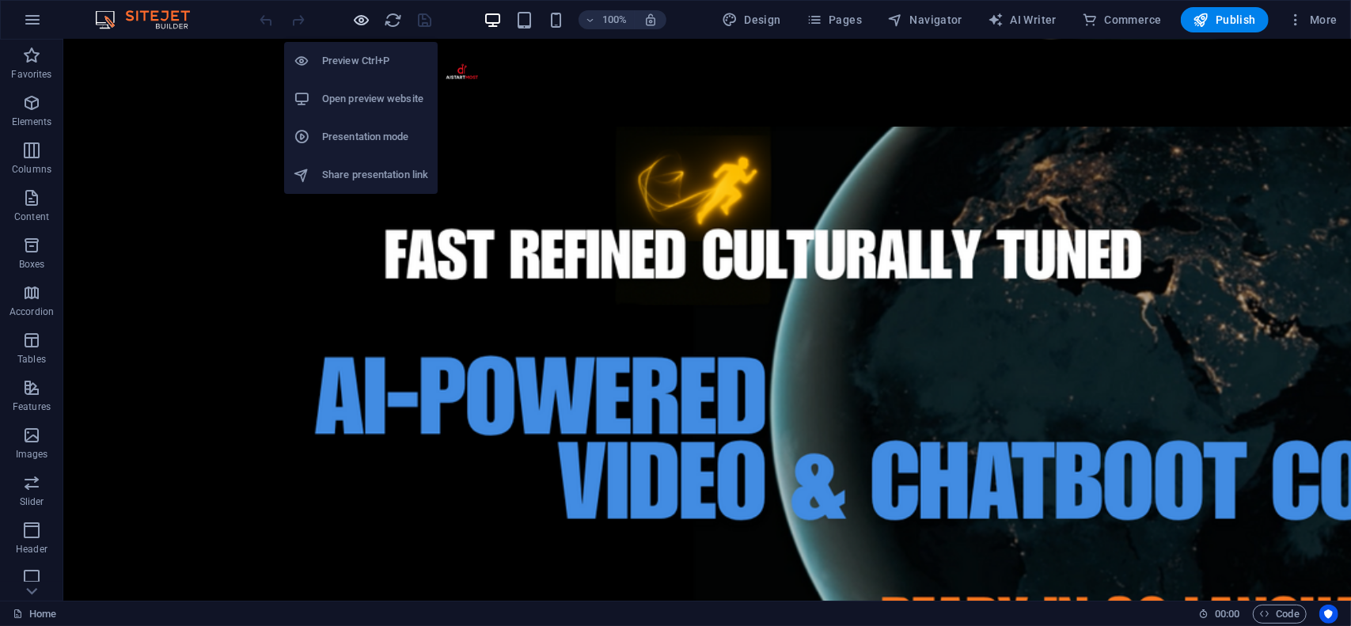
click at [358, 21] on icon "button" at bounding box center [362, 20] width 18 height 18
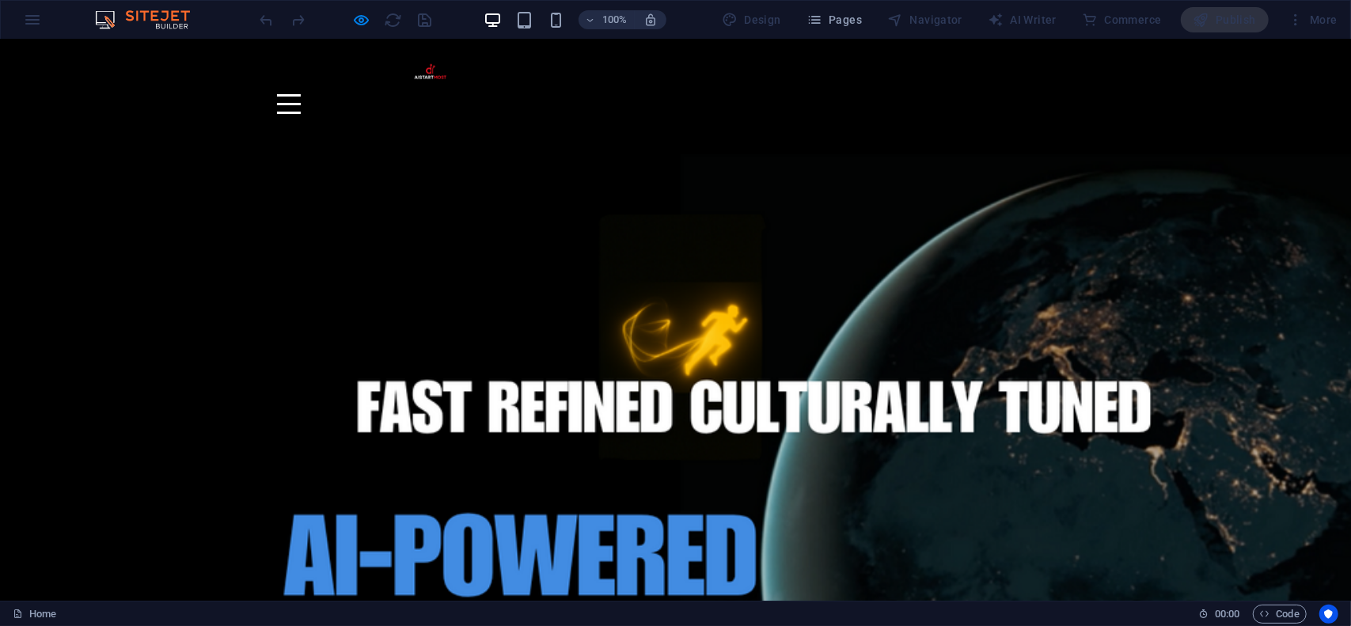
scroll to position [988, 0]
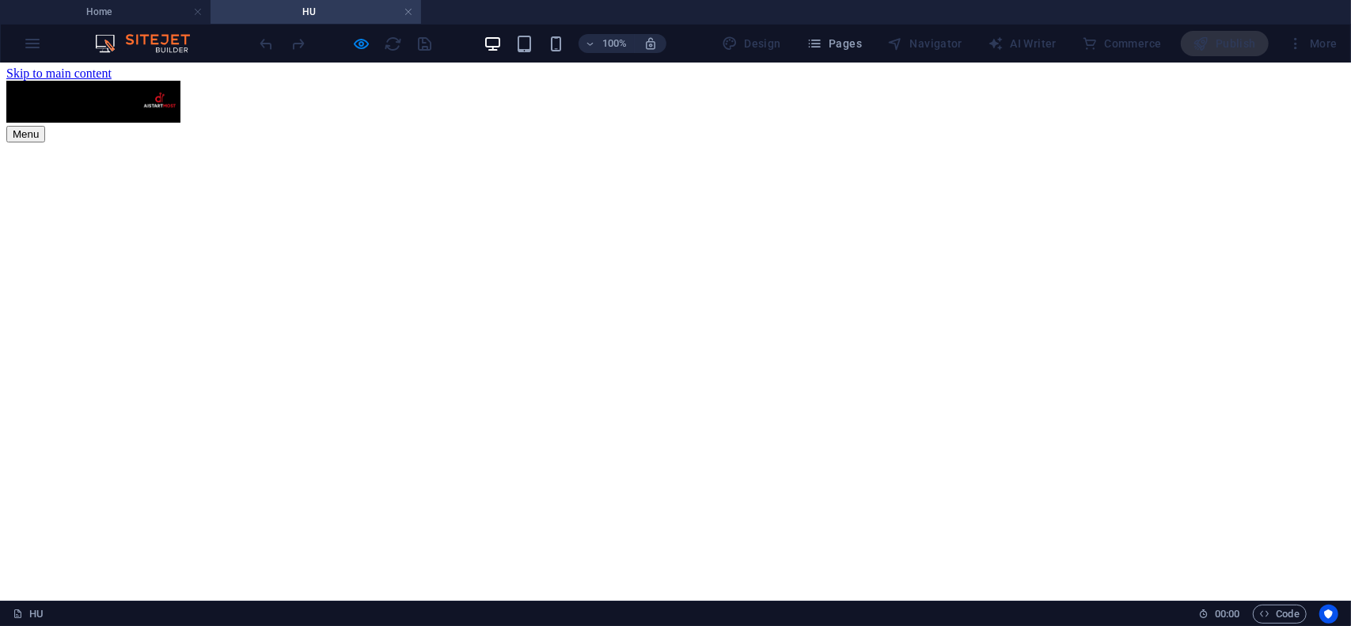
scroll to position [0, 0]
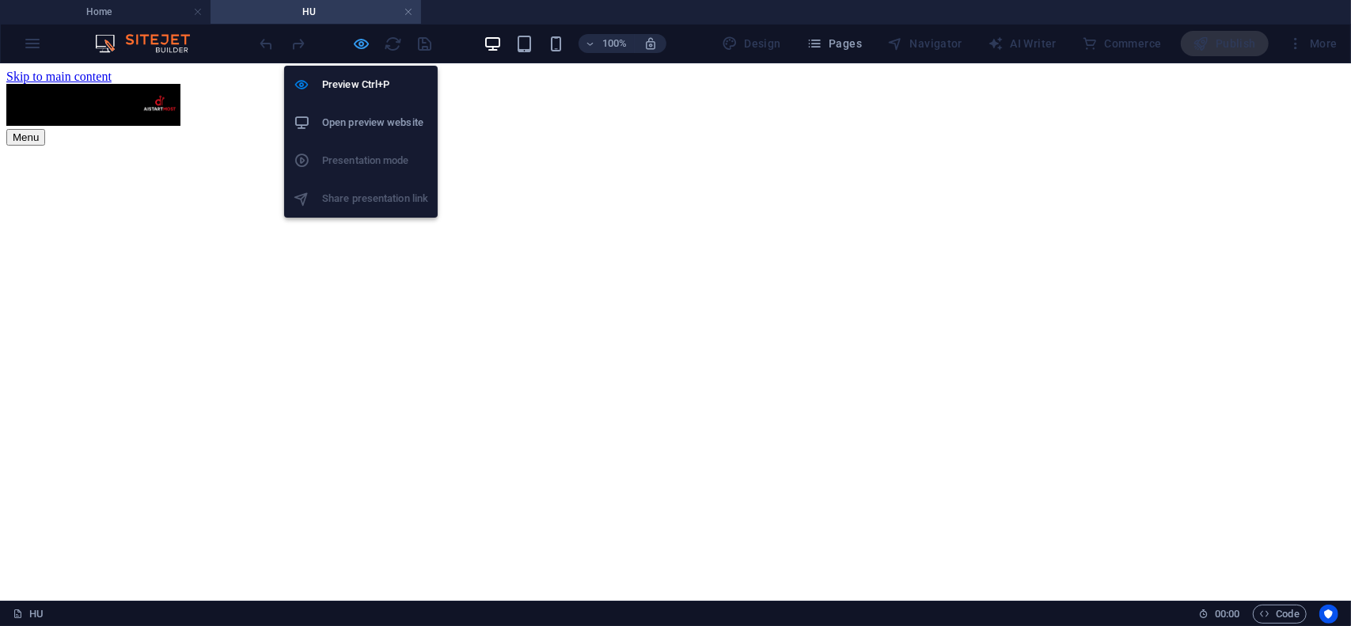
click at [362, 42] on icon "button" at bounding box center [362, 44] width 18 height 18
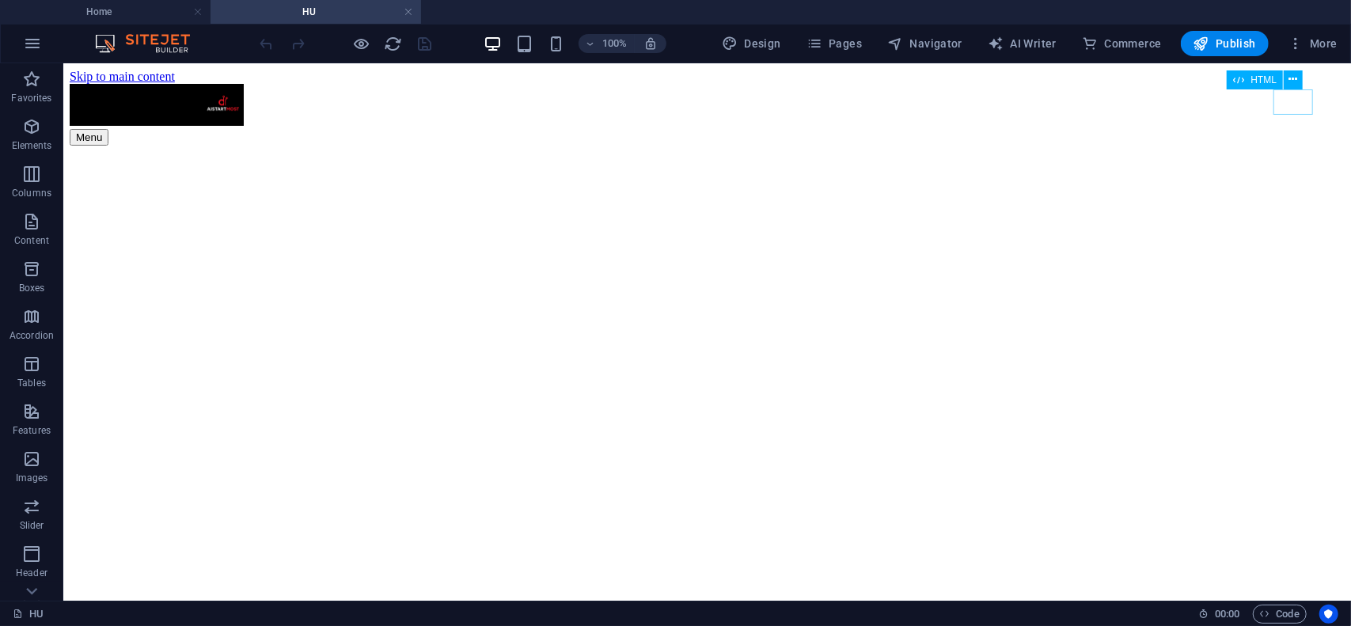
click at [426, 44] on icon "save" at bounding box center [425, 44] width 18 height 18
click at [396, 41] on icon "reload" at bounding box center [394, 44] width 18 height 18
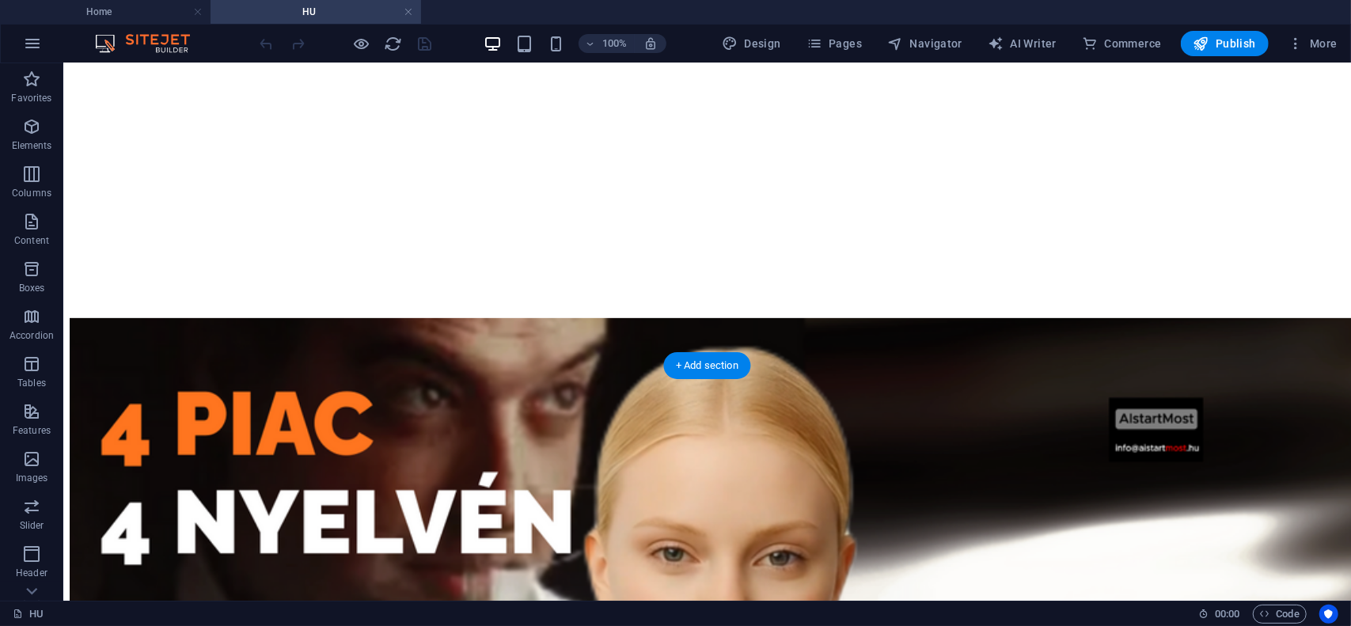
scroll to position [316, 0]
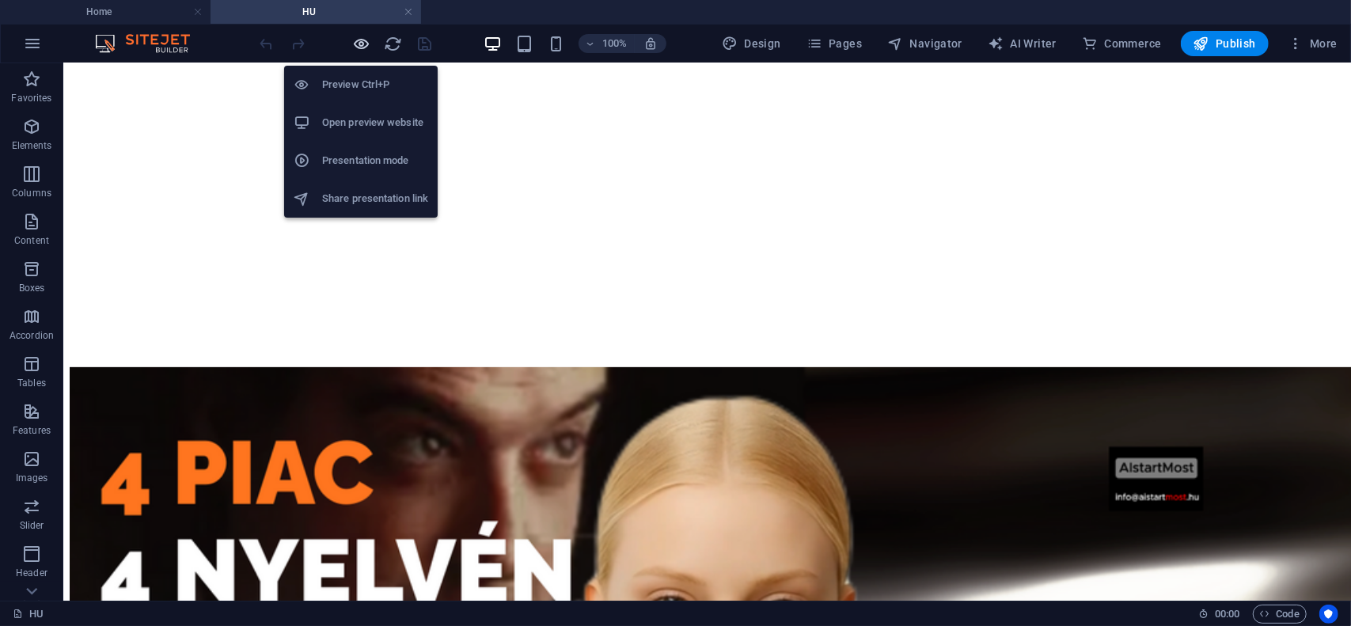
click at [357, 41] on icon "button" at bounding box center [362, 44] width 18 height 18
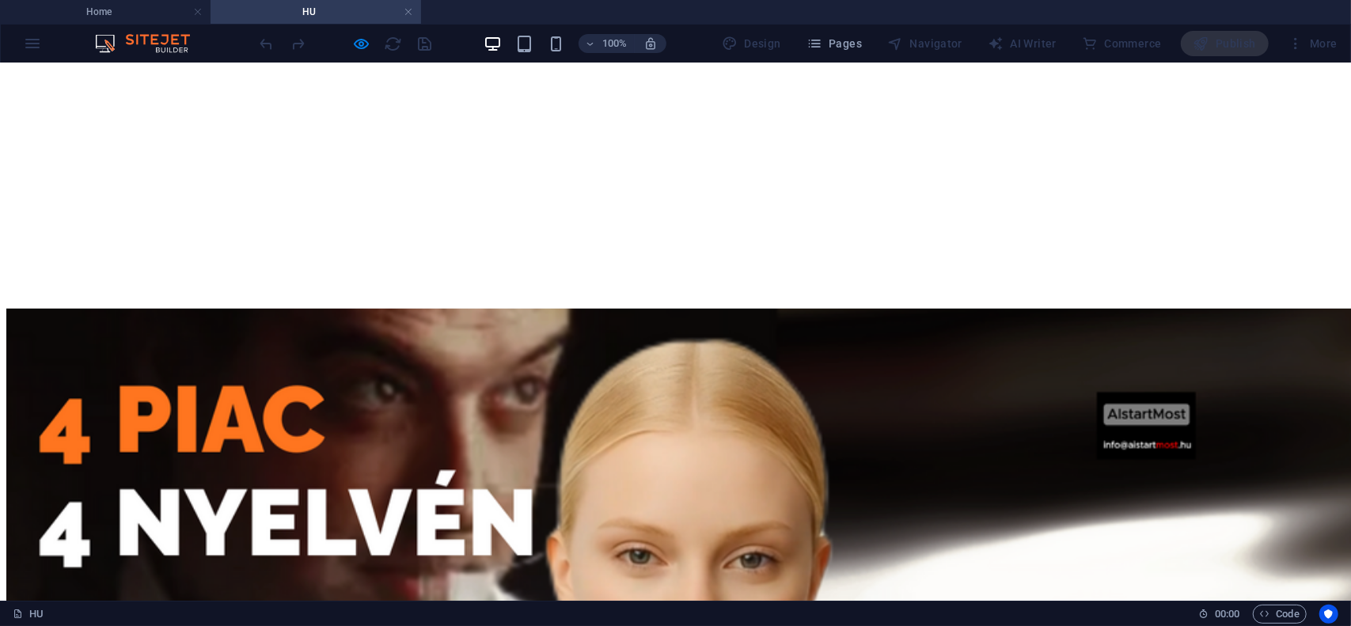
scroll to position [396, 0]
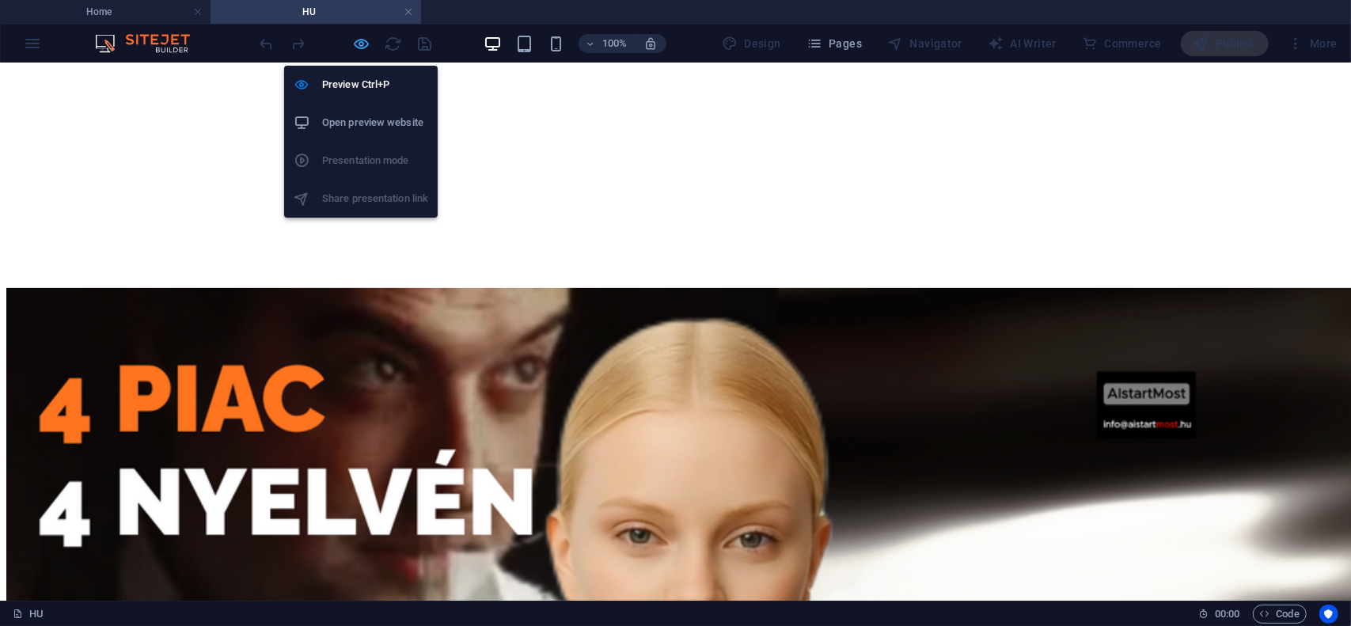
click at [357, 39] on icon "button" at bounding box center [362, 44] width 18 height 18
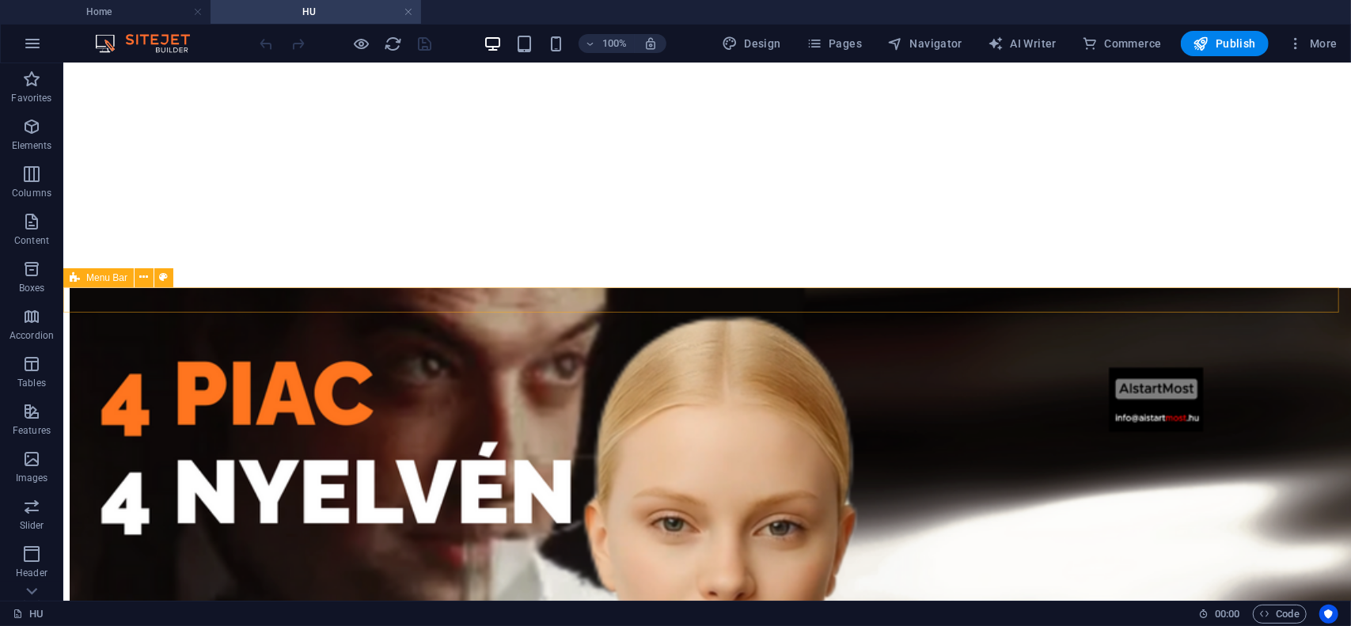
click at [426, 44] on icon "save" at bounding box center [425, 44] width 18 height 18
click at [396, 41] on icon "reload" at bounding box center [394, 44] width 18 height 18
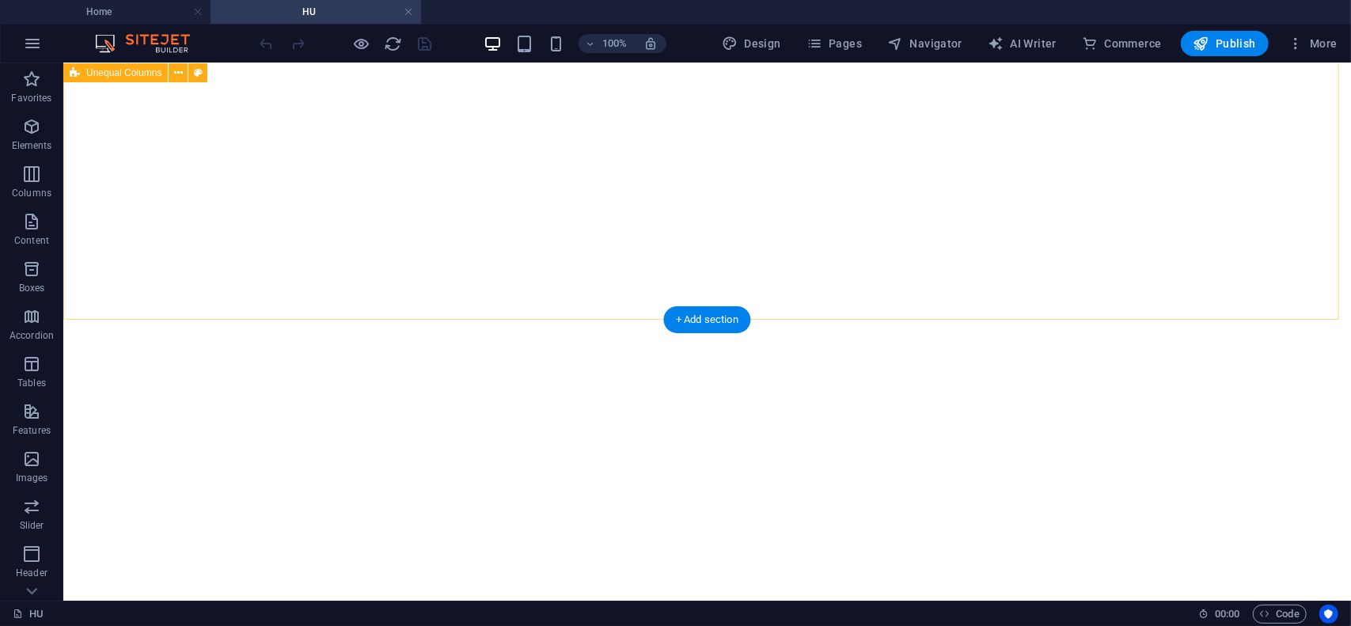
scroll to position [2690, 0]
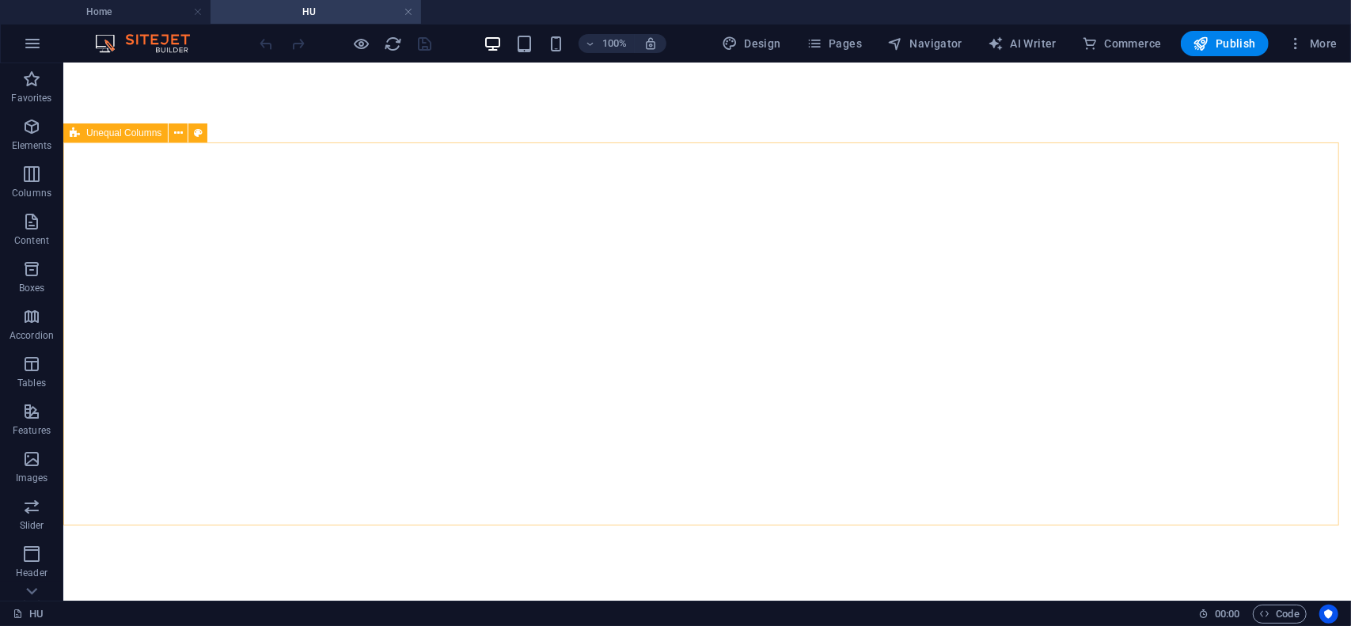
click at [118, 132] on span "Unequal Columns" at bounding box center [123, 132] width 75 height 9
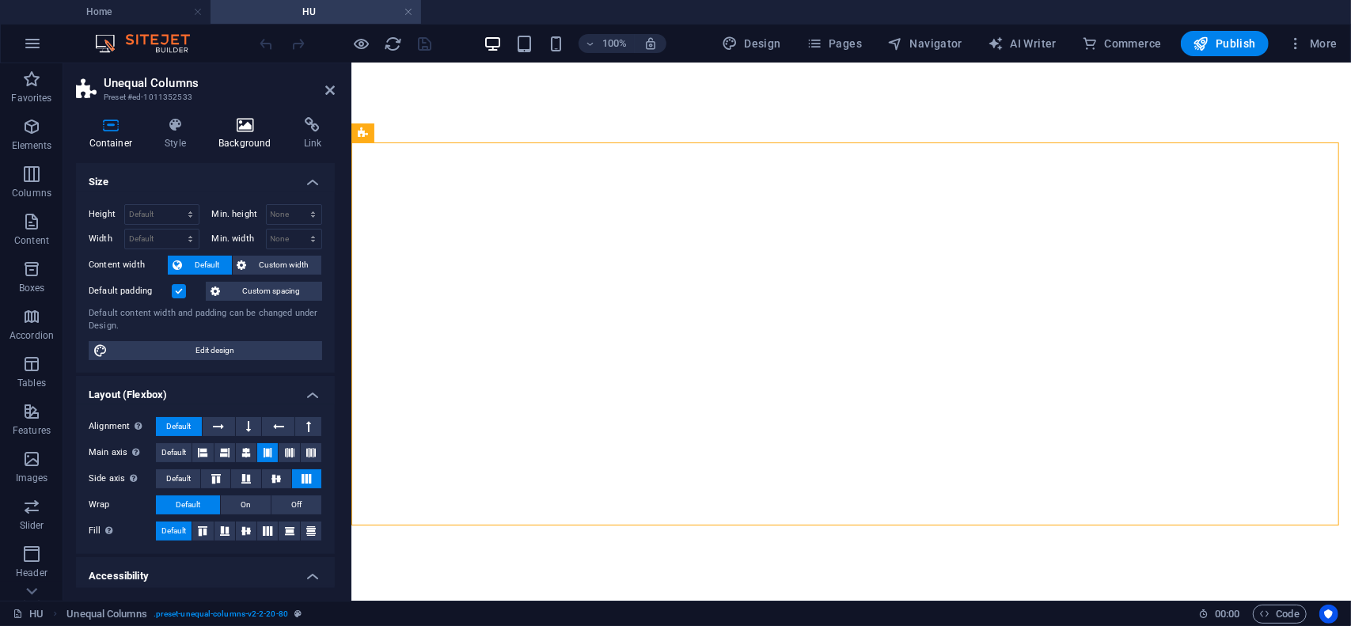
click at [252, 142] on h4 "Background" at bounding box center [248, 133] width 85 height 33
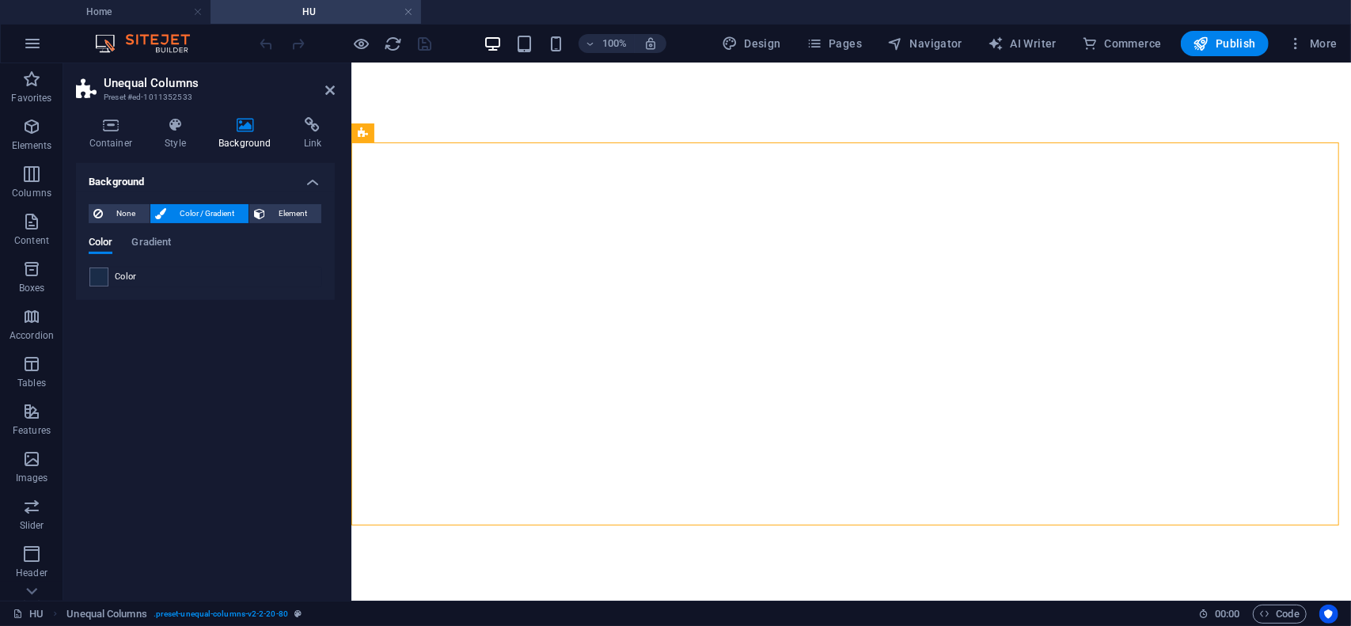
click at [194, 214] on span "Color / Gradient" at bounding box center [207, 213] width 73 height 19
click at [104, 273] on span at bounding box center [98, 276] width 17 height 17
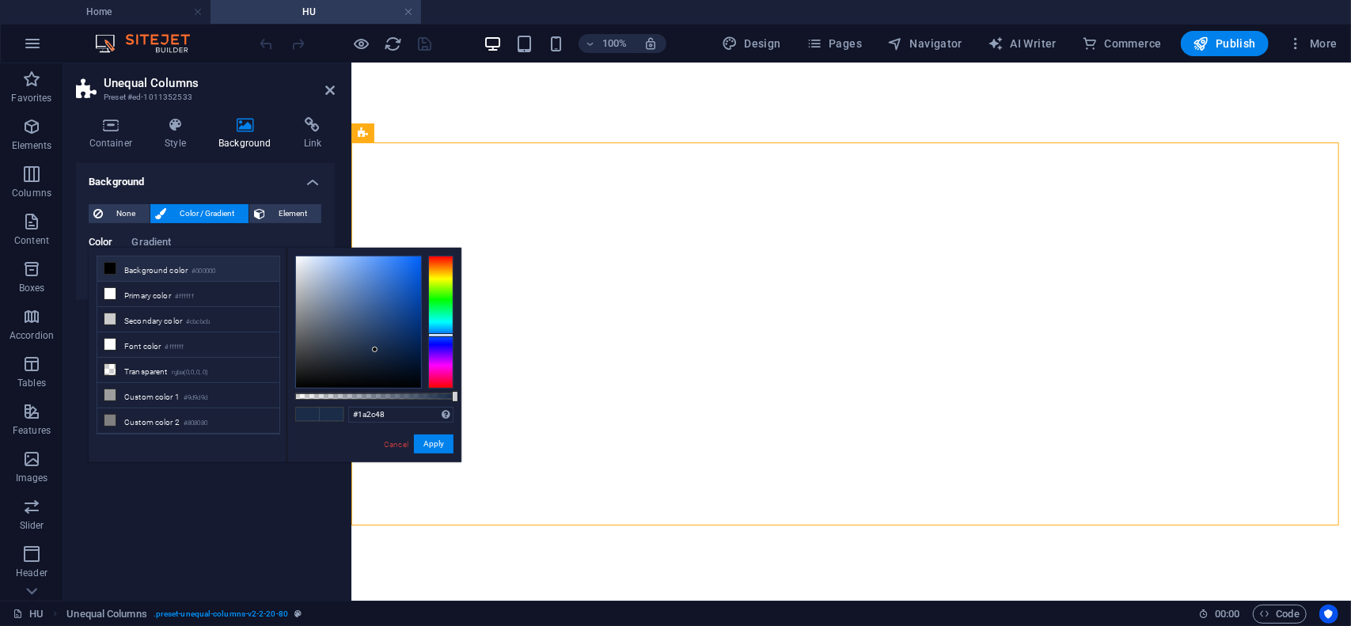
type input "#48341a"
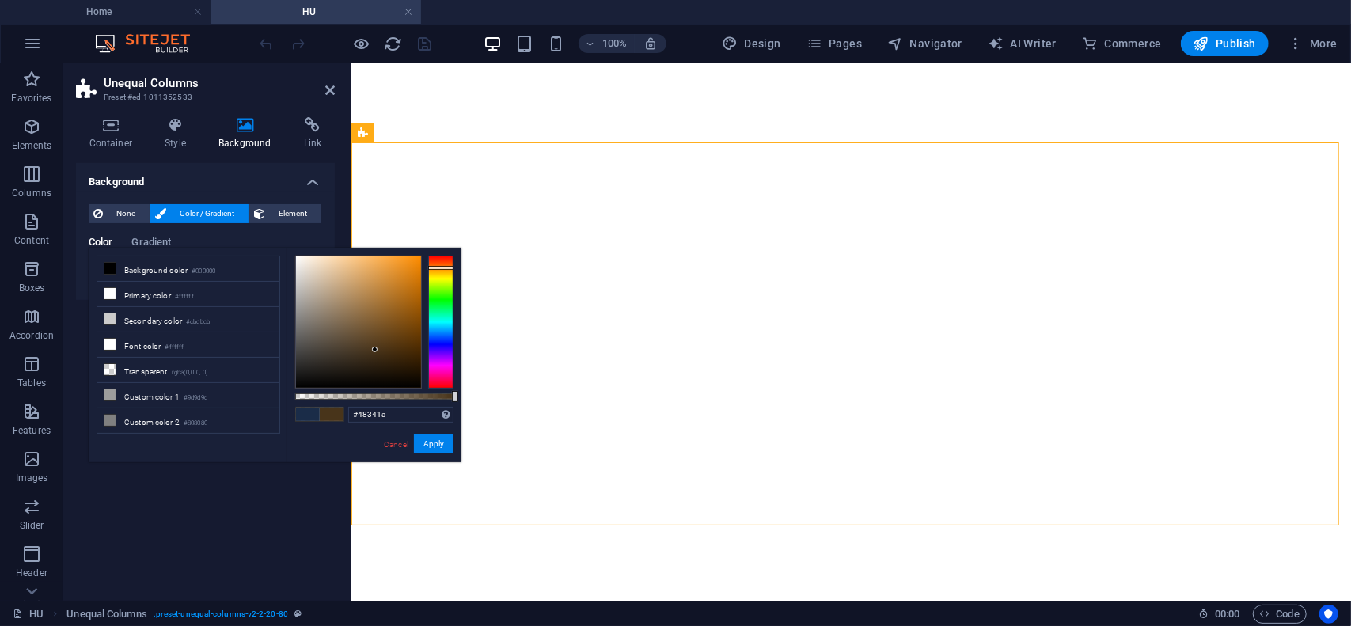
click at [442, 267] on div at bounding box center [440, 322] width 25 height 133
click at [467, 195] on div "Container" at bounding box center [481, 196] width 71 height 19
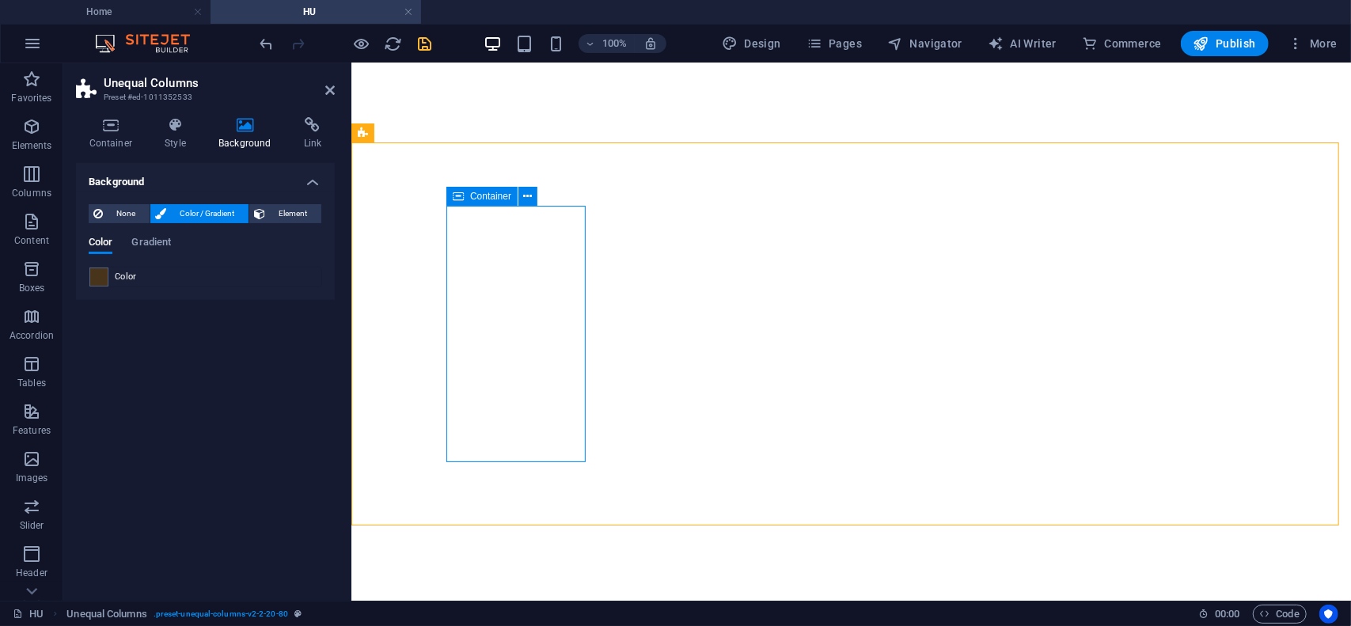
click at [468, 195] on div "Container" at bounding box center [481, 196] width 71 height 19
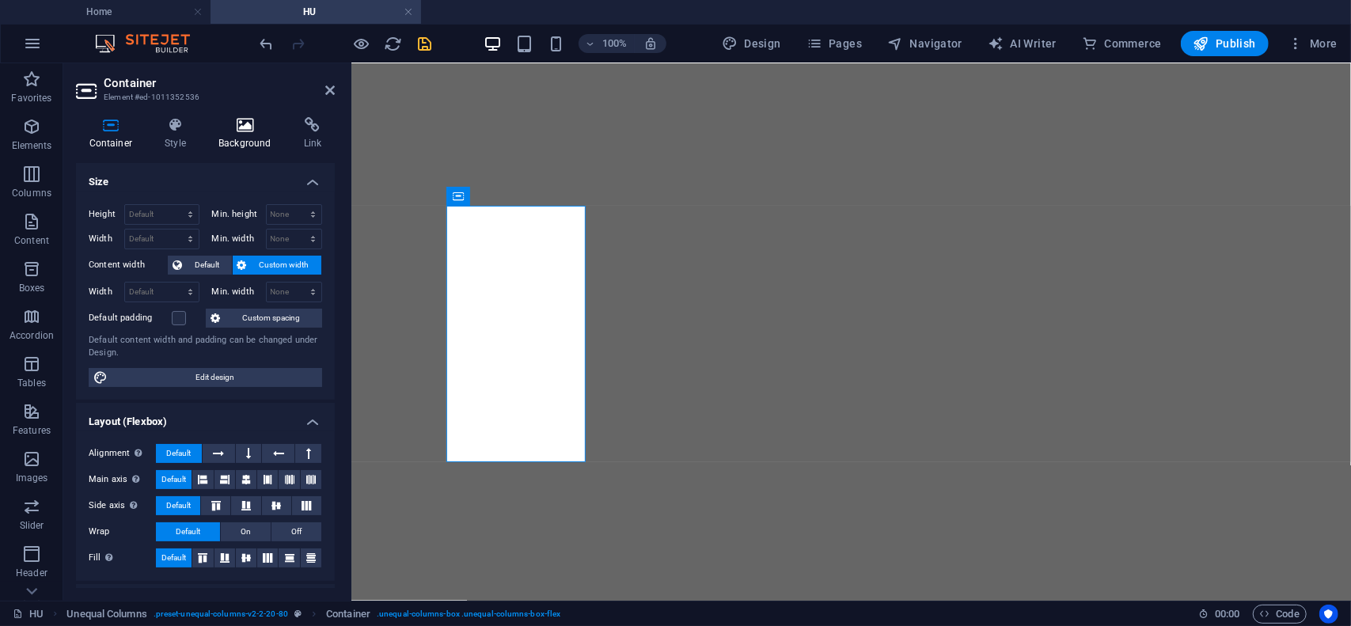
click at [242, 123] on icon at bounding box center [245, 125] width 79 height 16
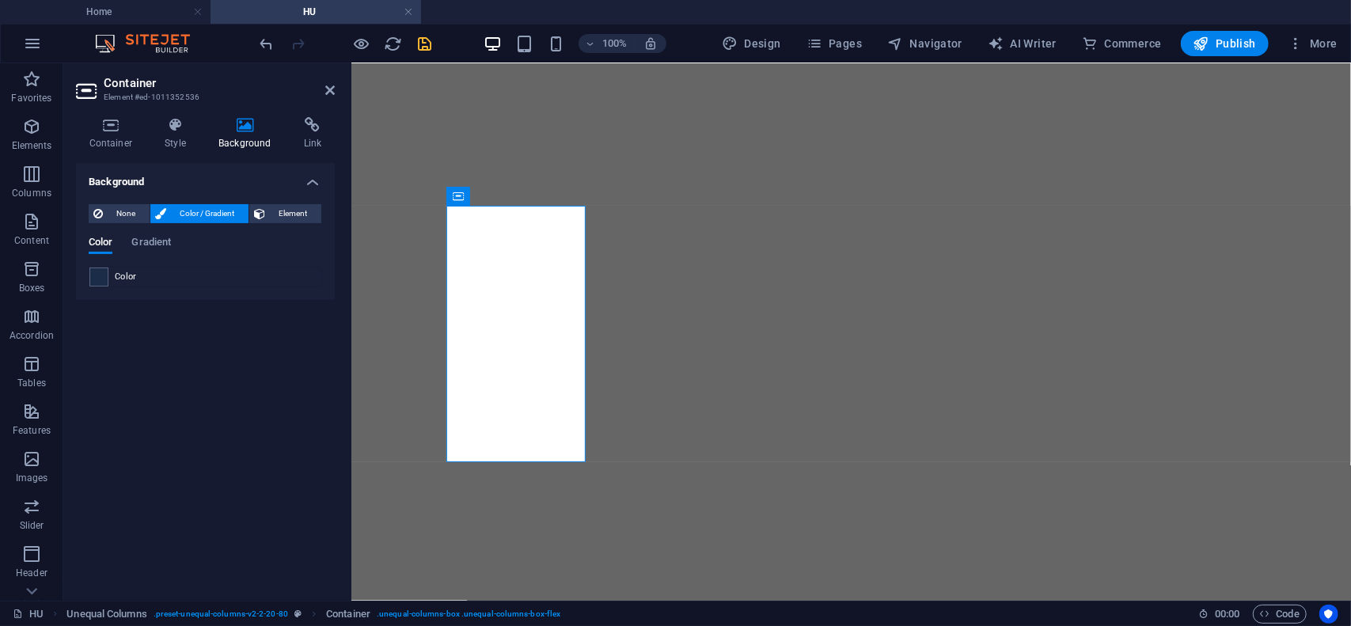
click at [189, 209] on span "Color / Gradient" at bounding box center [207, 213] width 73 height 19
click at [98, 277] on span at bounding box center [98, 276] width 17 height 17
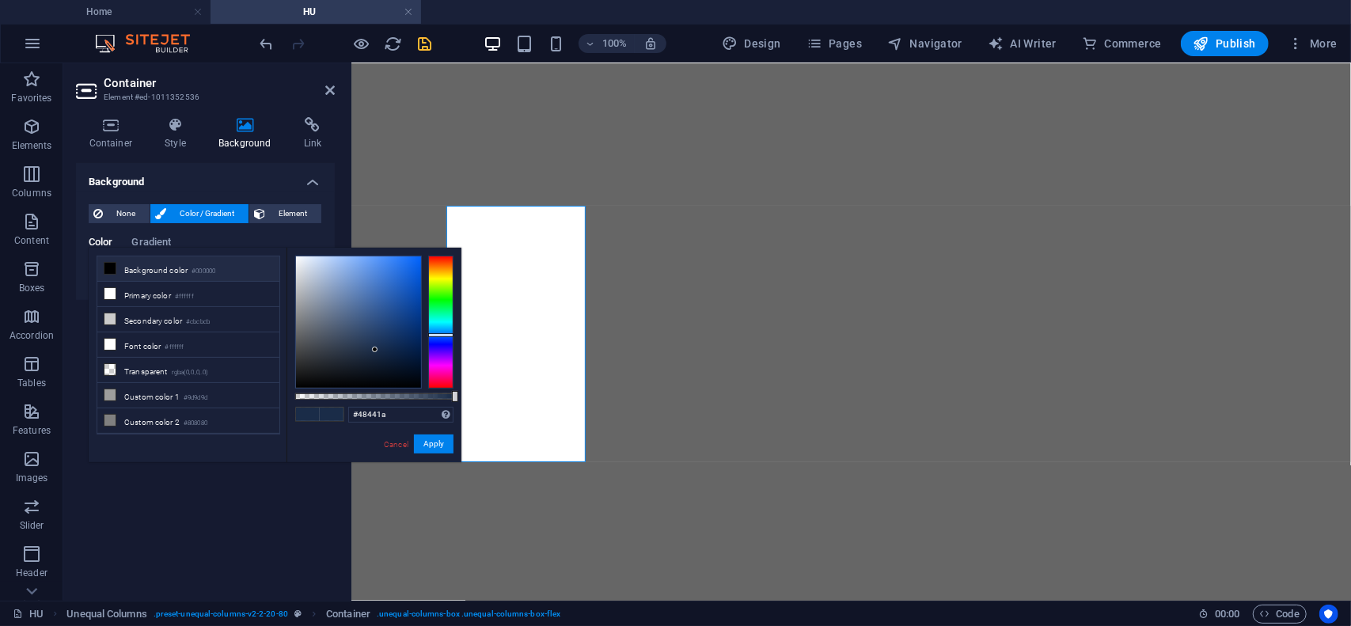
click at [442, 275] on div at bounding box center [440, 322] width 25 height 133
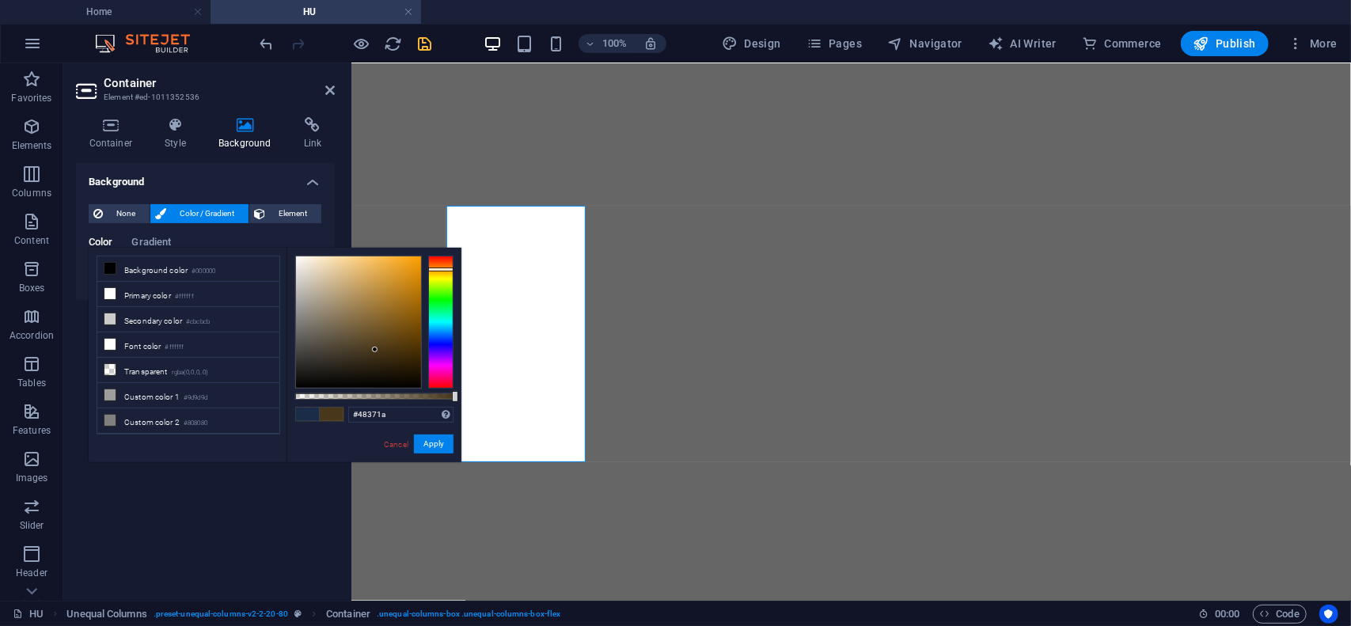
click at [445, 269] on div at bounding box center [440, 269] width 25 height 4
type input "#faa008"
click at [416, 258] on div at bounding box center [358, 321] width 125 height 131
click at [439, 444] on button "Apply" at bounding box center [434, 443] width 40 height 19
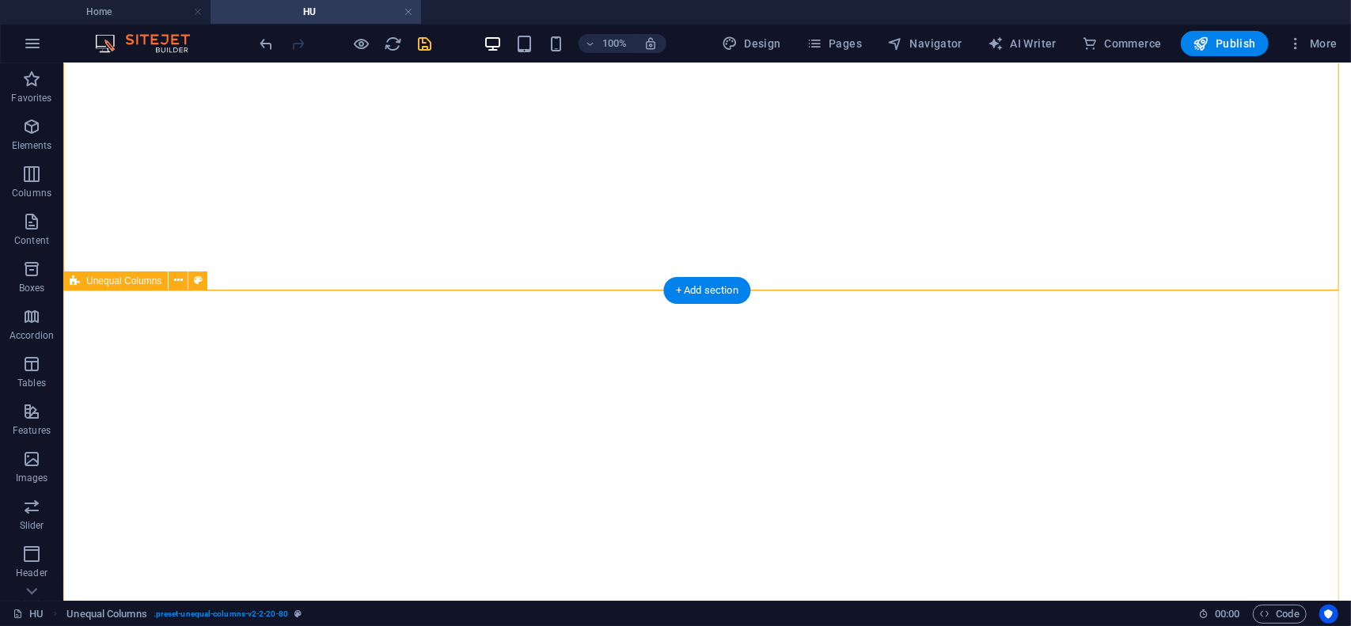
scroll to position [2769, 0]
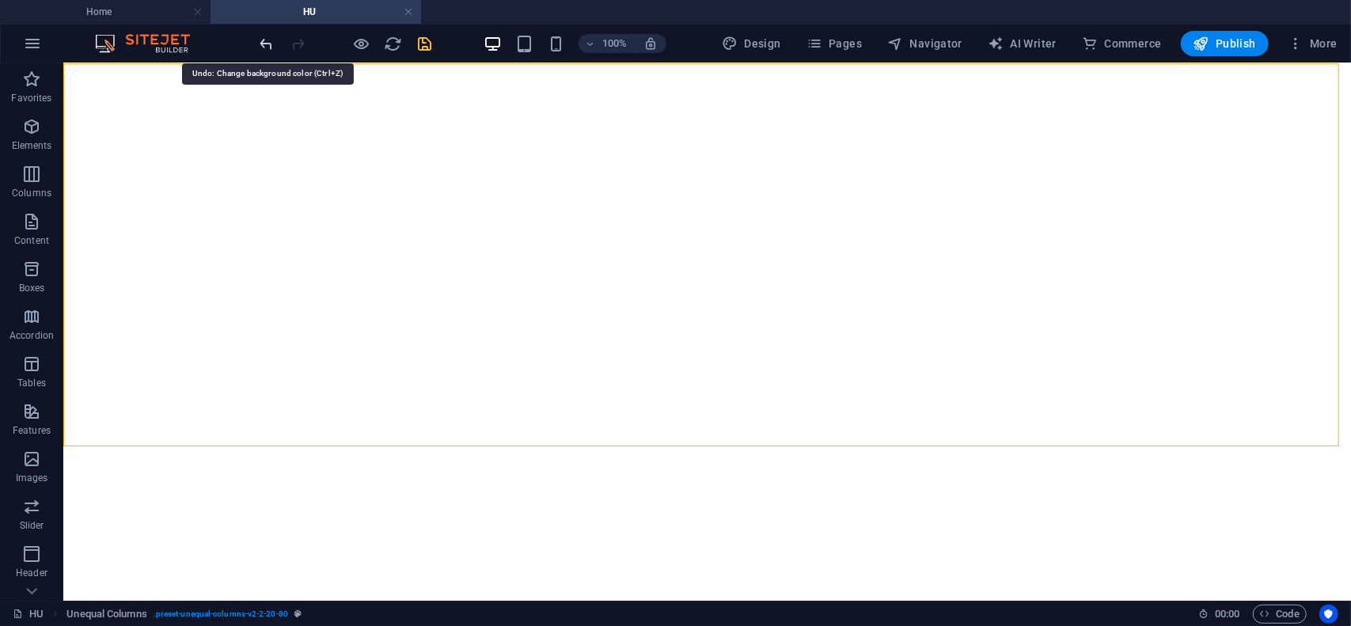
click at [268, 48] on icon "undo" at bounding box center [267, 44] width 18 height 18
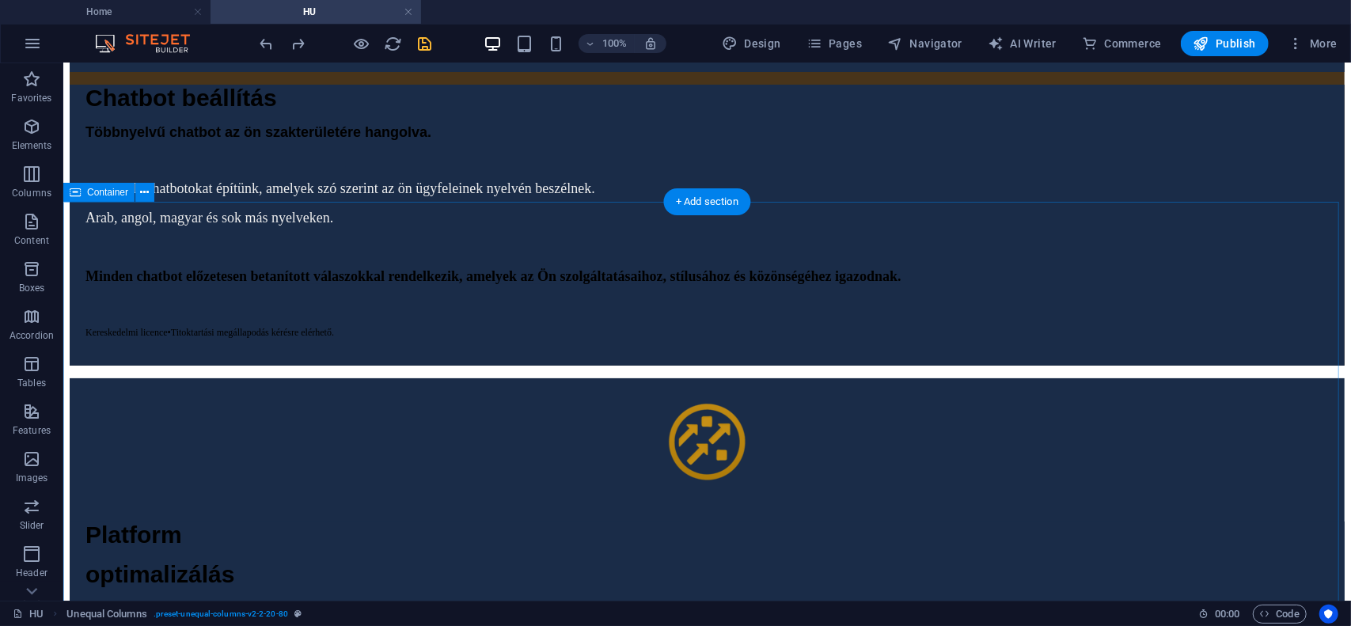
scroll to position [8308, 0]
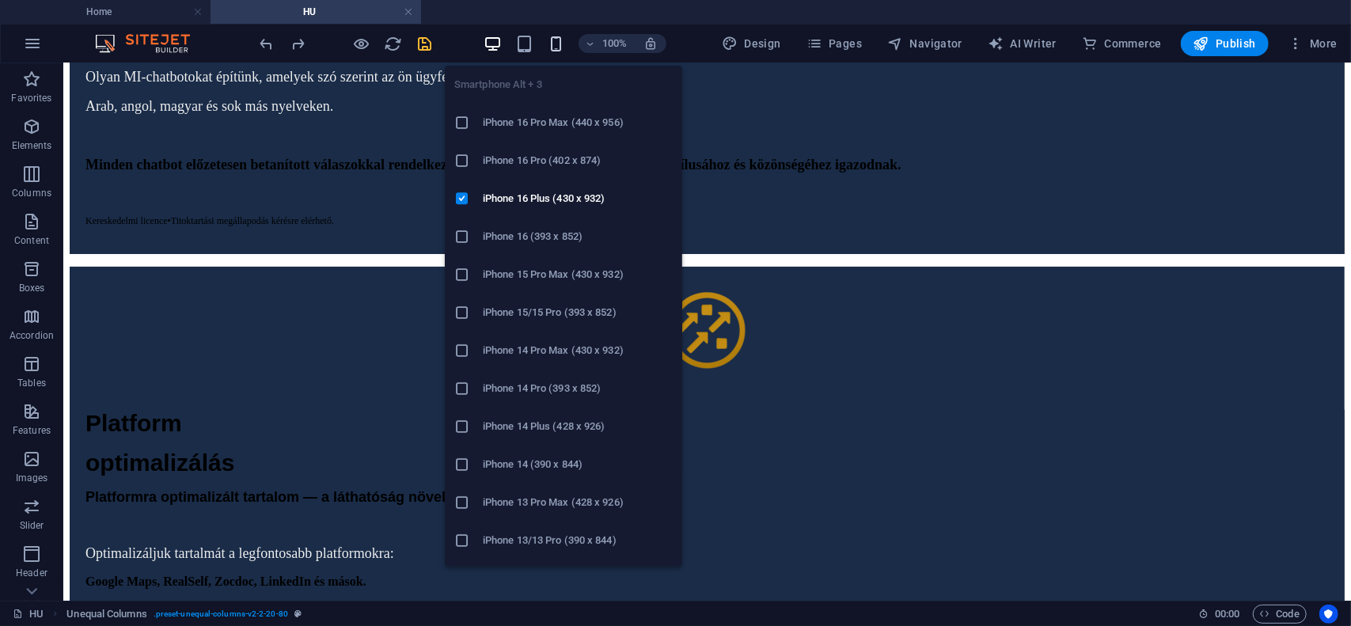
click at [558, 39] on icon "button" at bounding box center [556, 44] width 18 height 18
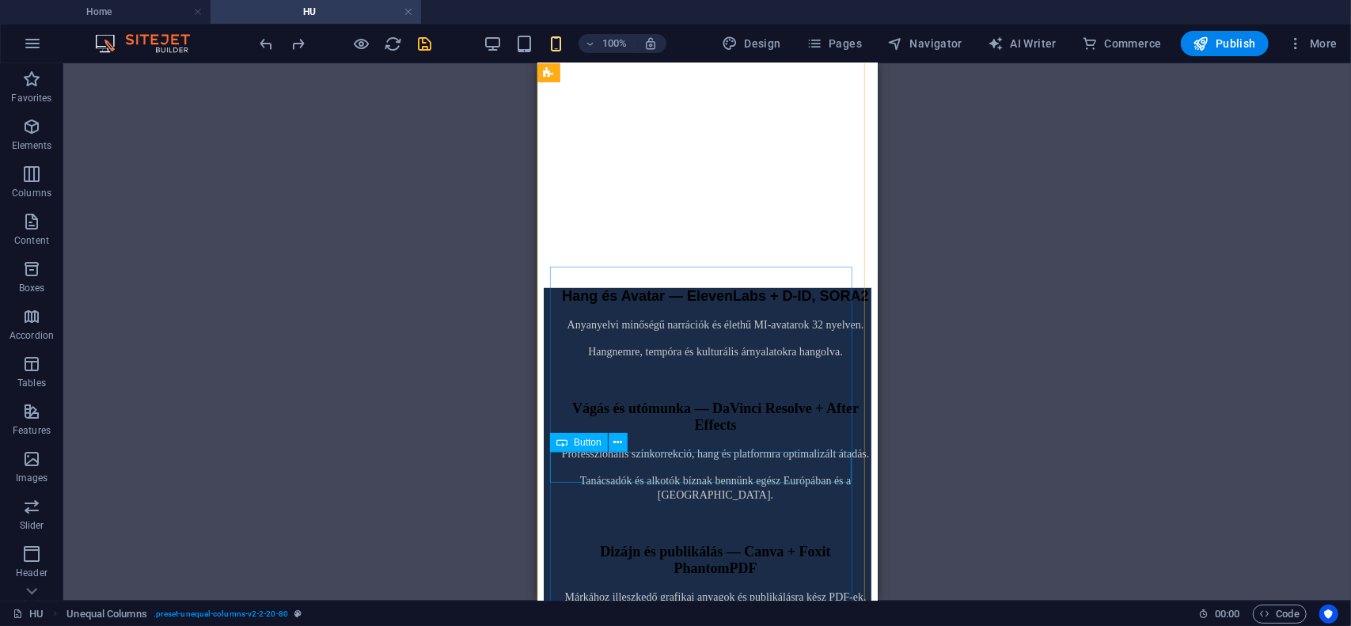
scroll to position [8771, 0]
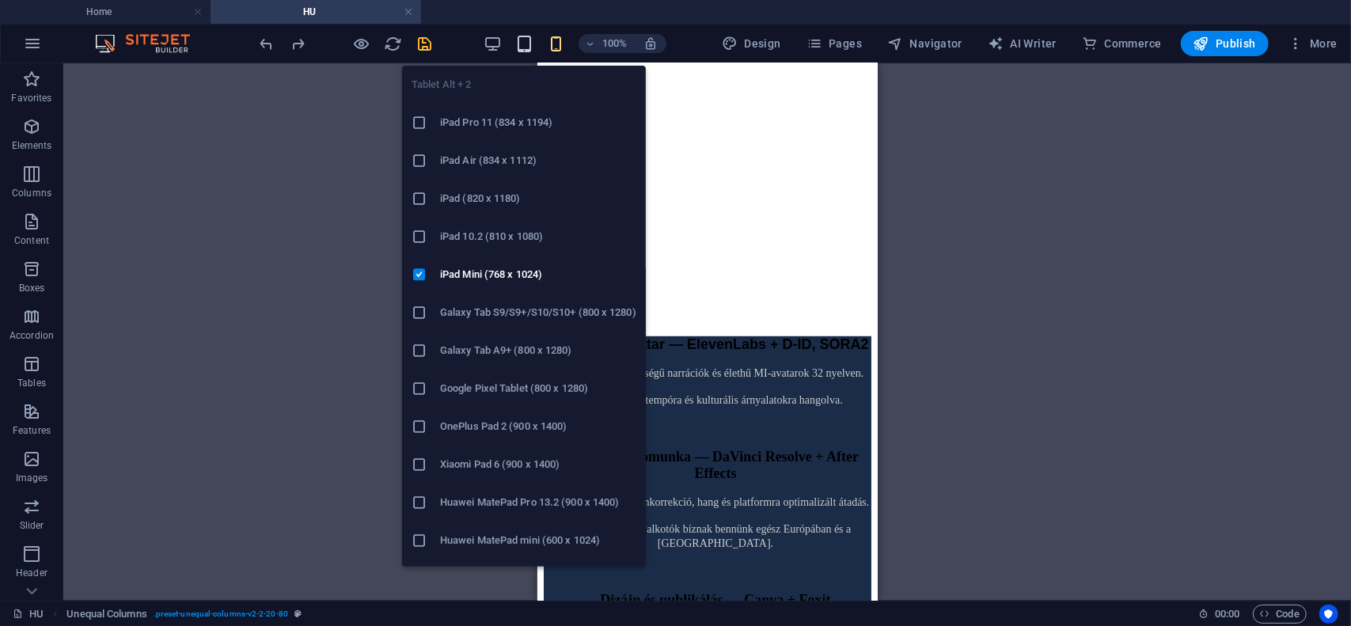
click at [532, 47] on icon "button" at bounding box center [524, 44] width 18 height 18
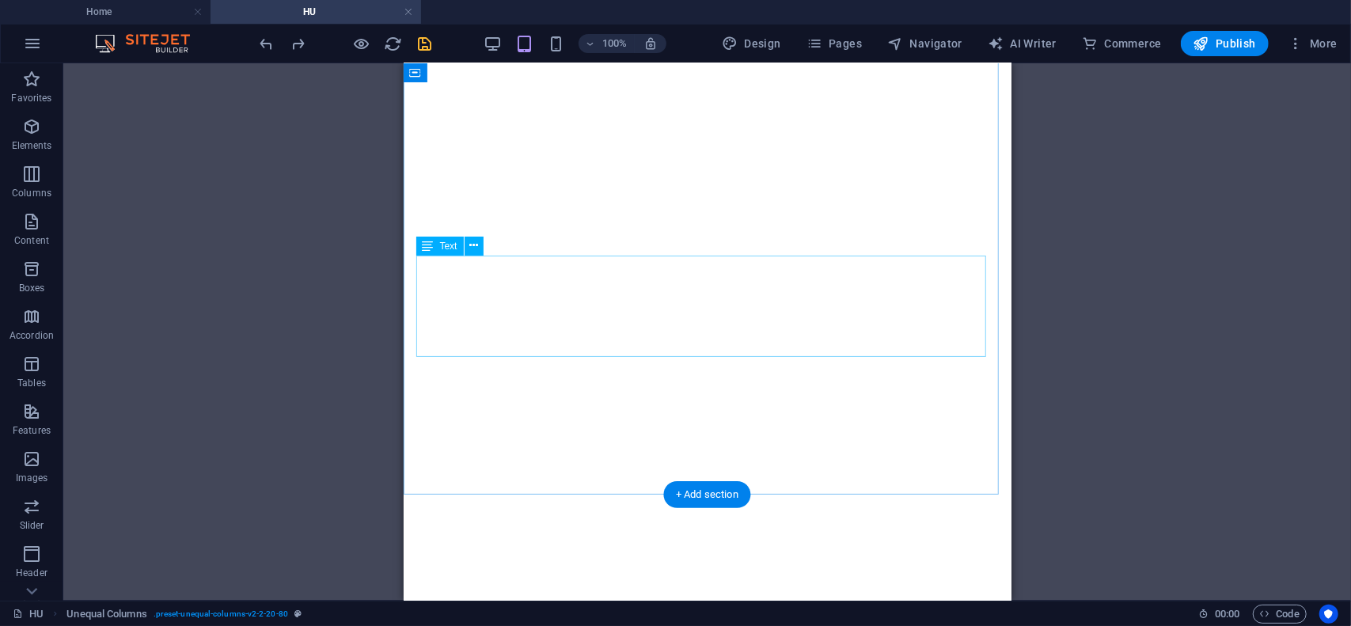
scroll to position [1673, 0]
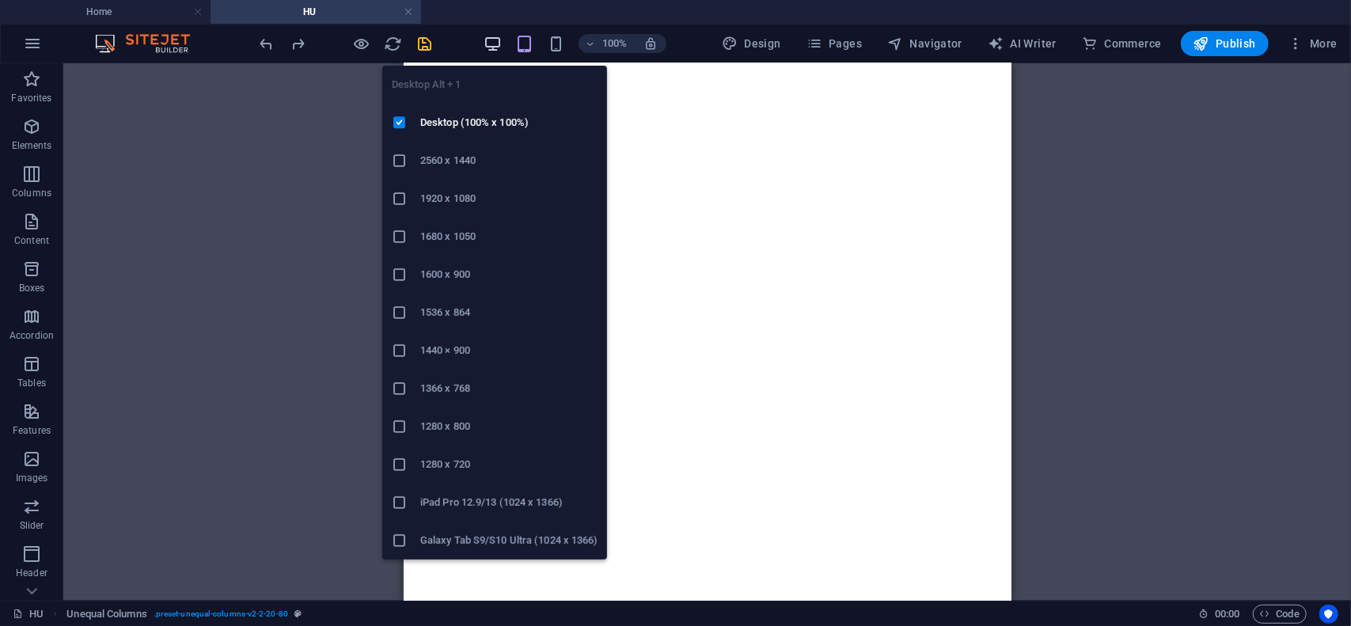
click at [494, 48] on icon "button" at bounding box center [492, 44] width 18 height 18
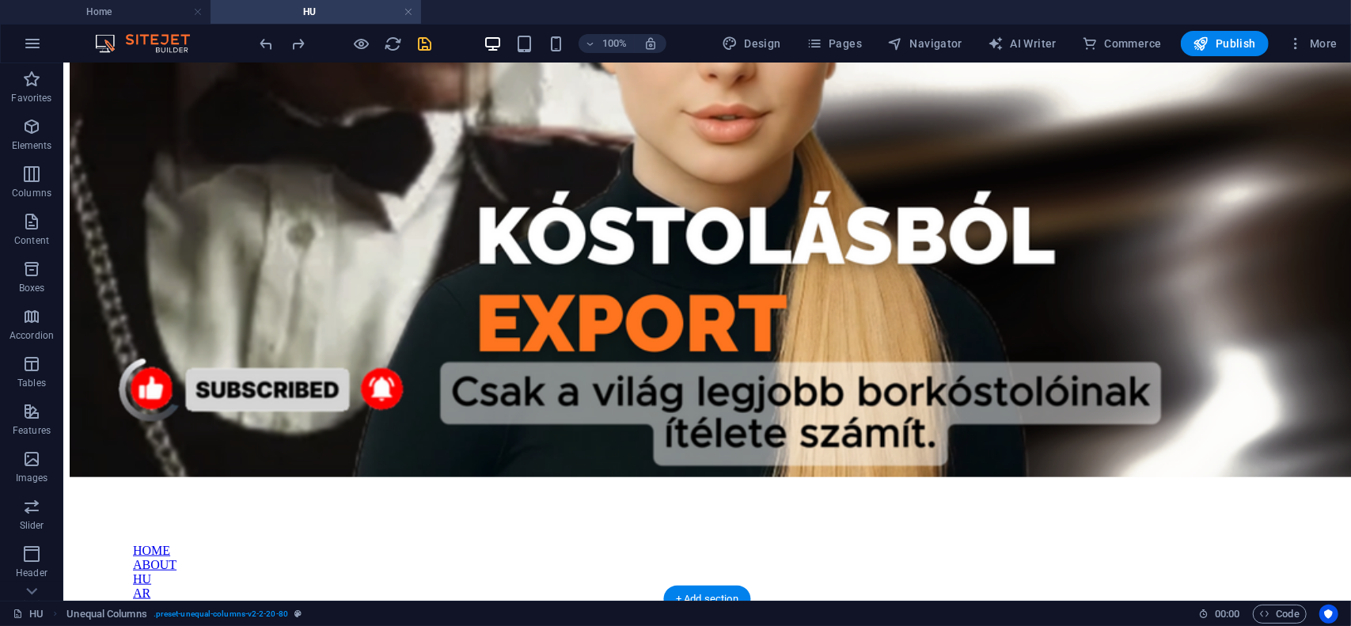
scroll to position [870, 0]
